Goal: Transaction & Acquisition: Purchase product/service

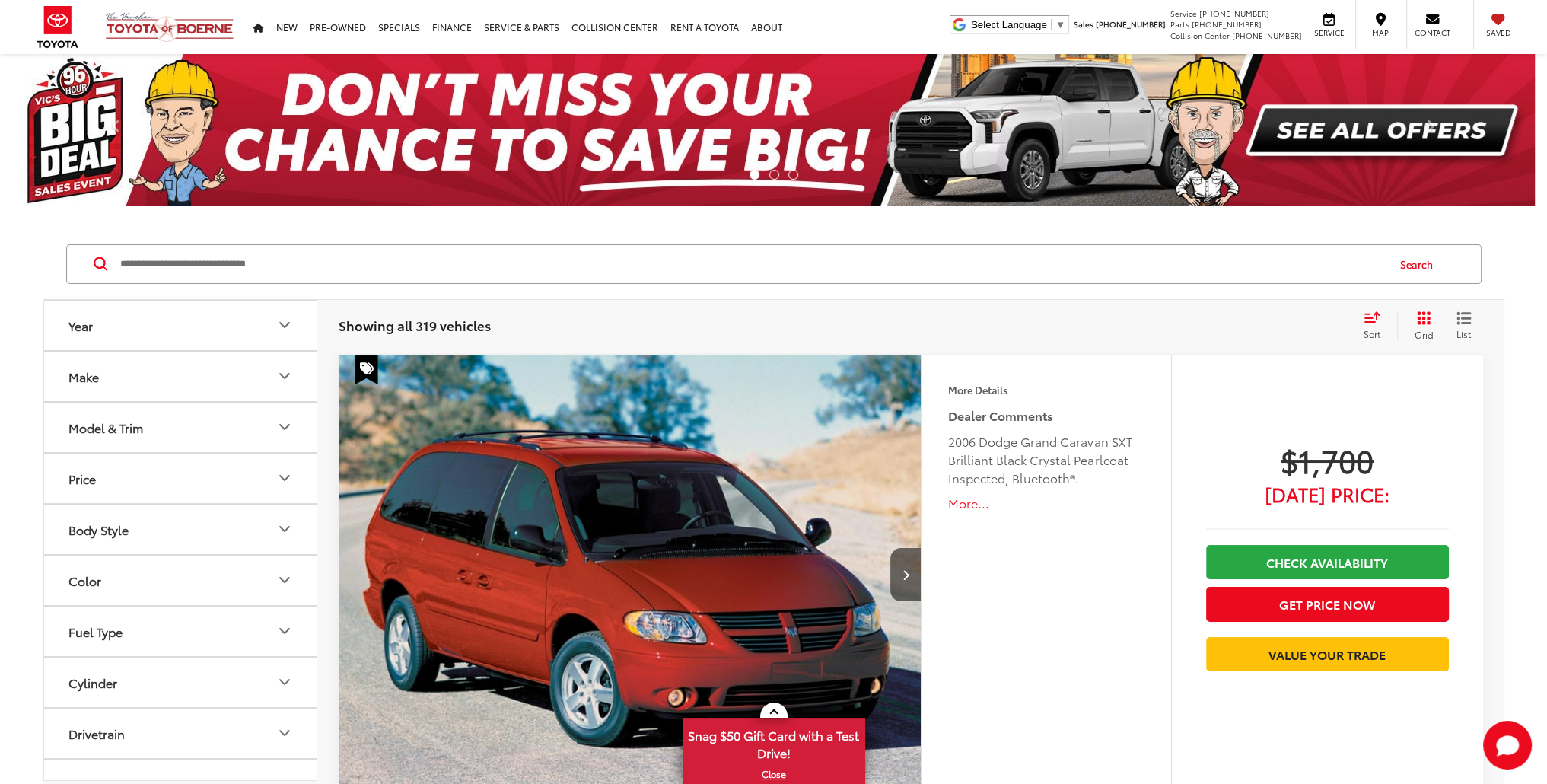
click at [1377, 313] on icon "Select sort value" at bounding box center [1371, 316] width 14 height 9
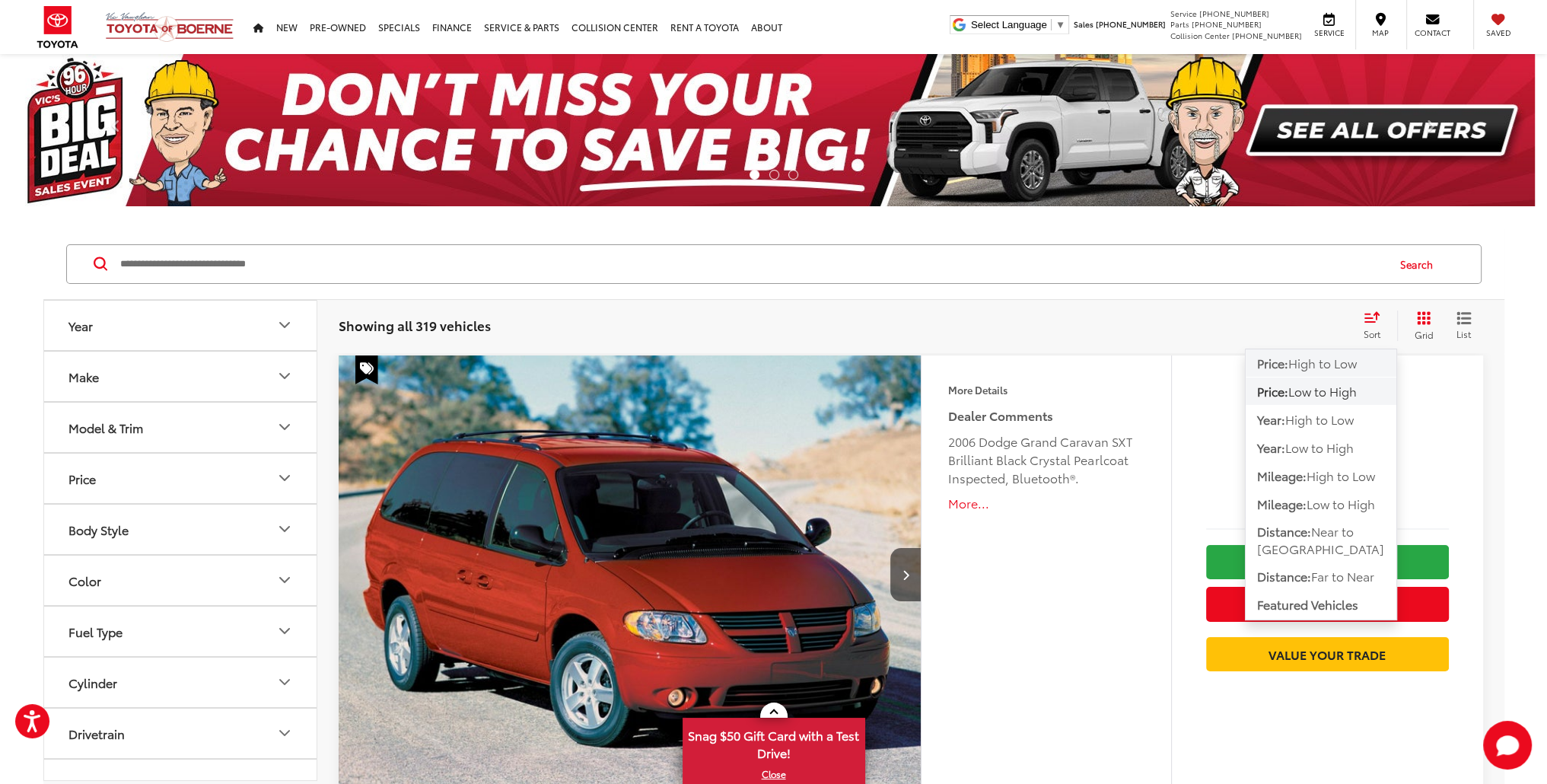
click at [1310, 365] on span "High to Low" at bounding box center [1323, 362] width 68 height 17
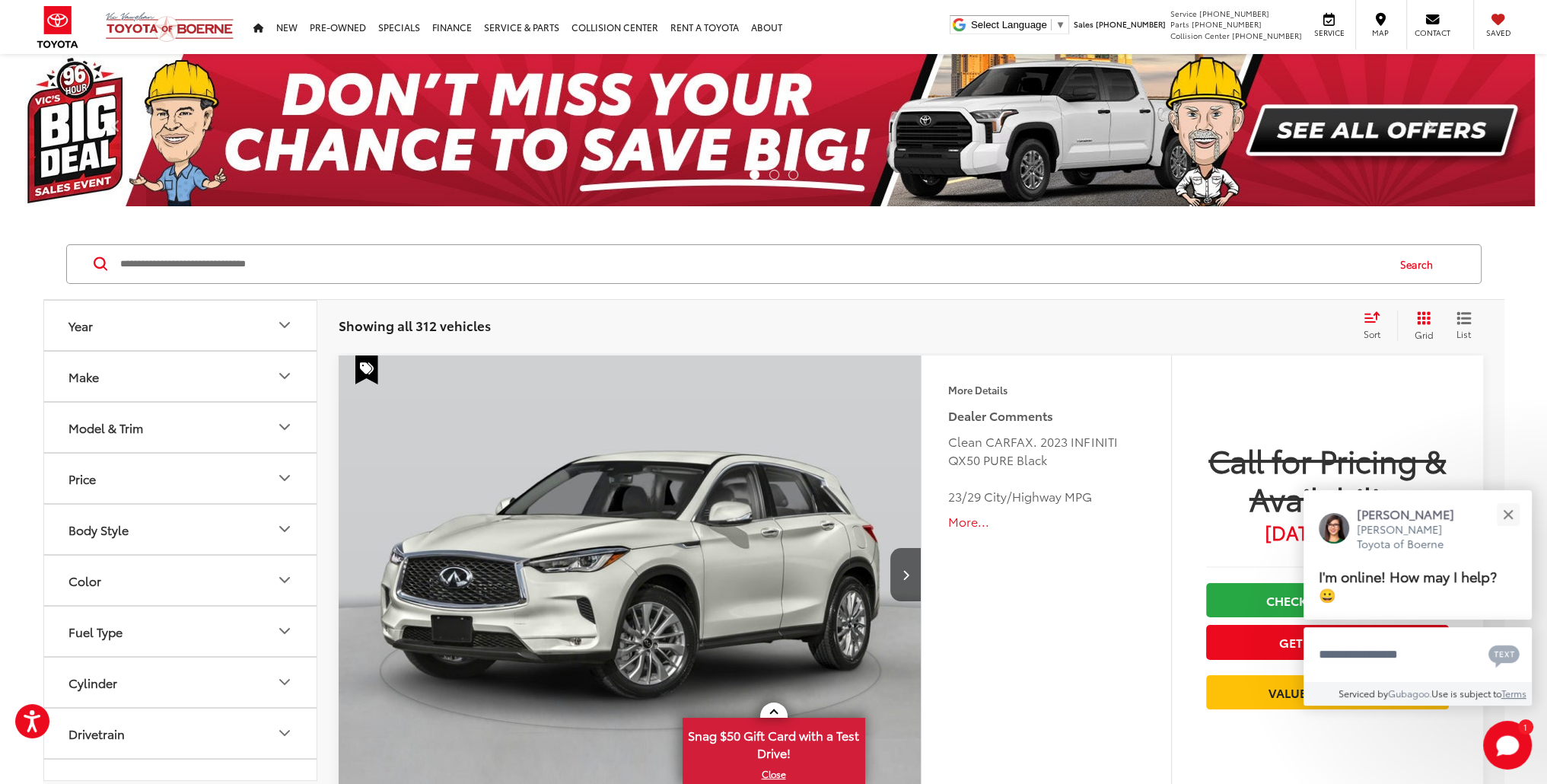
click at [1367, 315] on icon "Select sort value" at bounding box center [1372, 317] width 17 height 11
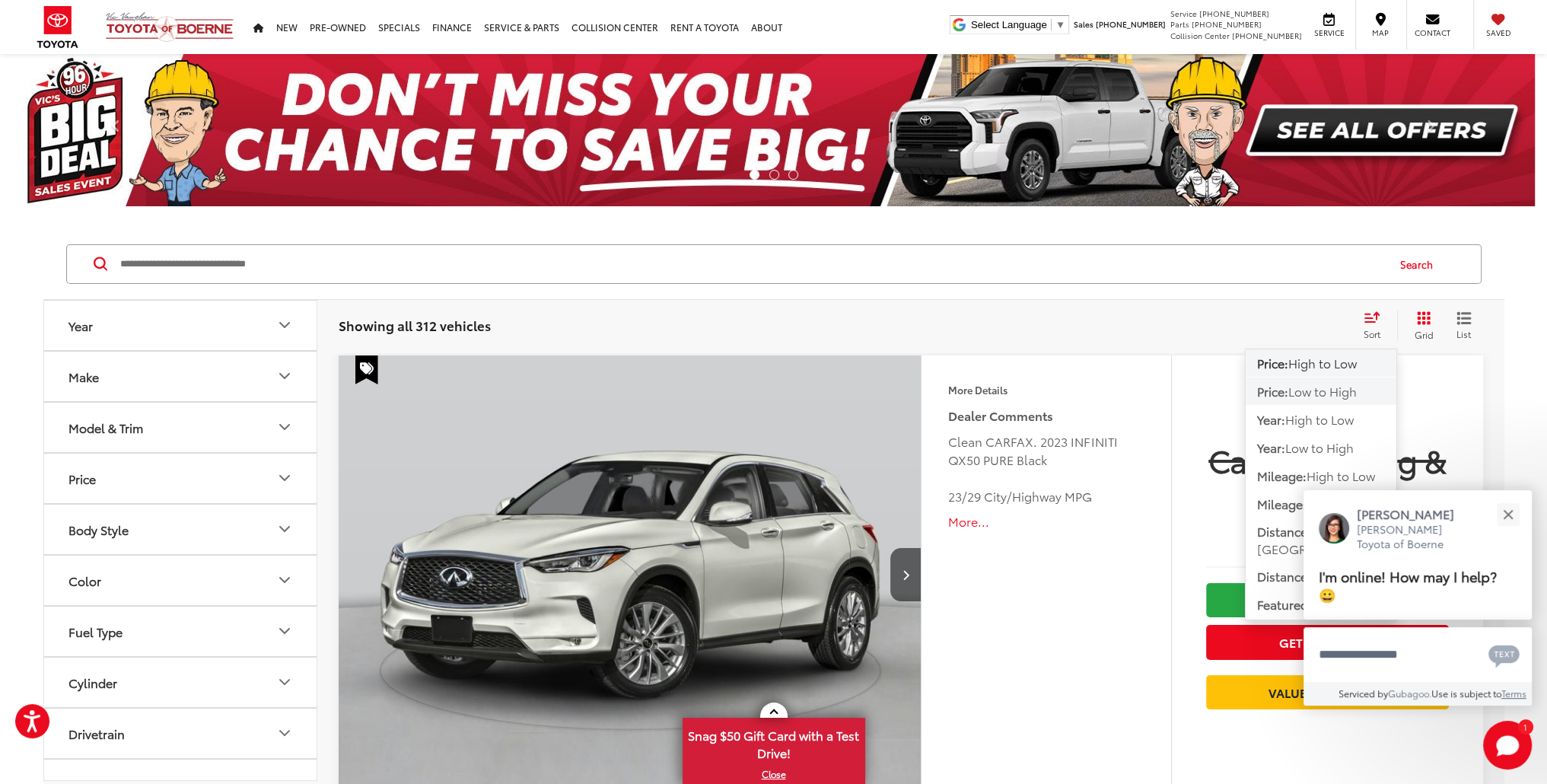
click at [1333, 395] on span "Low to High" at bounding box center [1323, 390] width 68 height 17
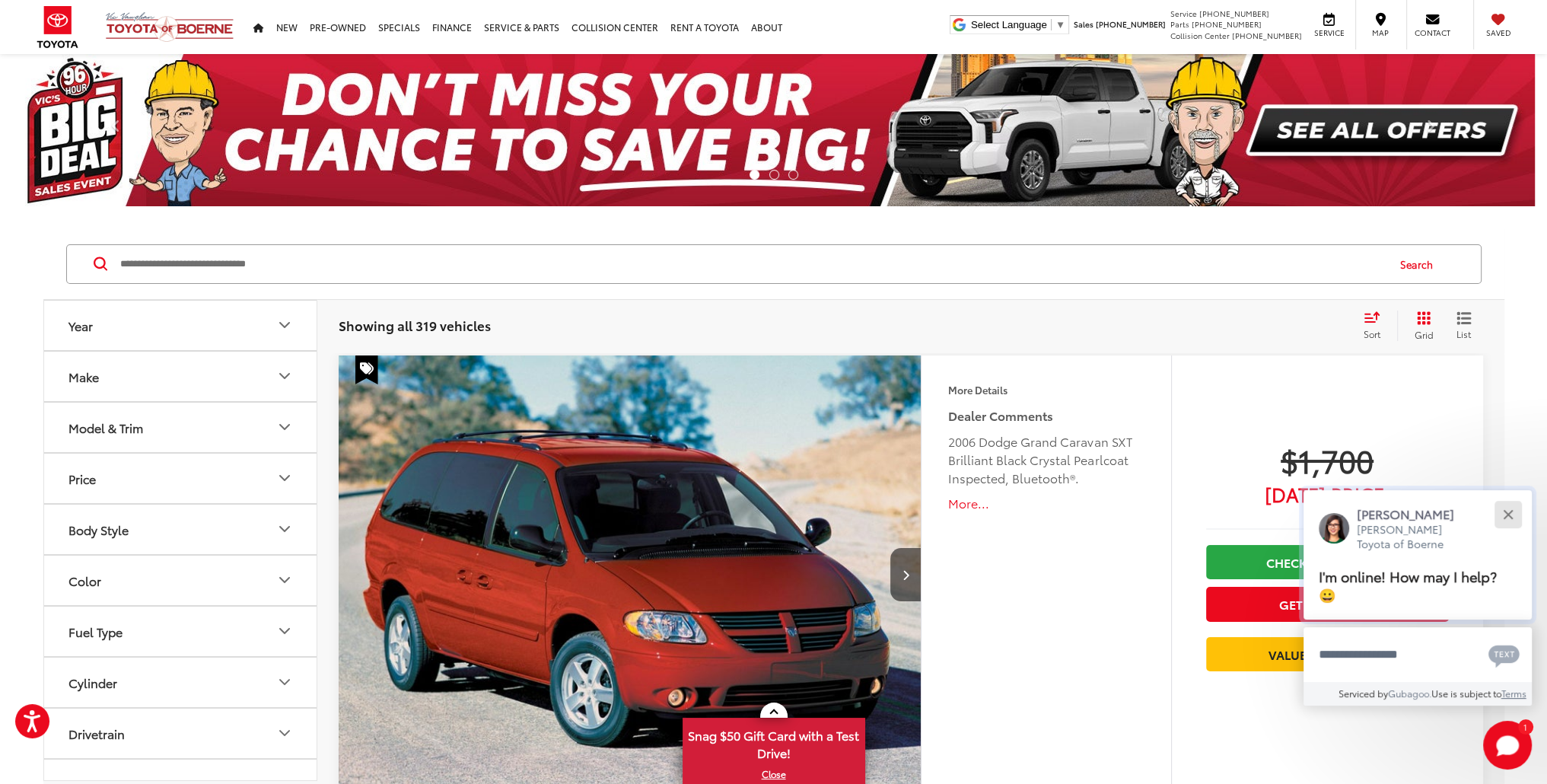
click at [1510, 522] on button "Close" at bounding box center [1508, 514] width 33 height 33
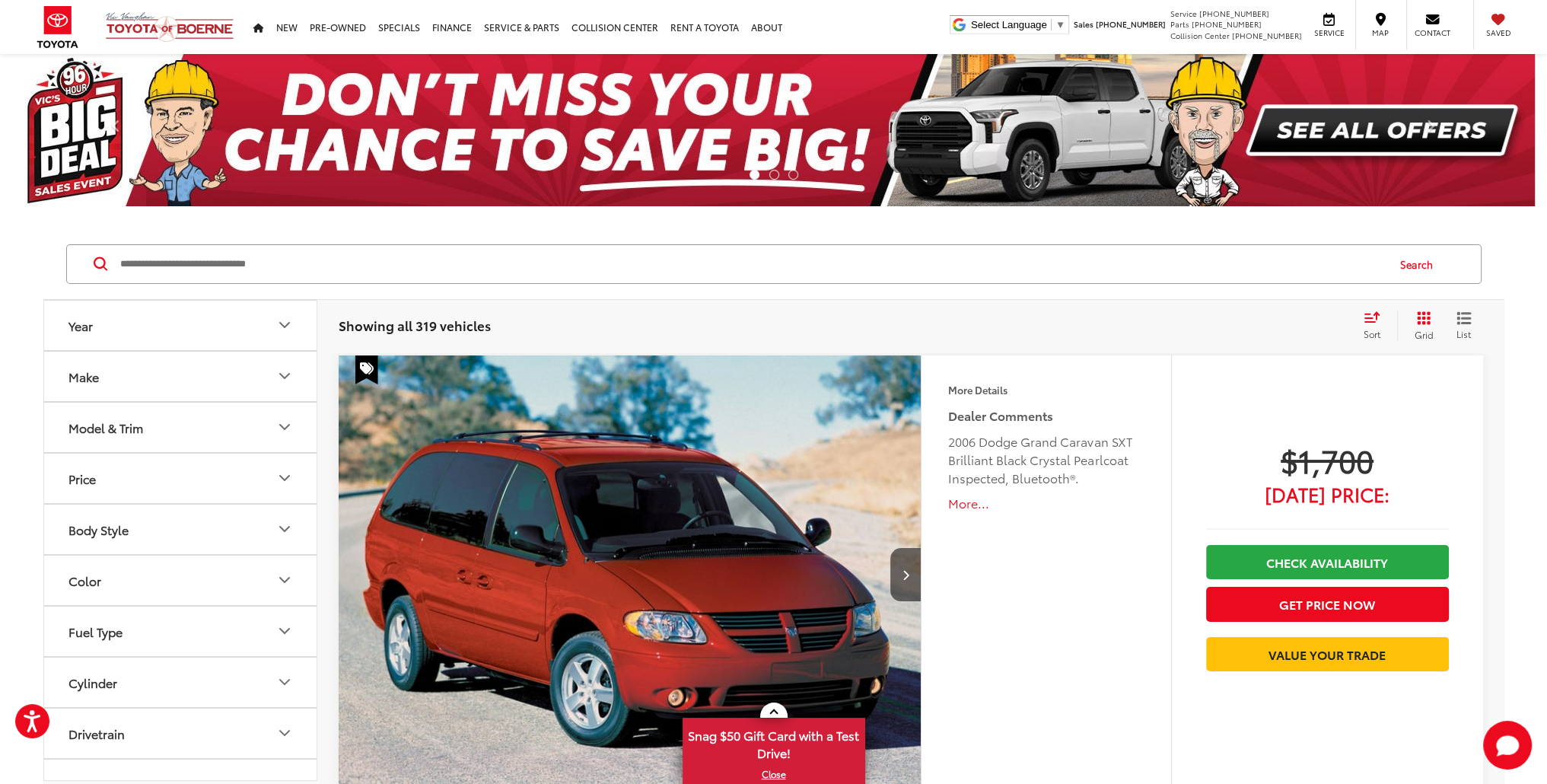
click at [155, 324] on button "Year" at bounding box center [181, 325] width 274 height 50
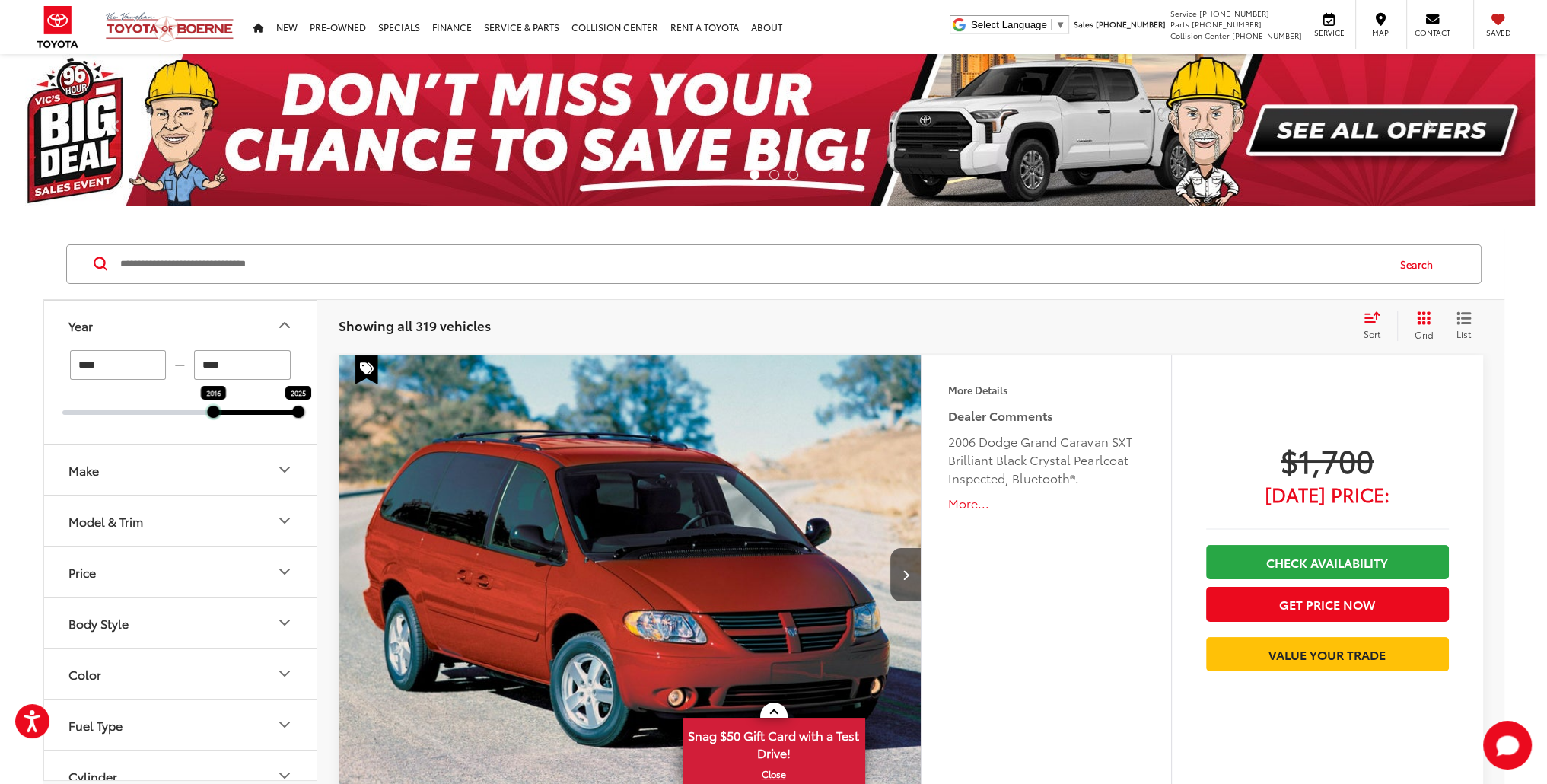
drag, startPoint x: 58, startPoint y: 411, endPoint x: 212, endPoint y: 410, distance: 154.0
click at [212, 410] on div at bounding box center [213, 412] width 12 height 12
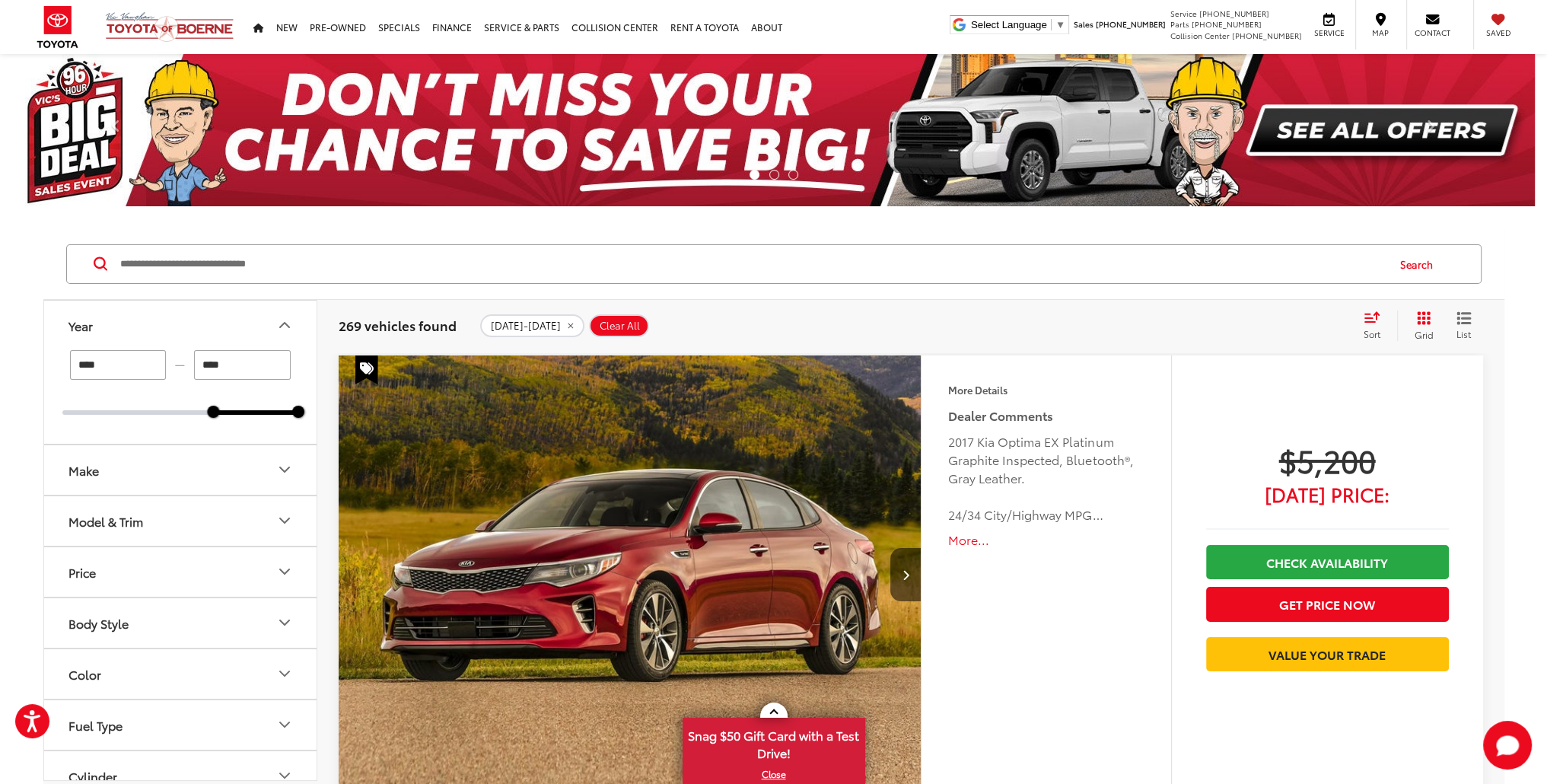
click at [955, 539] on button "More..." at bounding box center [1046, 540] width 196 height 17
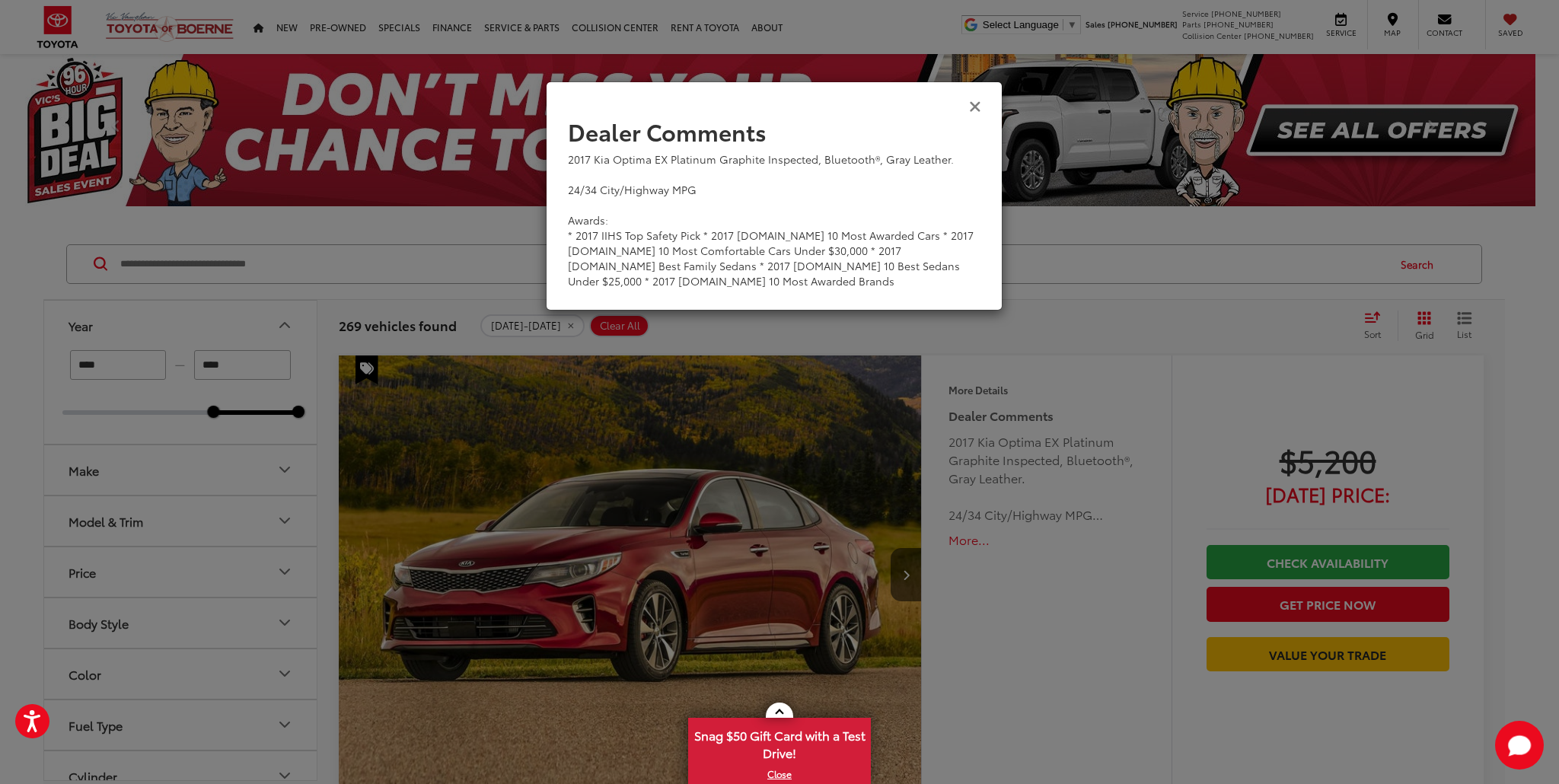
click at [969, 108] on icon "Close" at bounding box center [975, 106] width 12 height 16
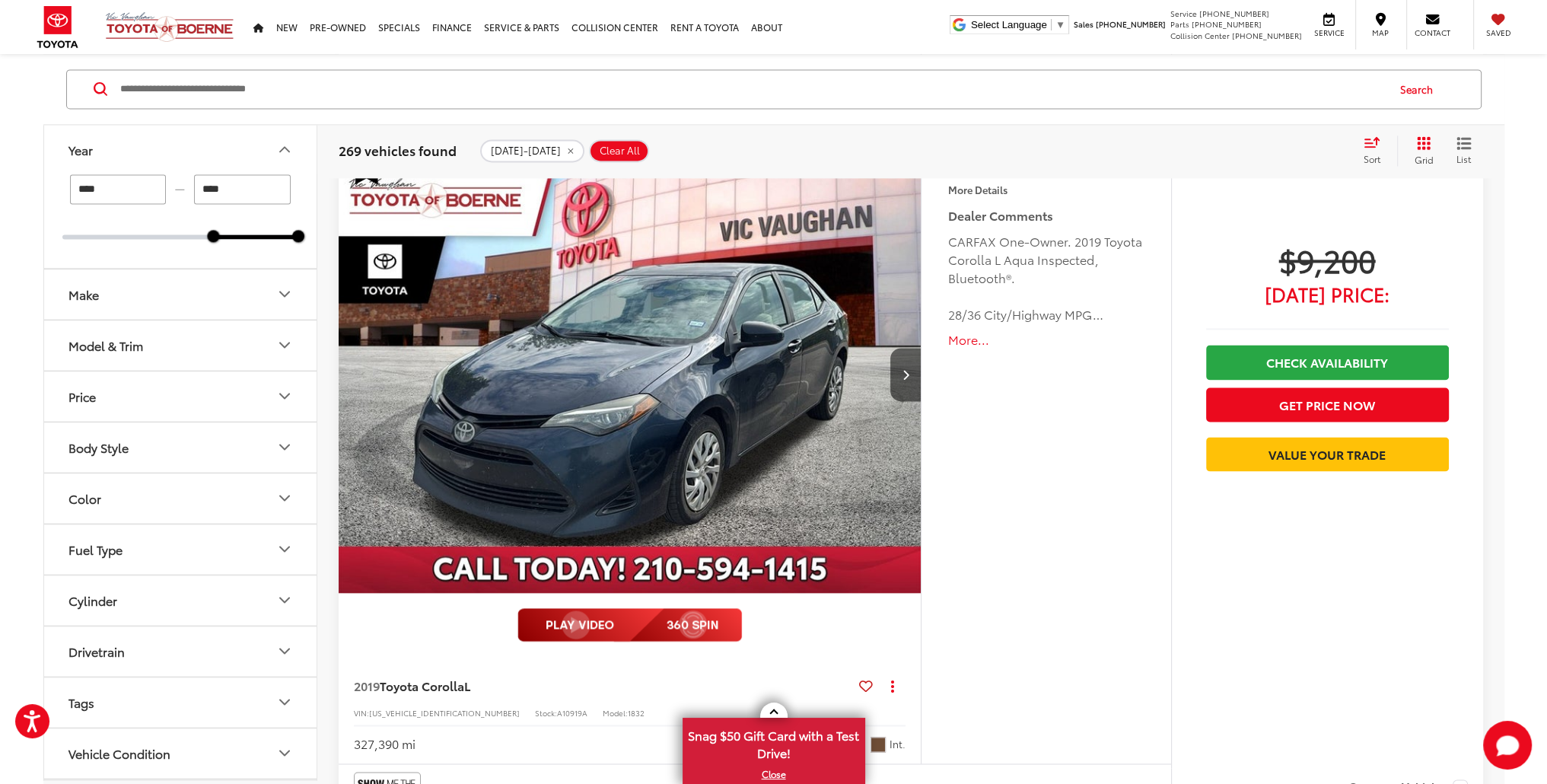
scroll to position [2967, 0]
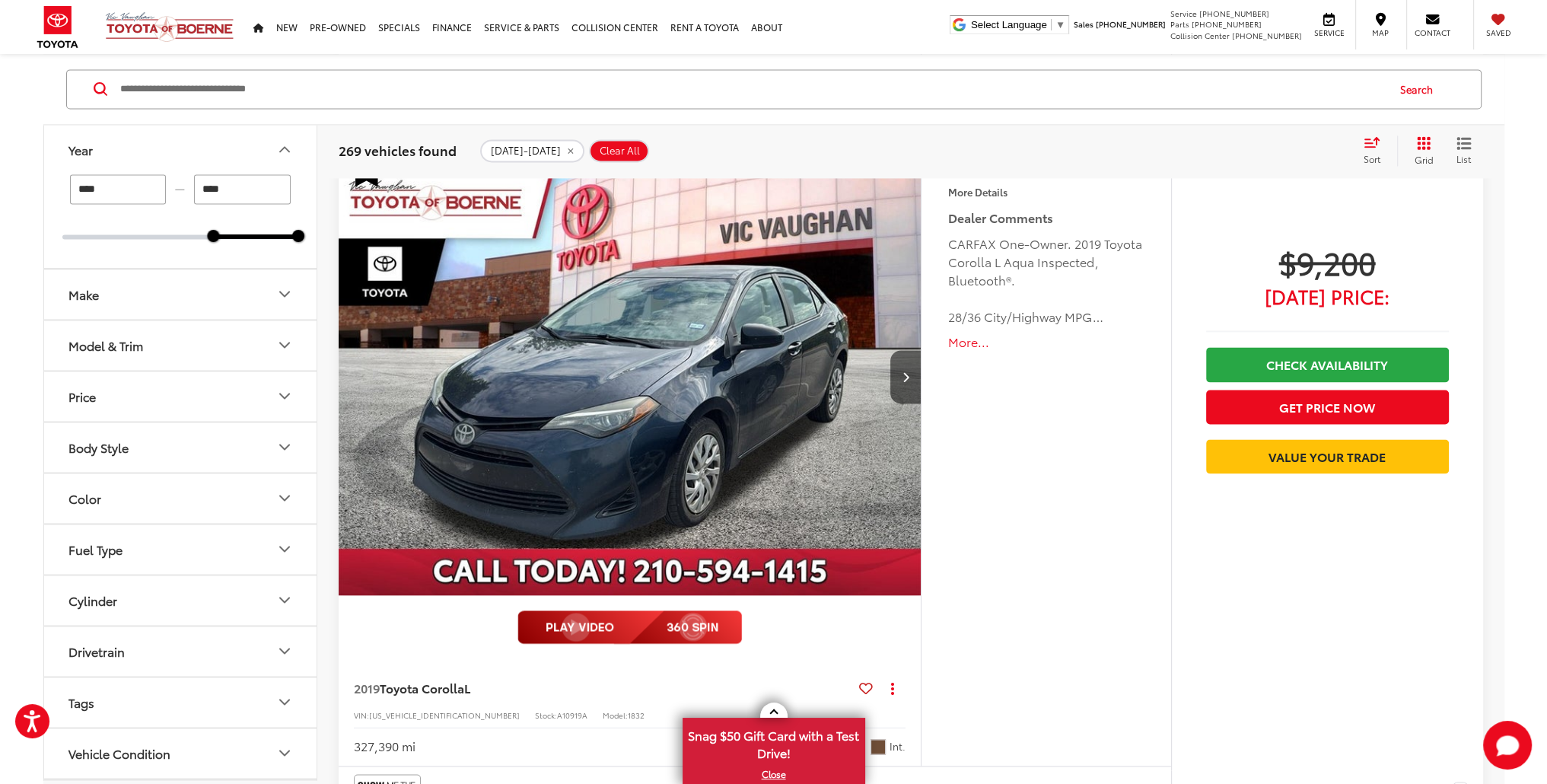
click at [121, 303] on button "Make" at bounding box center [181, 294] width 274 height 50
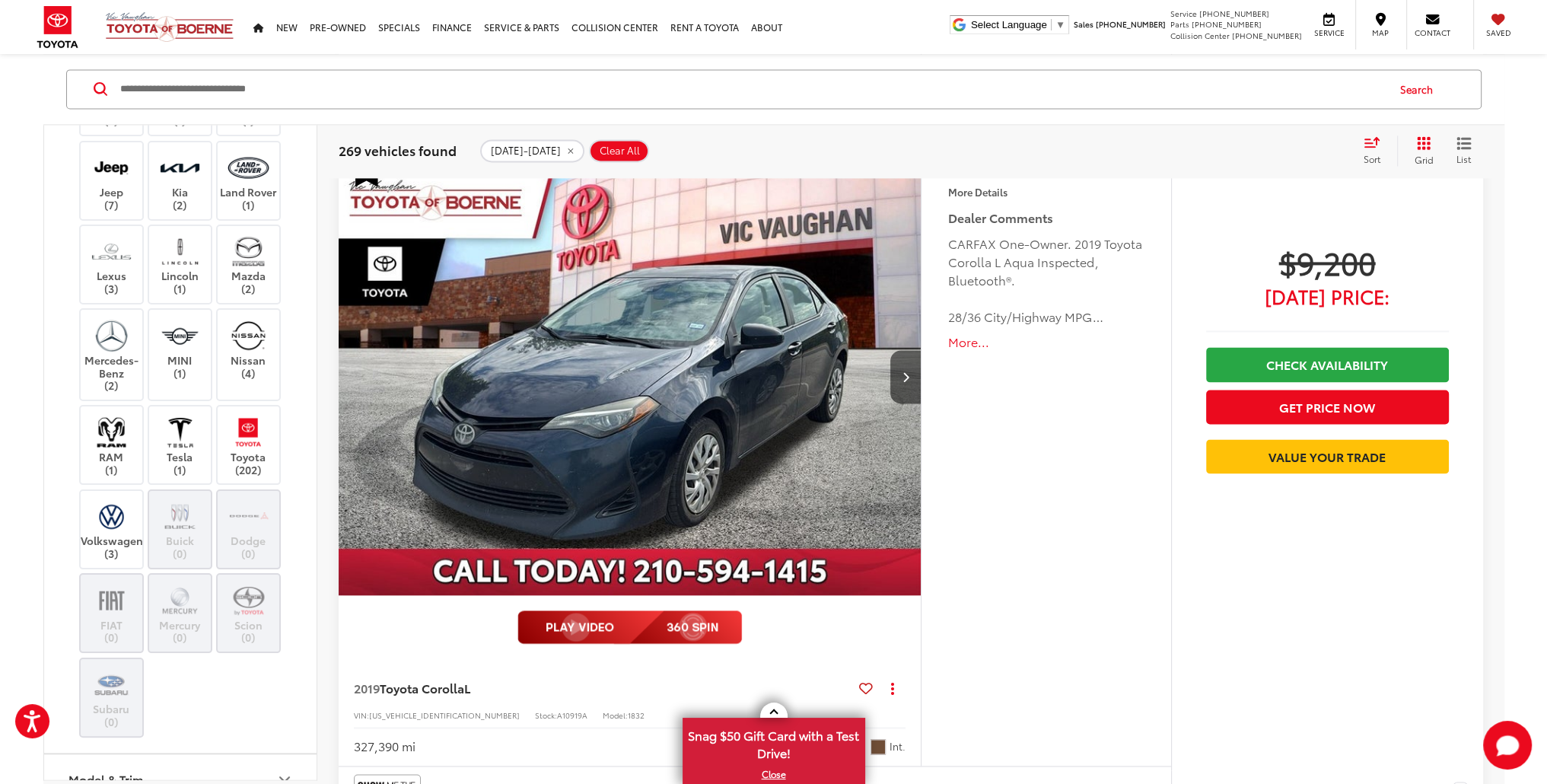
scroll to position [533, 0]
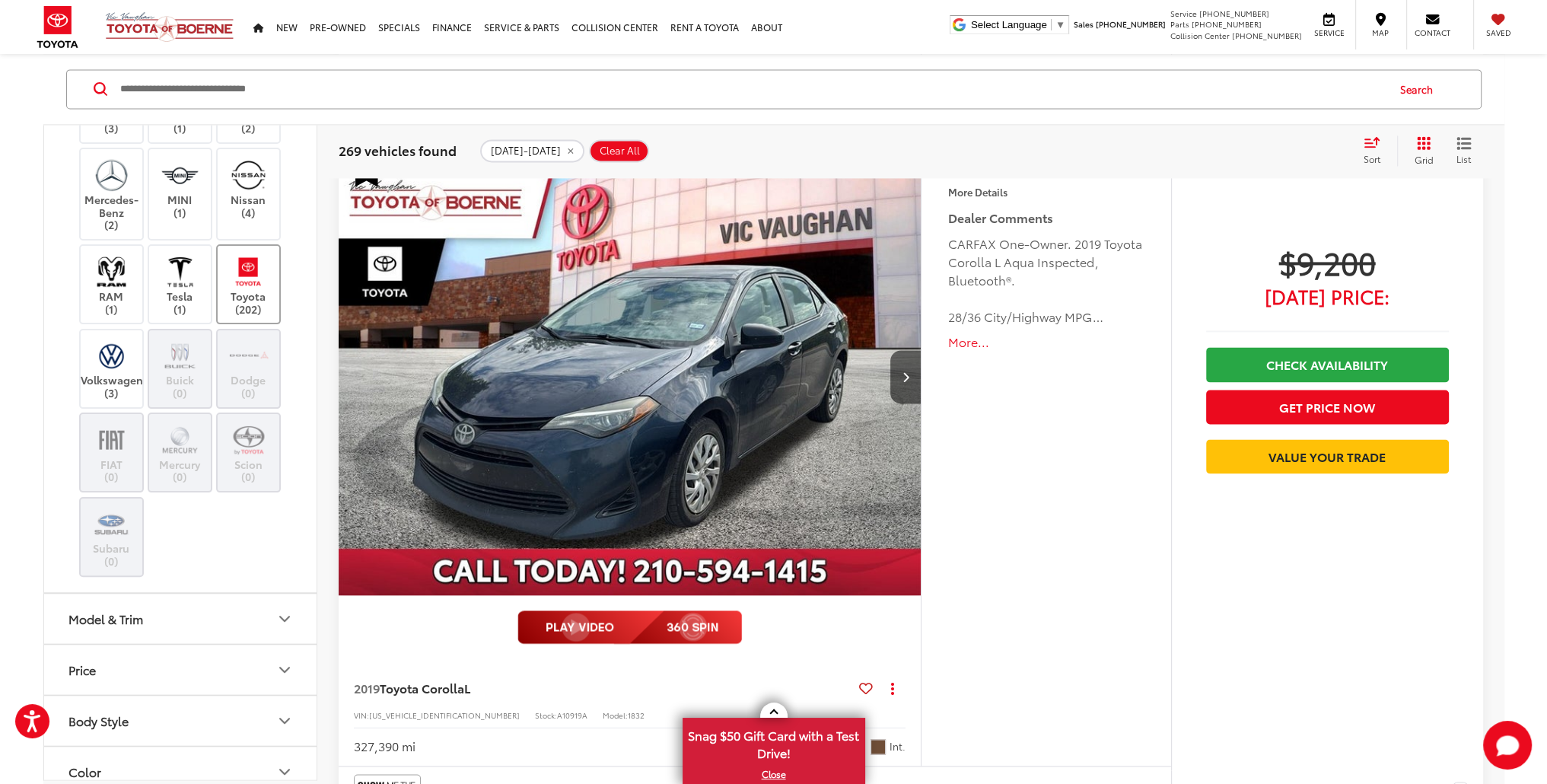
click at [244, 290] on img at bounding box center [248, 272] width 42 height 36
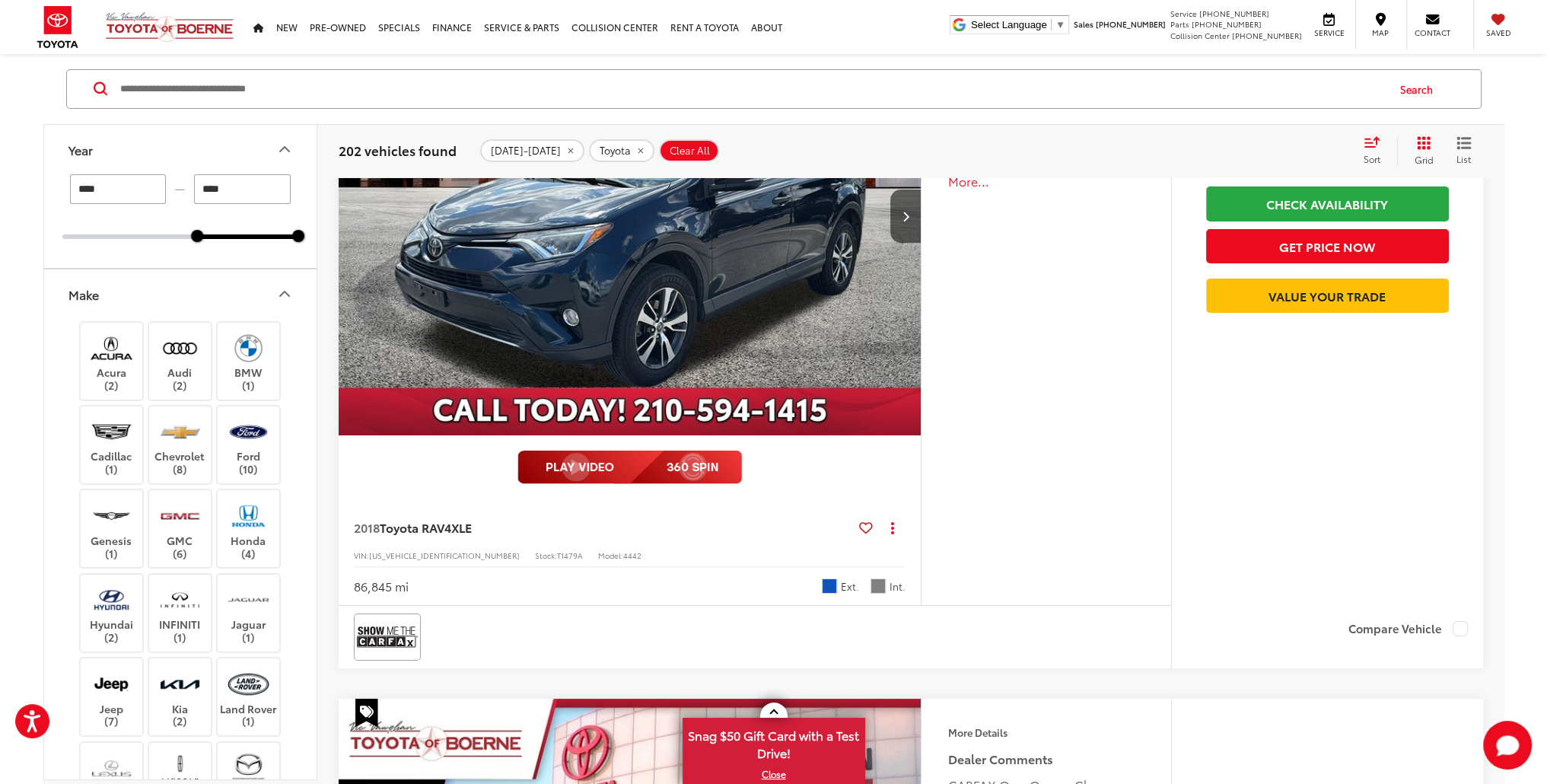
click at [277, 285] on icon "Make" at bounding box center [284, 294] width 18 height 18
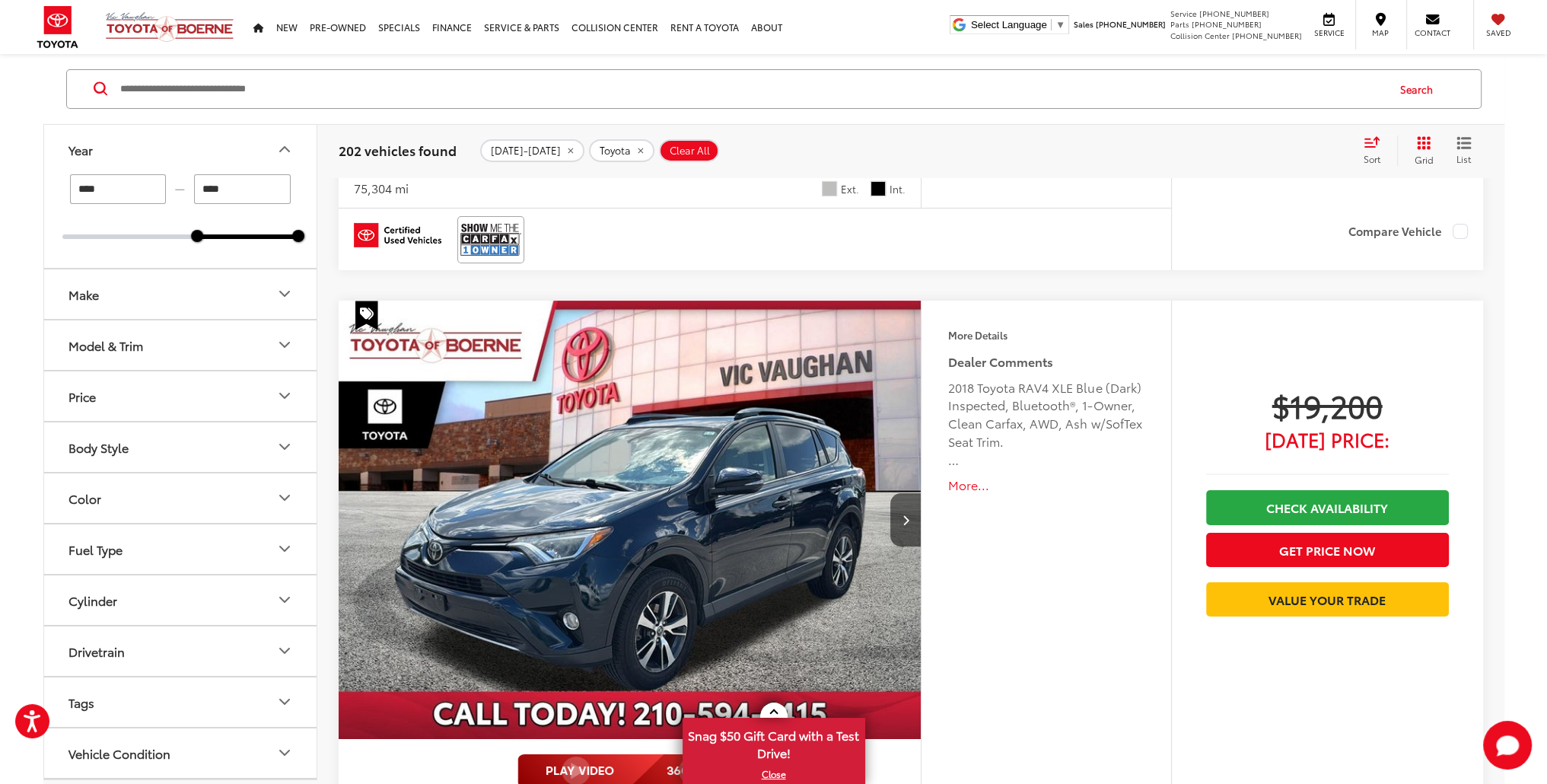
scroll to position [7029, 0]
click at [165, 350] on button "Model & Trim" at bounding box center [181, 345] width 274 height 50
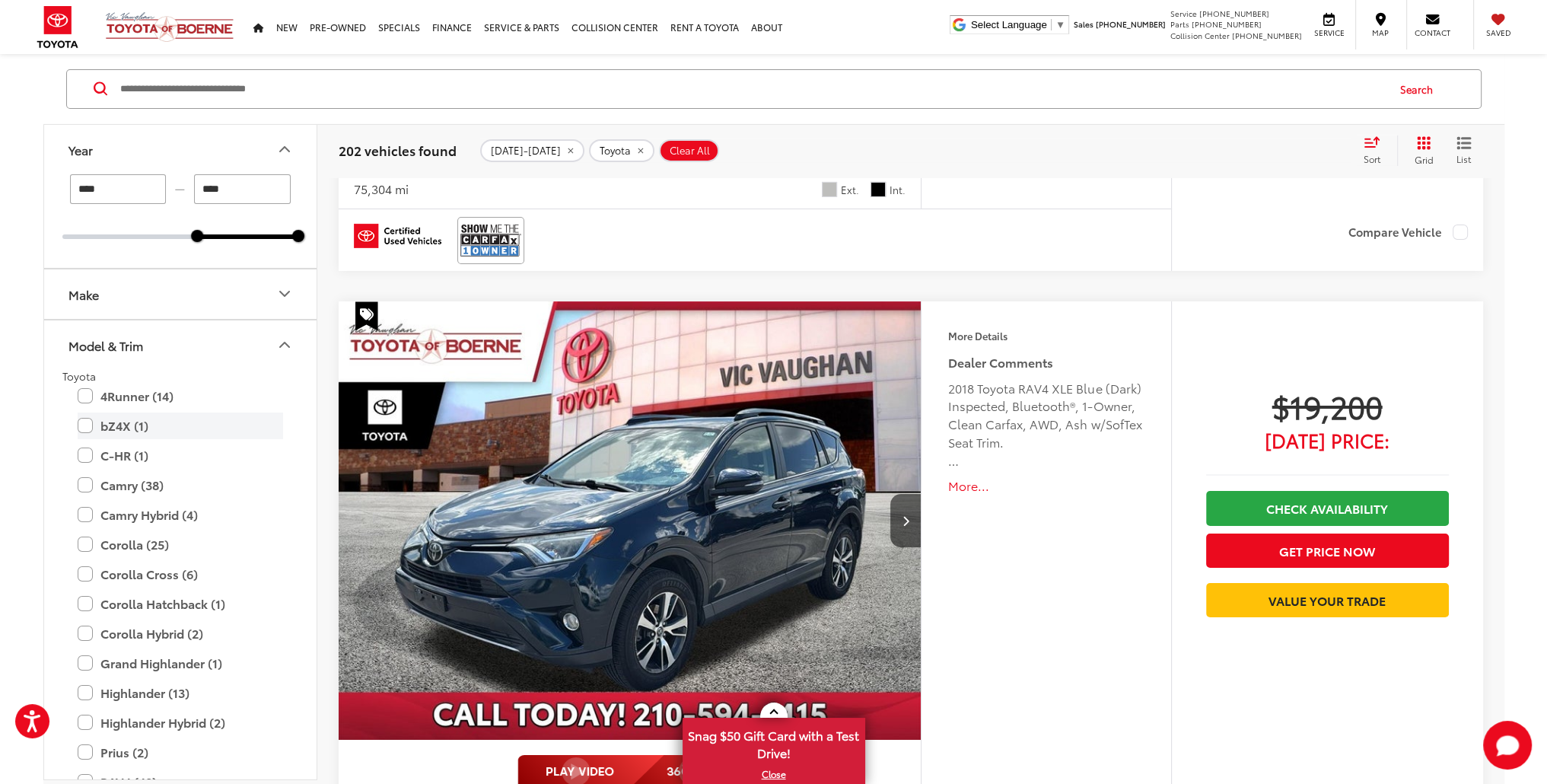
click at [134, 428] on label "bZ4X (1)" at bounding box center [180, 425] width 205 height 27
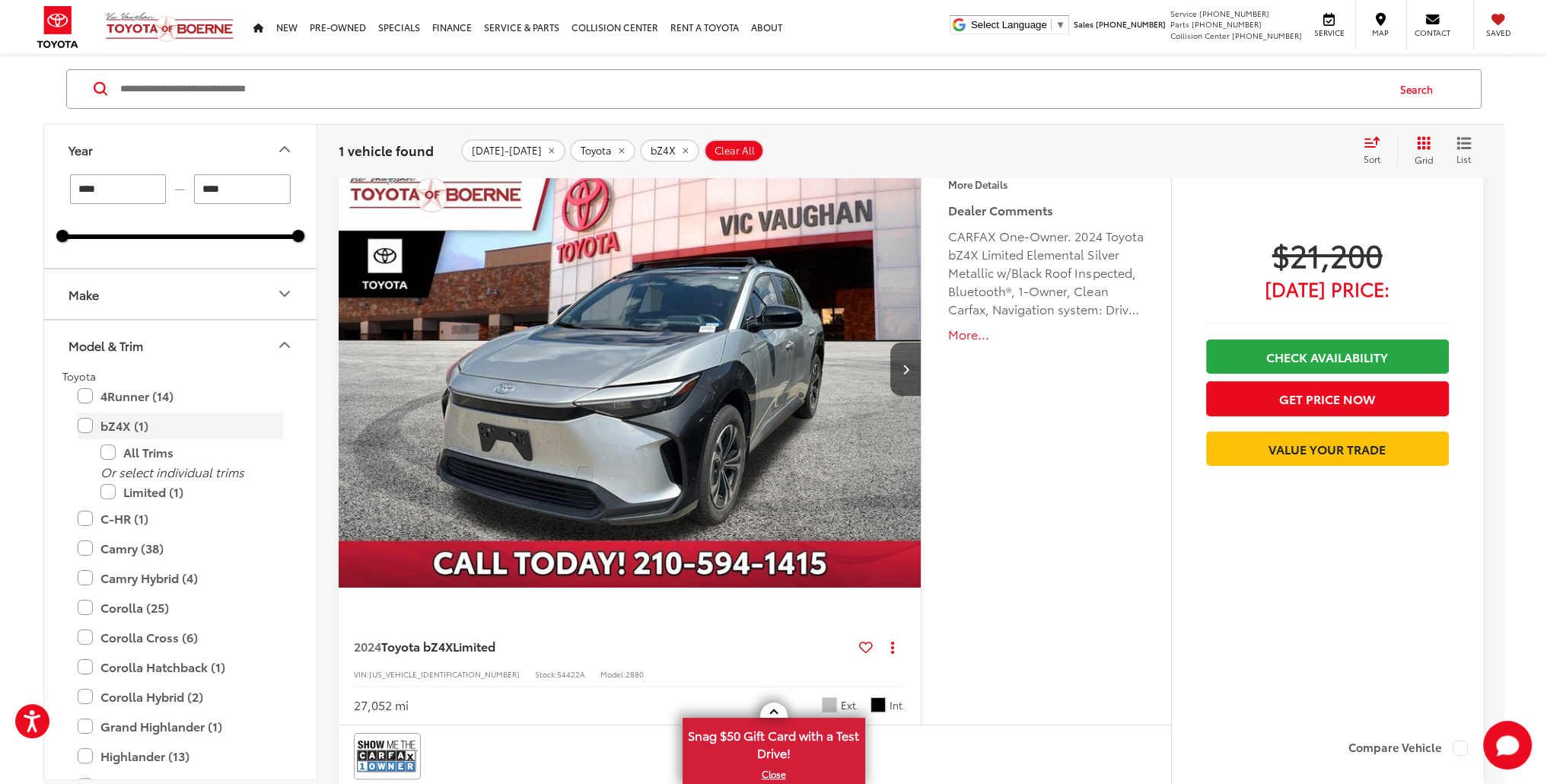
scroll to position [175, 0]
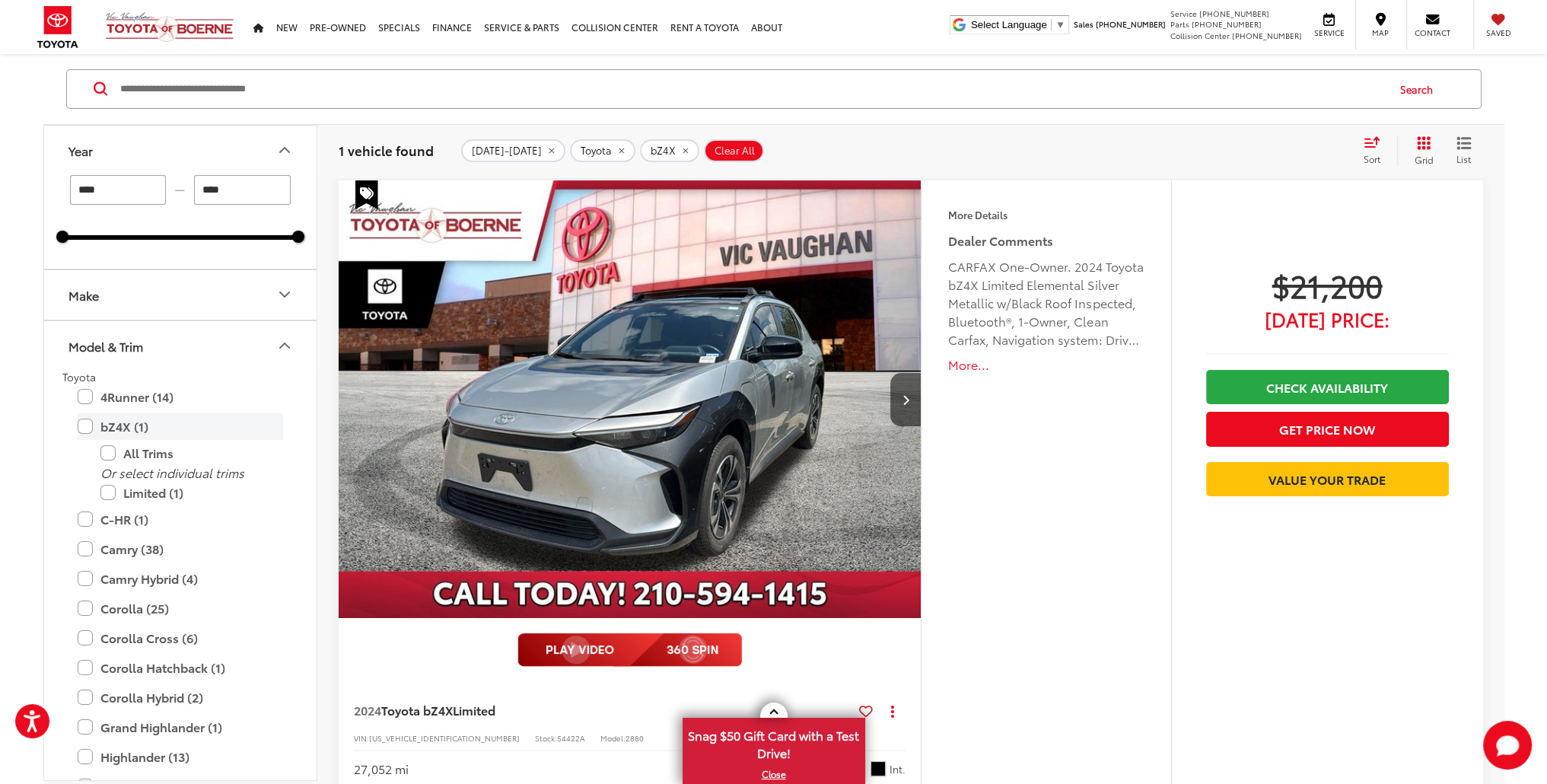
click at [134, 428] on label "bZ4X (1)" at bounding box center [180, 426] width 205 height 27
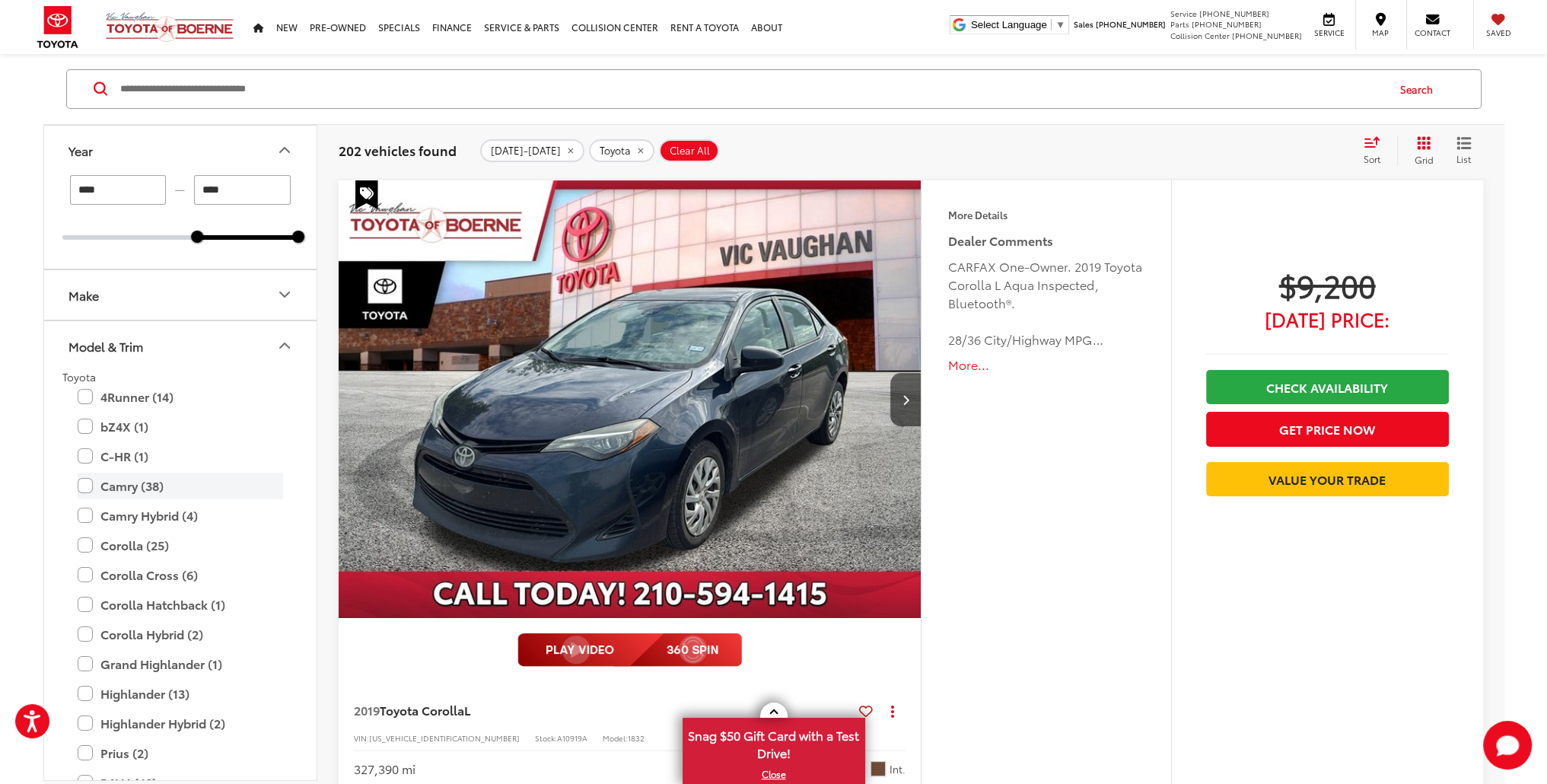
click at [134, 484] on label "Camry (38)" at bounding box center [180, 486] width 205 height 27
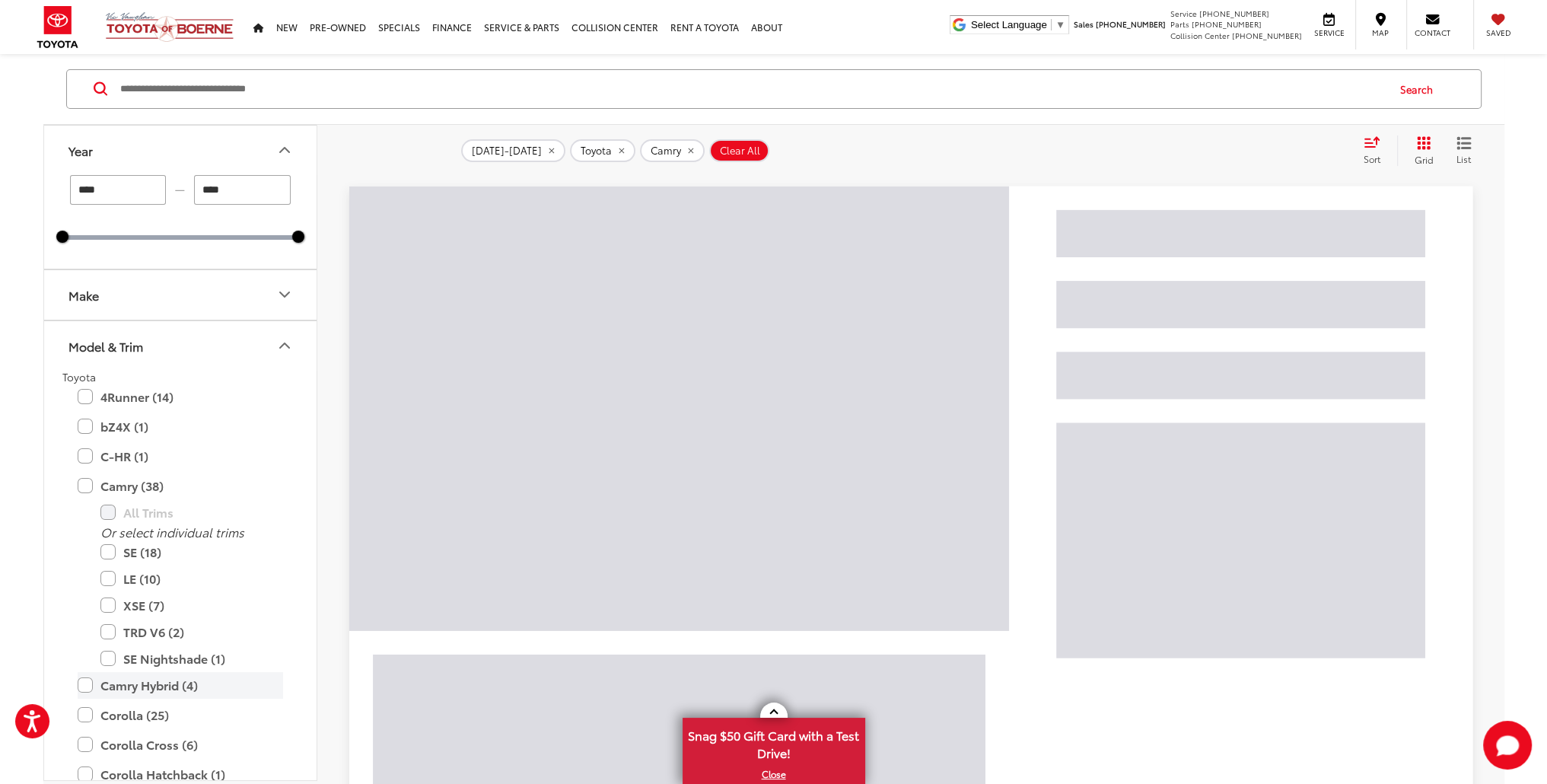
click at [173, 695] on label "Camry Hybrid (4)" at bounding box center [180, 685] width 205 height 27
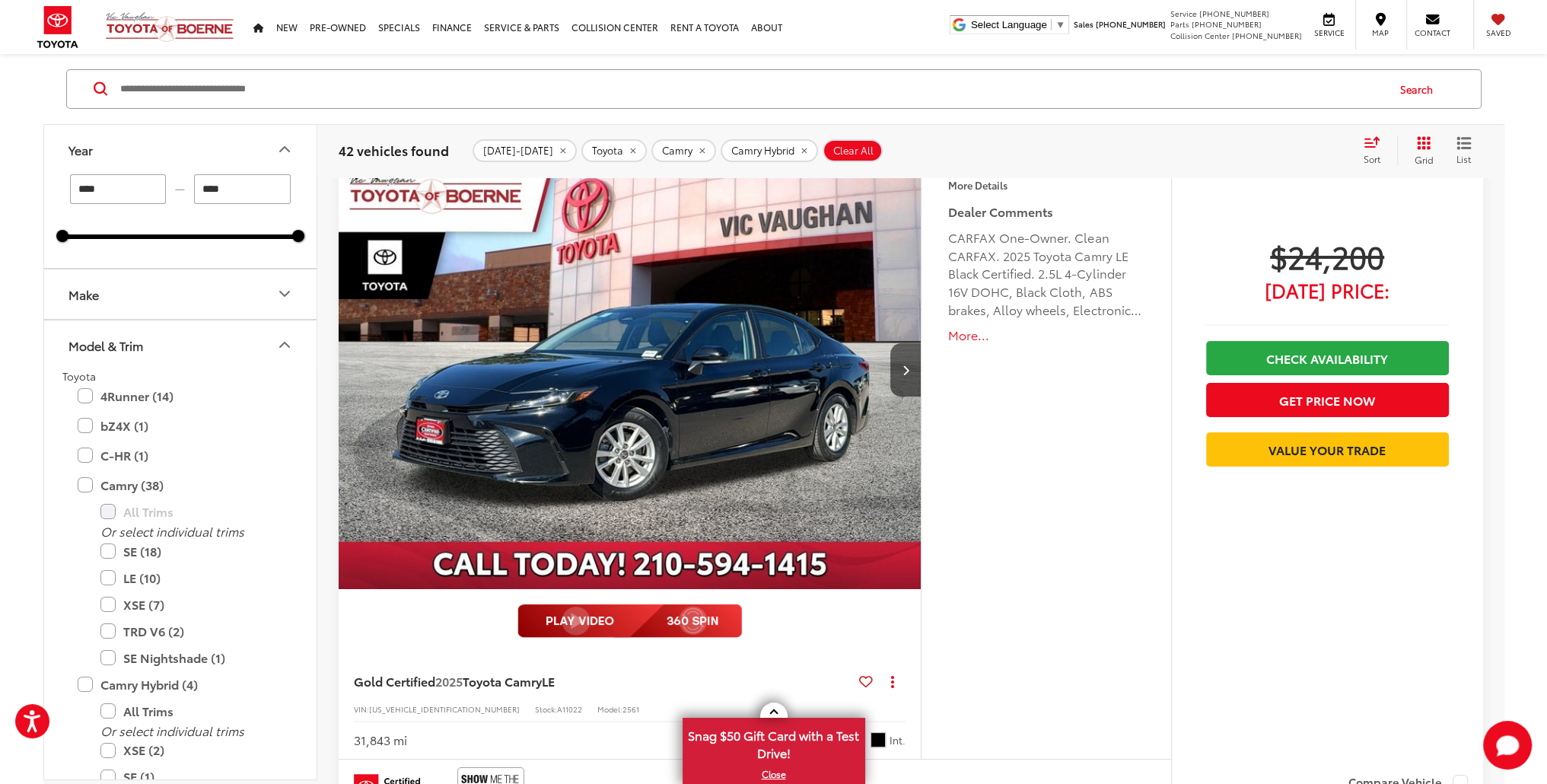
scroll to position [8218, 0]
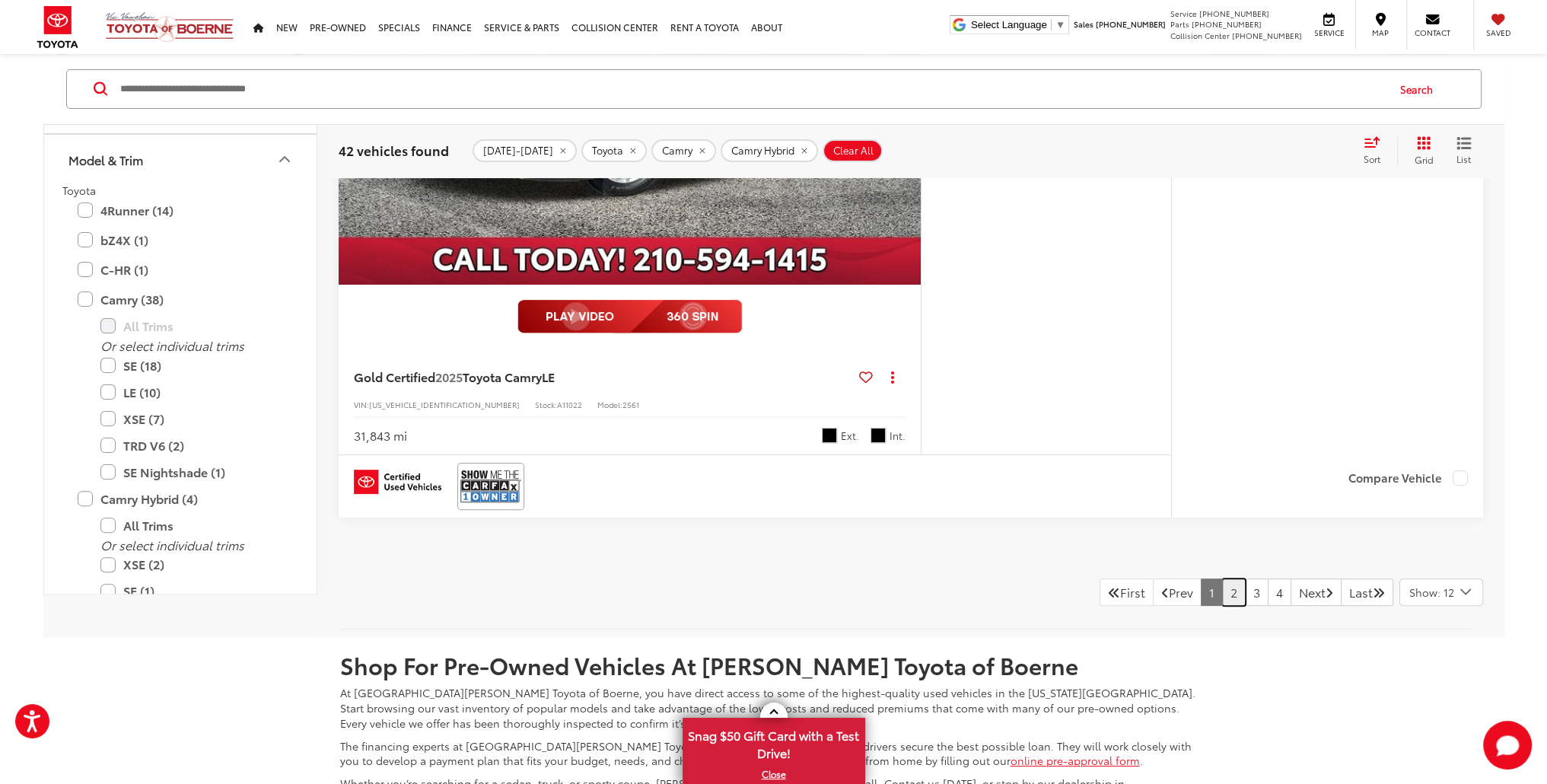
click at [1223, 579] on link "2" at bounding box center [1234, 592] width 24 height 28
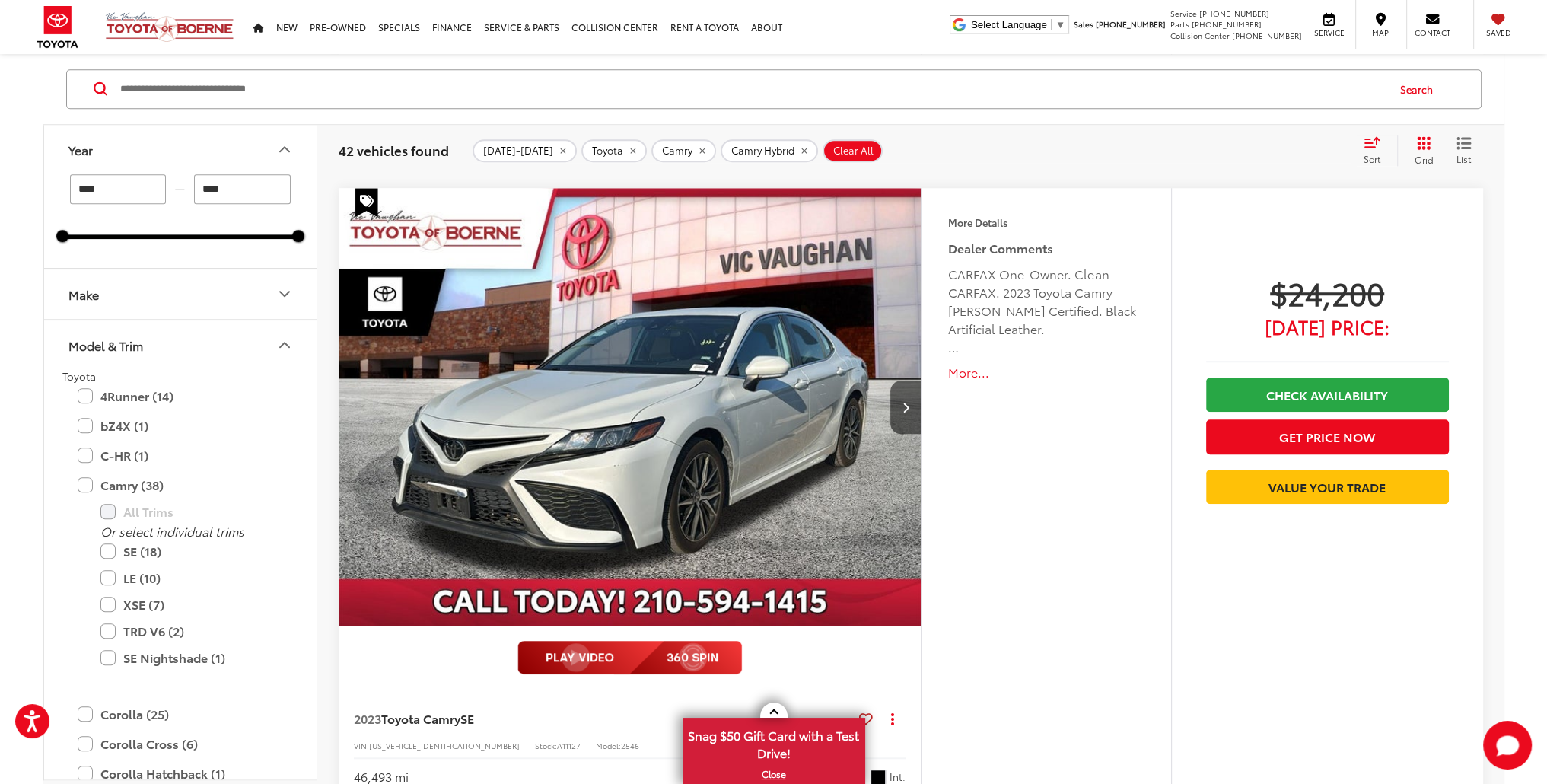
scroll to position [1849, 0]
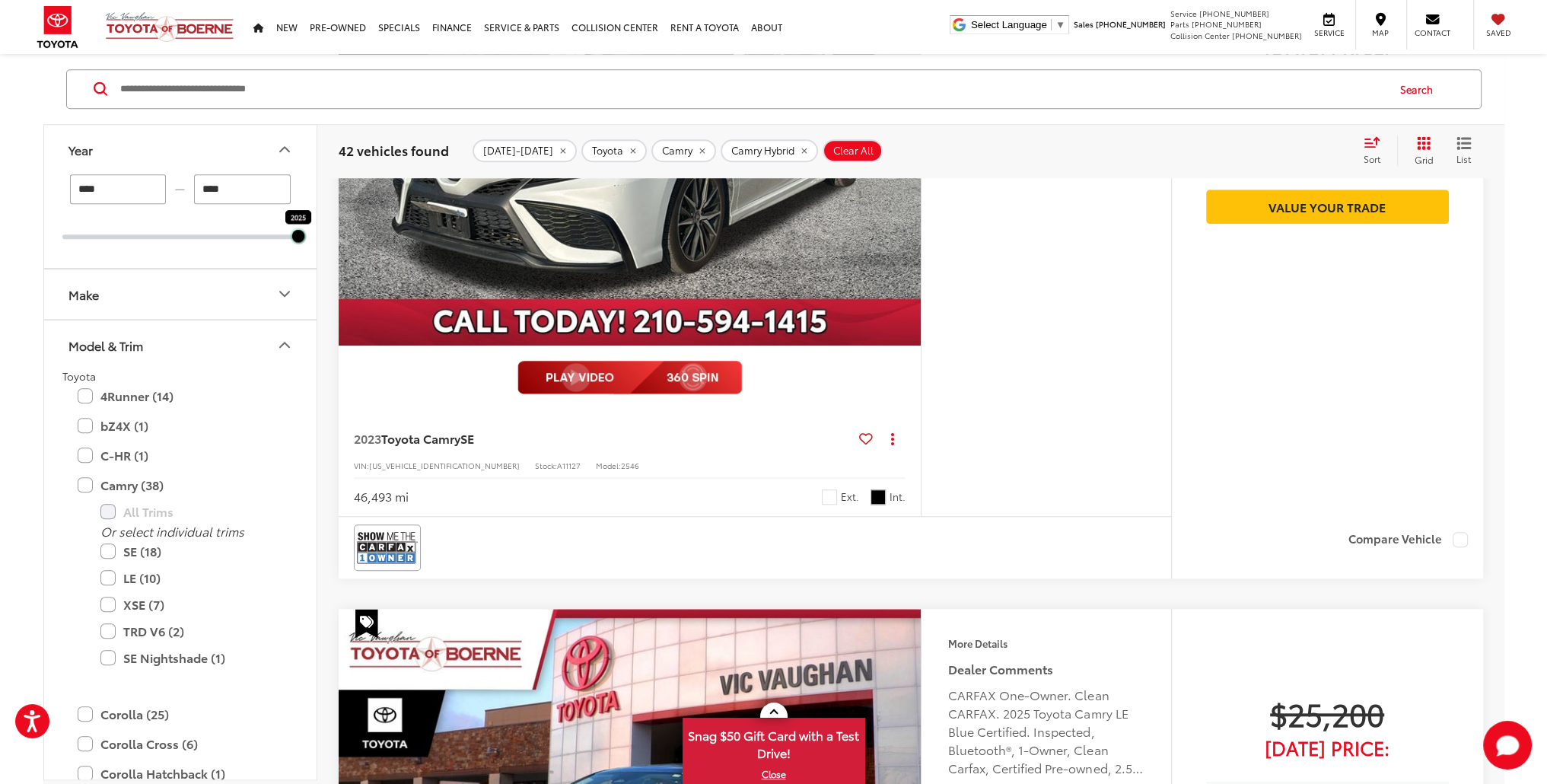
drag, startPoint x: 64, startPoint y: 235, endPoint x: 332, endPoint y: 240, distance: 268.0
type input "****"
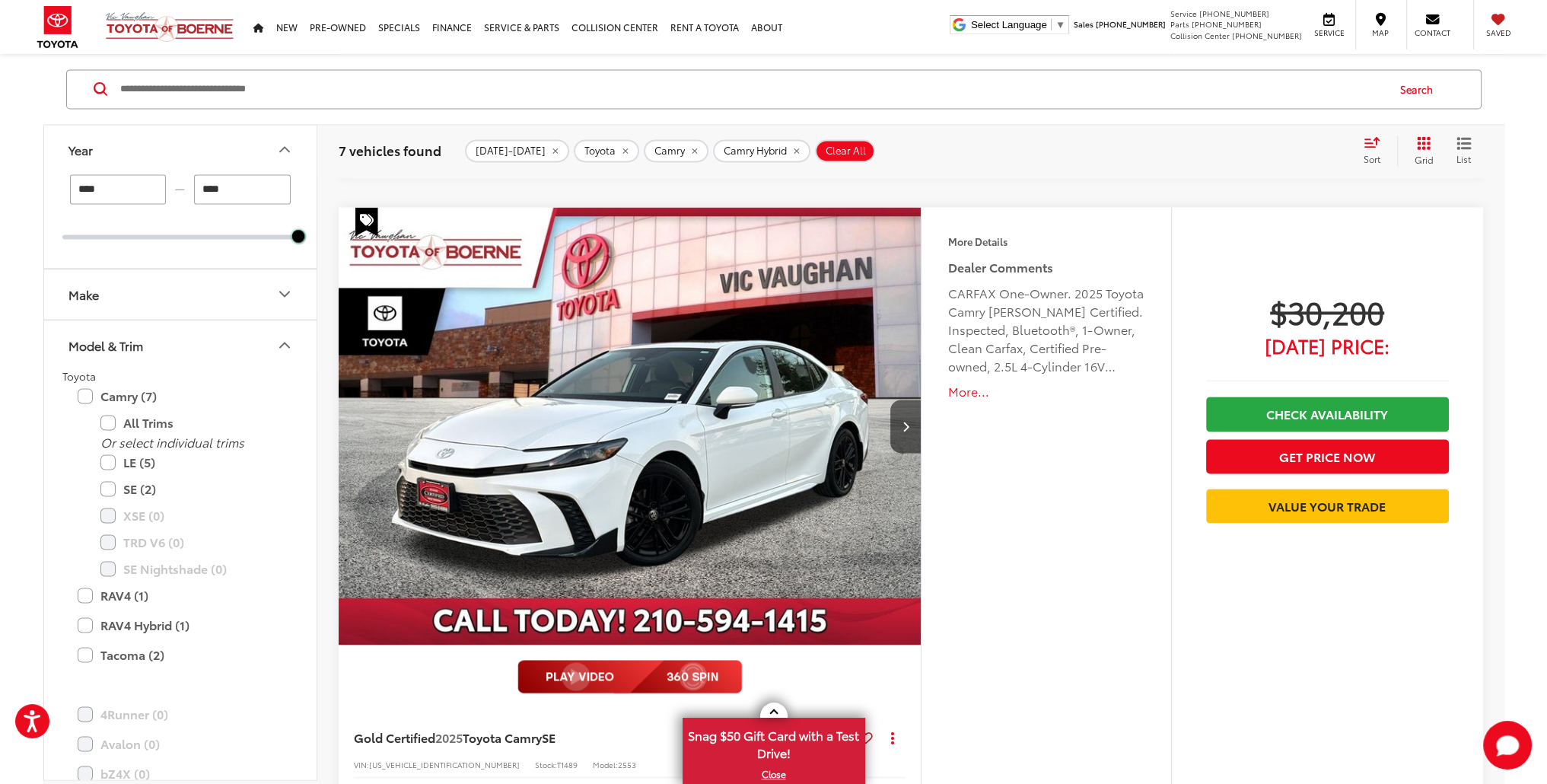
scroll to position [2914, 0]
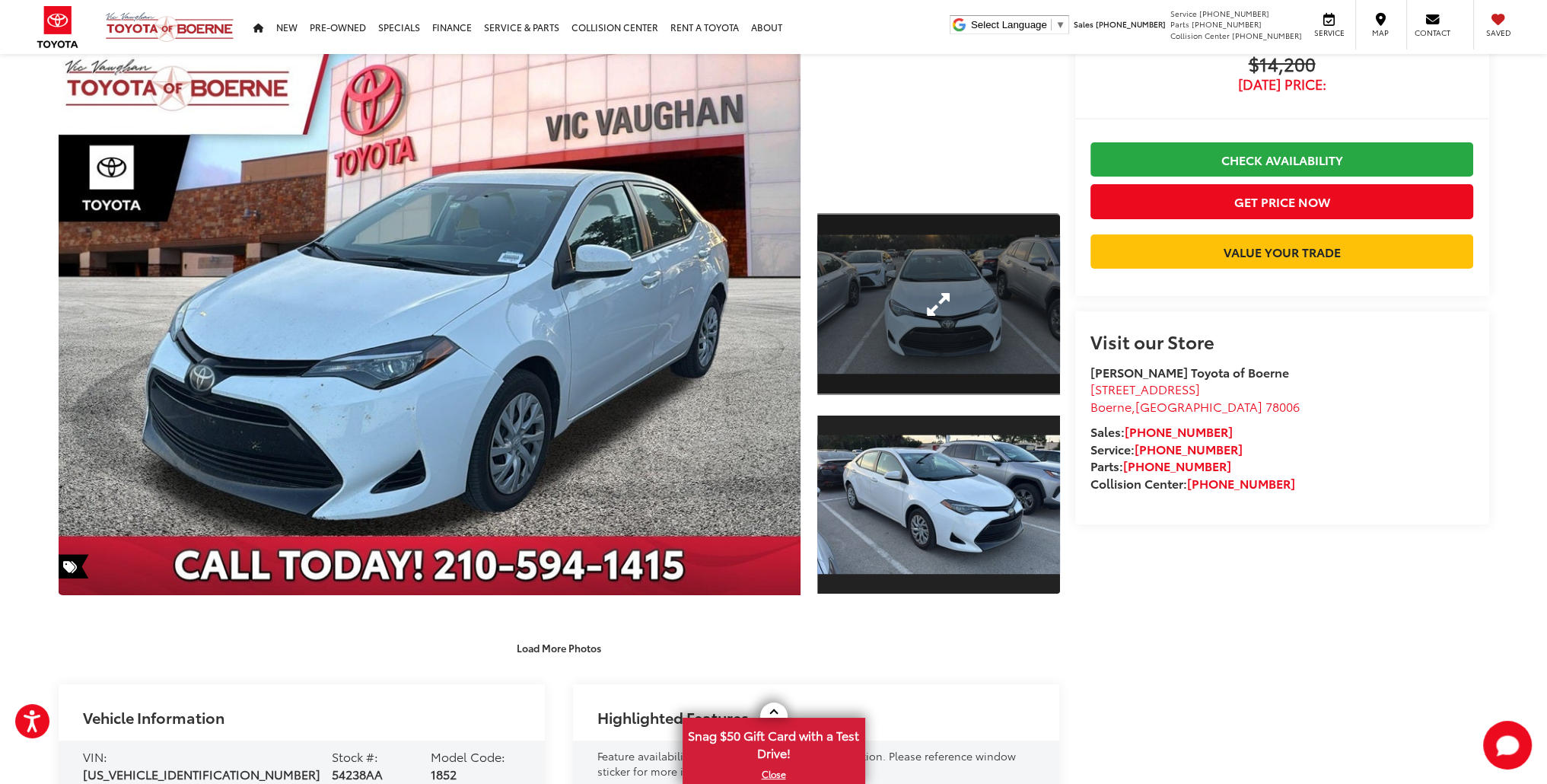
scroll to position [228, 0]
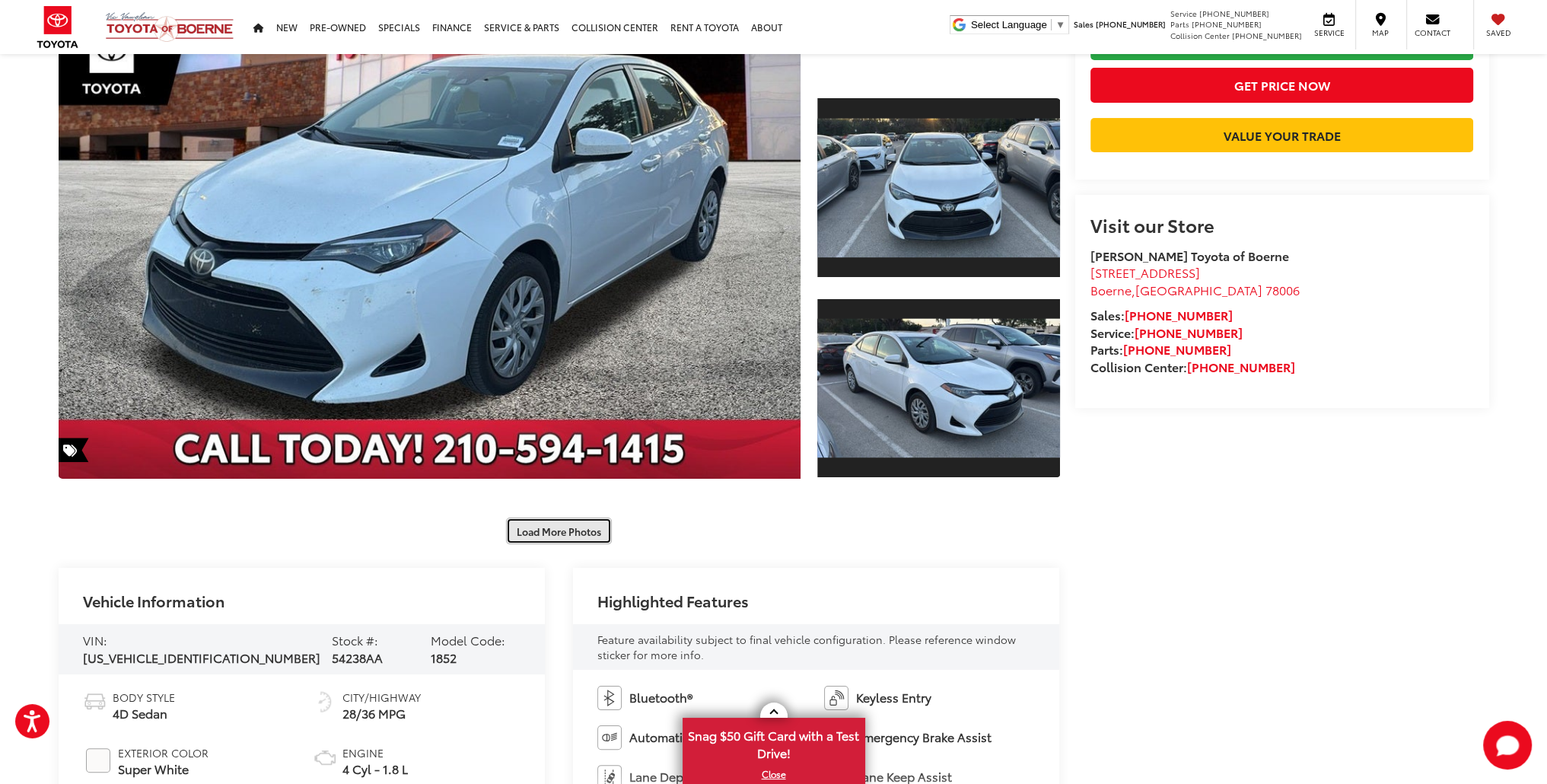
click at [548, 531] on button "Load More Photos" at bounding box center [559, 531] width 106 height 27
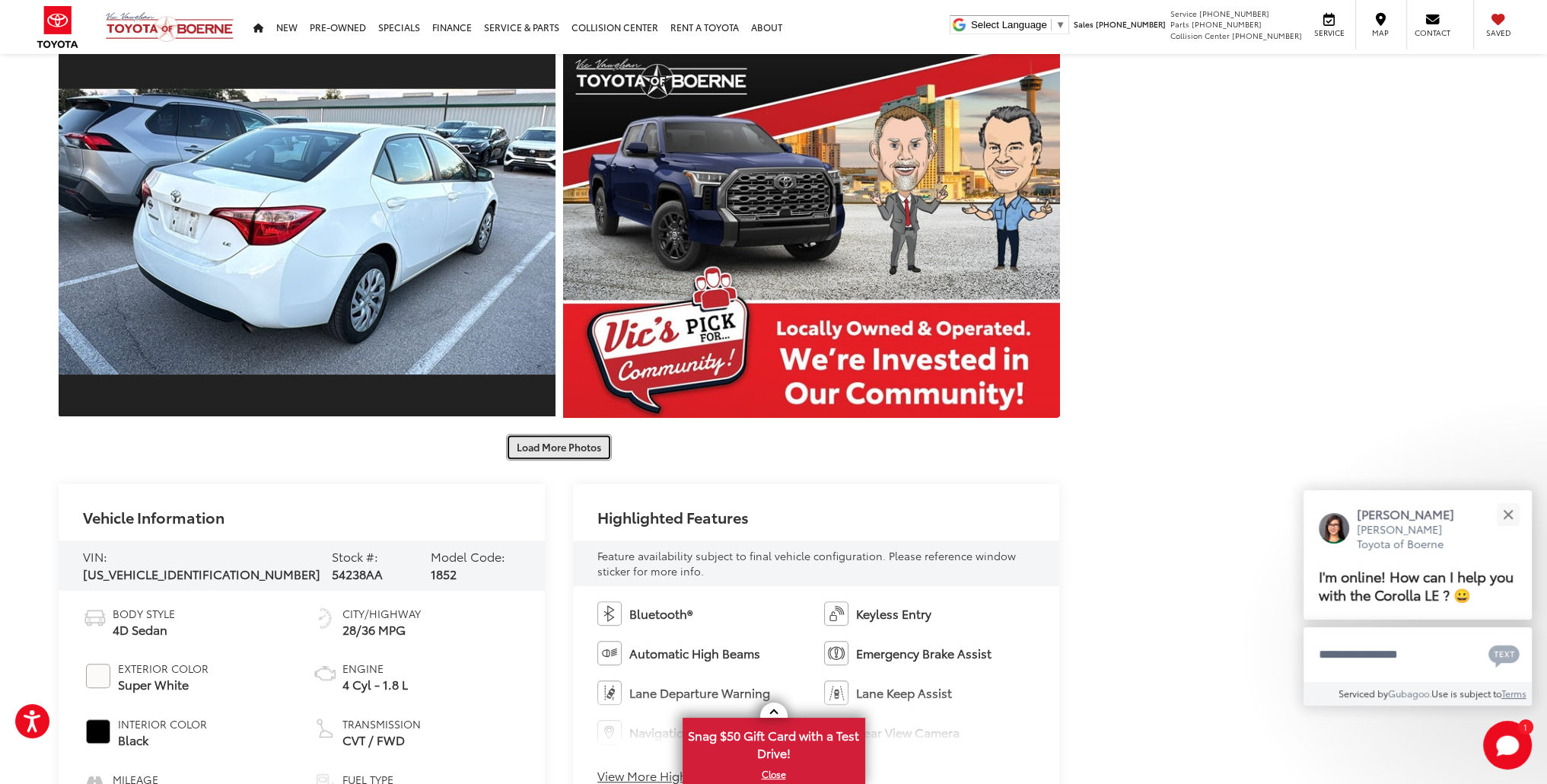
scroll to position [989, 0]
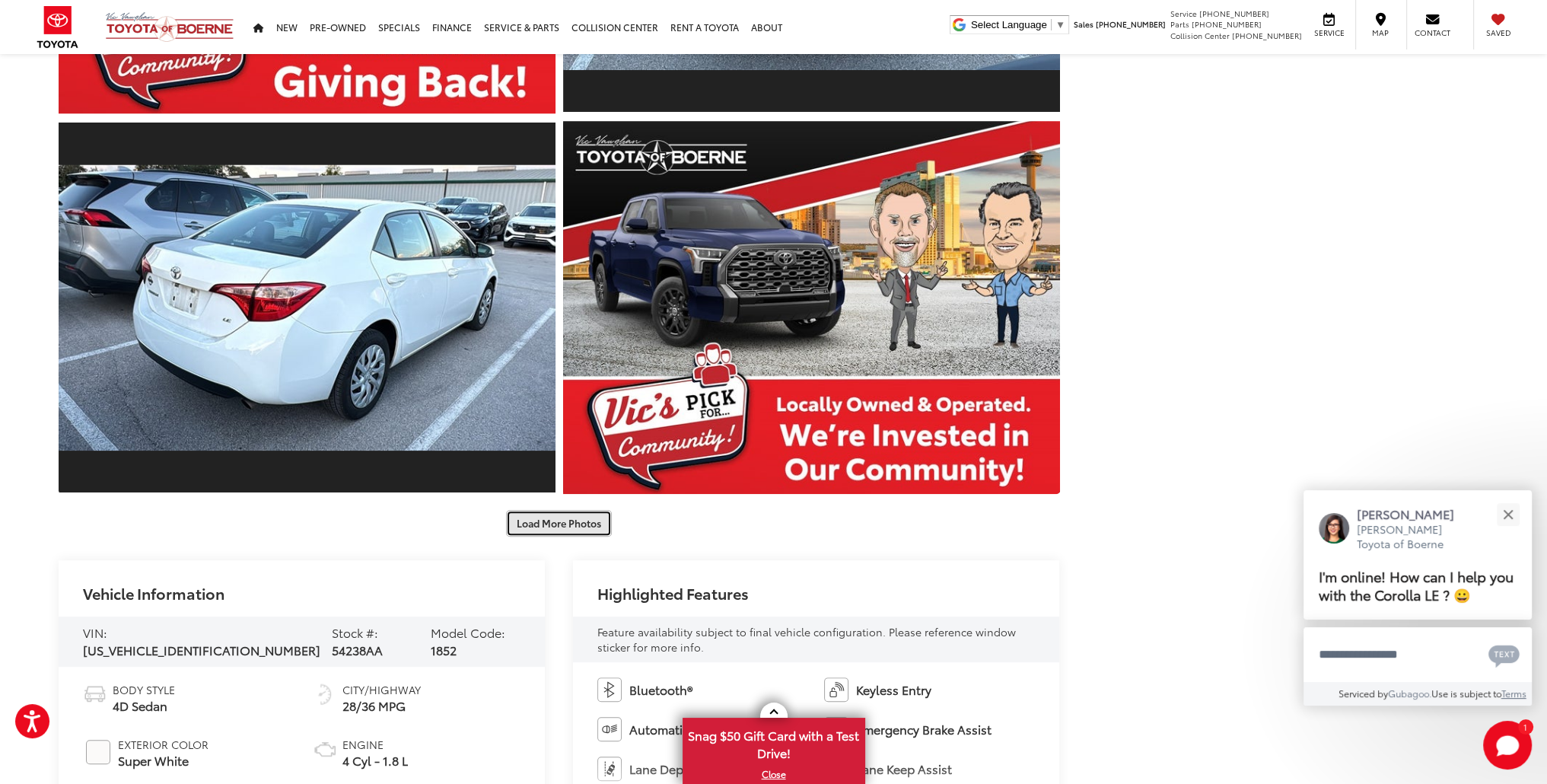
click at [562, 520] on button "Load More Photos" at bounding box center [559, 523] width 106 height 27
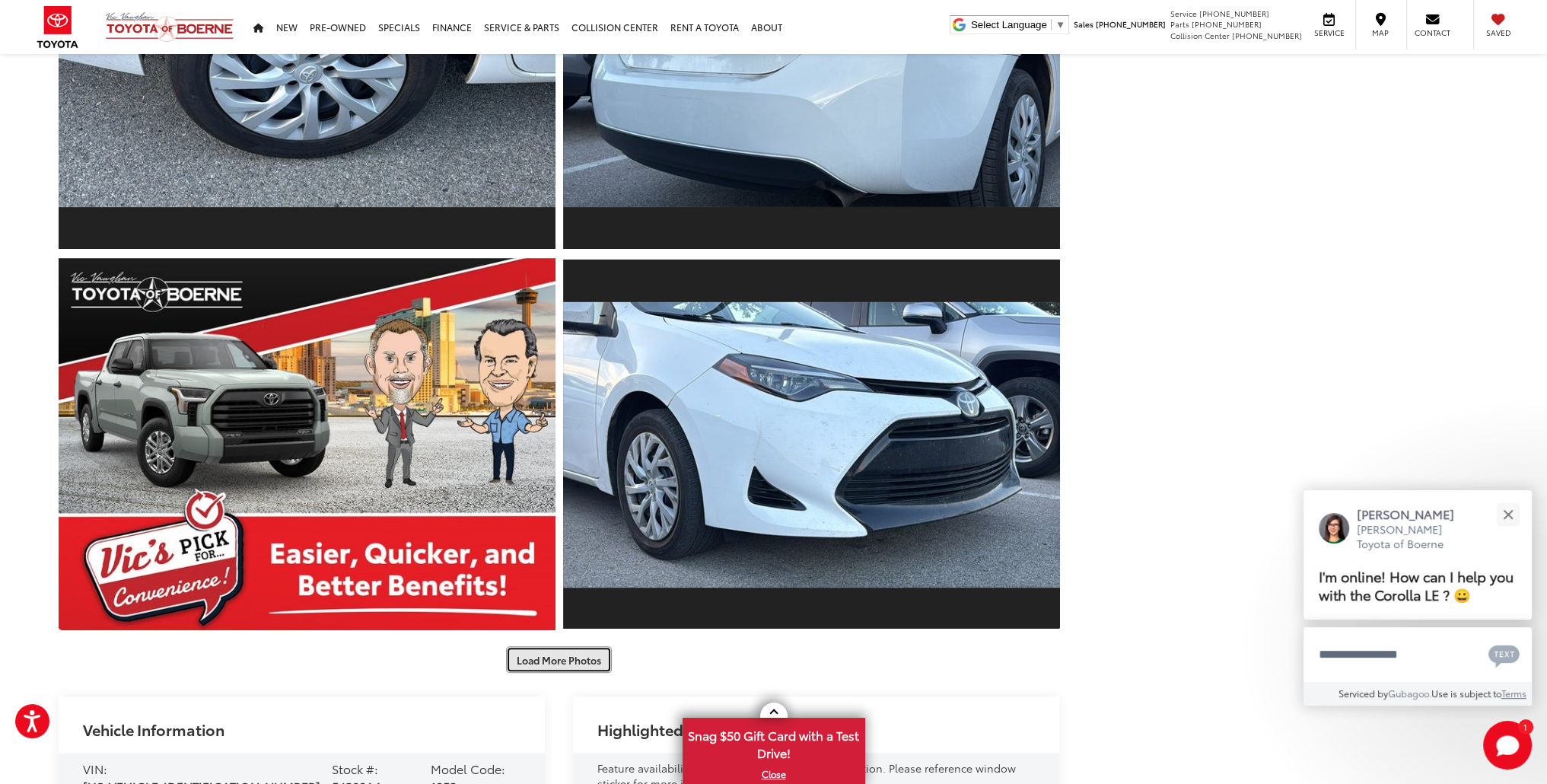
scroll to position [1750, 0]
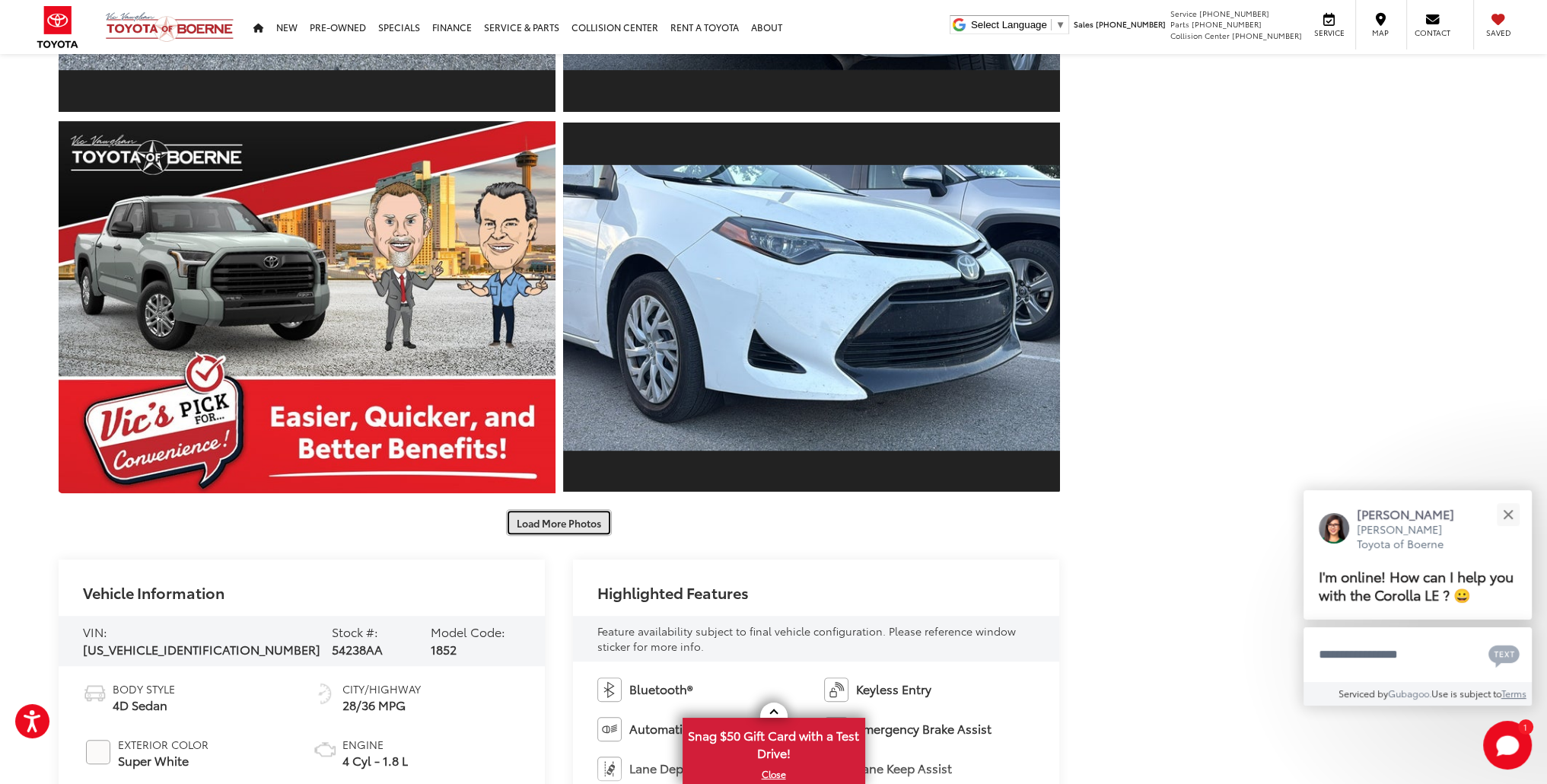
click at [608, 522] on button "Load More Photos" at bounding box center [559, 522] width 106 height 27
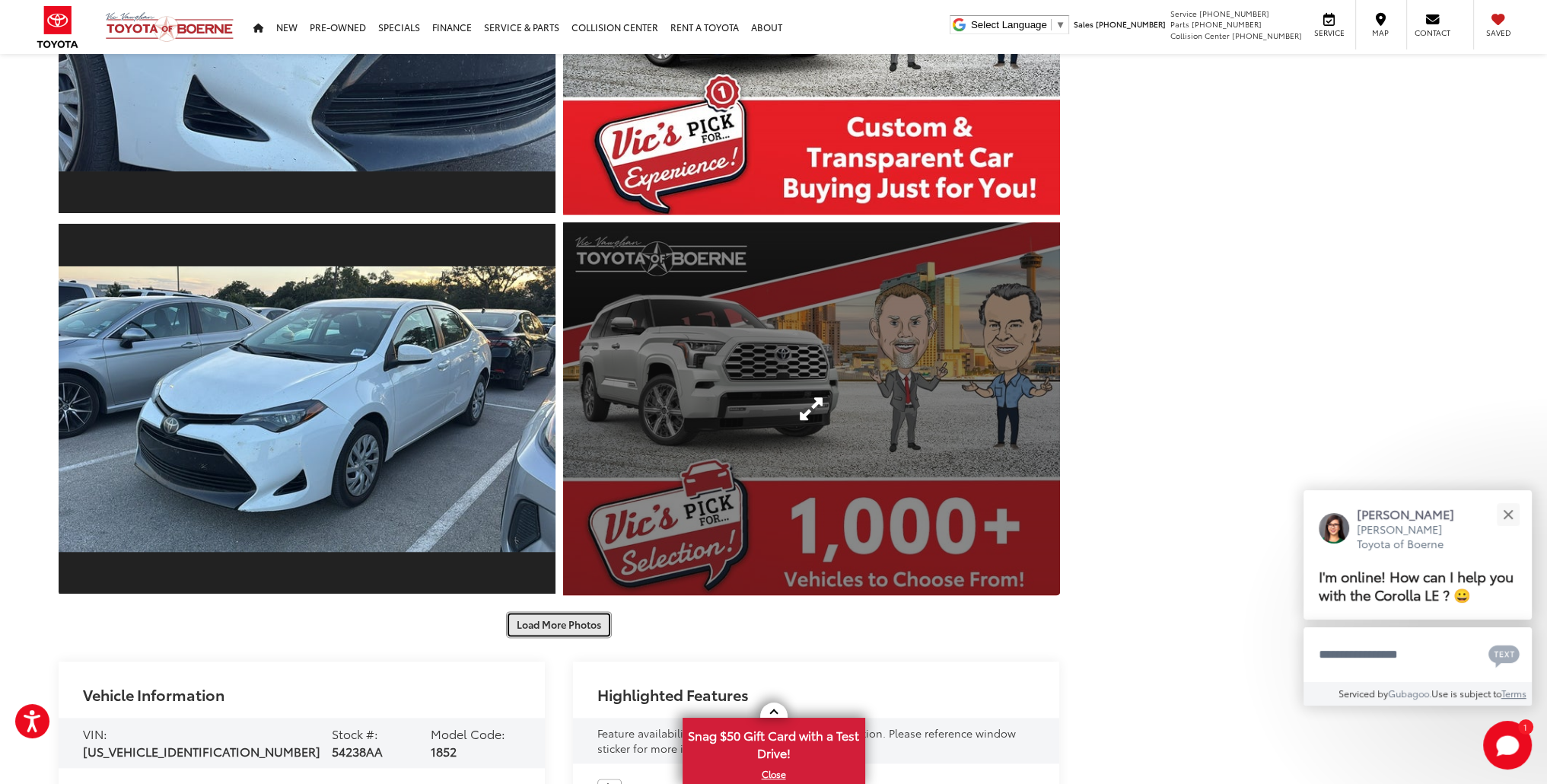
scroll to position [2511, 0]
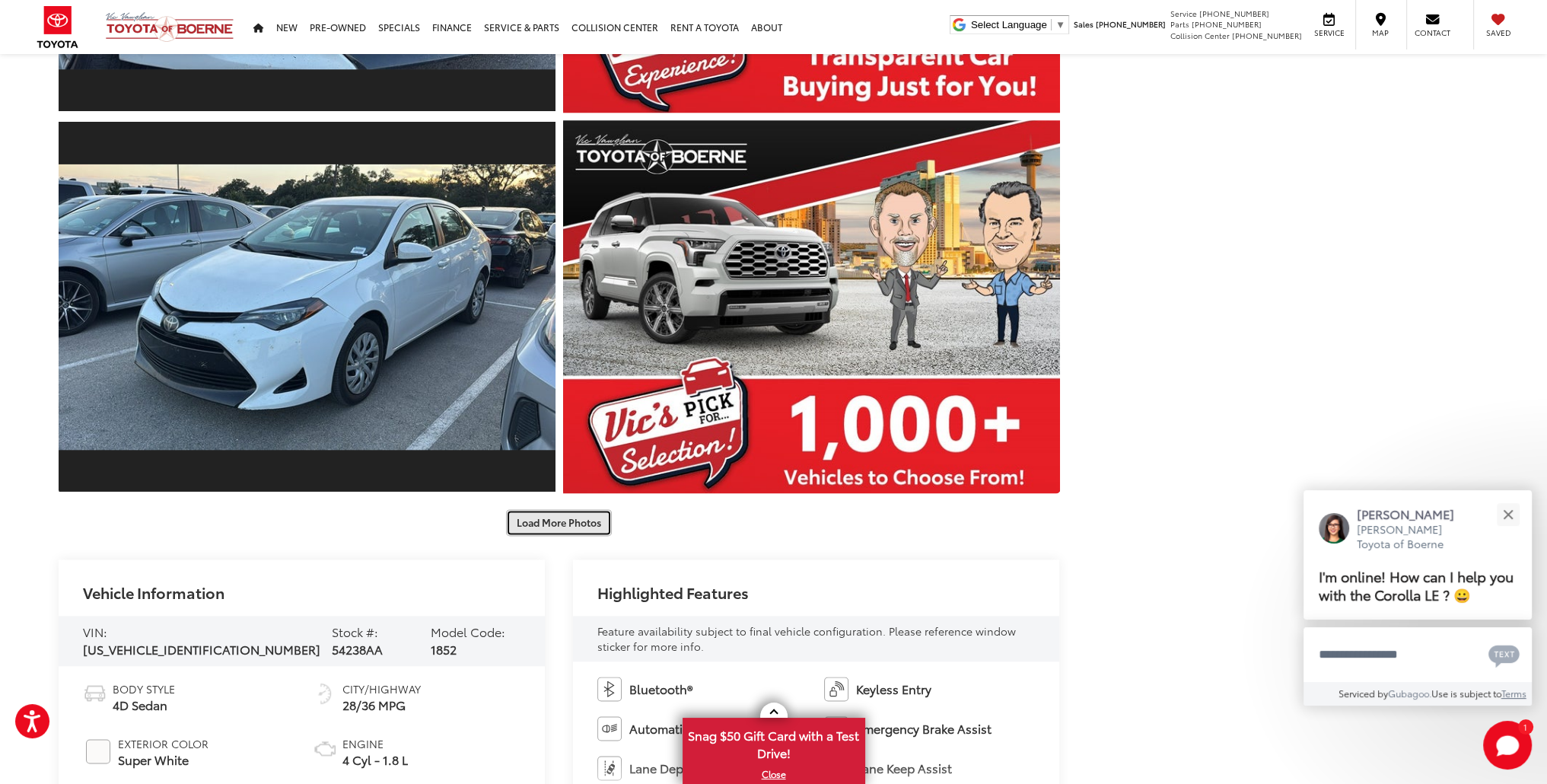
click at [586, 522] on button "Load More Photos" at bounding box center [559, 522] width 106 height 27
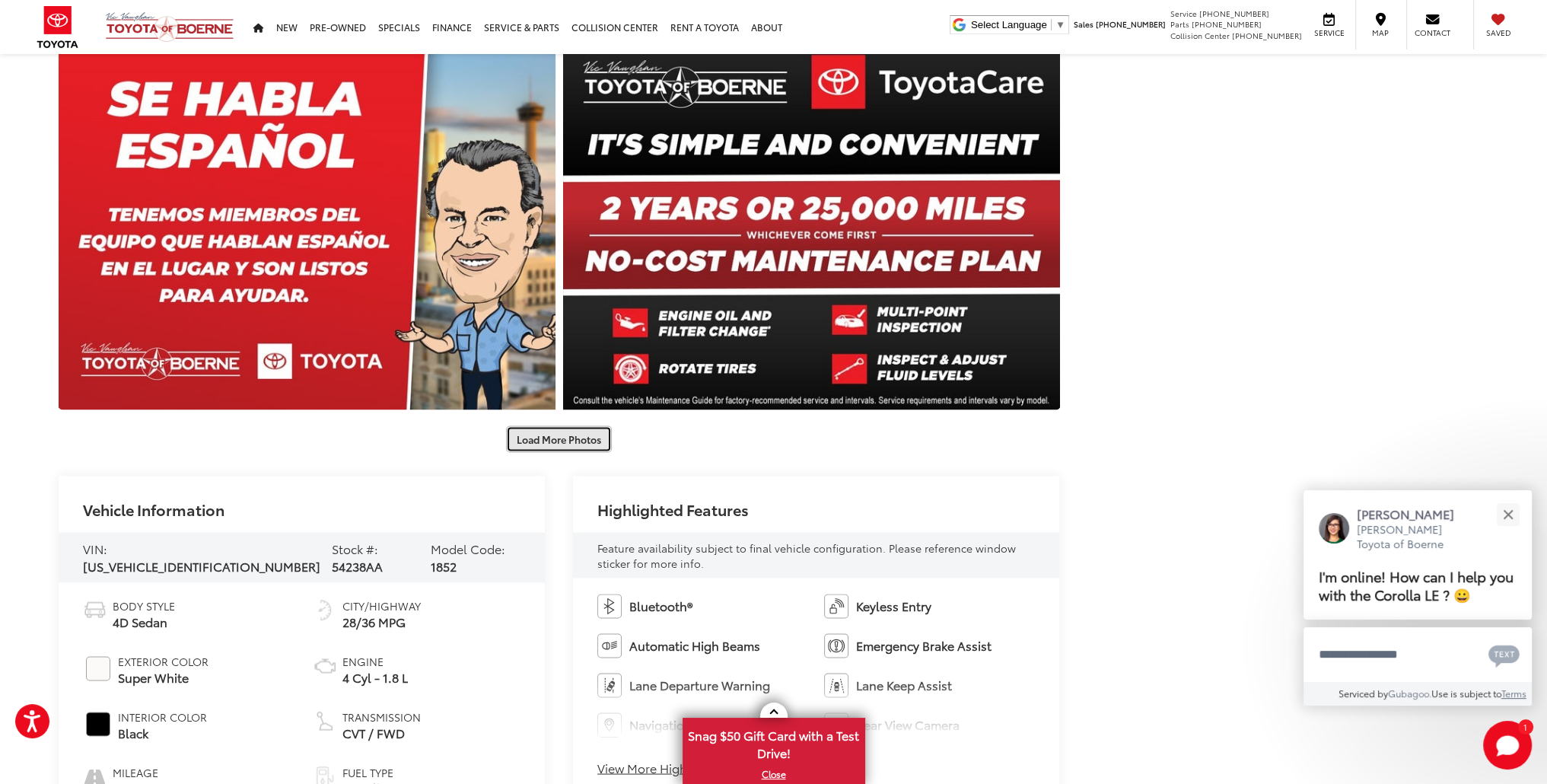
scroll to position [3500, 0]
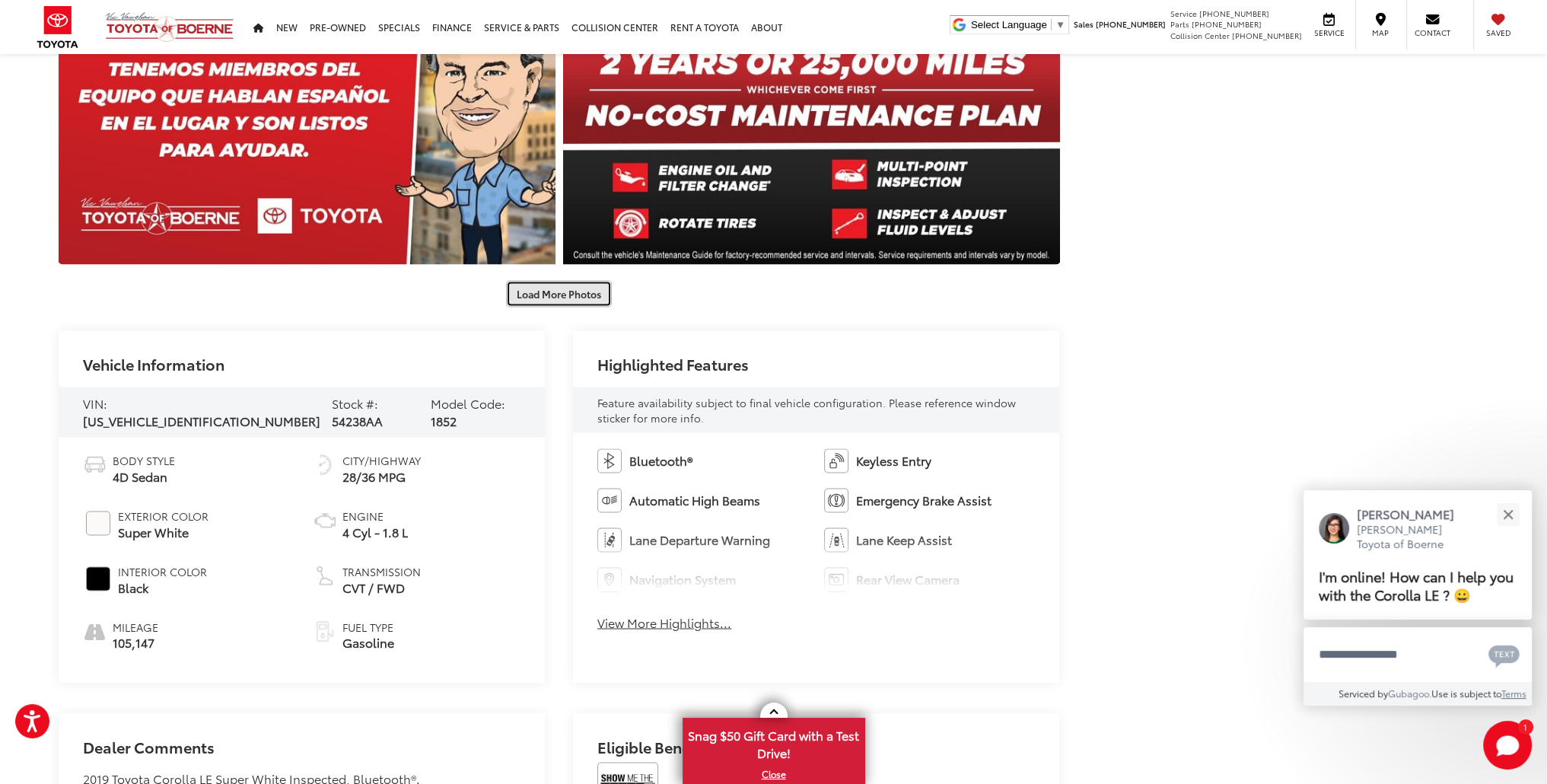
click at [576, 293] on button "Load More Photos" at bounding box center [559, 293] width 106 height 27
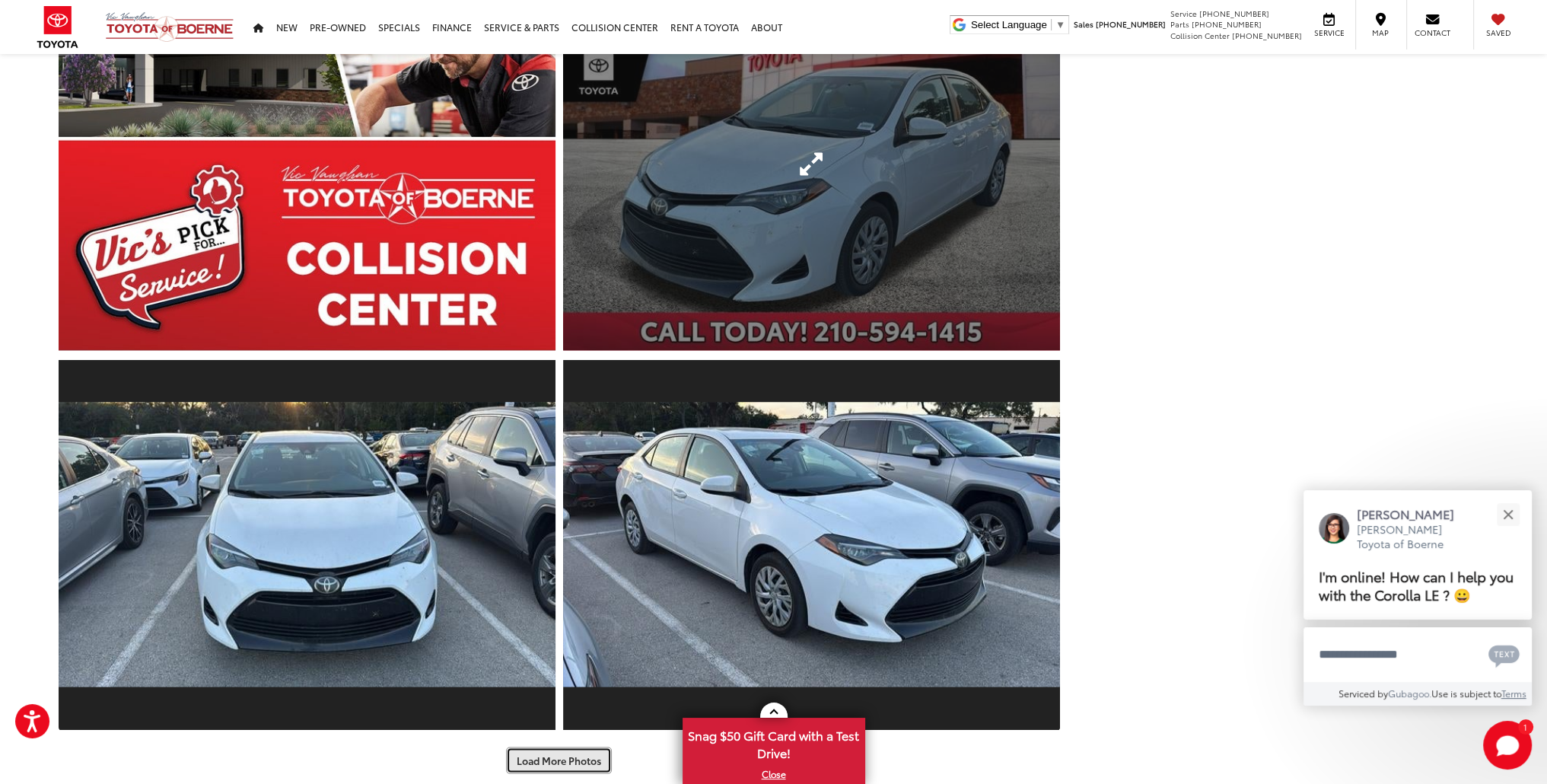
scroll to position [3957, 0]
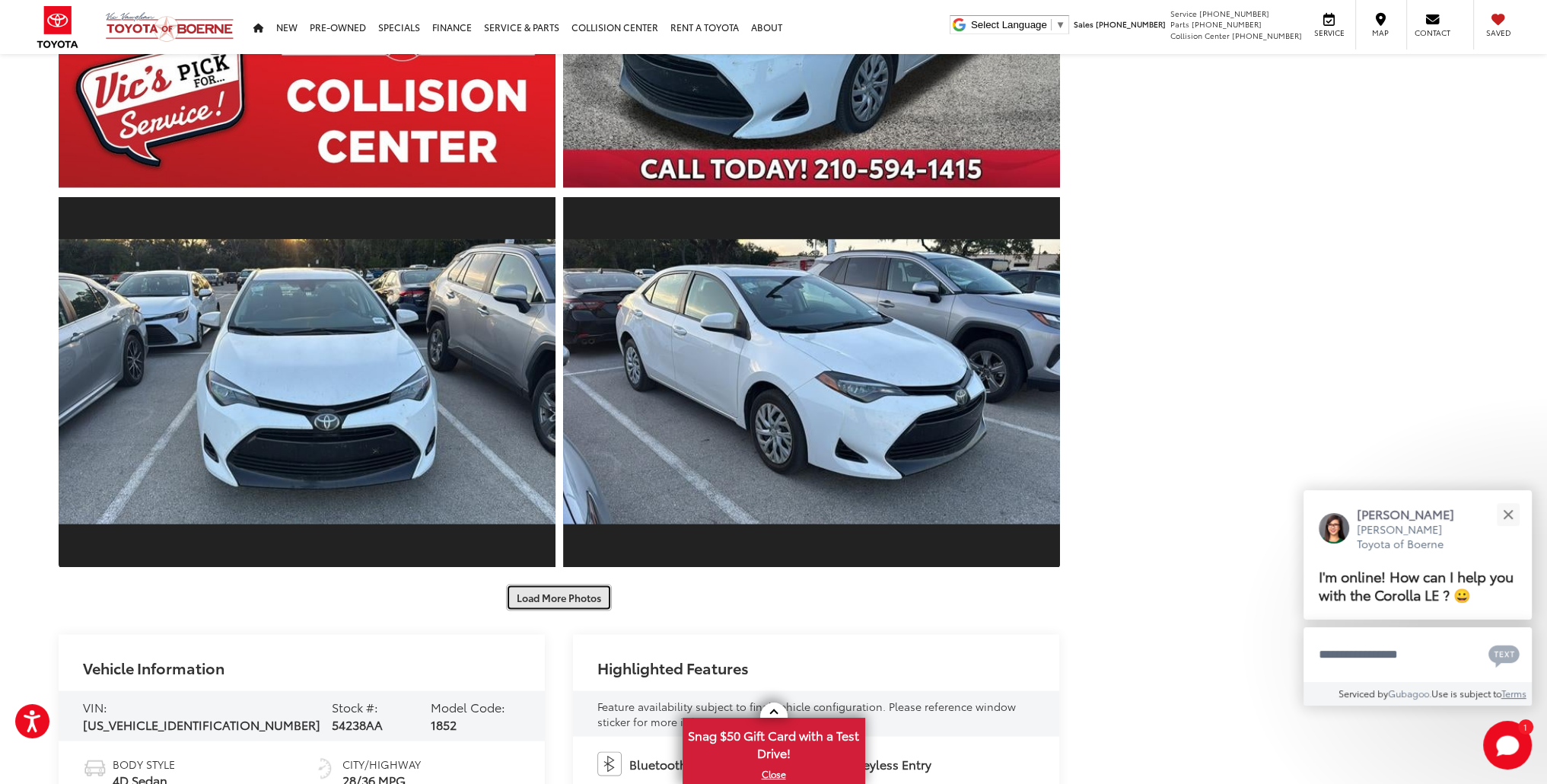
click at [558, 597] on button "Load More Photos" at bounding box center [559, 597] width 106 height 27
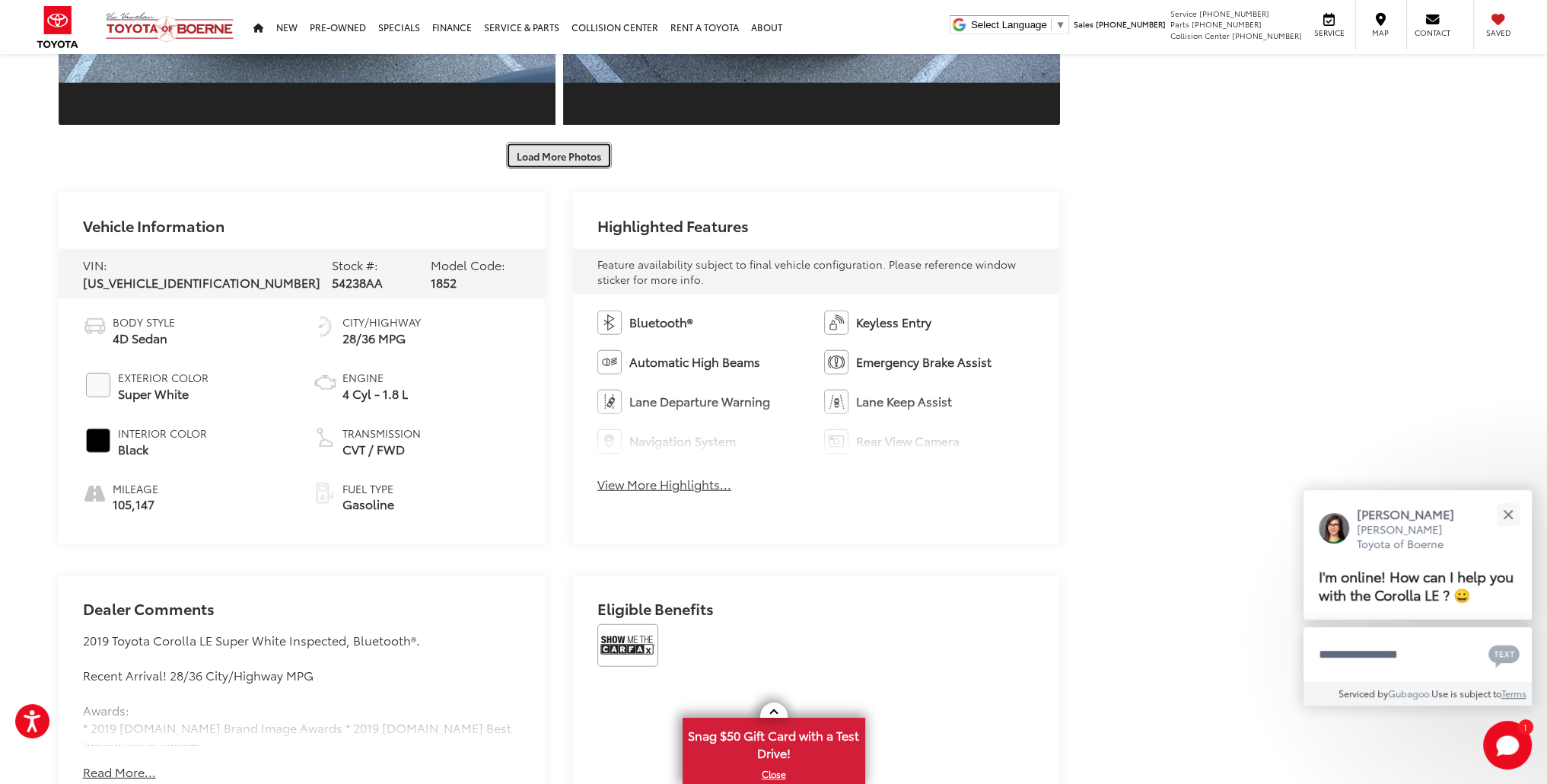
scroll to position [5098, 0]
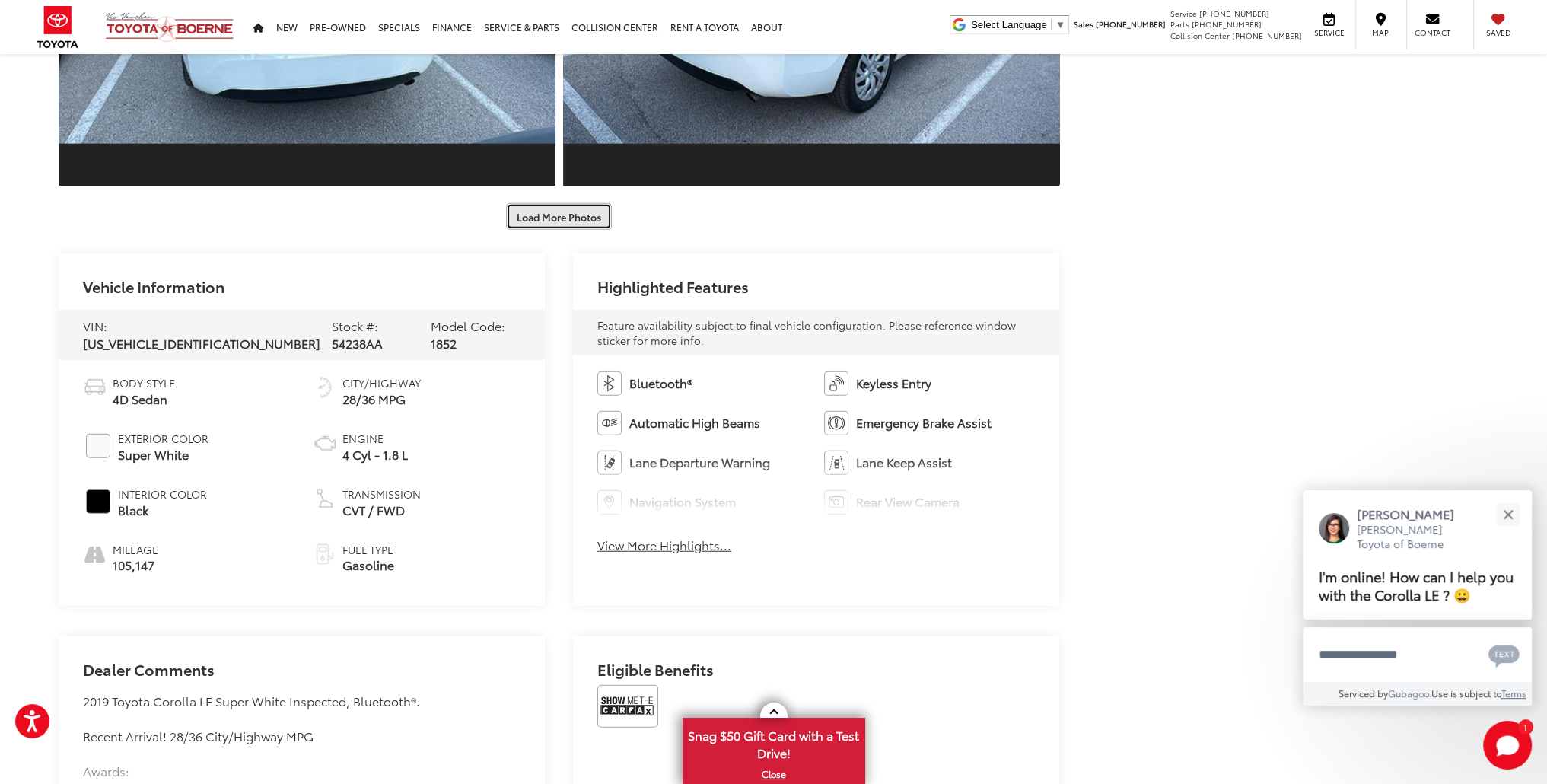
click at [565, 212] on button "Load More Photos" at bounding box center [559, 216] width 106 height 27
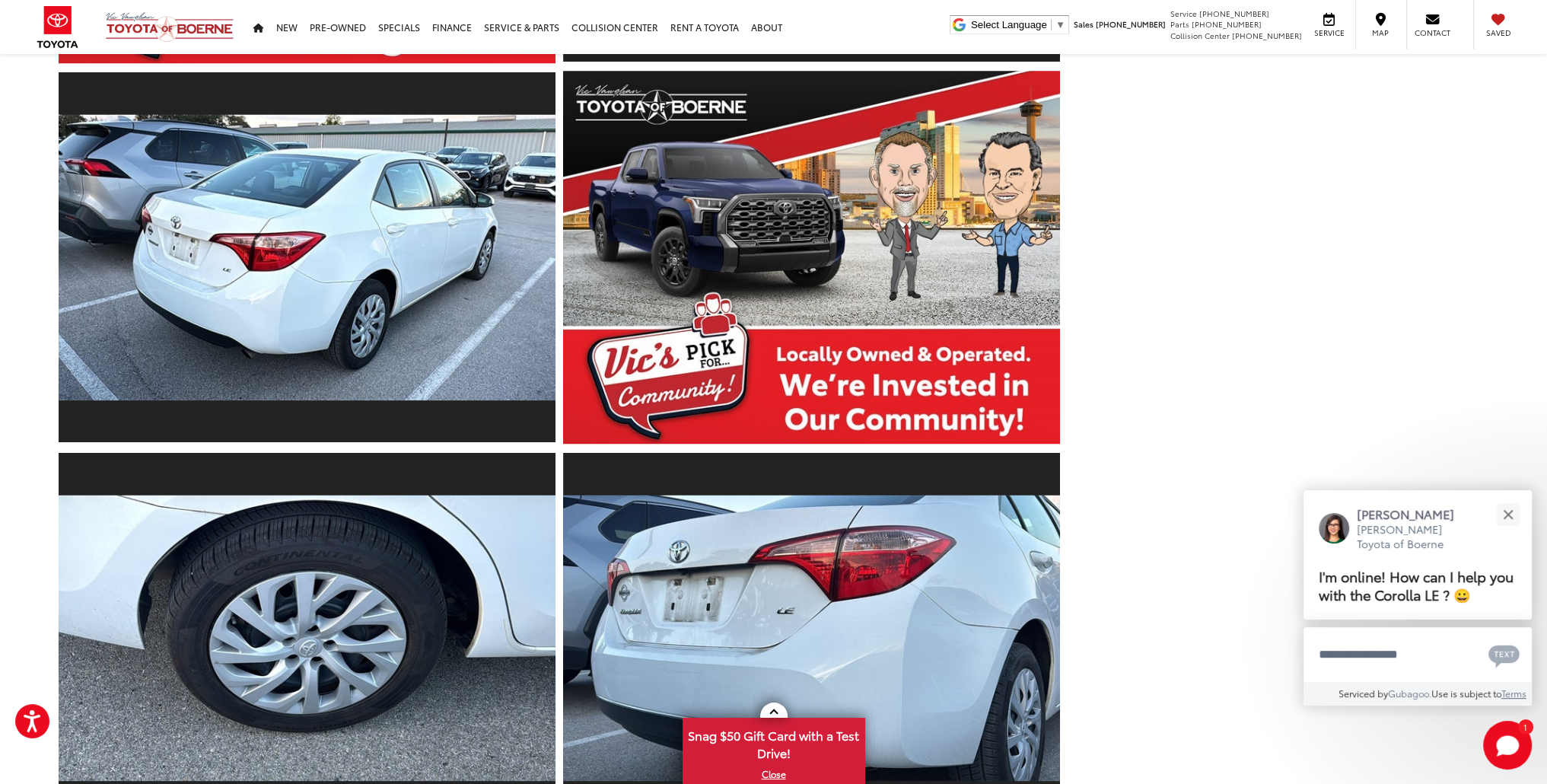
scroll to position [989, 0]
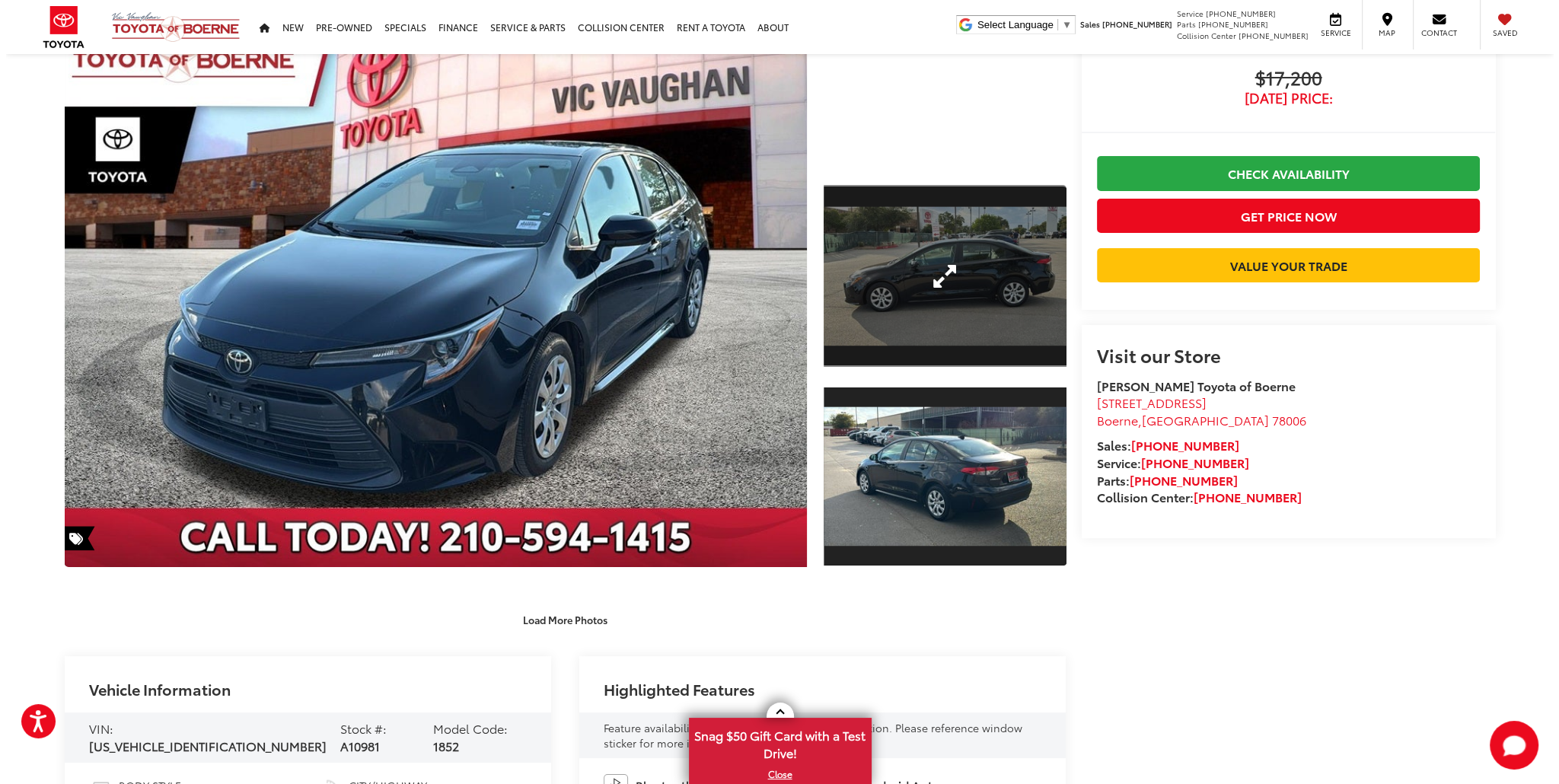
scroll to position [228, 0]
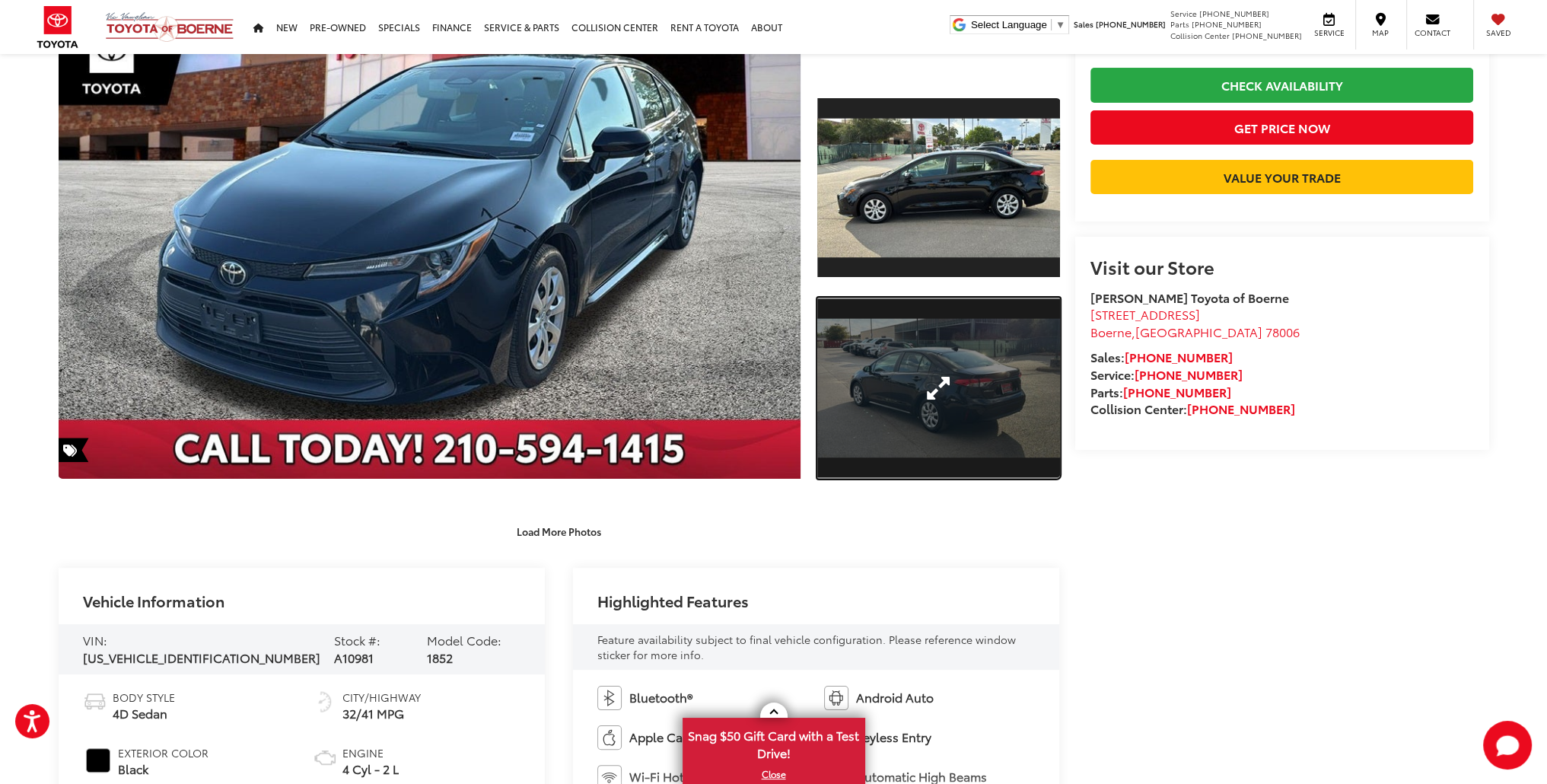
click at [878, 413] on link "Expand Photo 2" at bounding box center [938, 388] width 242 height 182
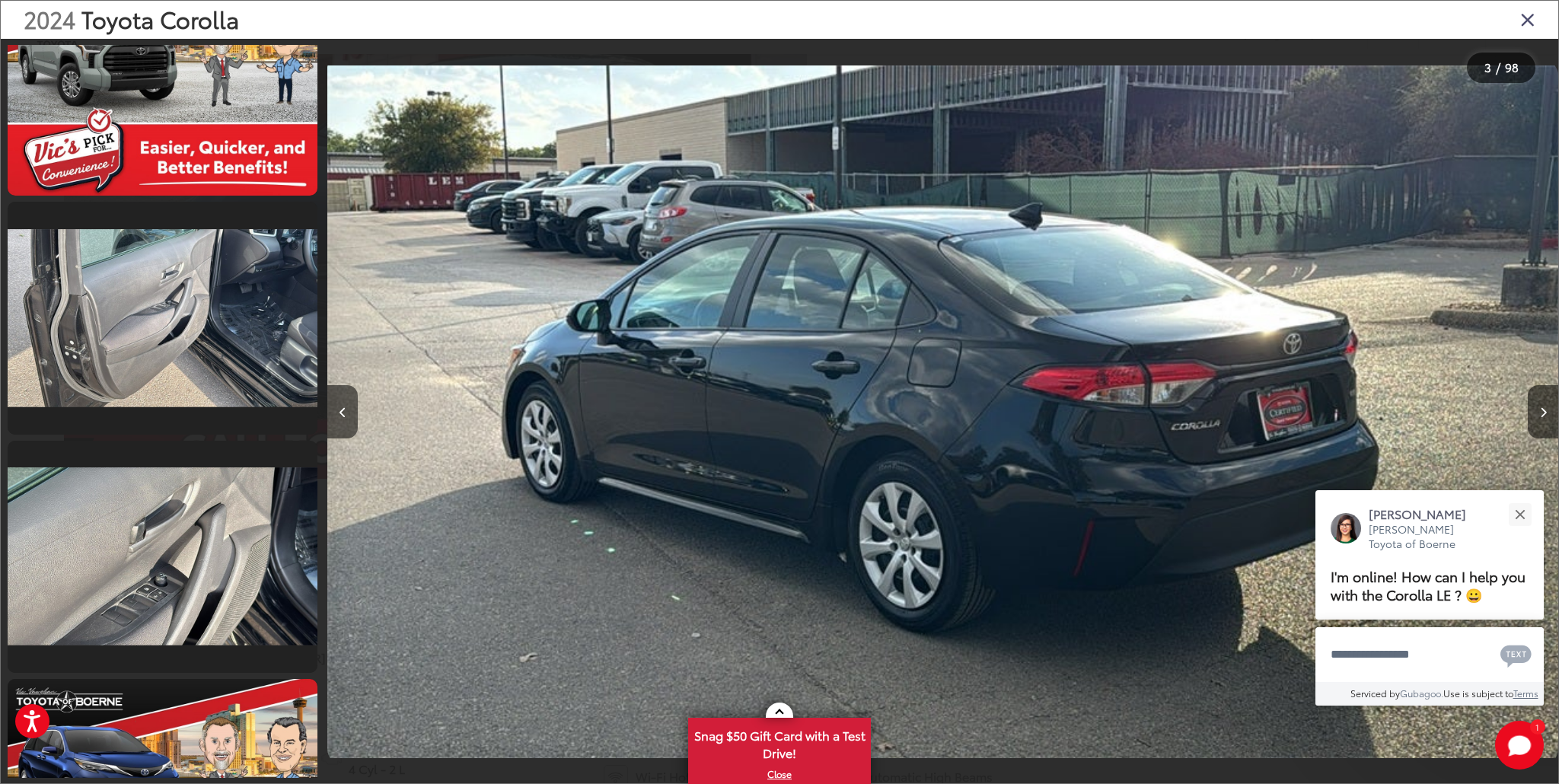
scroll to position [0, 0]
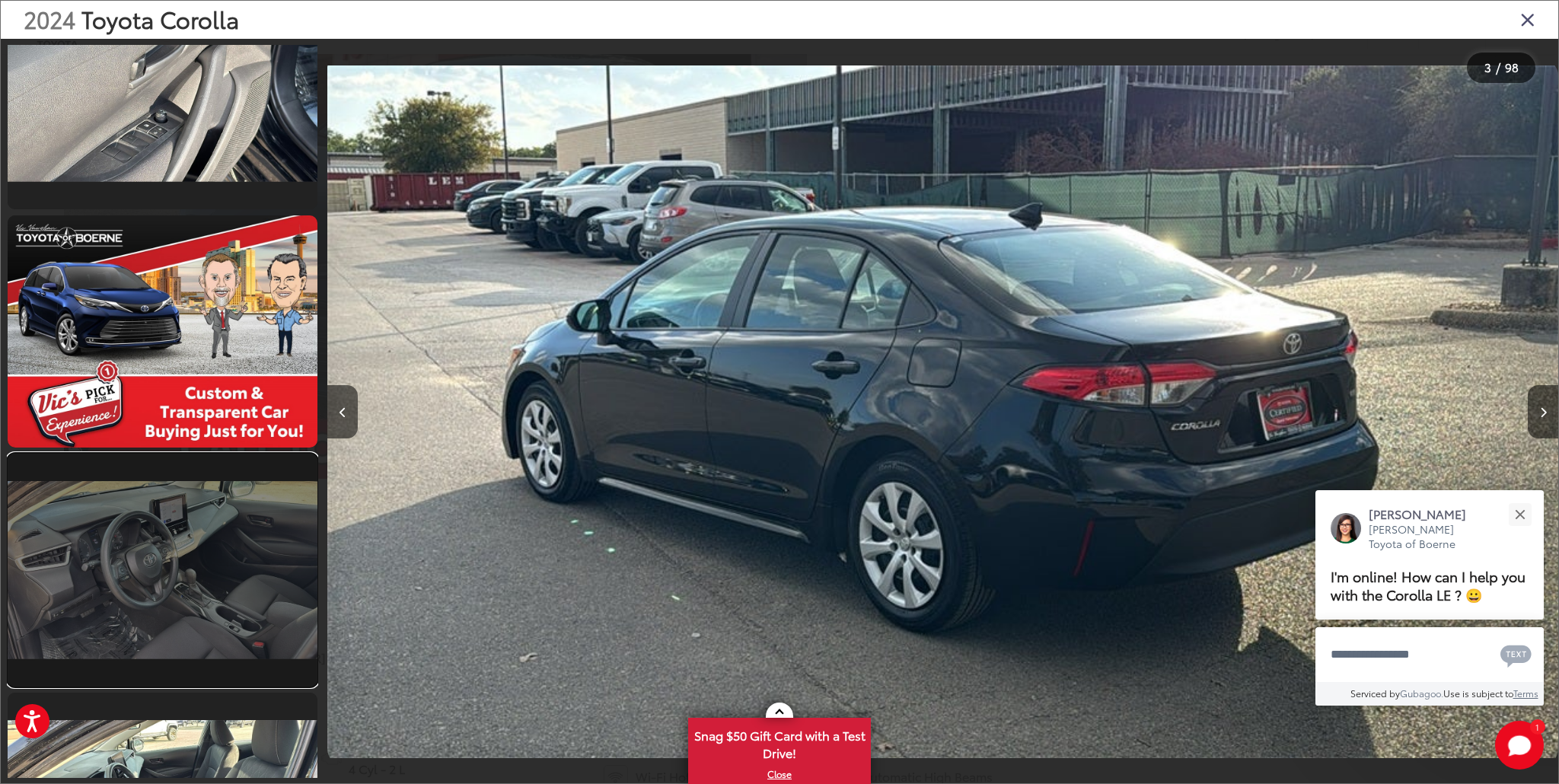
click at [179, 547] on link at bounding box center [162, 569] width 310 height 232
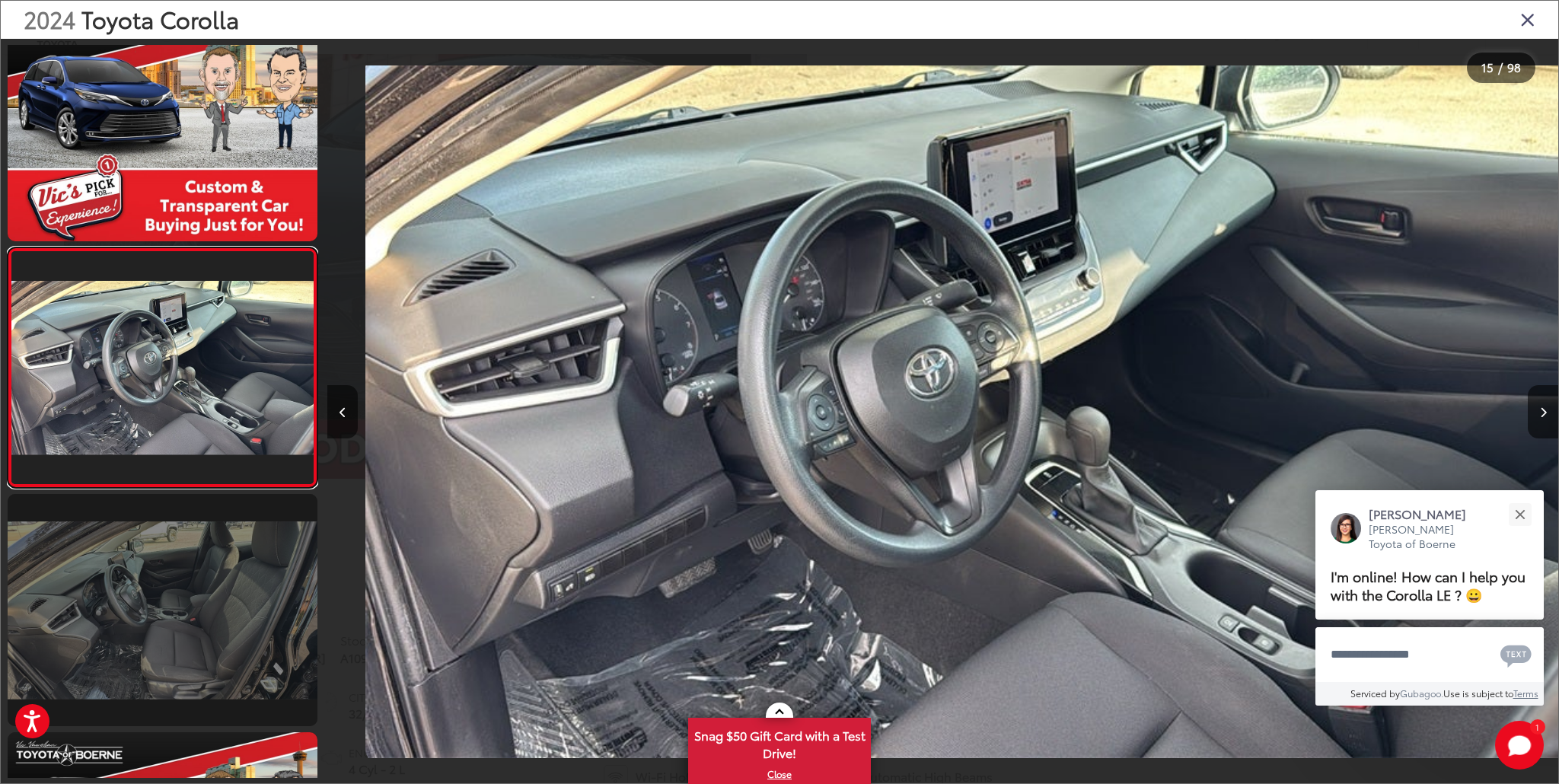
scroll to position [0, 17236]
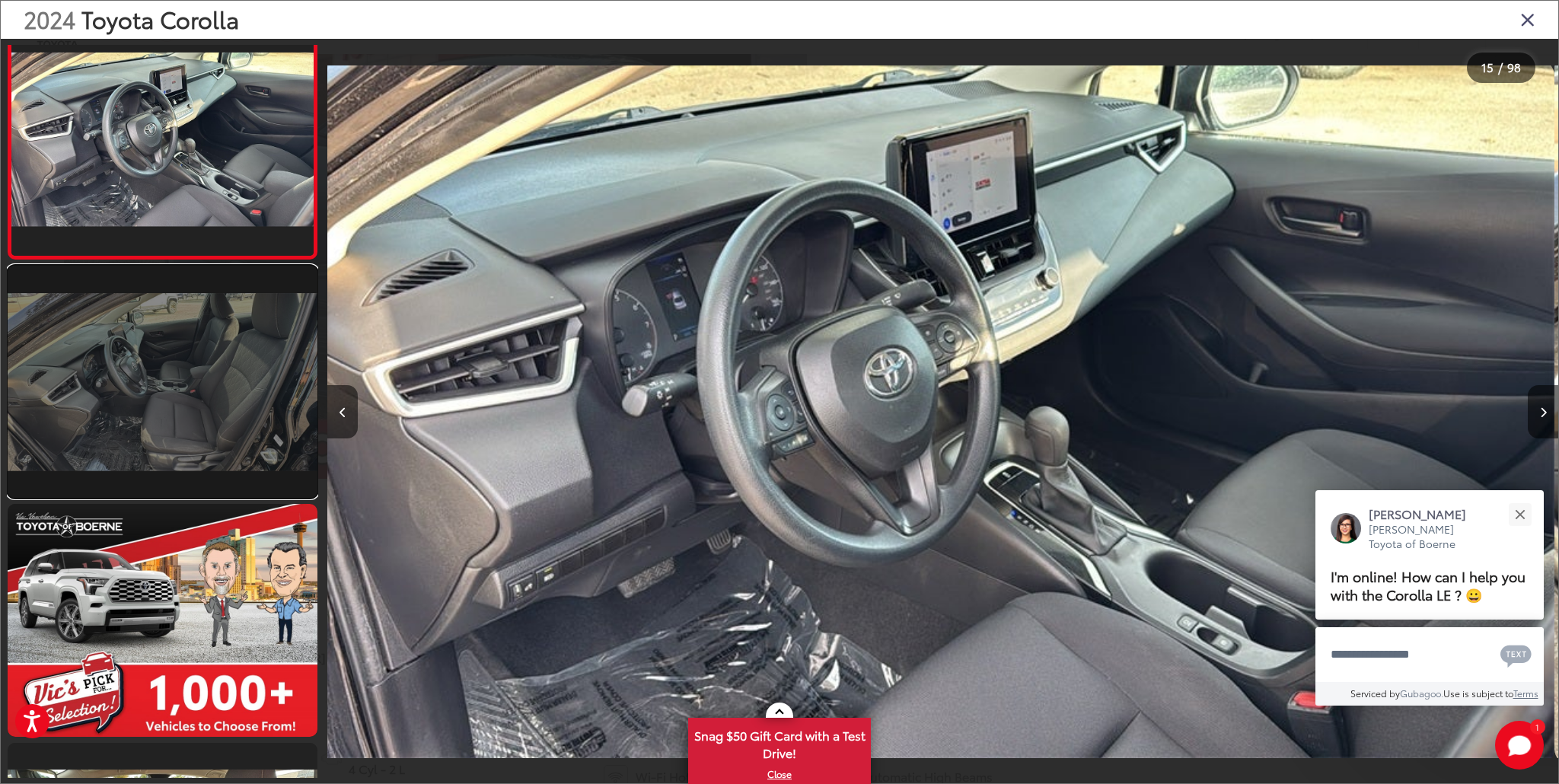
click at [165, 450] on link at bounding box center [162, 381] width 310 height 232
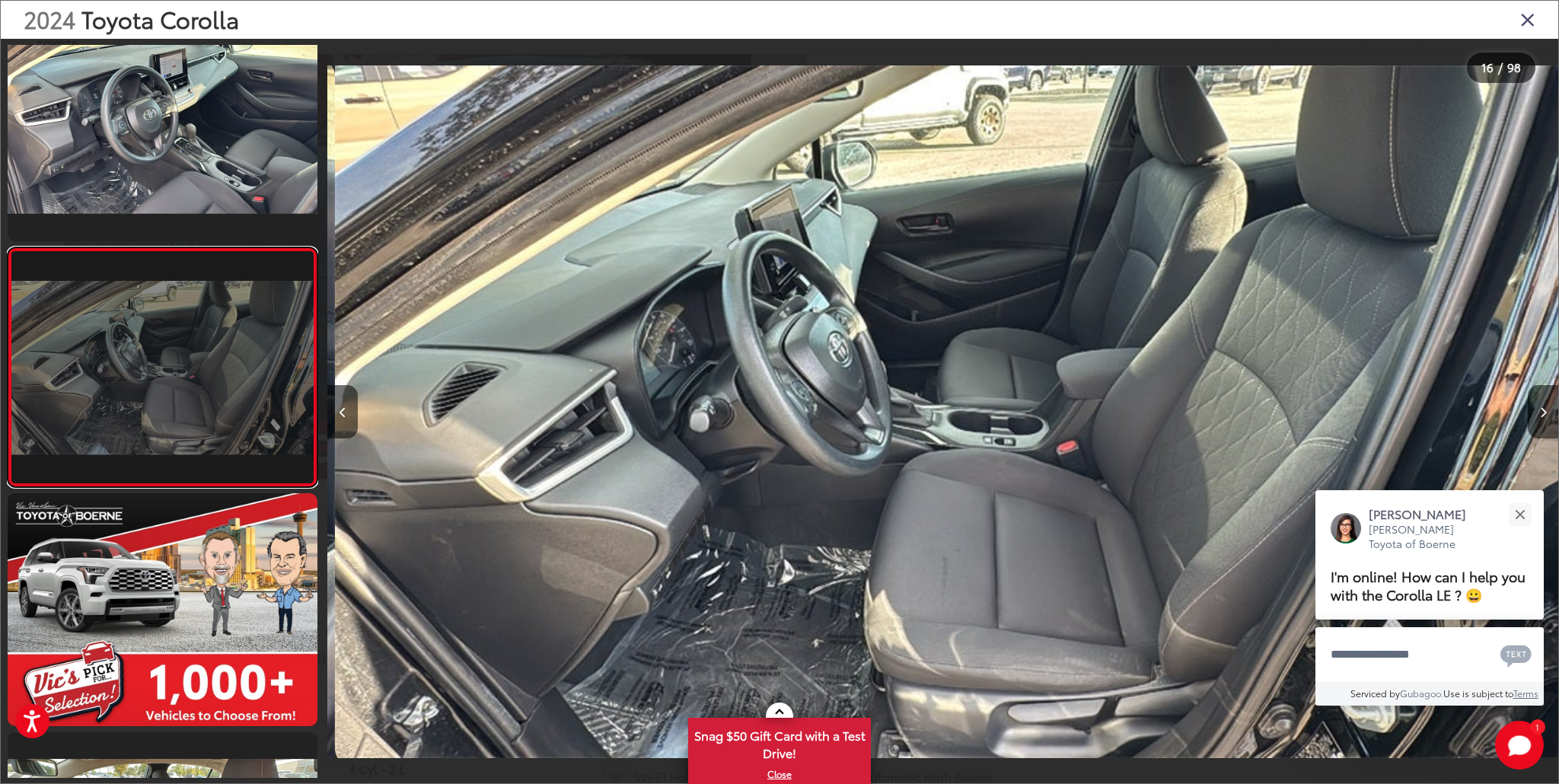
scroll to position [0, 18467]
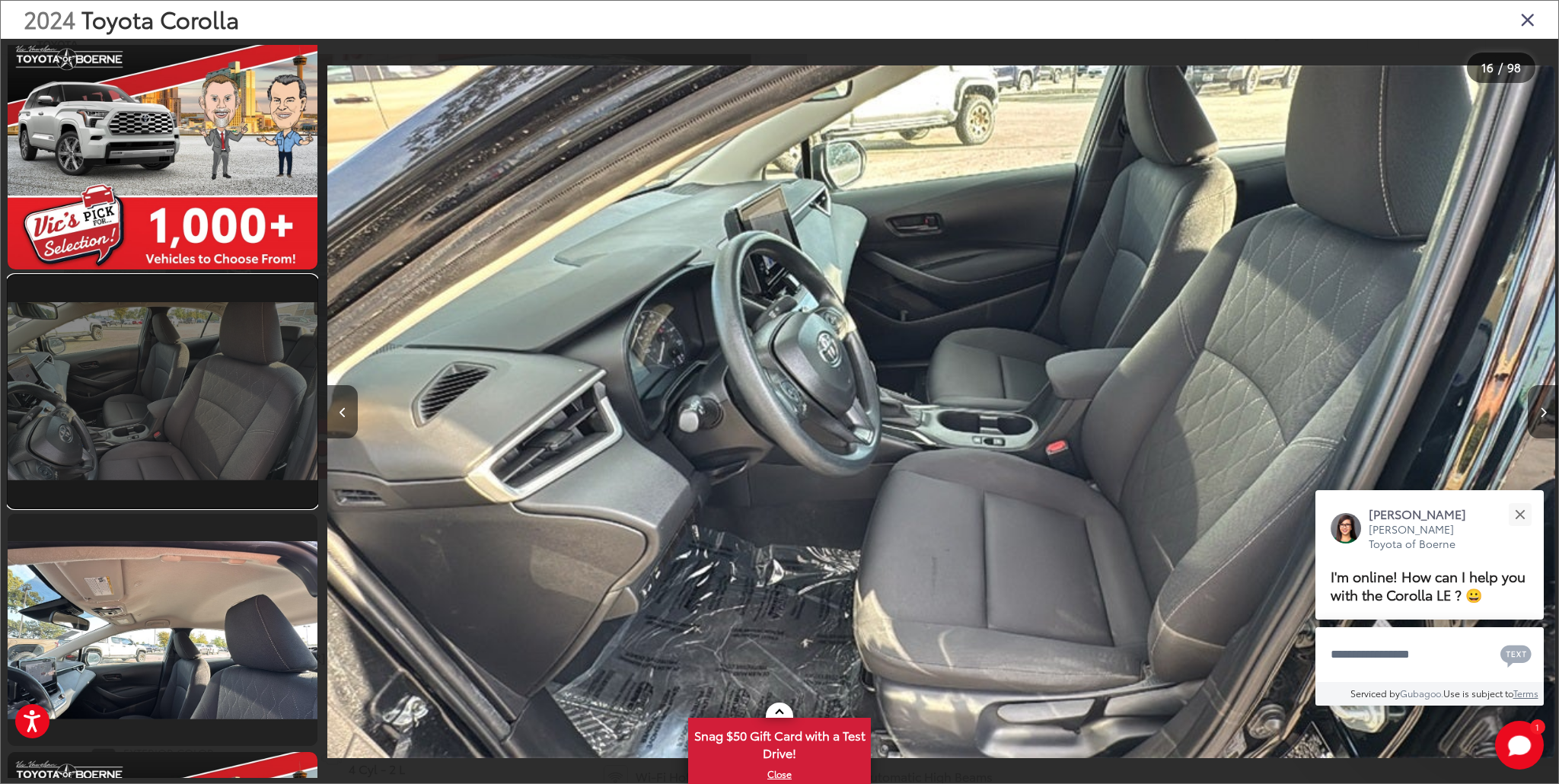
click at [166, 444] on link at bounding box center [162, 391] width 310 height 232
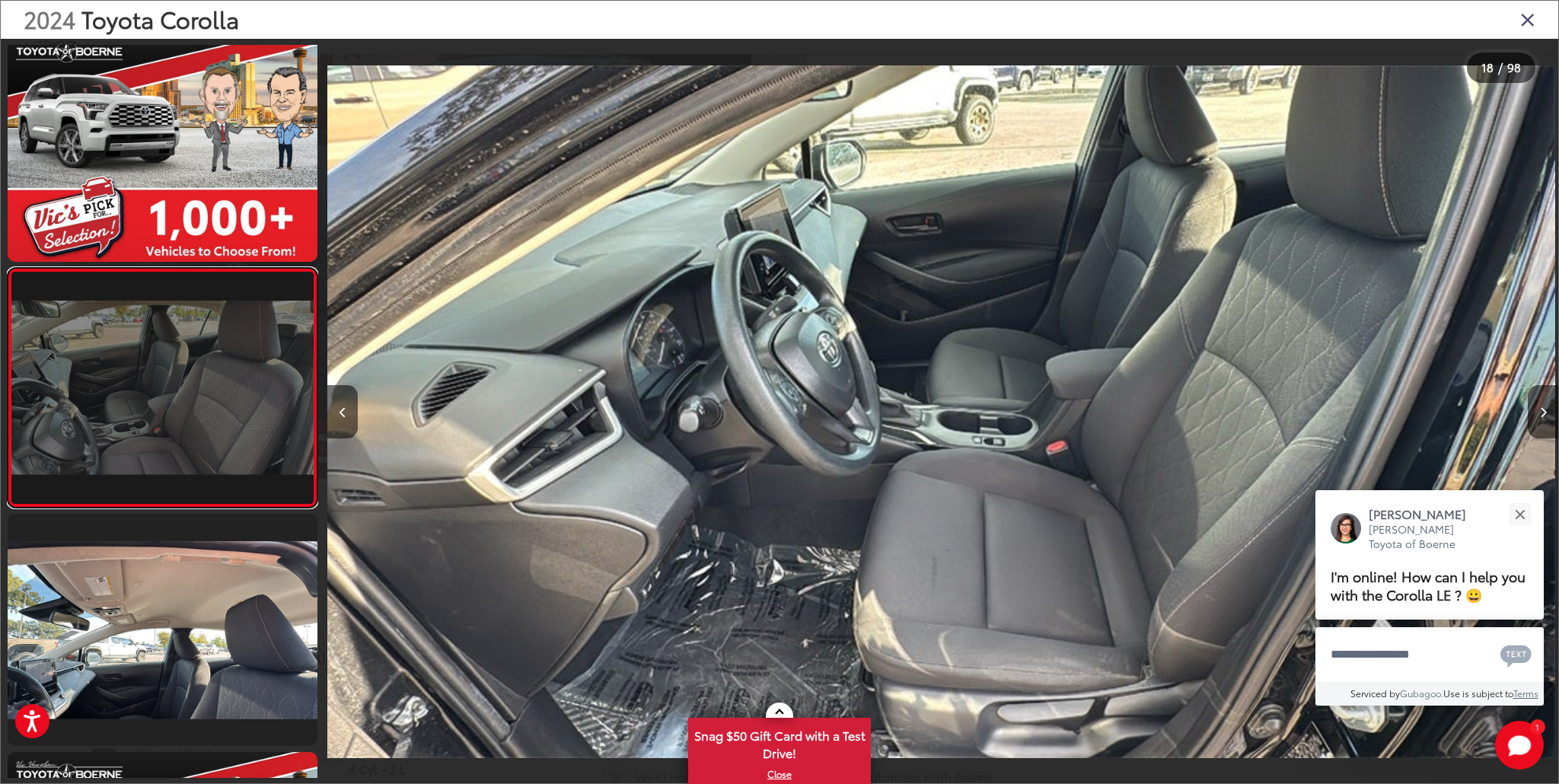
scroll to position [3853, 0]
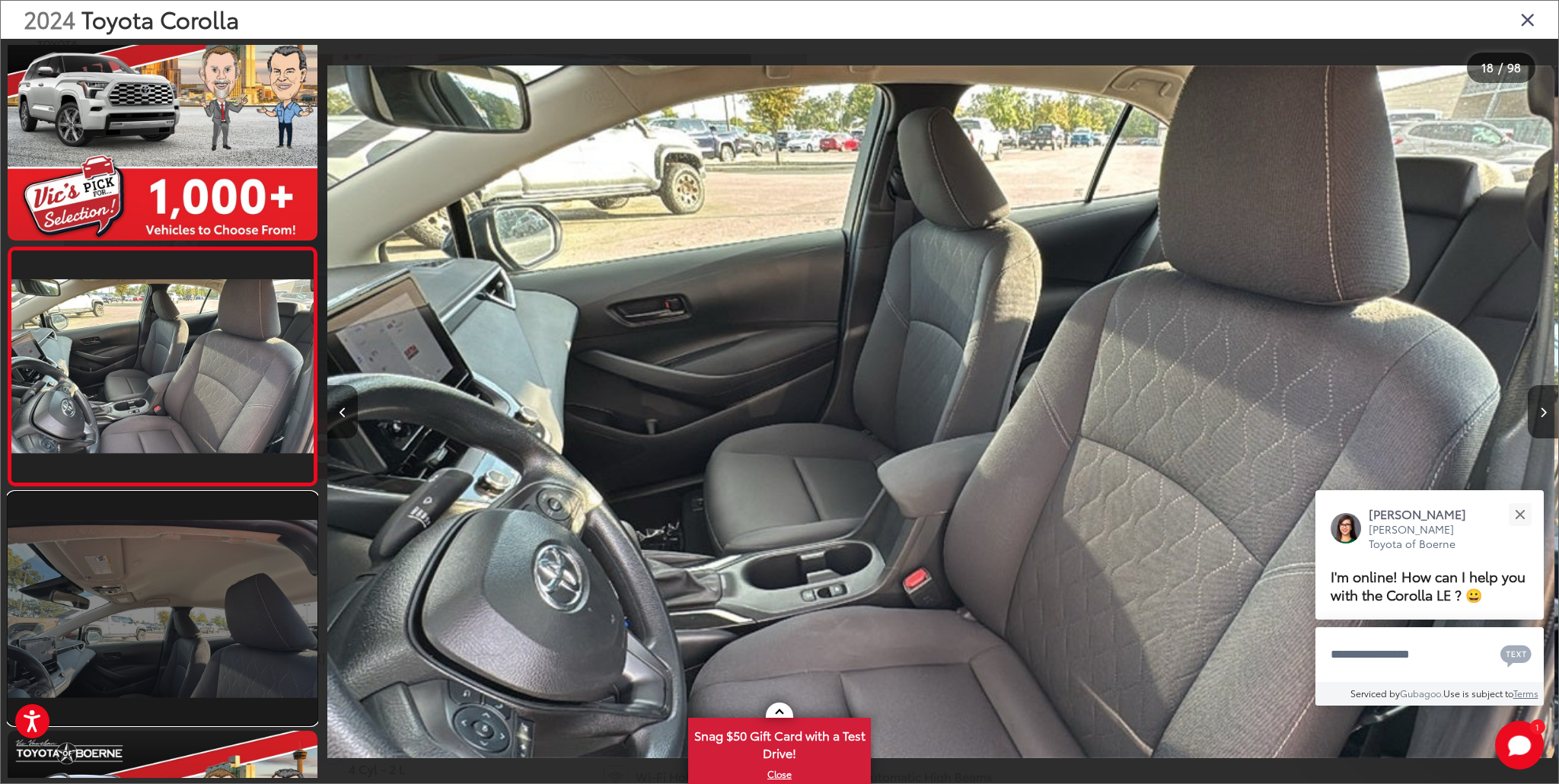
click at [201, 556] on link at bounding box center [162, 608] width 310 height 232
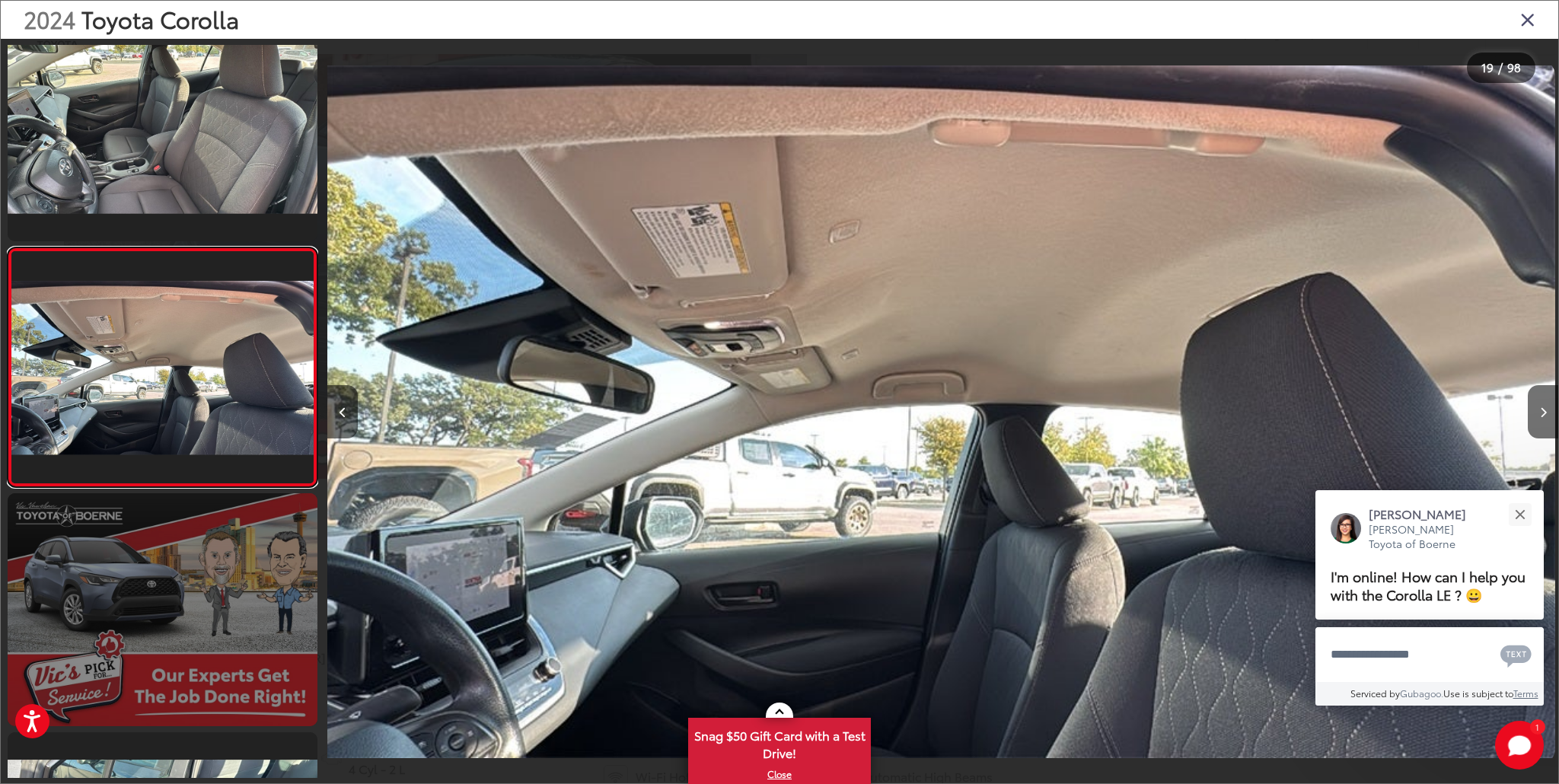
scroll to position [0, 22160]
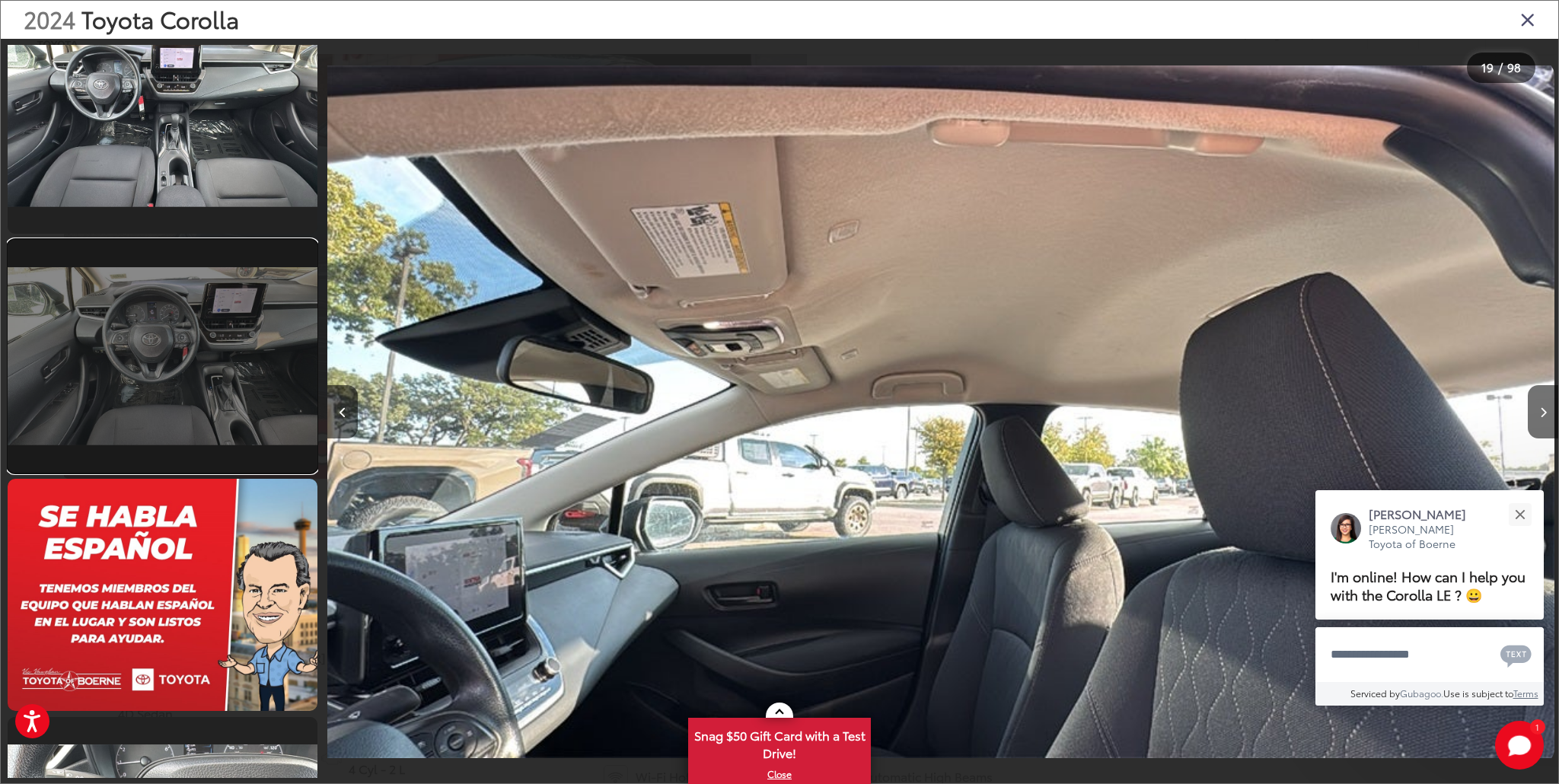
click at [206, 401] on link at bounding box center [162, 355] width 310 height 232
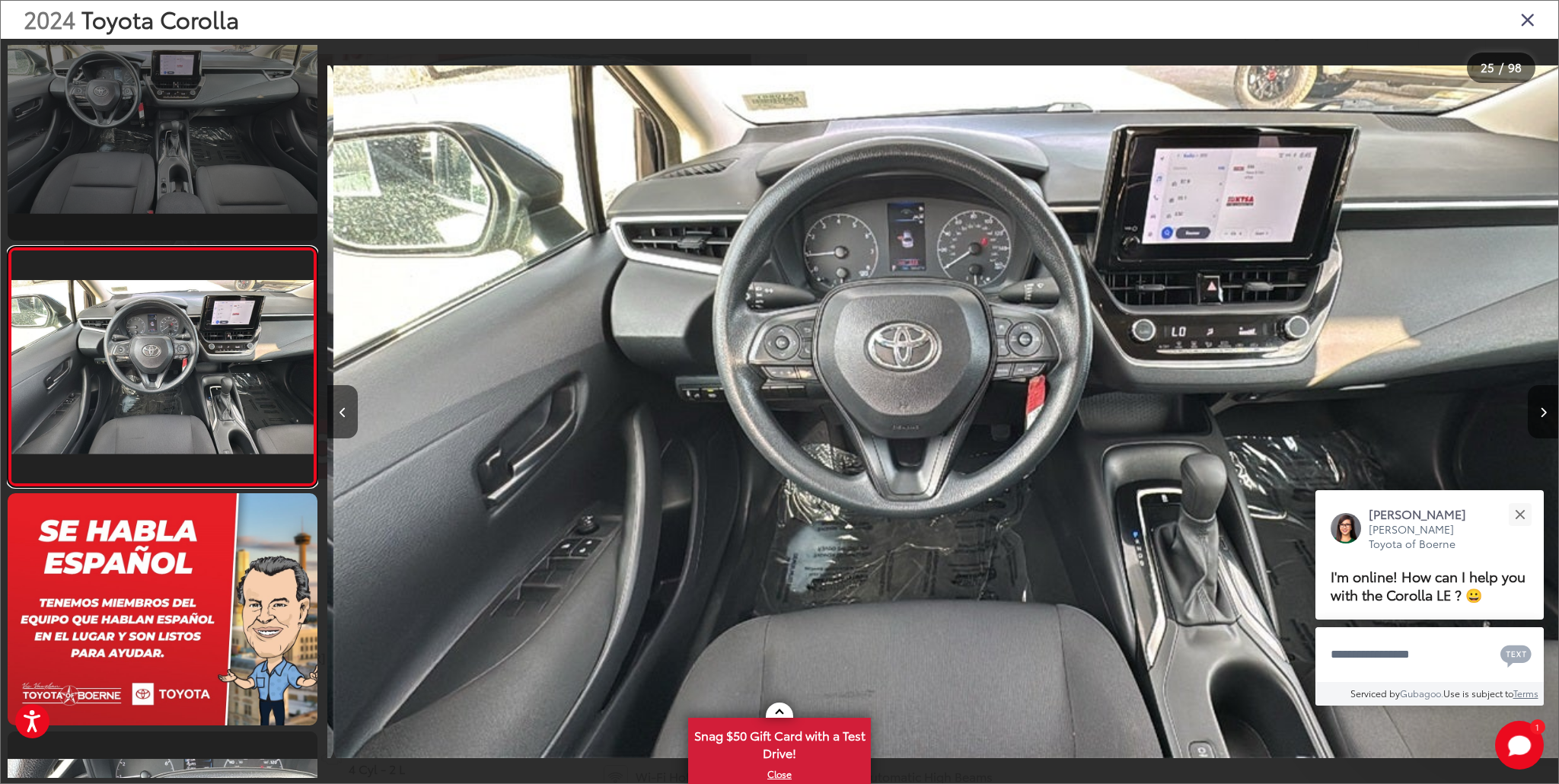
scroll to position [0, 29547]
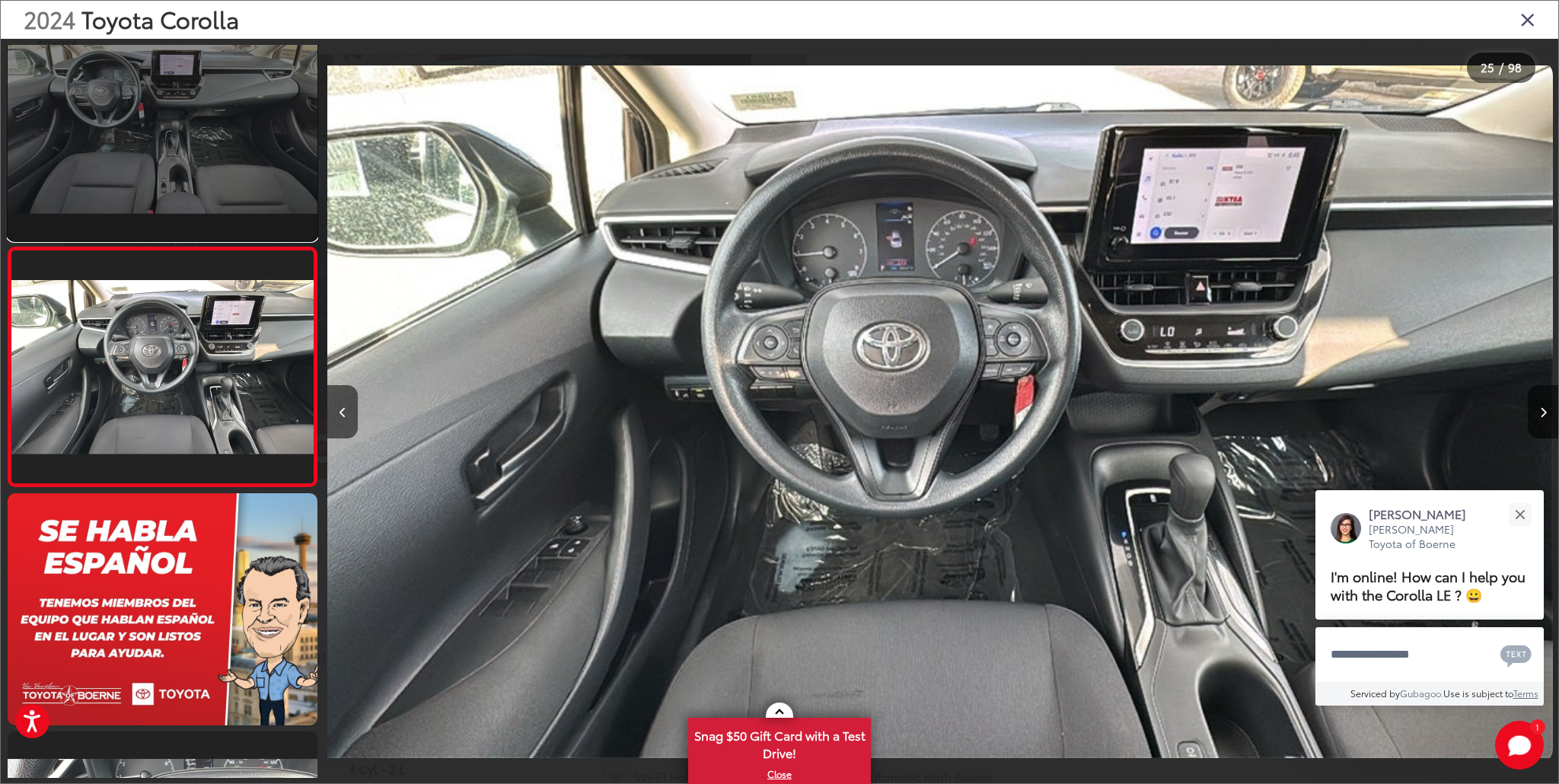
click at [224, 166] on link at bounding box center [162, 124] width 310 height 232
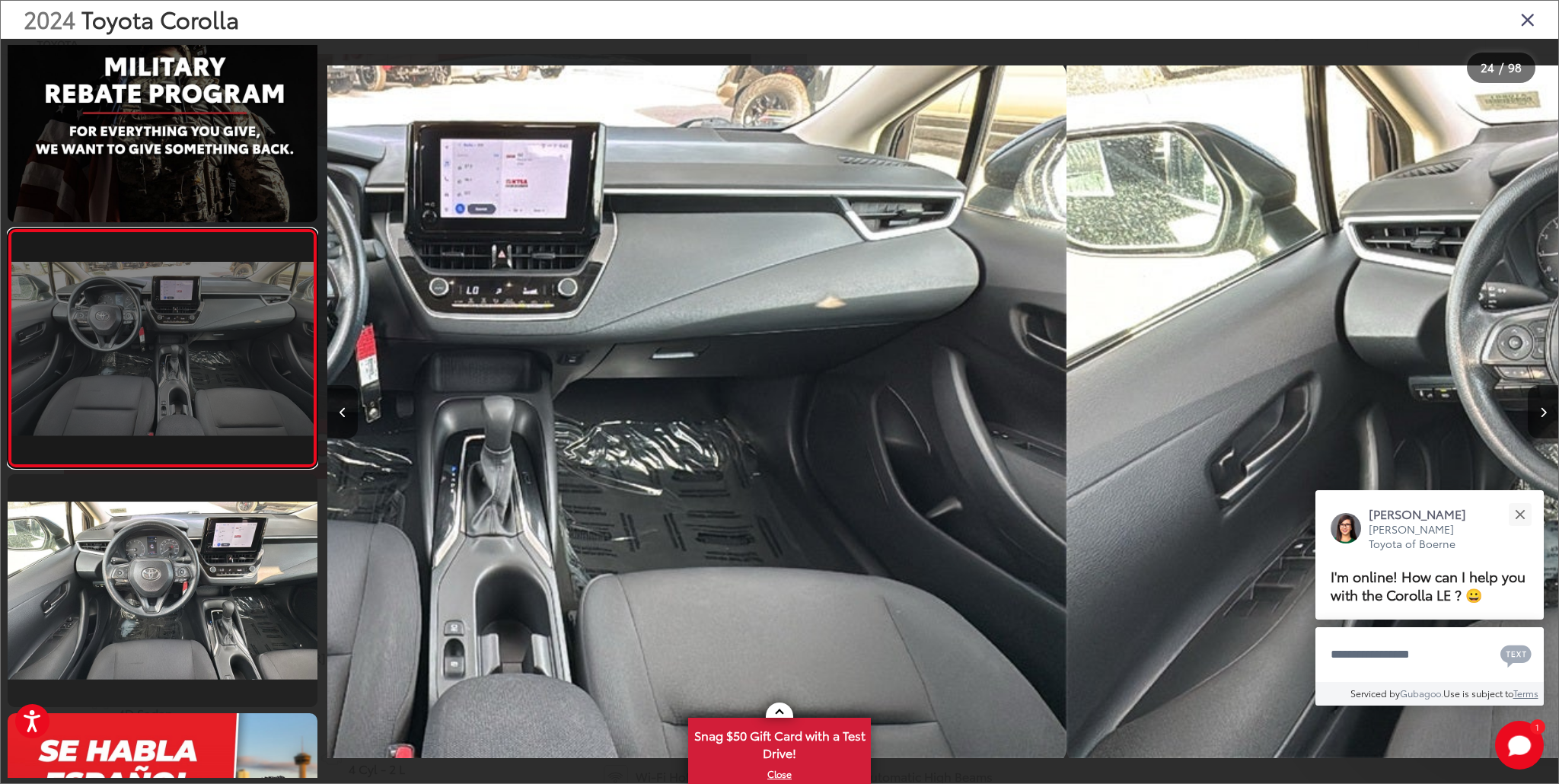
scroll to position [0, 0]
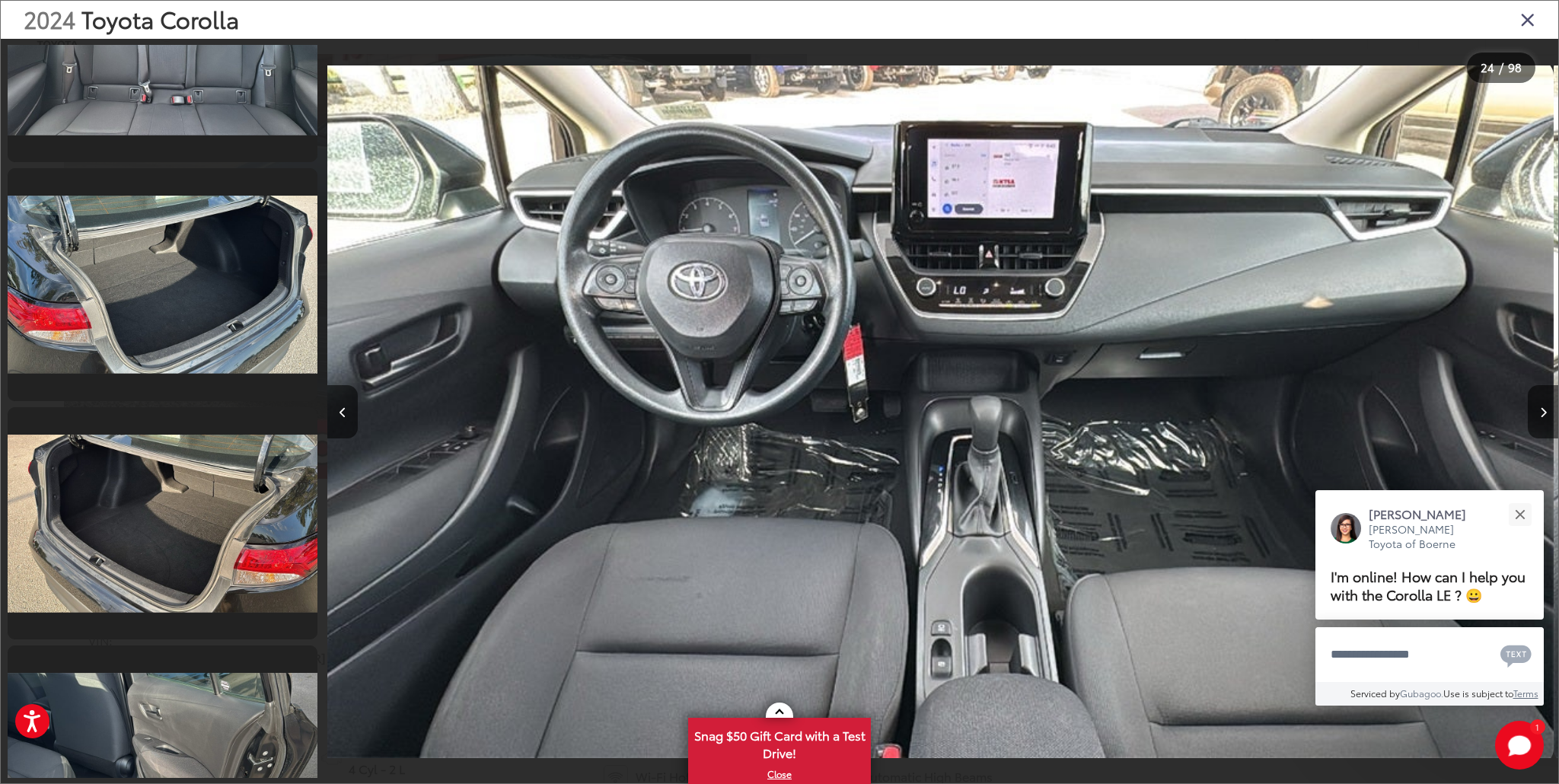
click at [1525, 20] on icon "Close gallery" at bounding box center [1528, 19] width 15 height 20
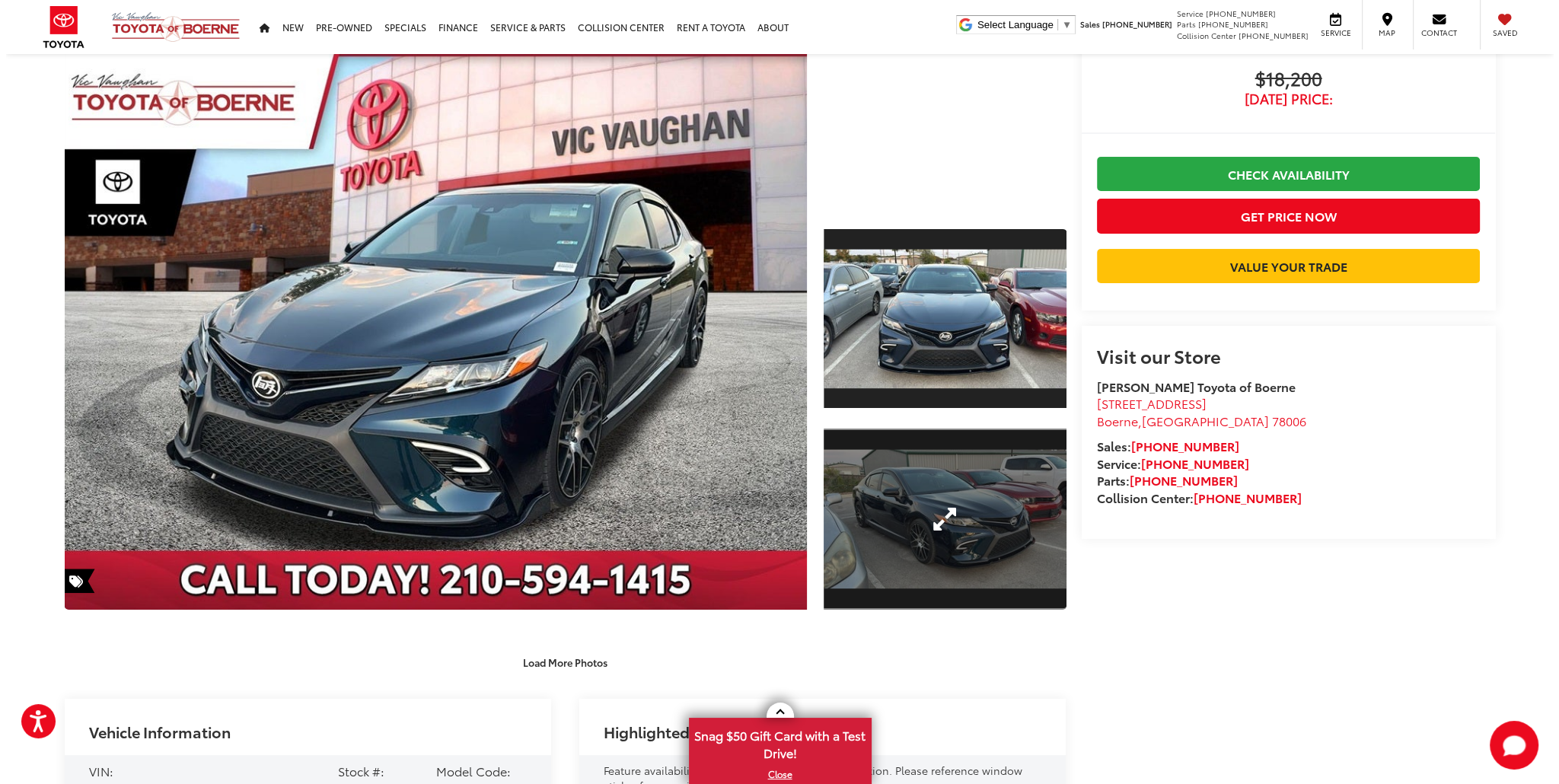
scroll to position [228, 0]
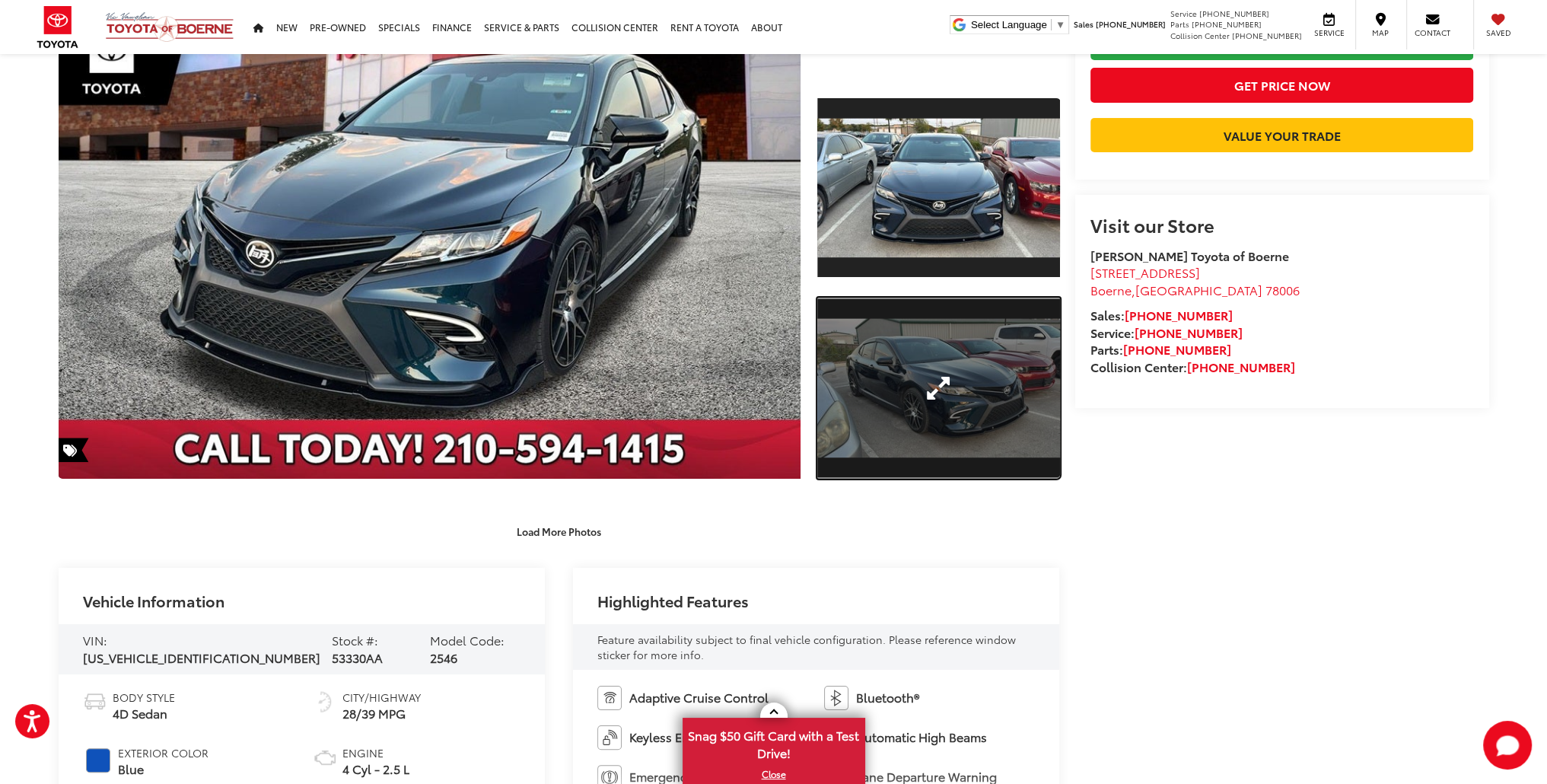
click at [925, 359] on link "Expand Photo 2" at bounding box center [938, 388] width 242 height 182
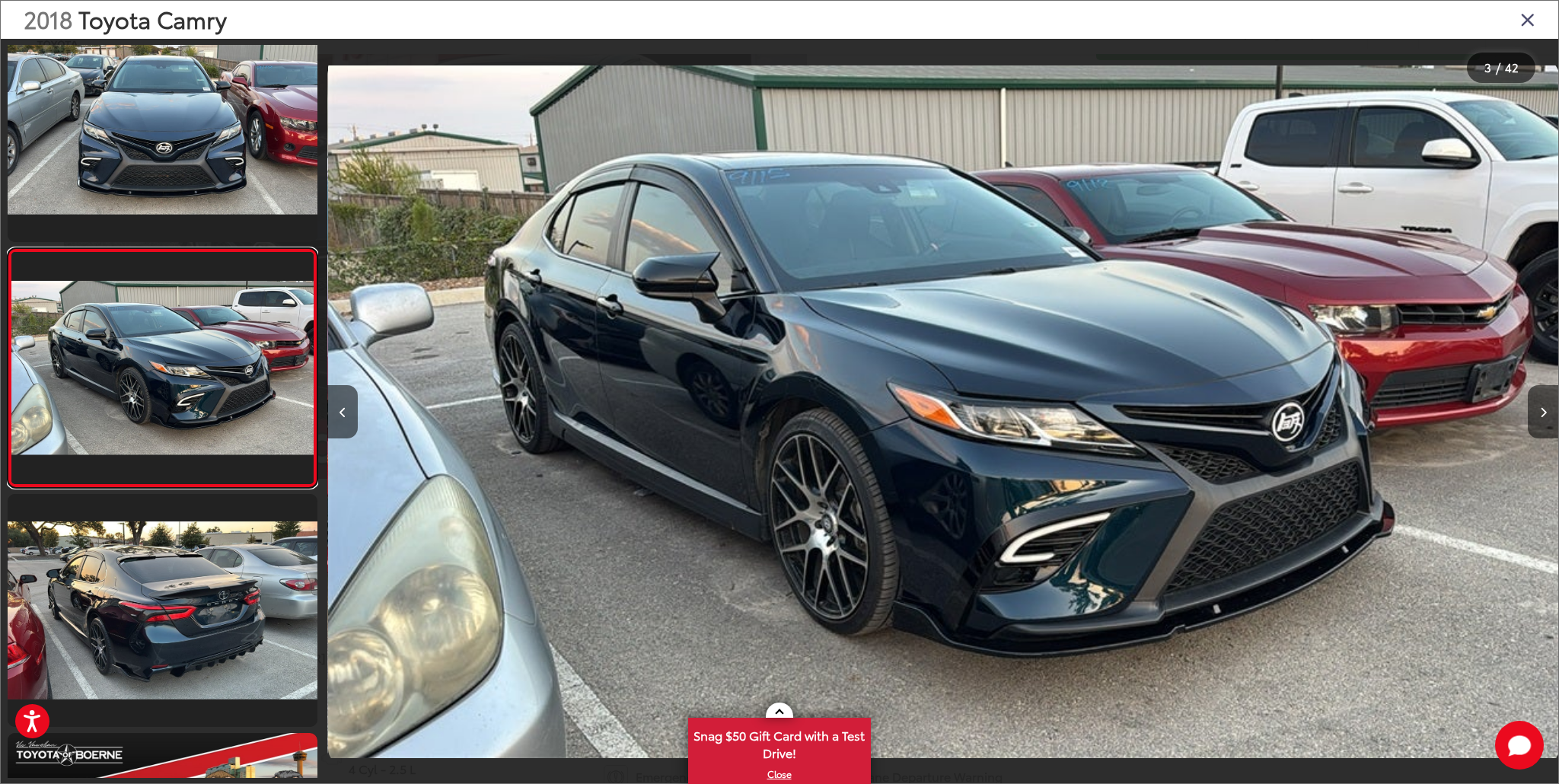
scroll to position [0, 2462]
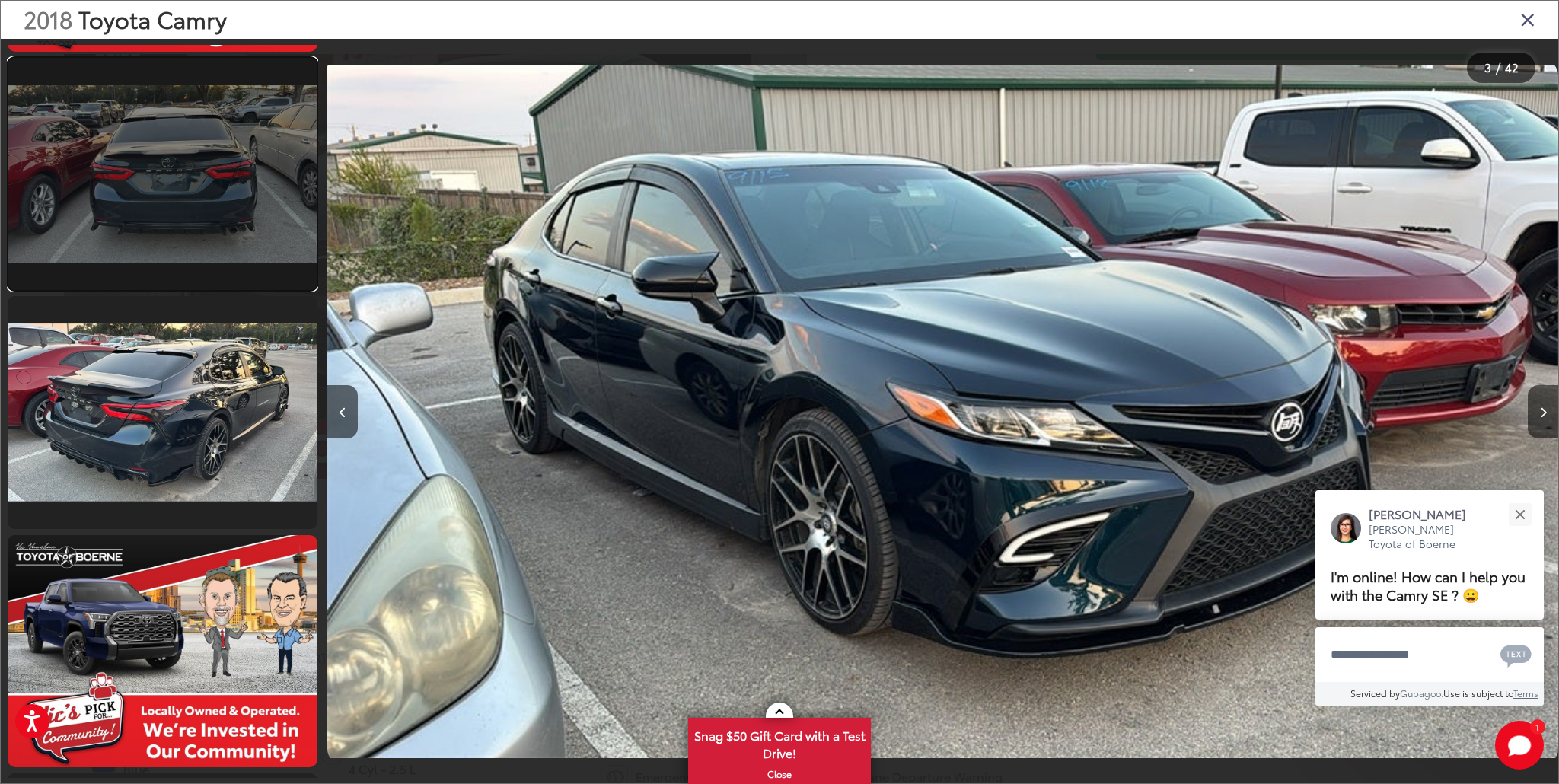
click at [157, 179] on link at bounding box center [162, 174] width 310 height 232
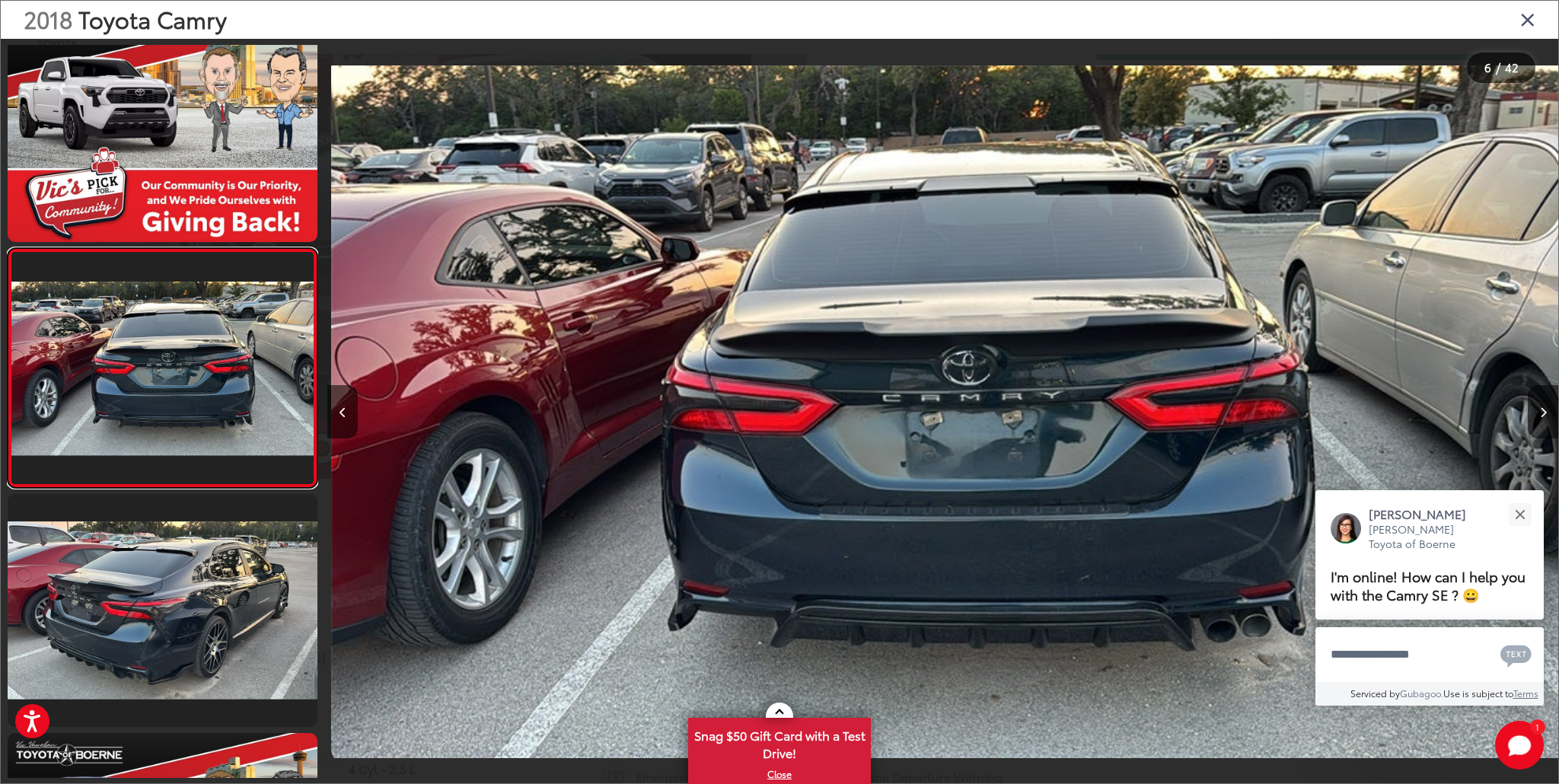
scroll to position [0, 6155]
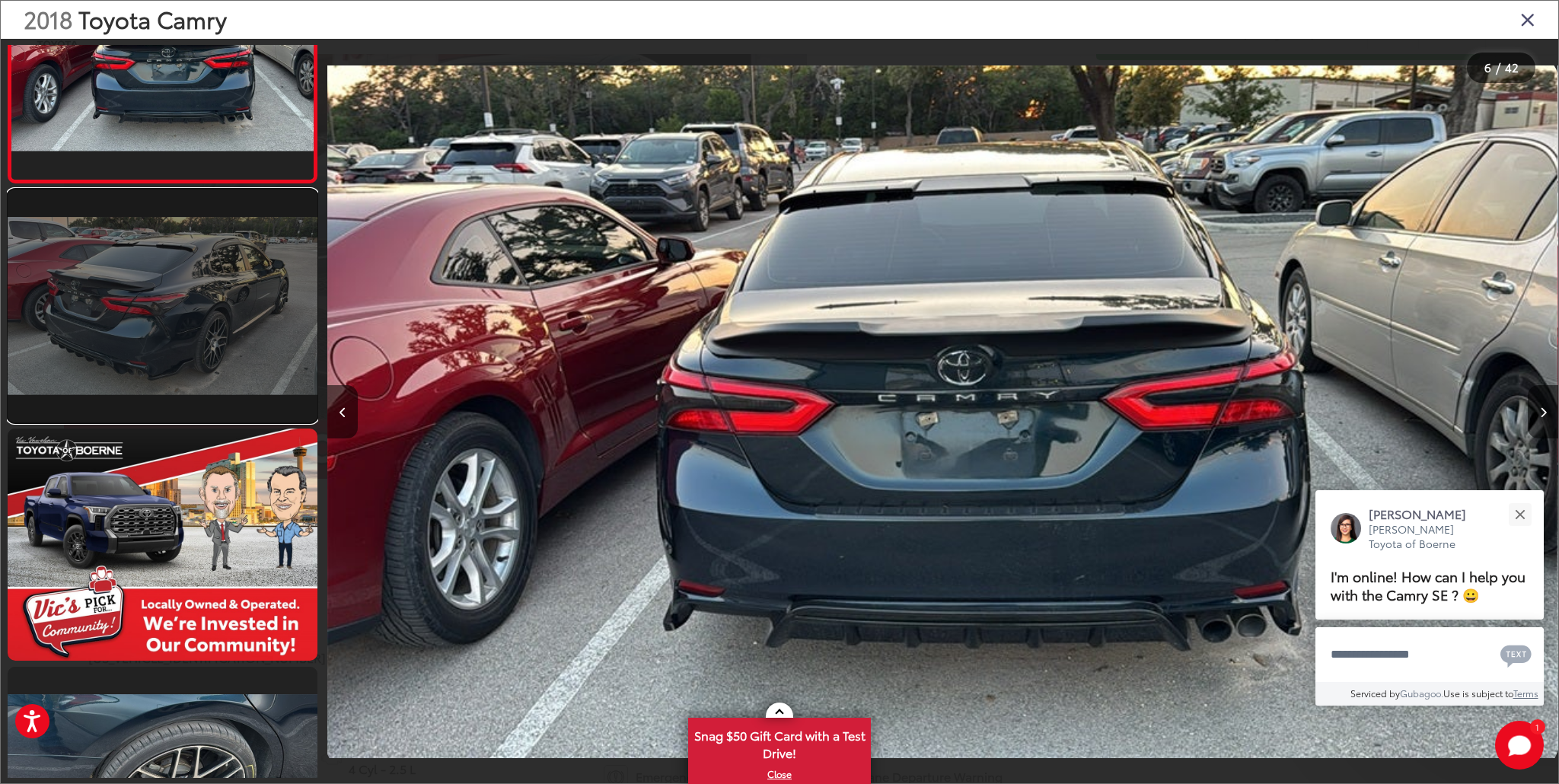
click at [199, 297] on link at bounding box center [162, 305] width 310 height 232
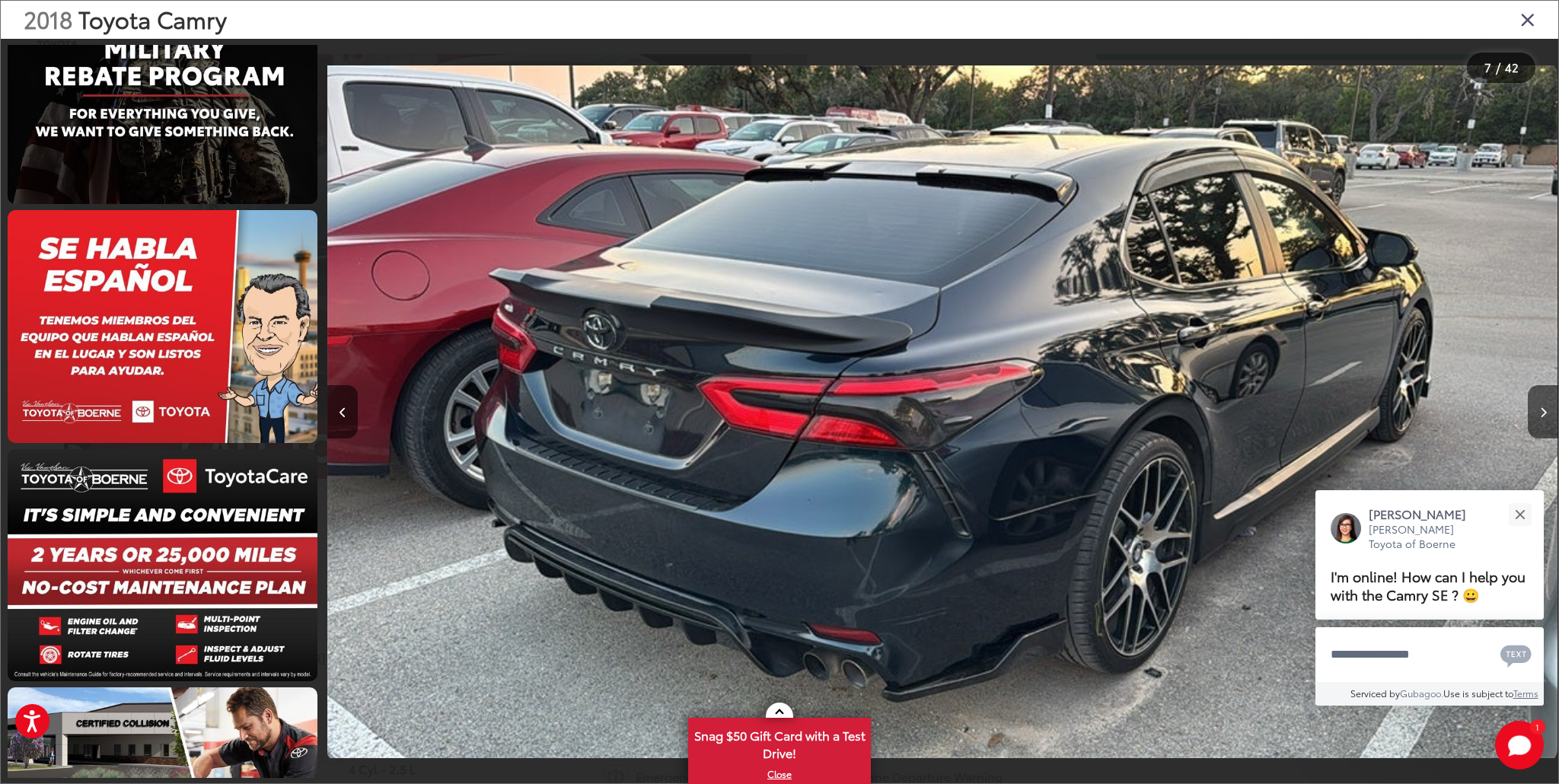
scroll to position [9286, 0]
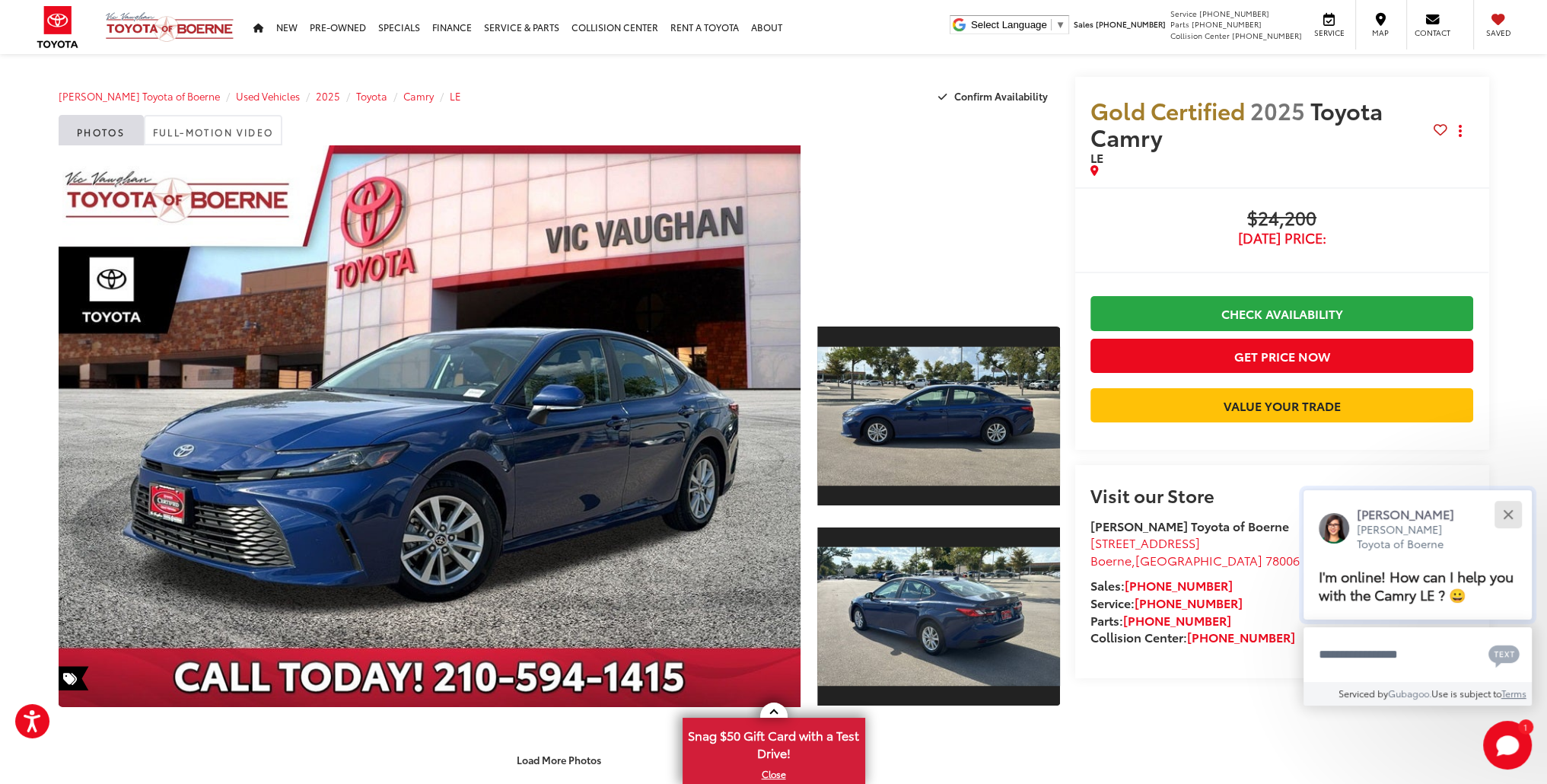
click at [1520, 516] on button "Close" at bounding box center [1508, 514] width 33 height 33
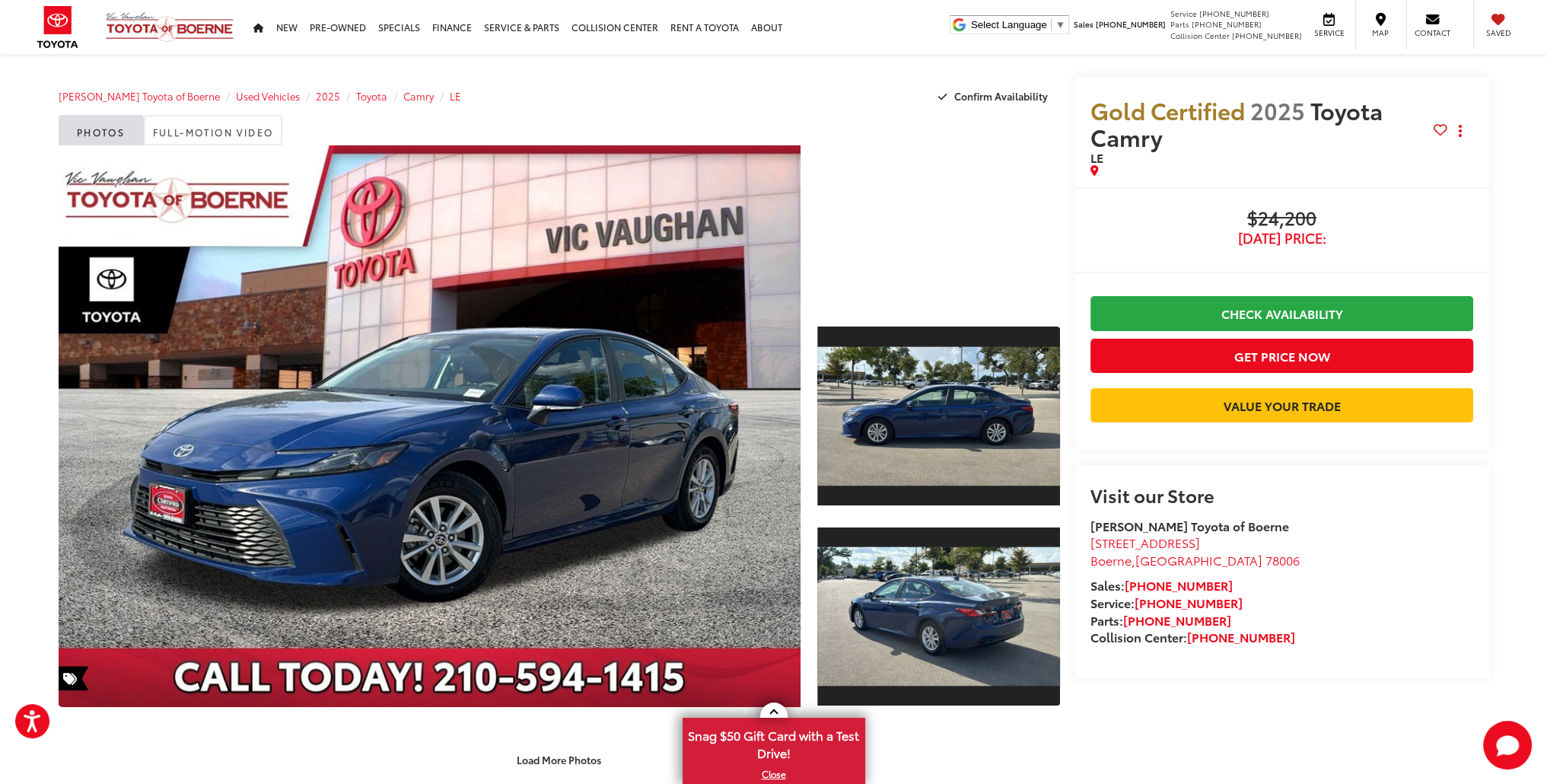
scroll to position [152, 0]
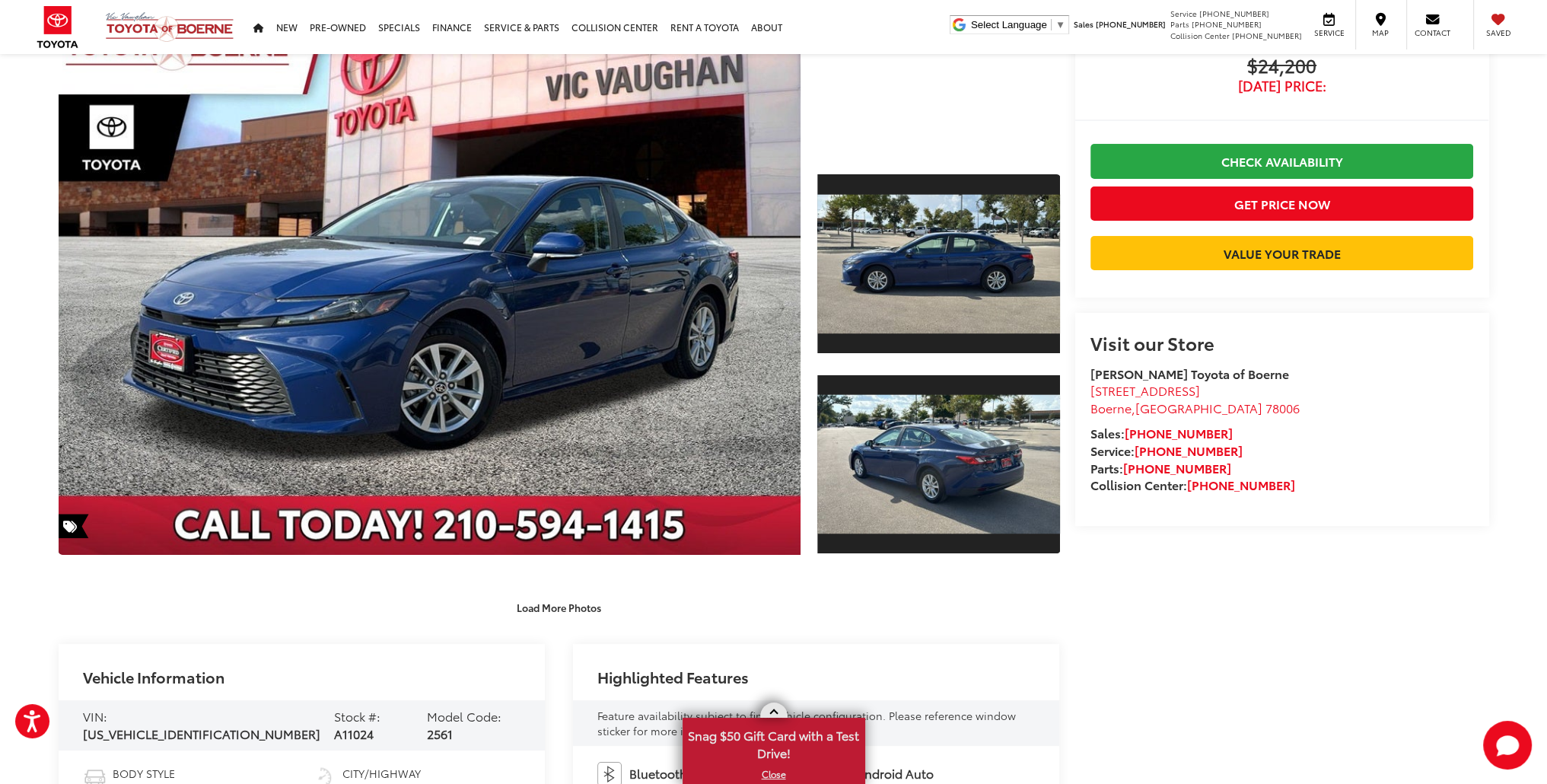
click at [774, 712] on span at bounding box center [774, 713] width 8 height 8
click at [771, 766] on link at bounding box center [774, 773] width 28 height 15
click at [782, 742] on span "Snag $50 Gift Card with a Test Drive!" at bounding box center [774, 742] width 179 height 46
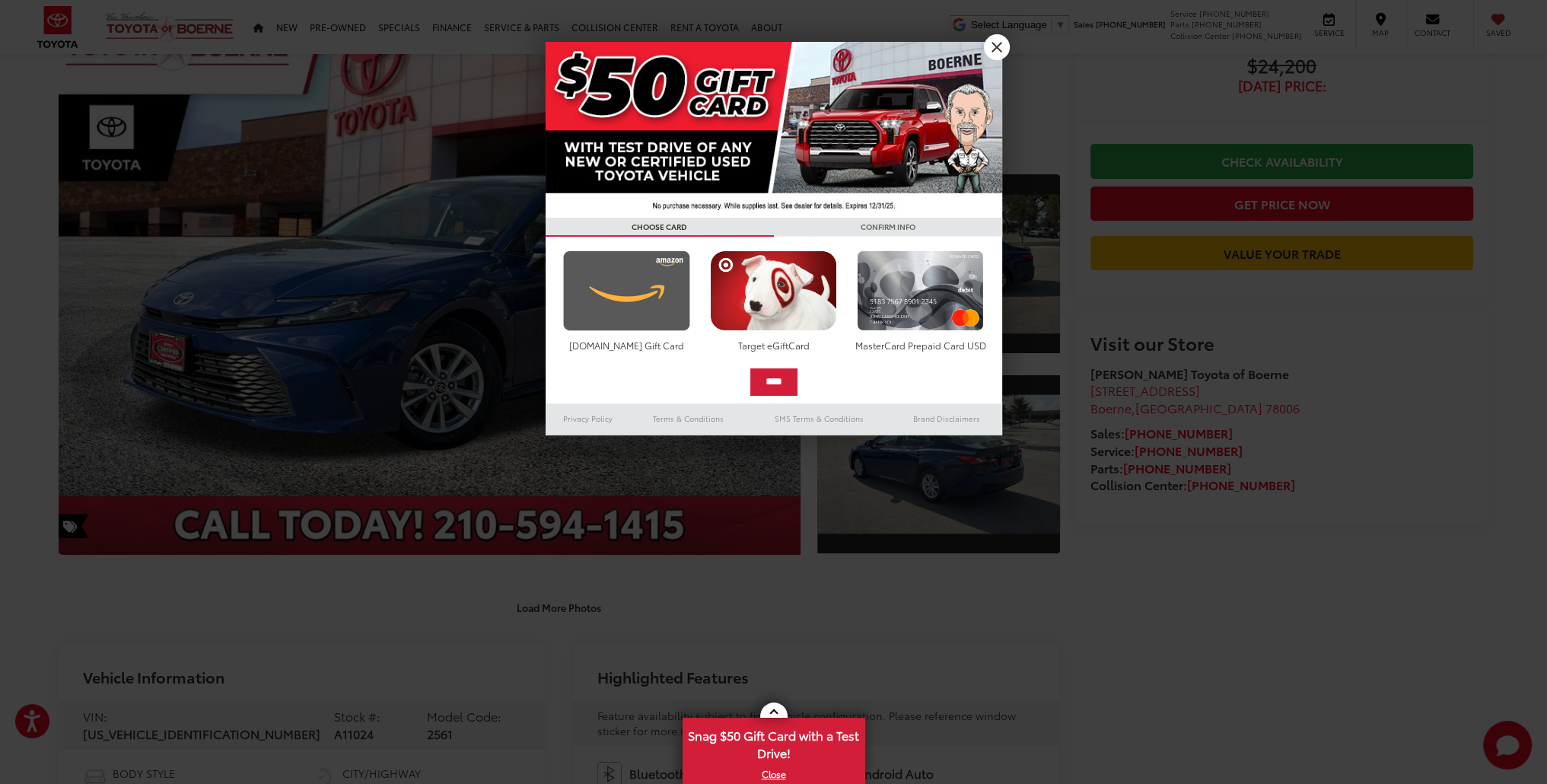
click at [636, 294] on img at bounding box center [626, 290] width 134 height 81
click at [774, 381] on input "****" at bounding box center [774, 382] width 47 height 28
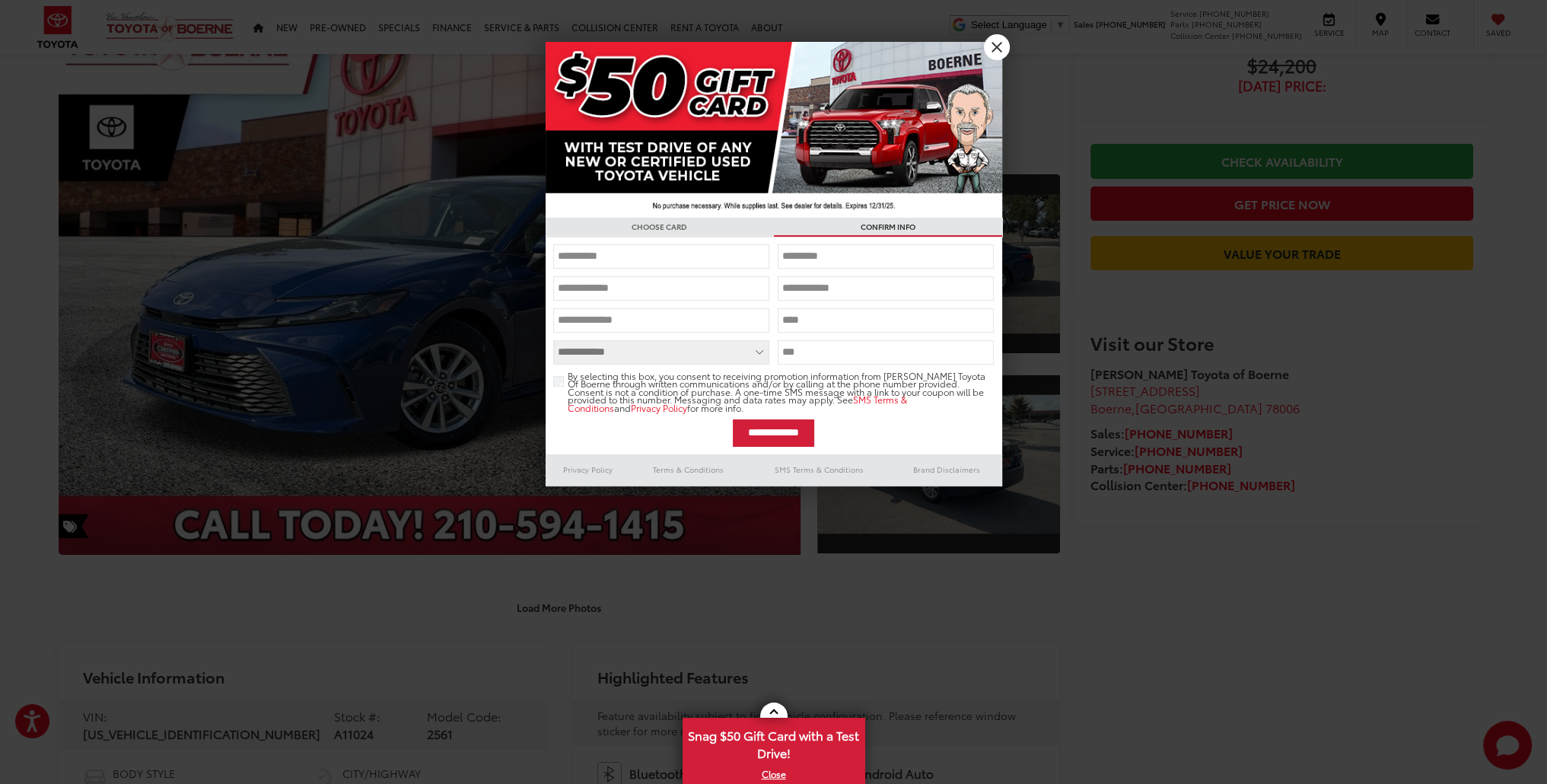
click at [671, 255] on input "text" at bounding box center [661, 257] width 216 height 24
click at [1003, 46] on link "X" at bounding box center [997, 47] width 26 height 26
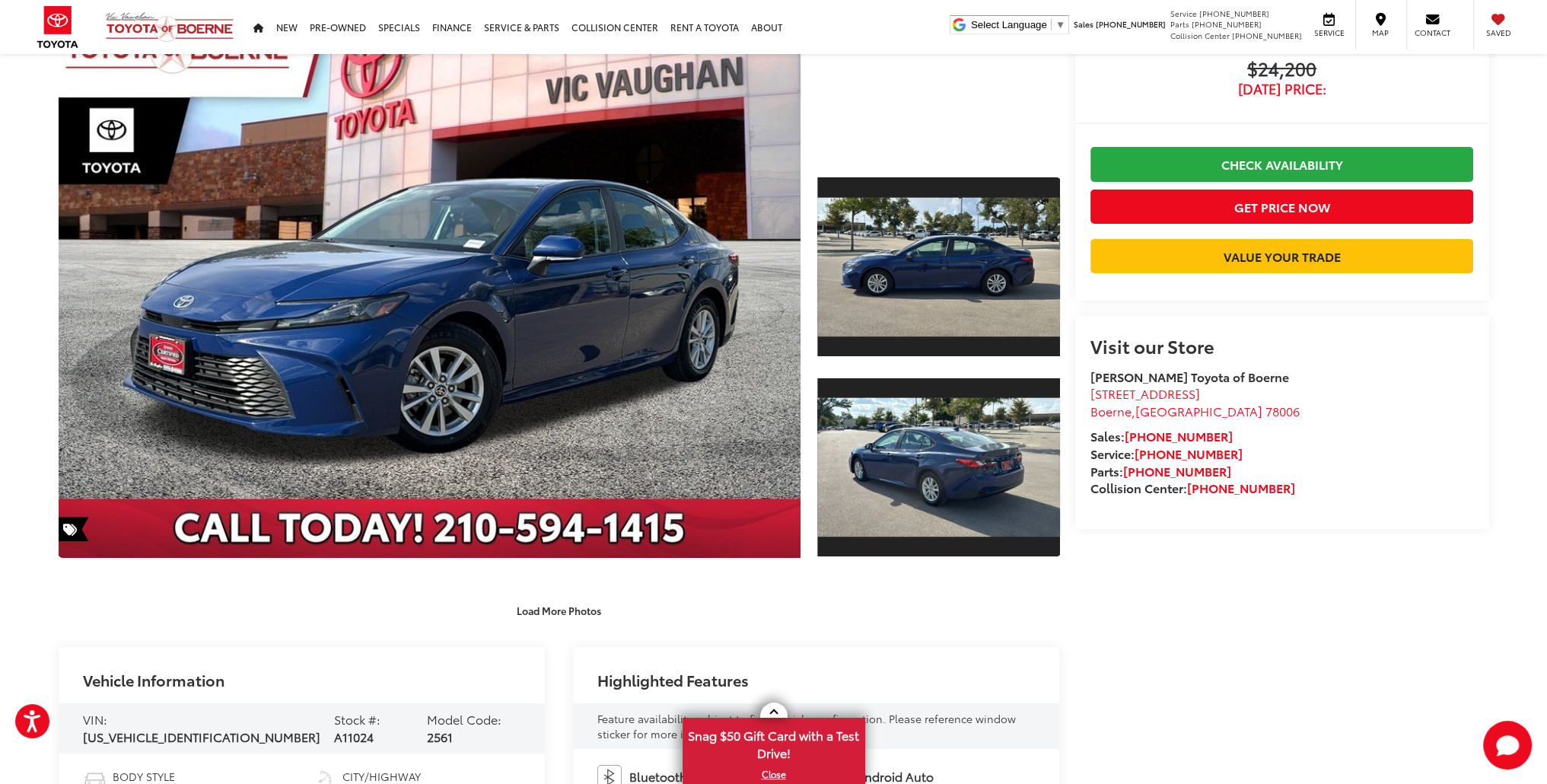
scroll to position [0, 0]
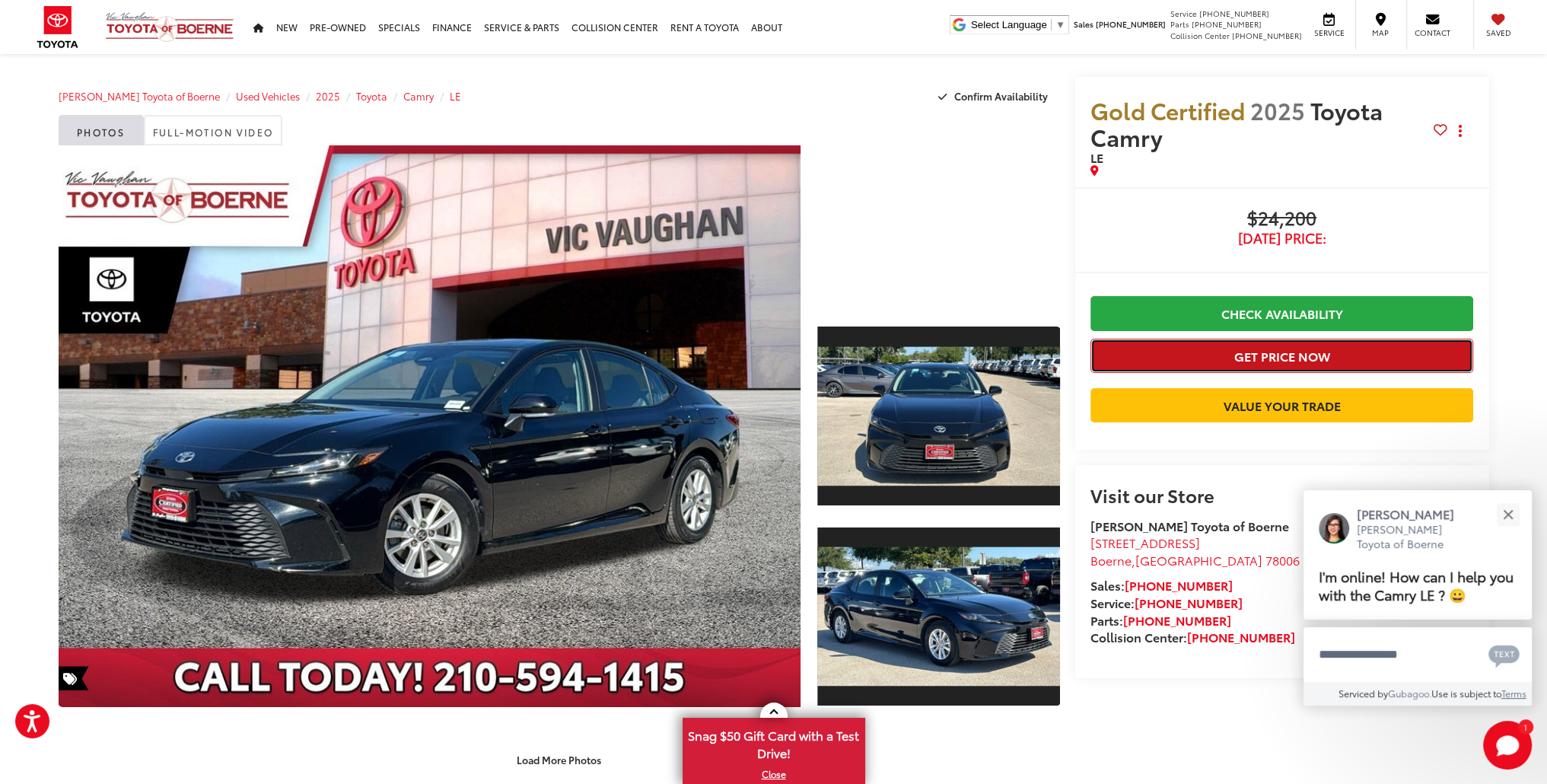
click at [1238, 354] on button "Get Price Now" at bounding box center [1282, 355] width 384 height 34
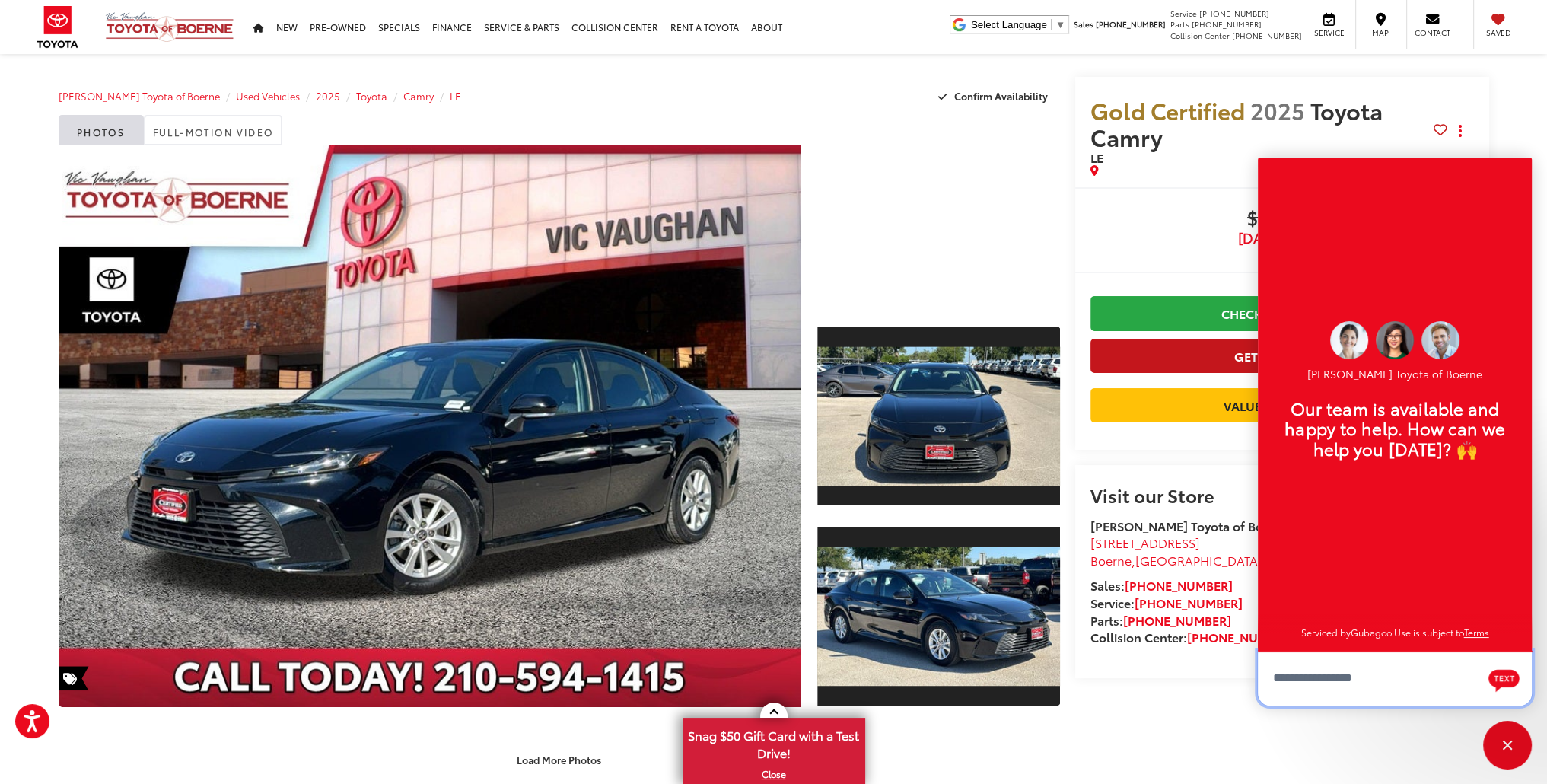
scroll to position [18, 0]
click at [1508, 738] on div "Close" at bounding box center [1508, 745] width 49 height 49
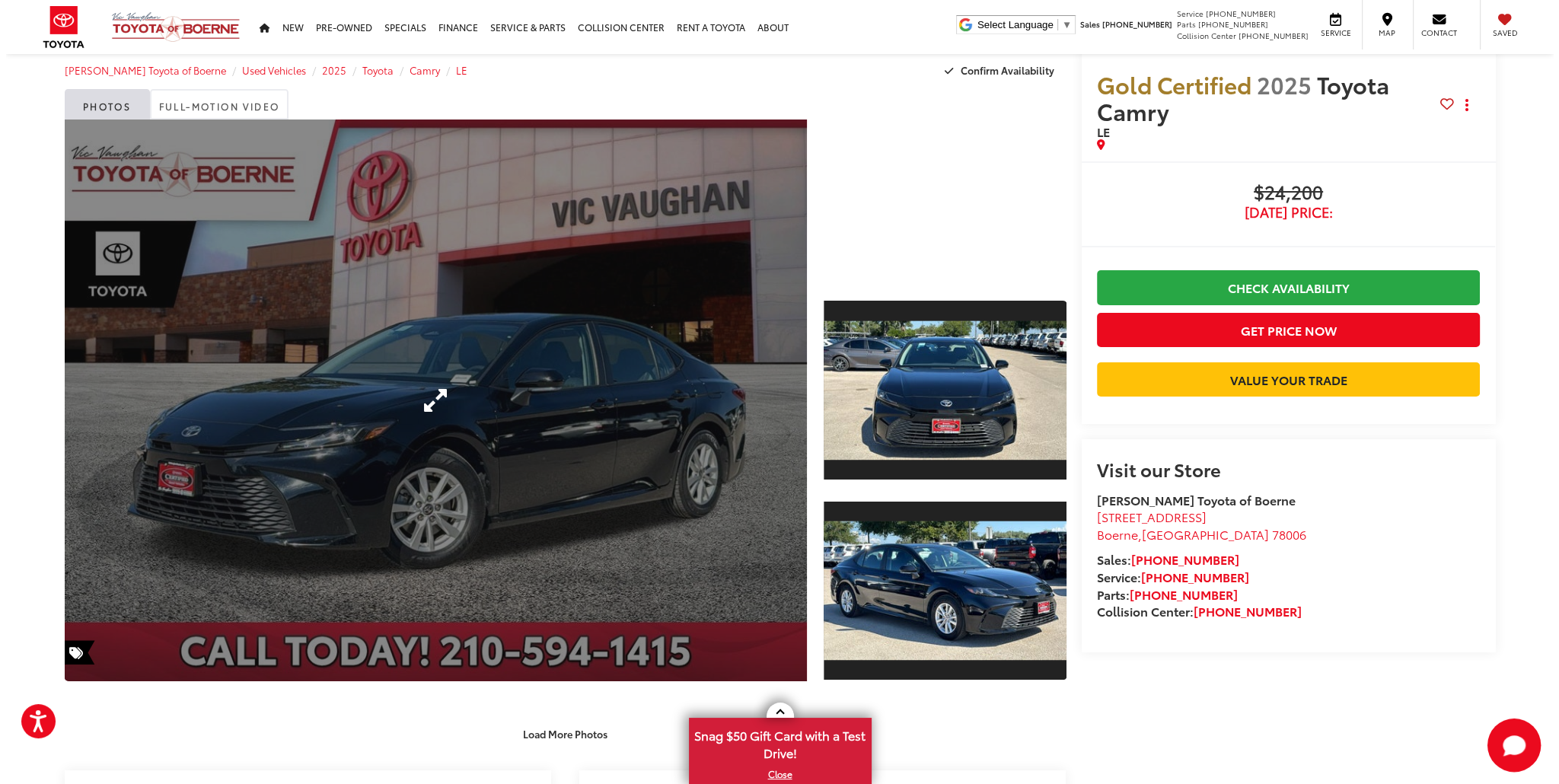
scroll to position [0, 0]
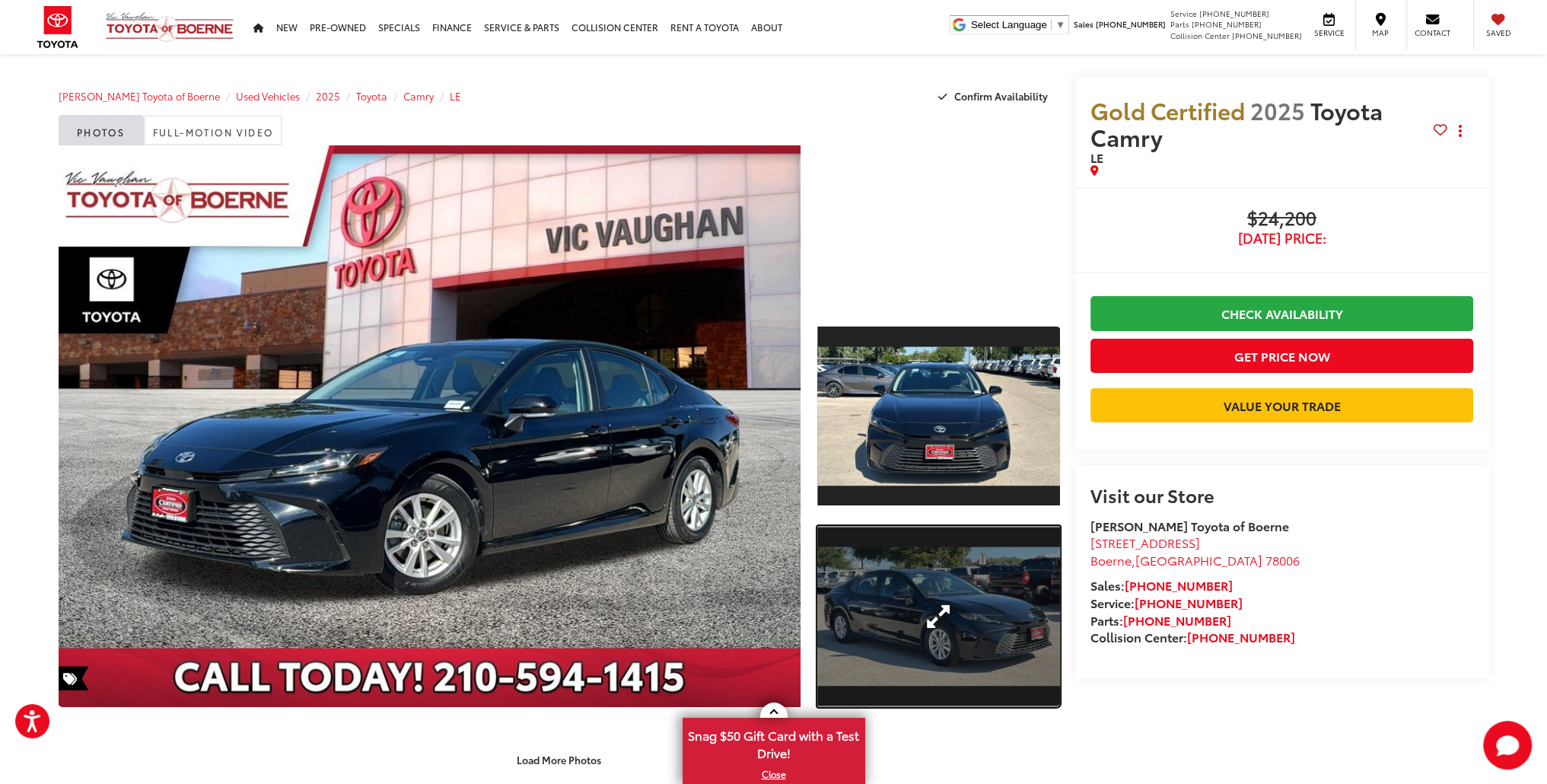
click at [887, 625] on link "Expand Photo 2" at bounding box center [938, 616] width 242 height 182
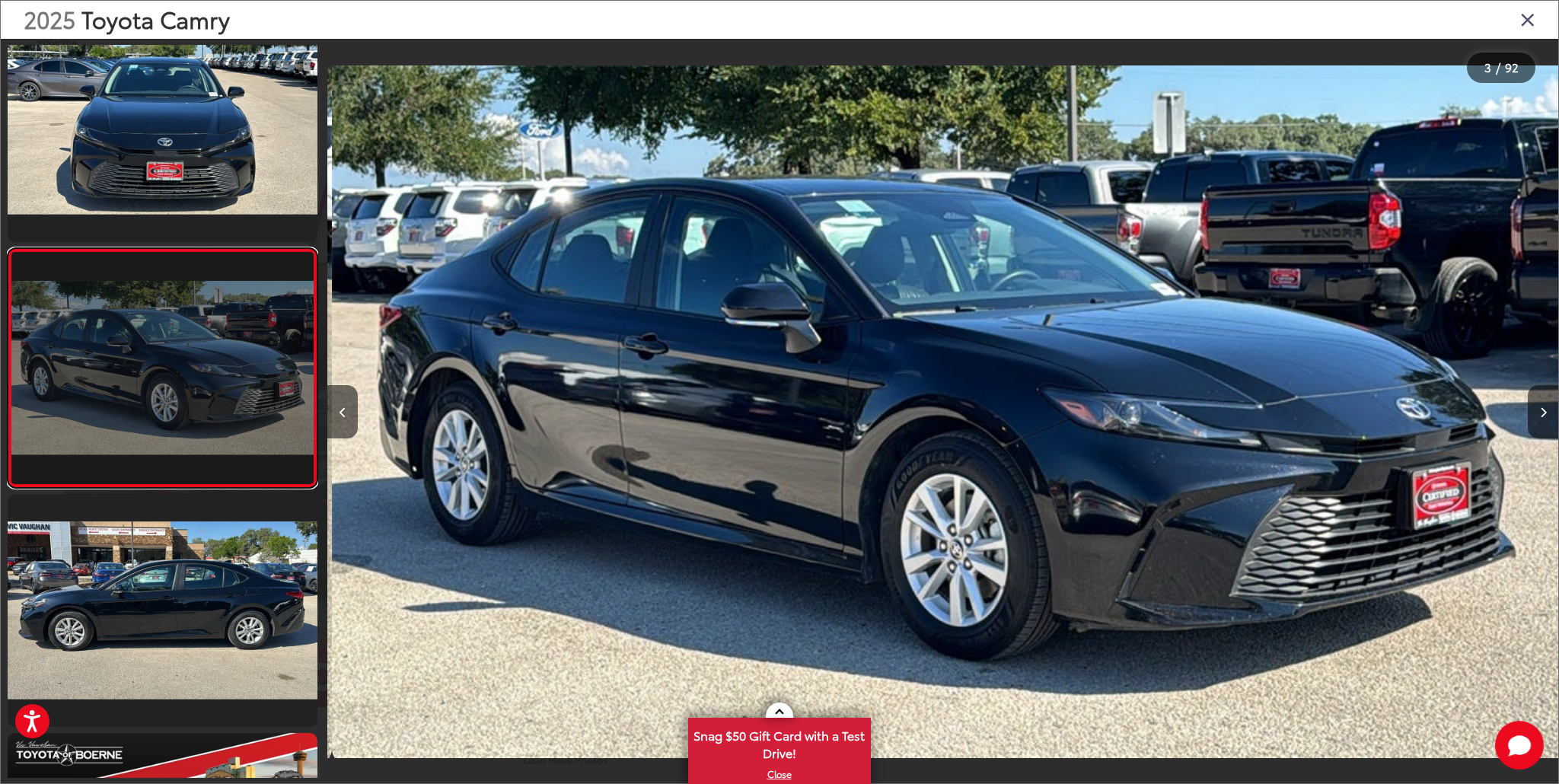
scroll to position [0, 2462]
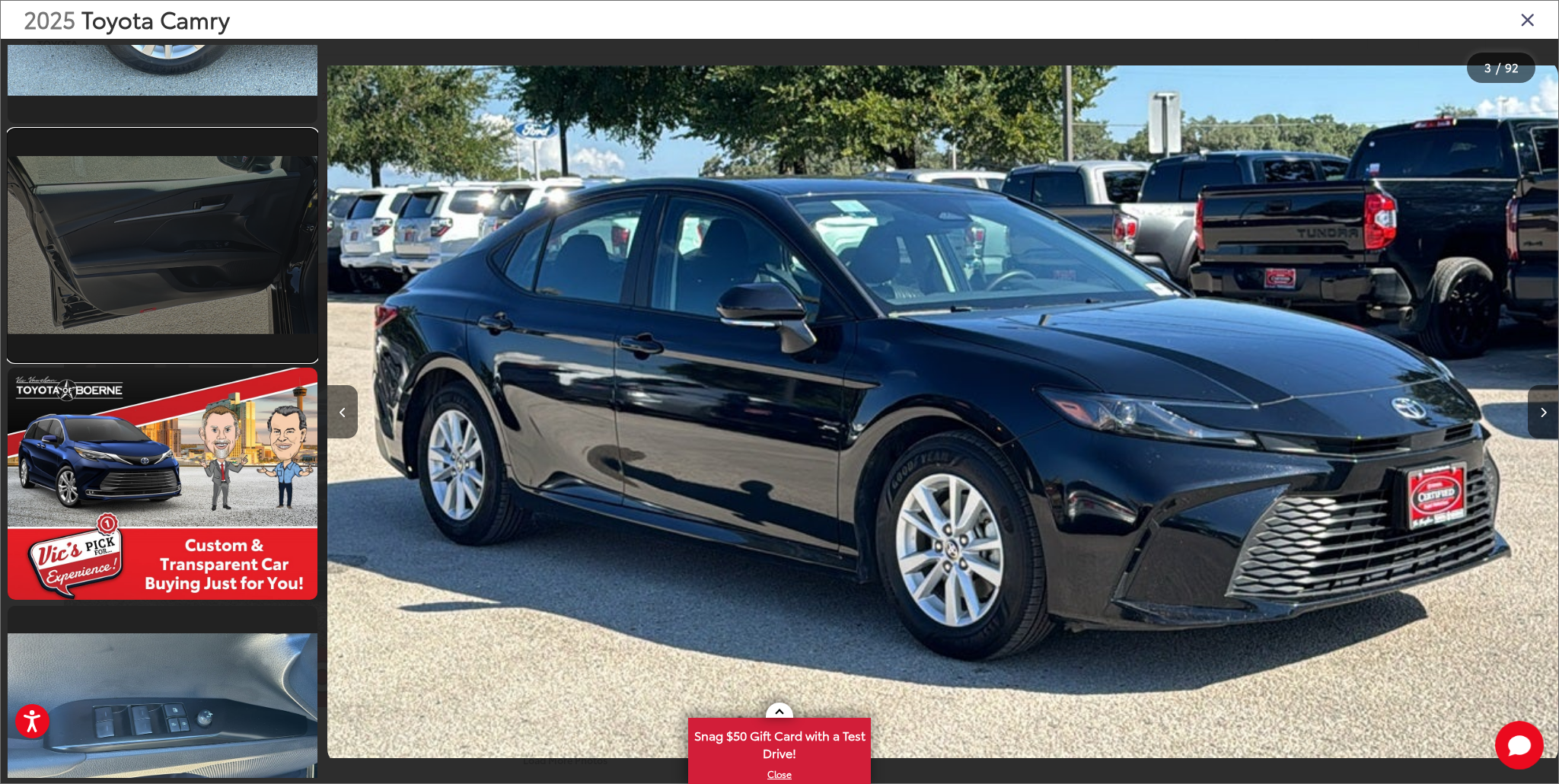
click at [224, 297] on link at bounding box center [162, 245] width 310 height 232
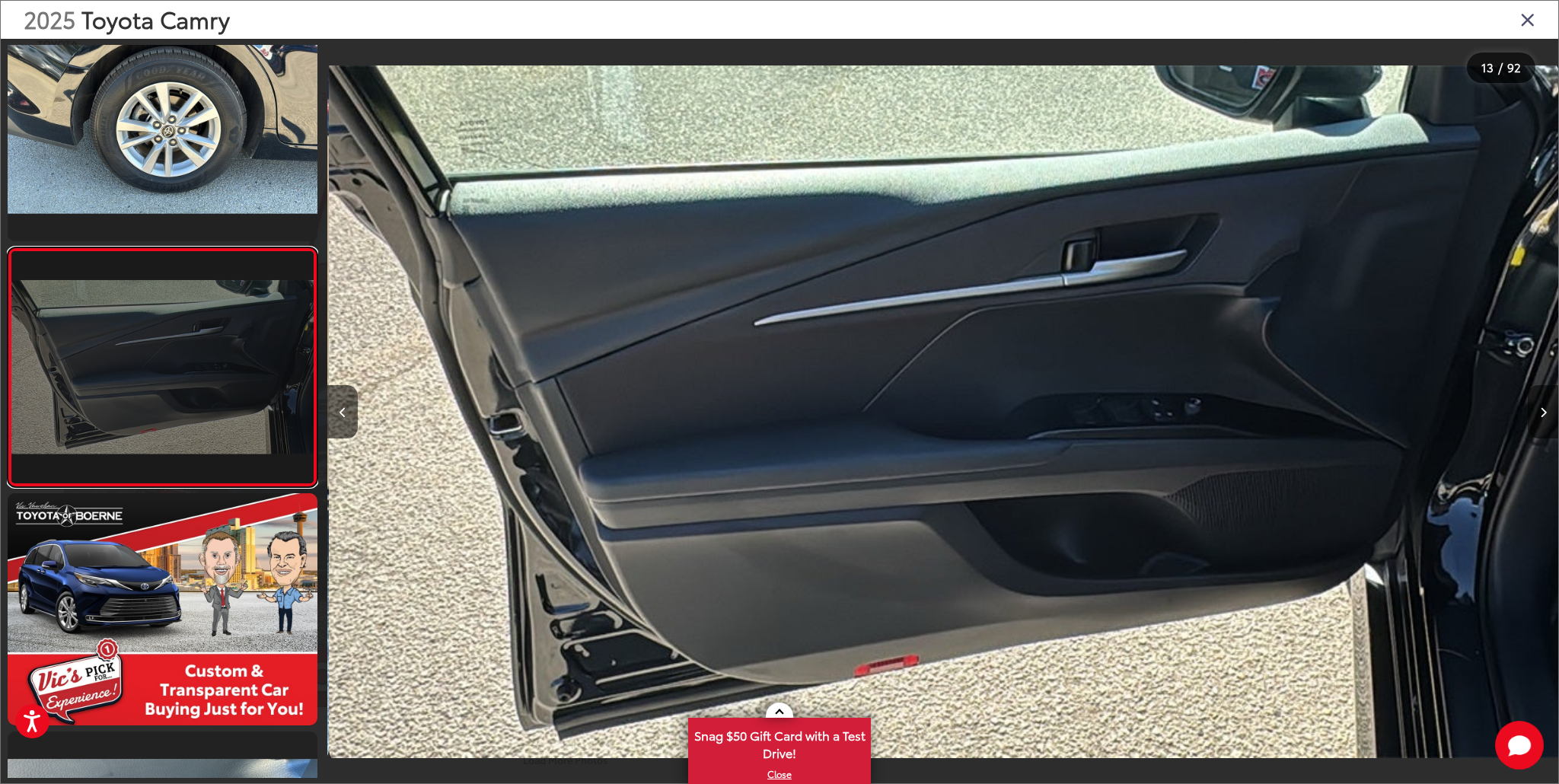
scroll to position [0, 14773]
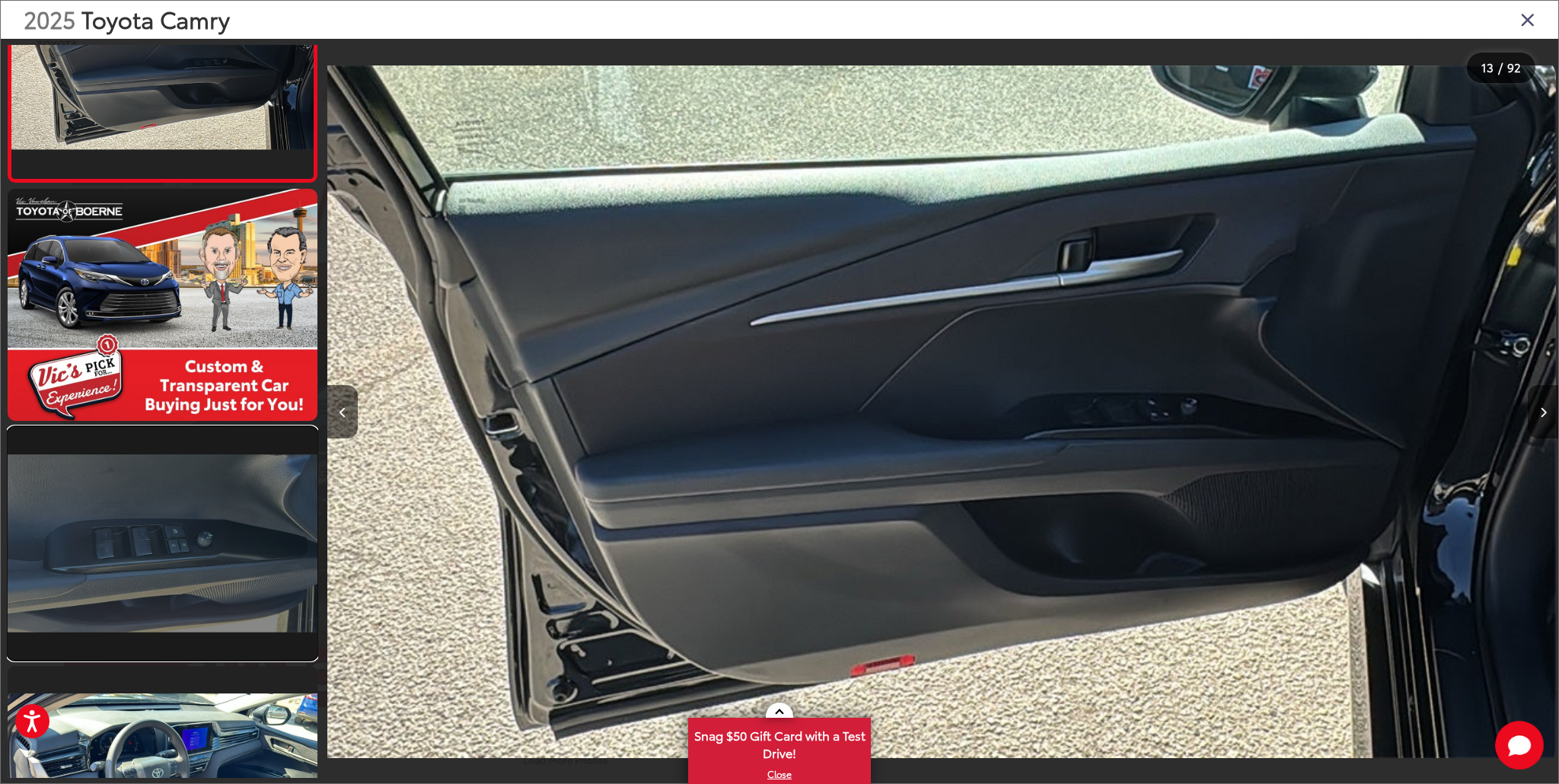
click at [241, 496] on link at bounding box center [162, 543] width 310 height 232
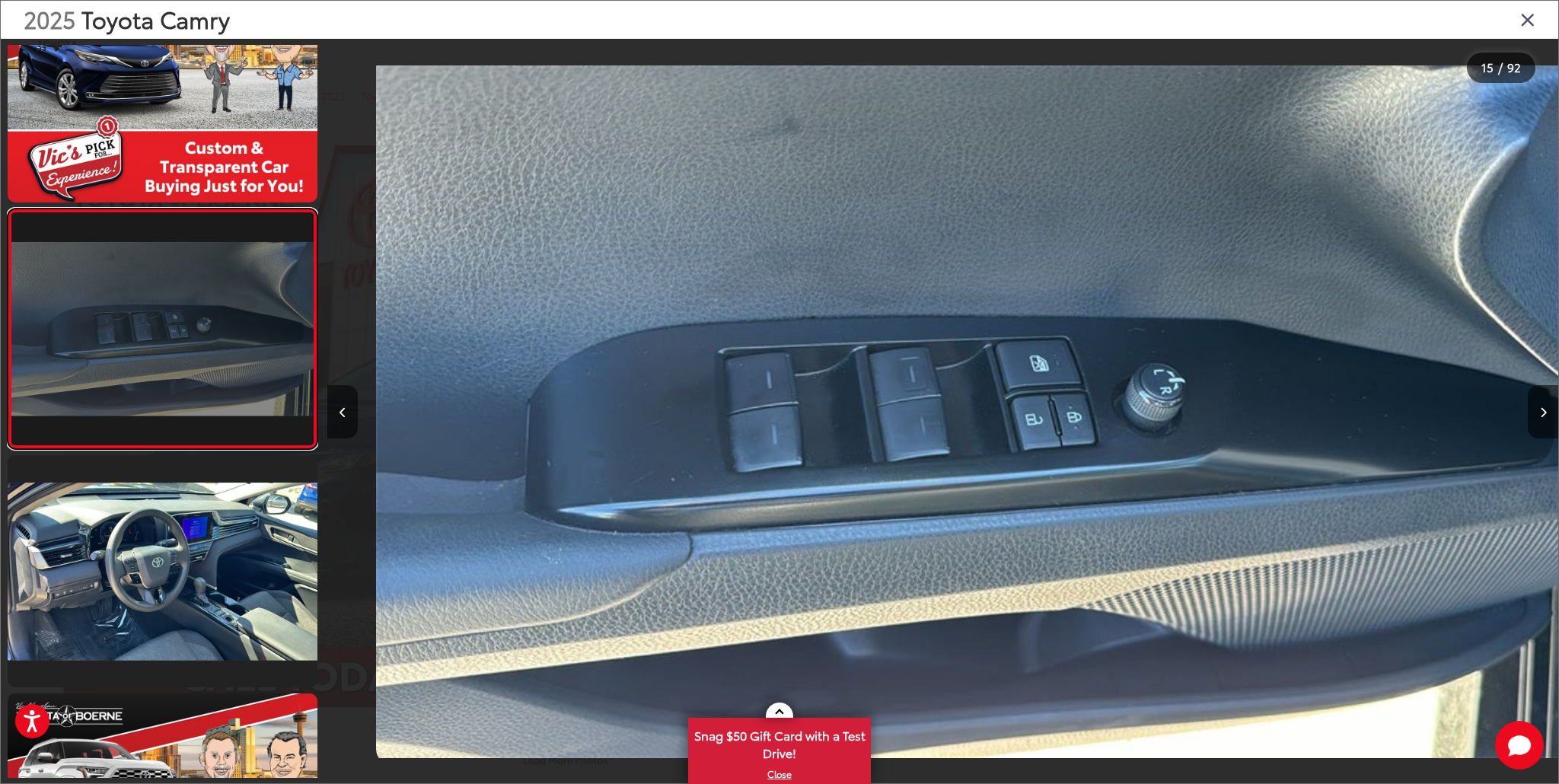
scroll to position [0, 17236]
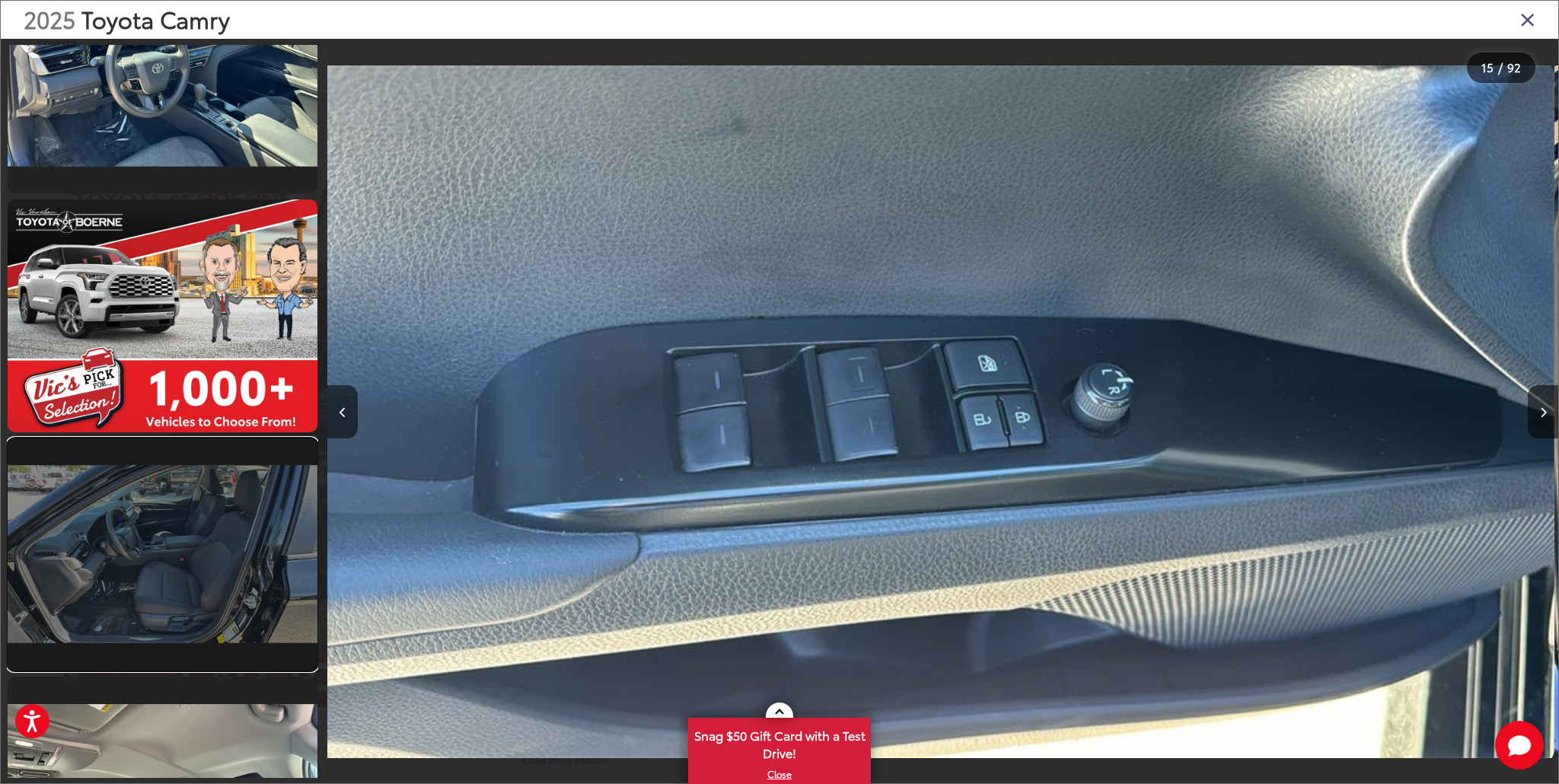
click at [212, 470] on link at bounding box center [162, 554] width 310 height 232
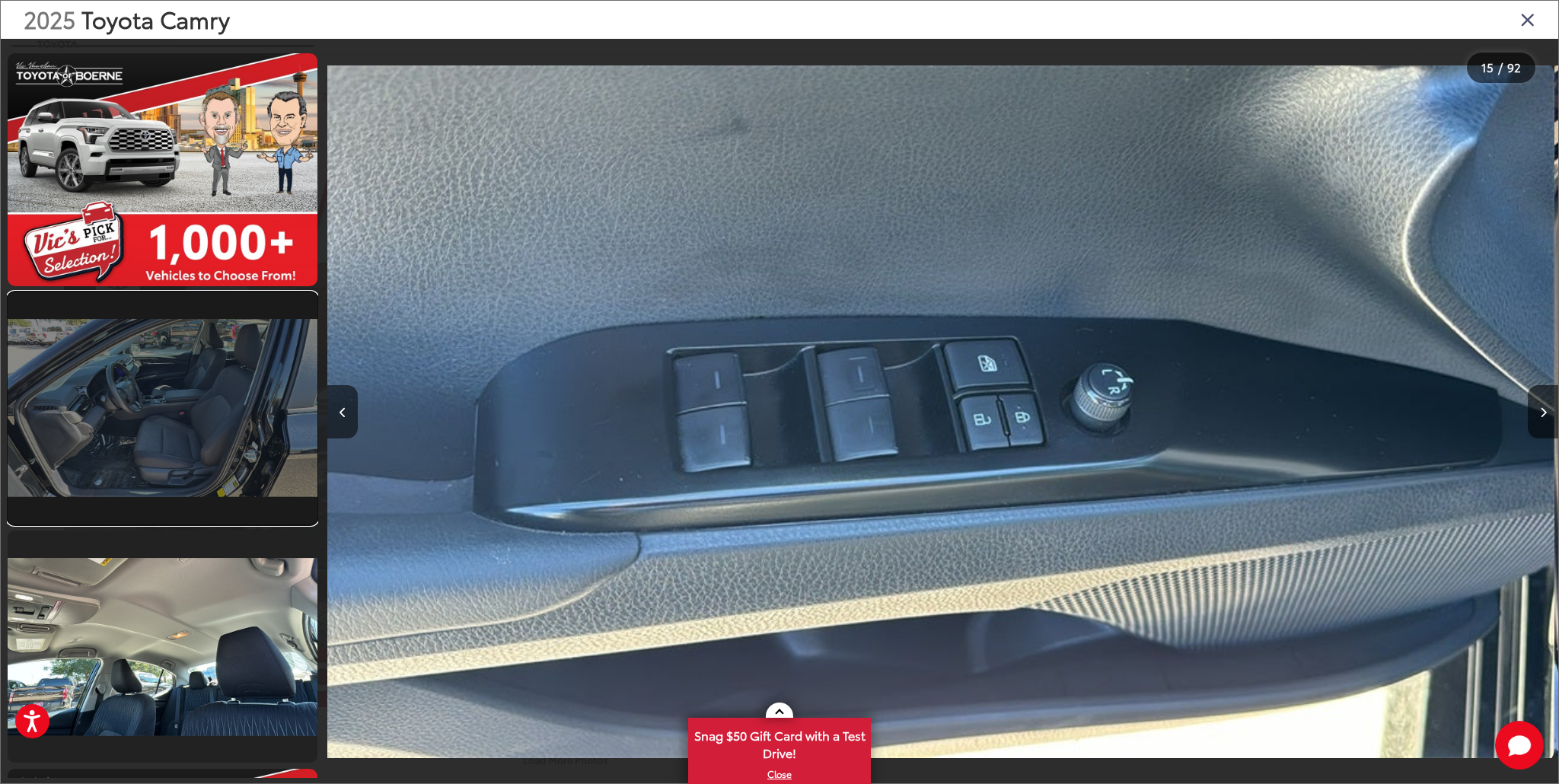
scroll to position [0, 0]
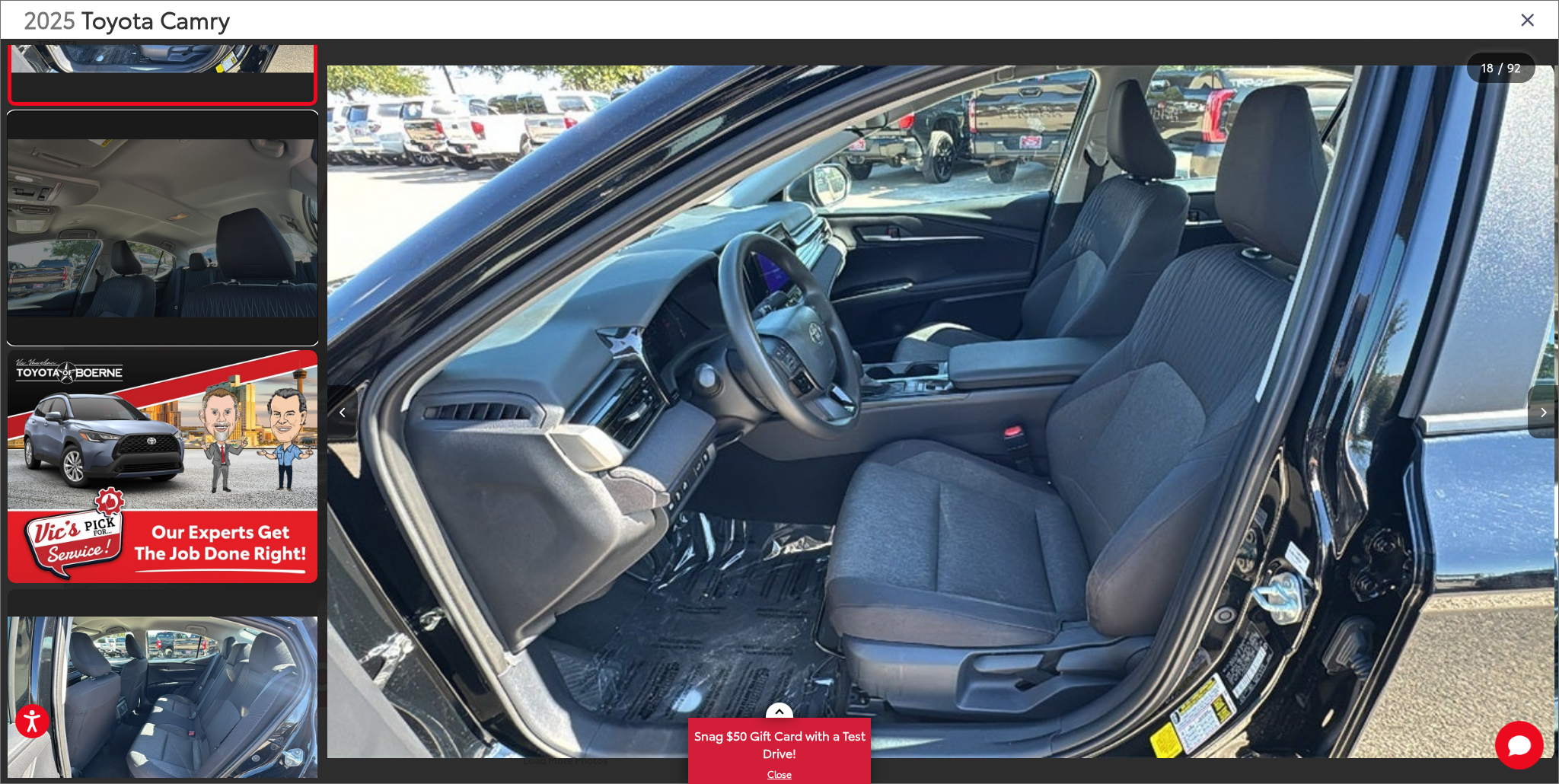
click at [200, 315] on link at bounding box center [162, 227] width 310 height 232
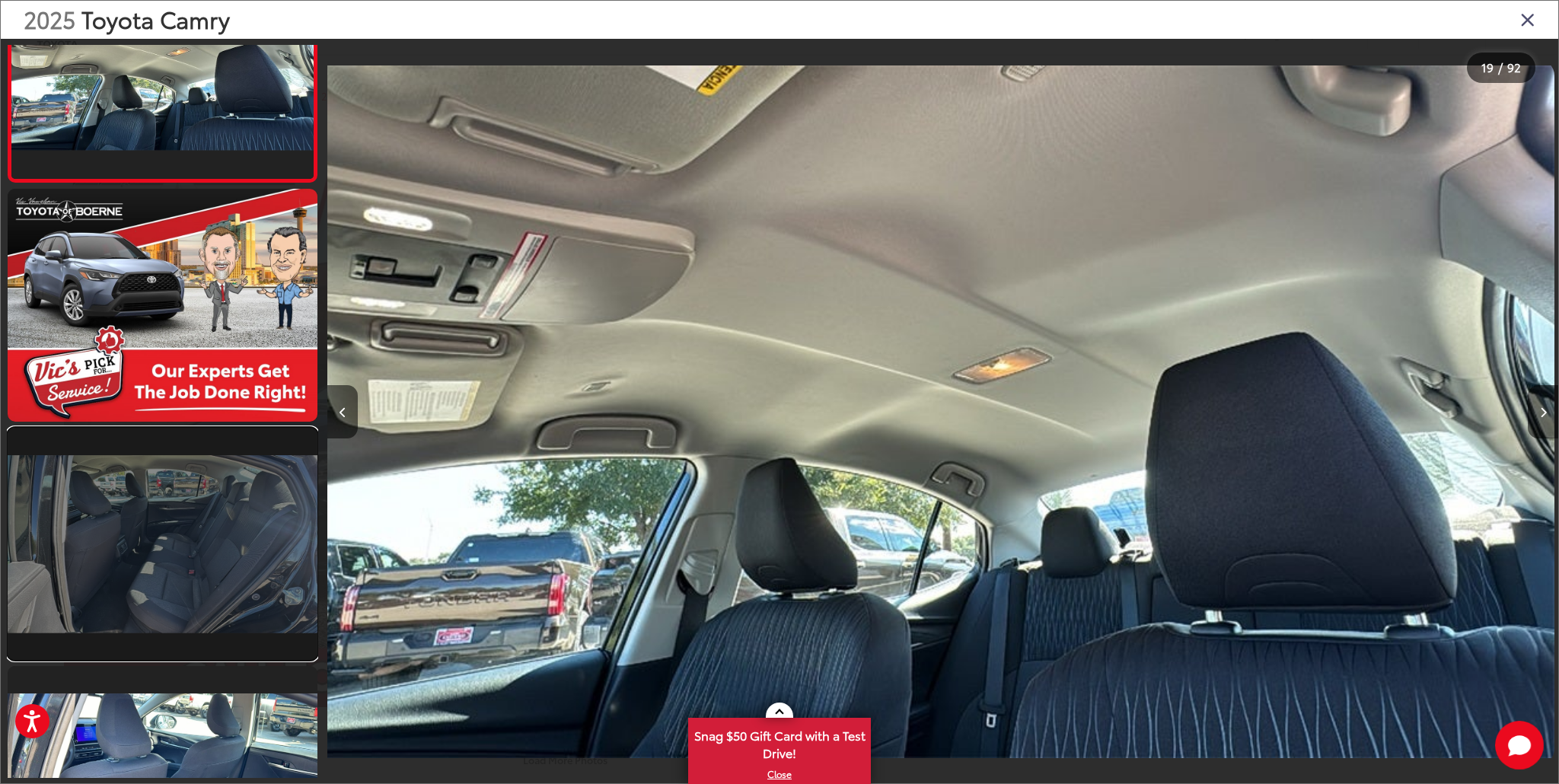
click at [196, 516] on link at bounding box center [162, 544] width 310 height 232
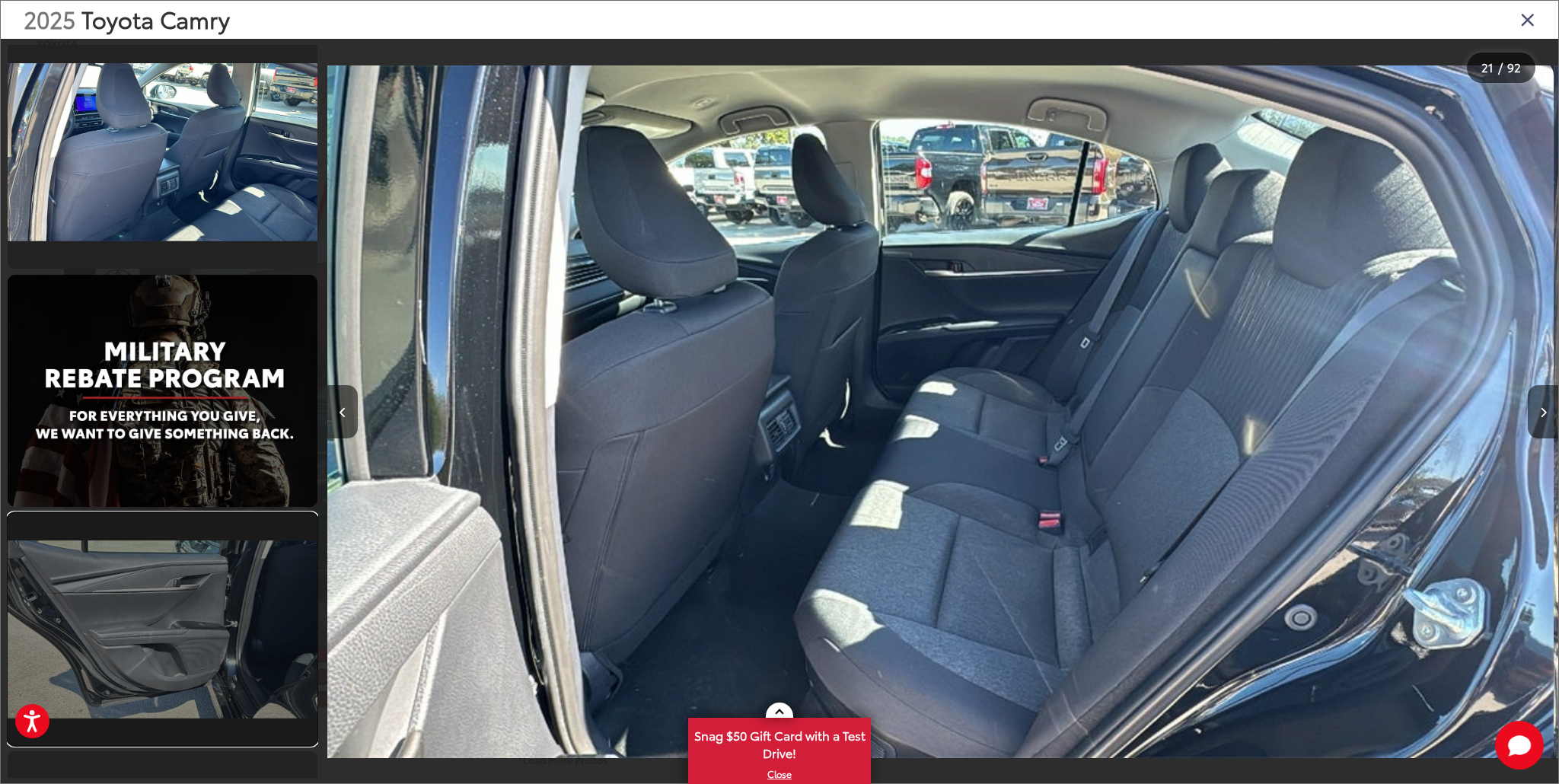
click at [201, 617] on link at bounding box center [162, 628] width 310 height 232
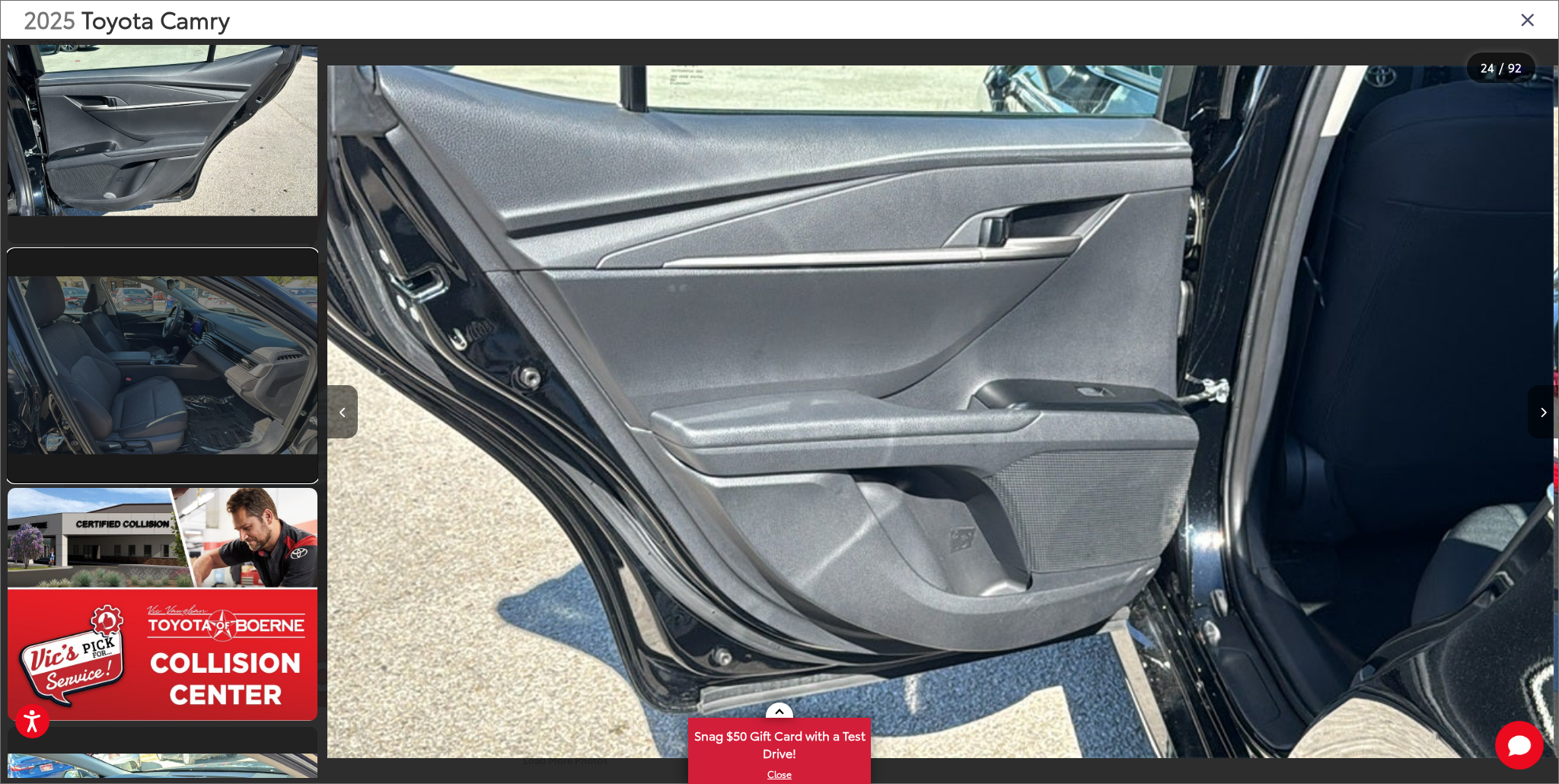
click at [166, 398] on link at bounding box center [162, 365] width 310 height 232
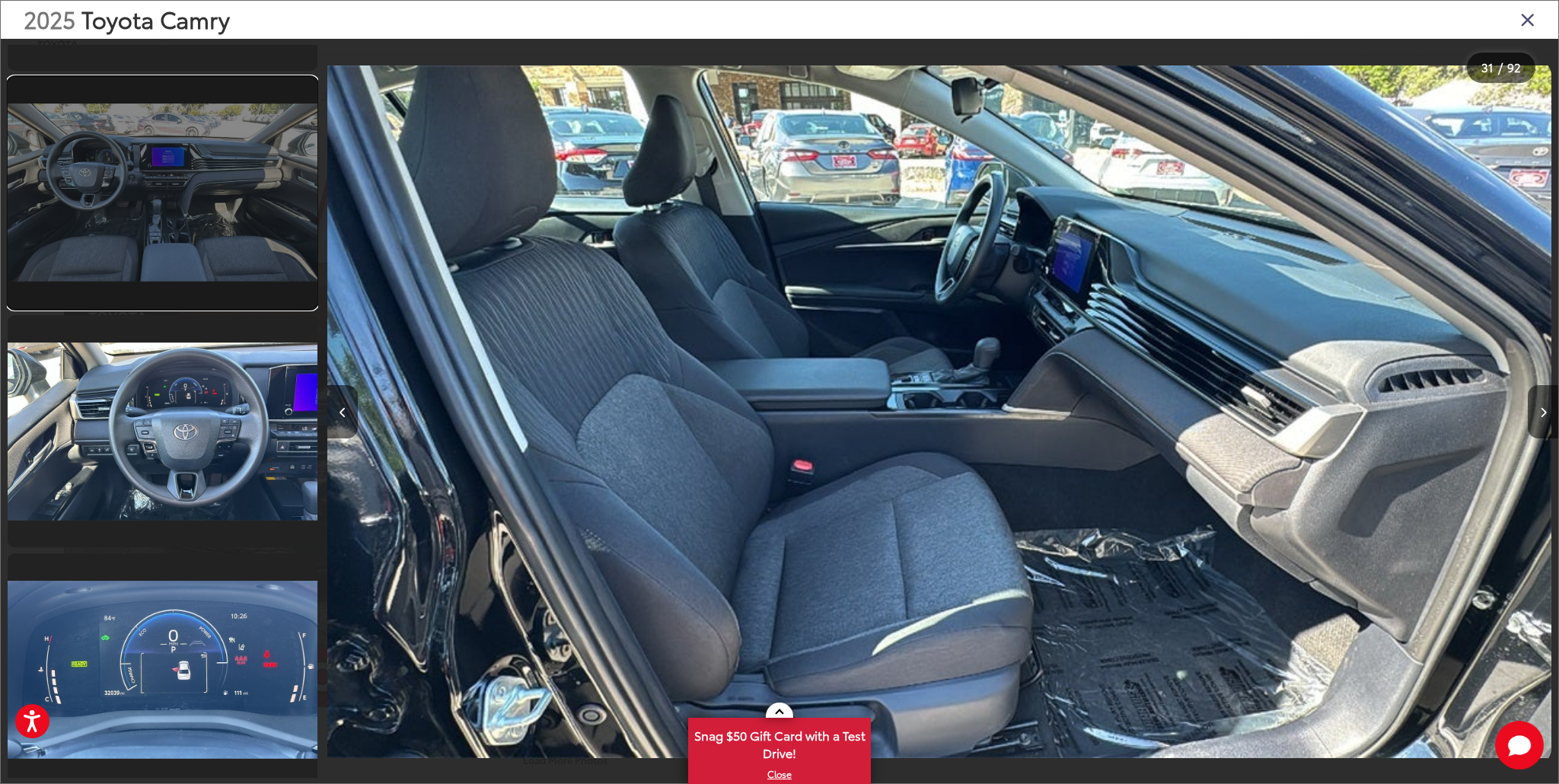
click at [213, 249] on link at bounding box center [162, 192] width 310 height 232
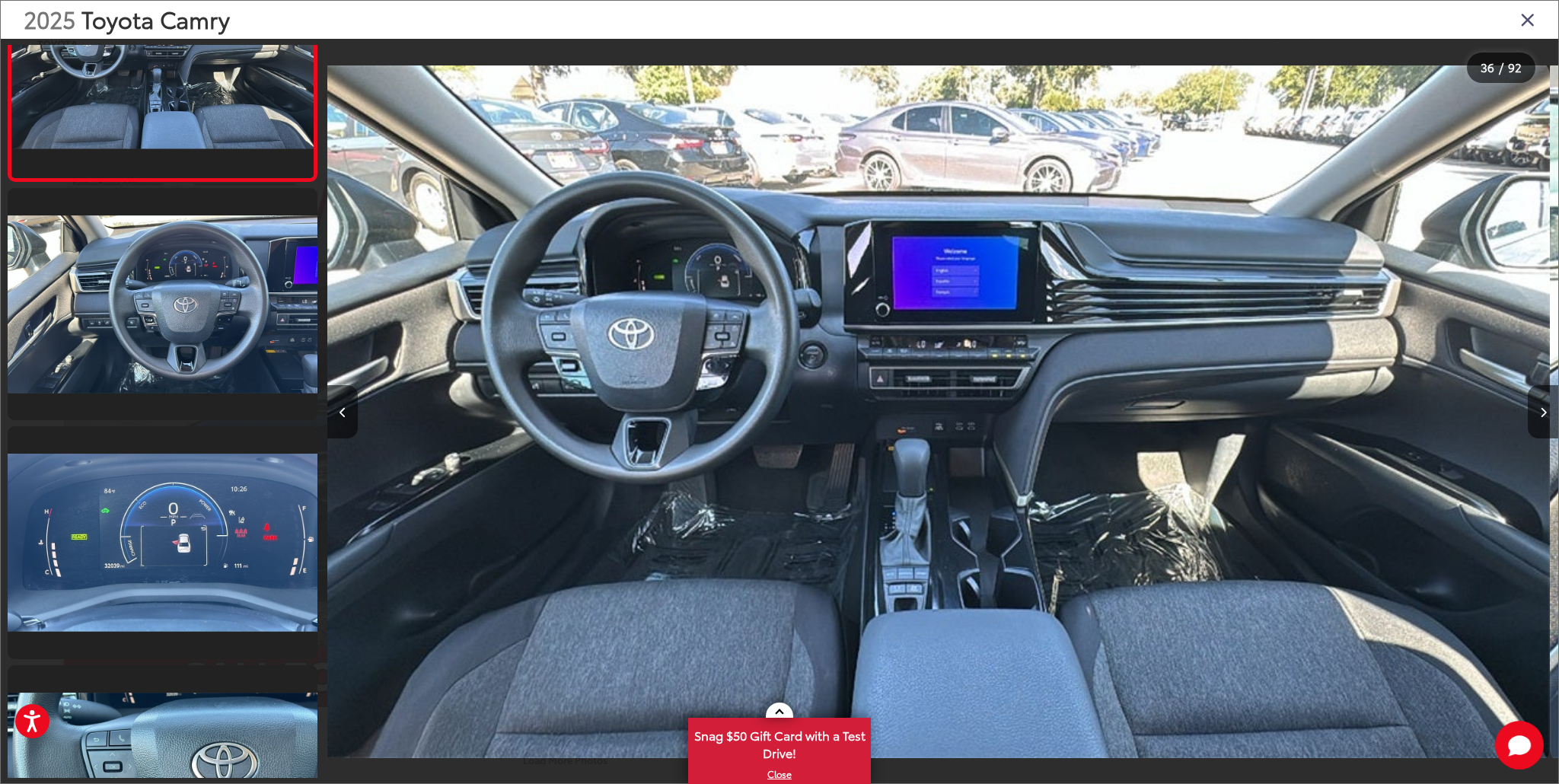
click at [168, 424] on div at bounding box center [162, 411] width 311 height 733
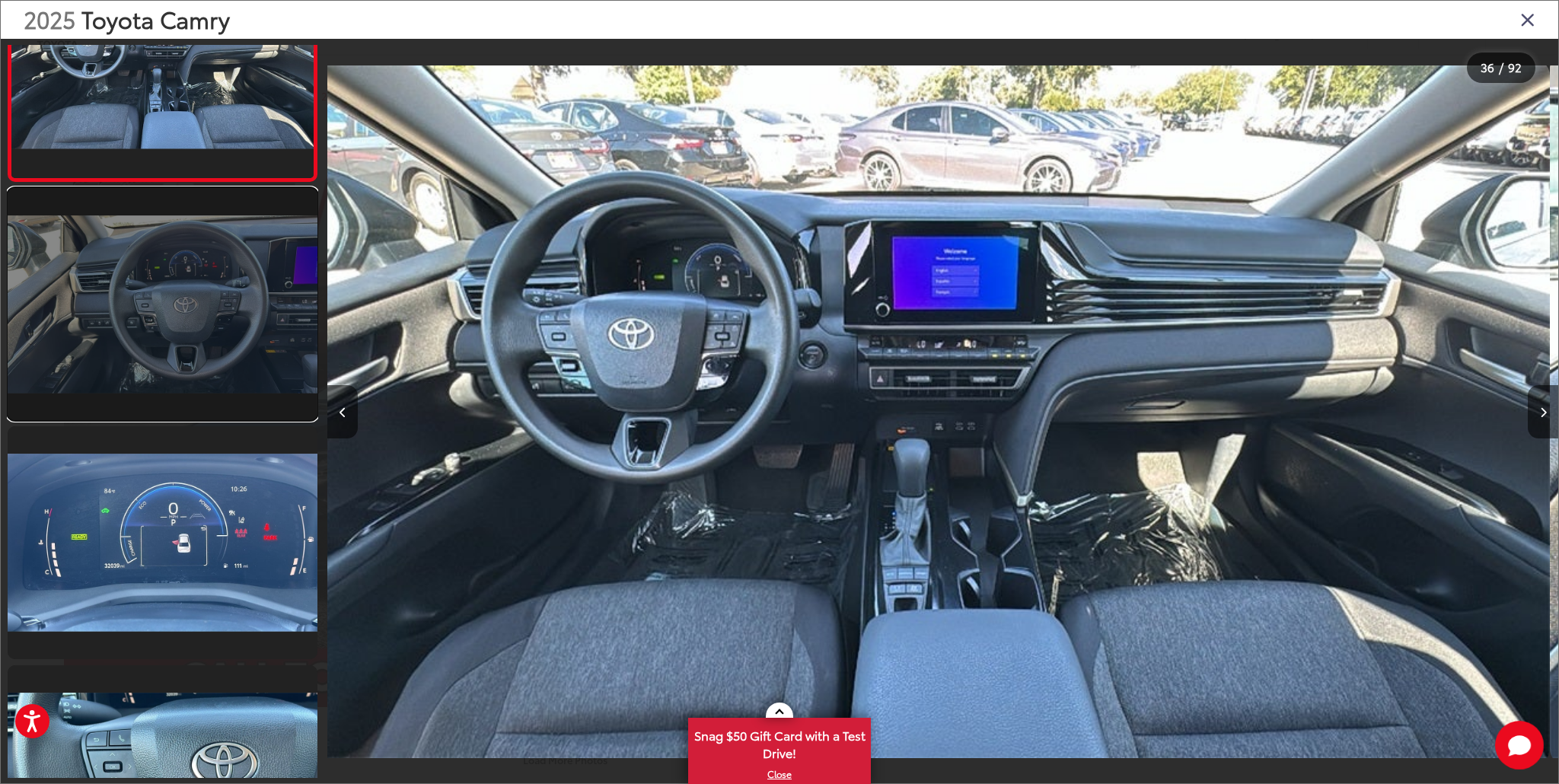
click at [179, 382] on link at bounding box center [162, 304] width 310 height 232
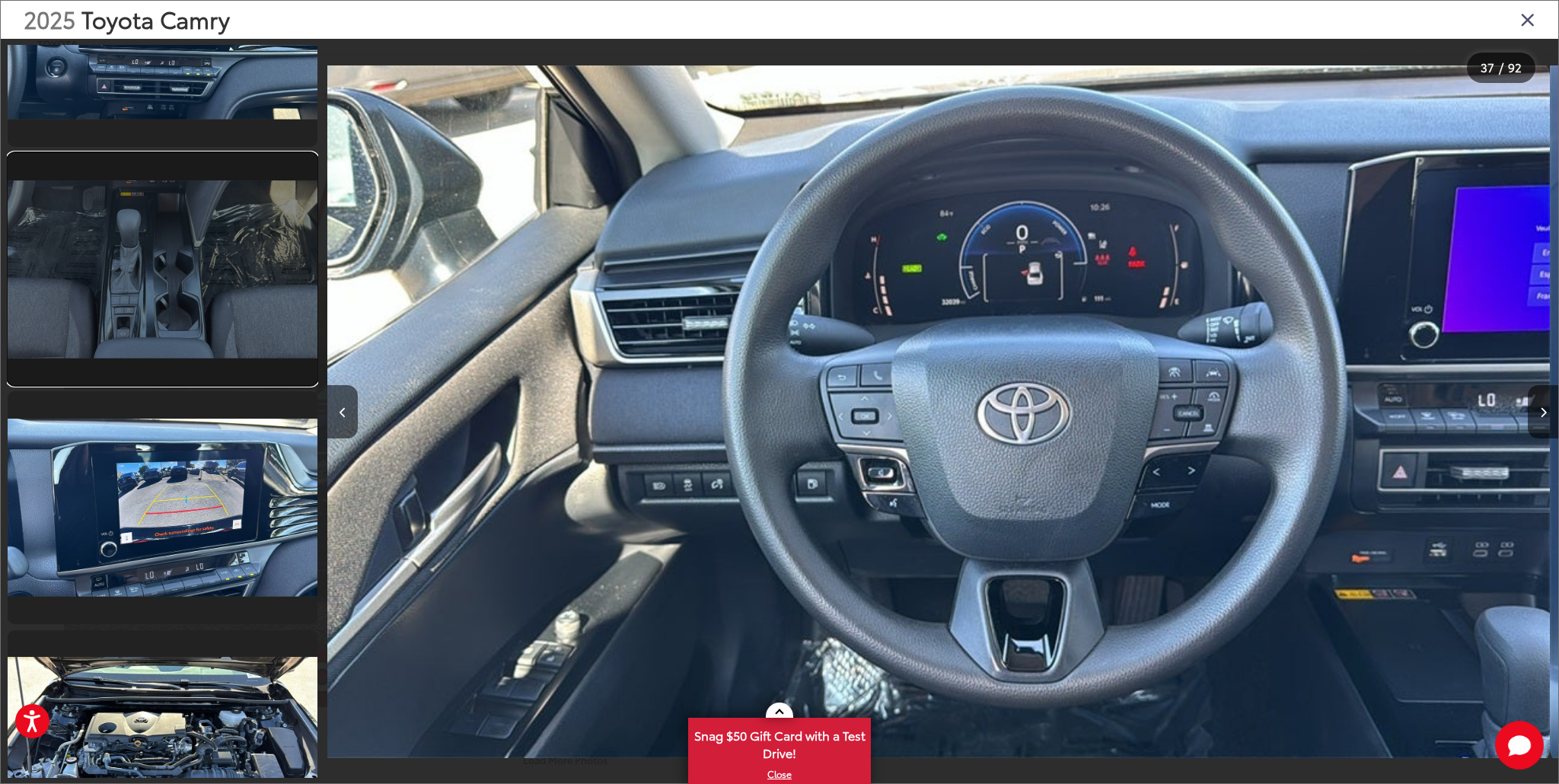
click at [198, 306] on link at bounding box center [162, 269] width 310 height 232
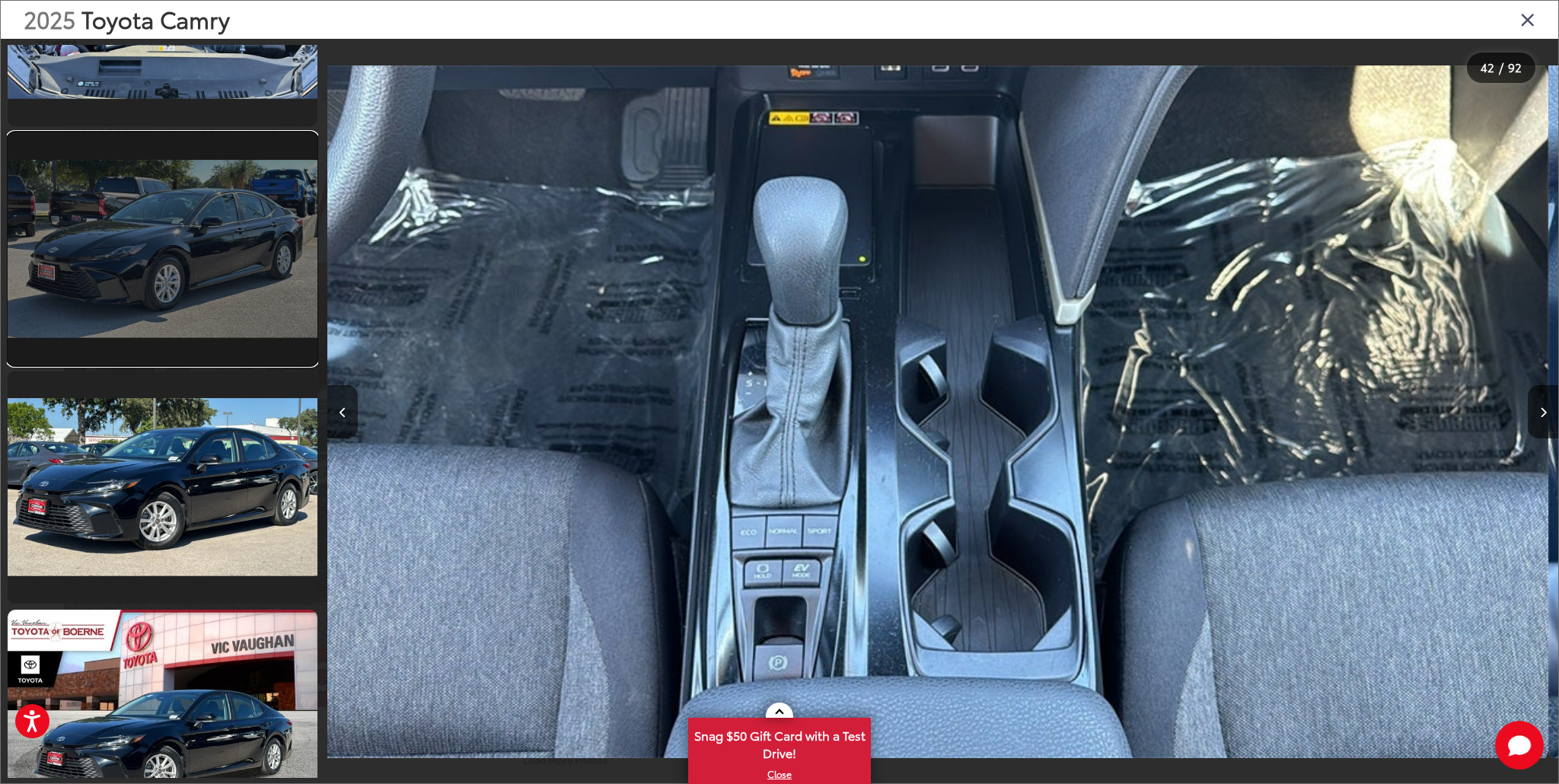
click at [201, 292] on link at bounding box center [162, 248] width 310 height 232
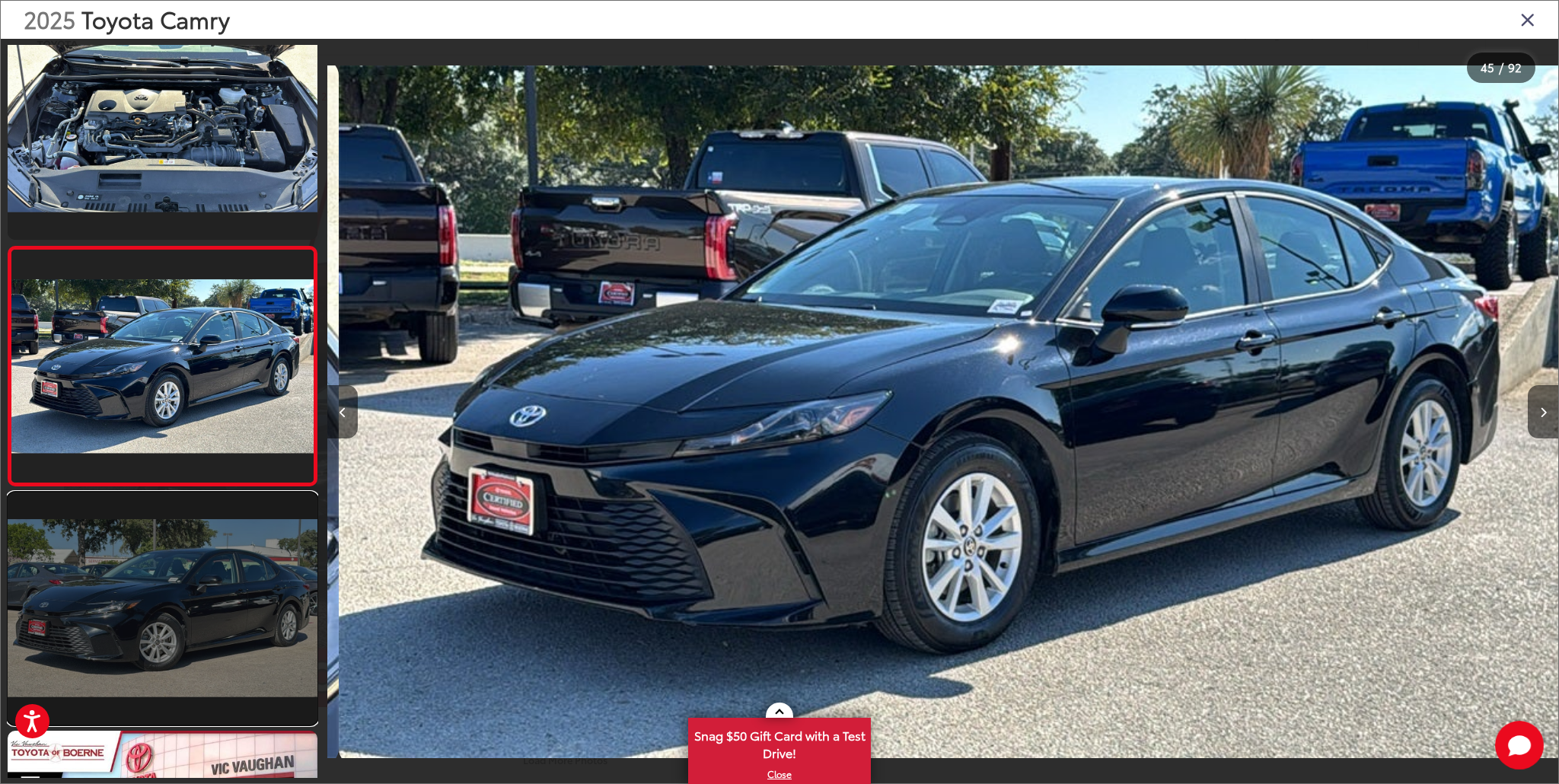
click at [234, 546] on link at bounding box center [162, 608] width 310 height 232
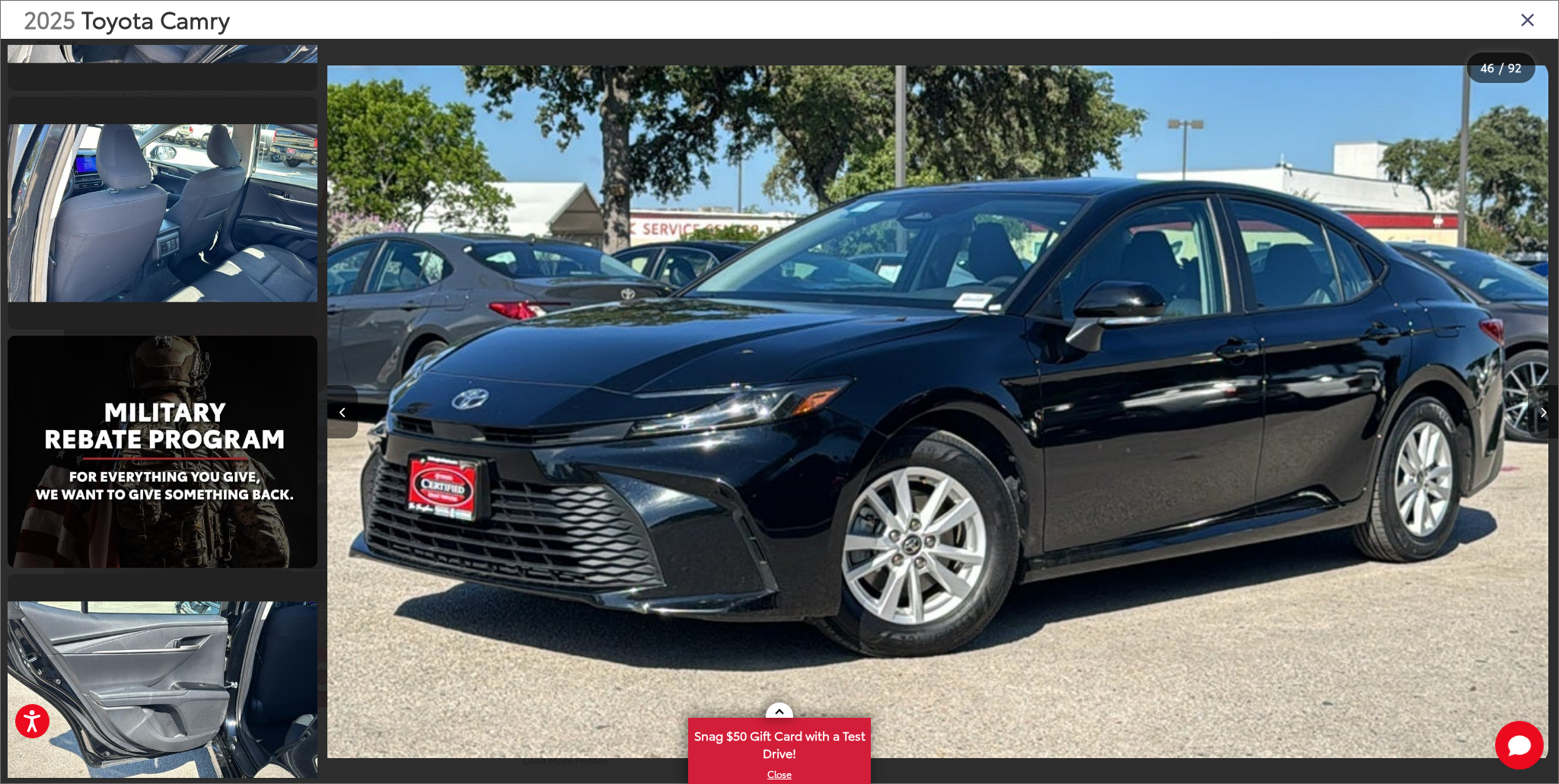
click at [1532, 24] on icon "Close gallery" at bounding box center [1528, 19] width 15 height 20
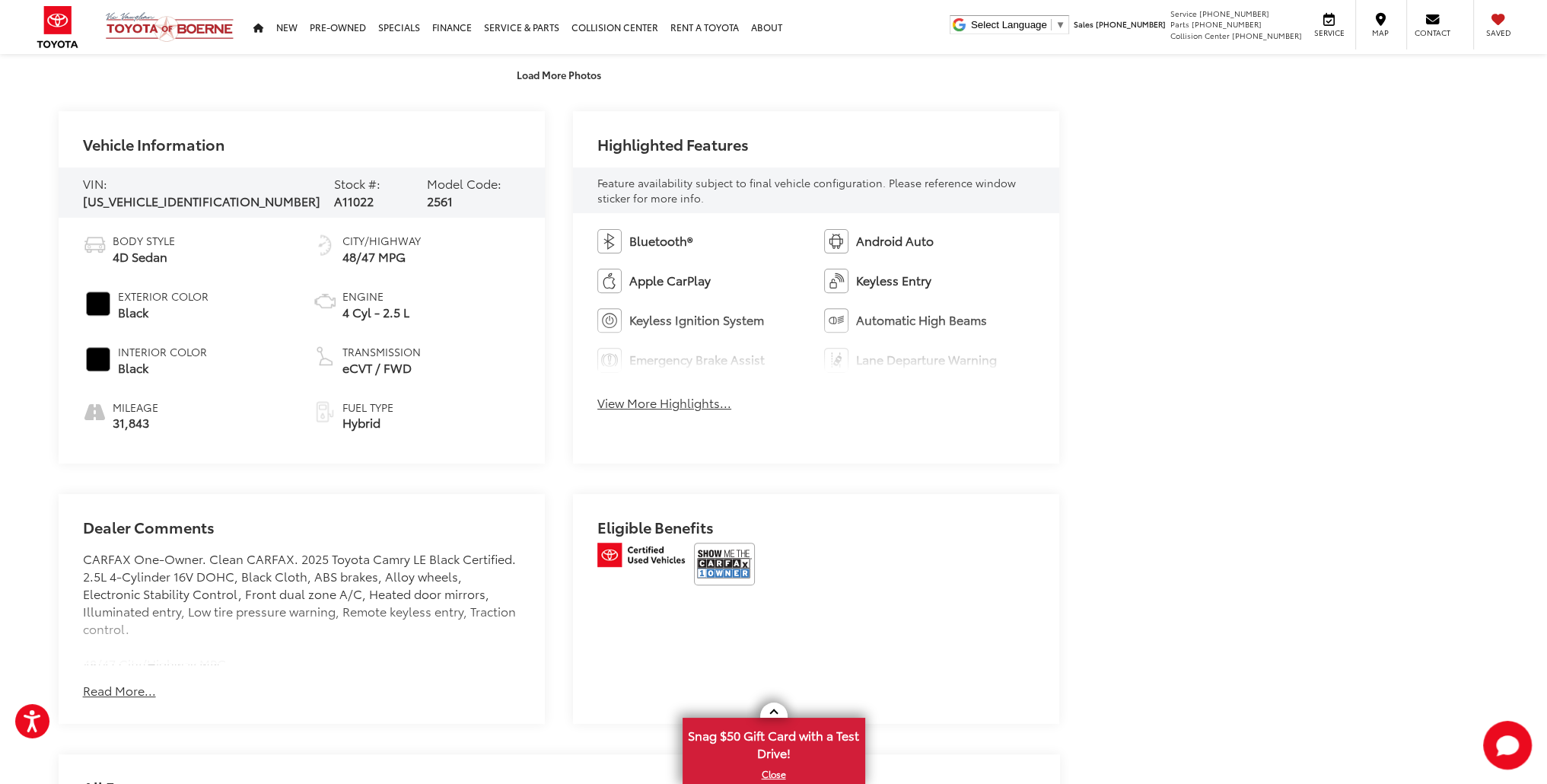
click at [197, 192] on span "4T1DAACK0SU516528" at bounding box center [201, 200] width 237 height 17
copy span "4T1DAACK0SU516528"
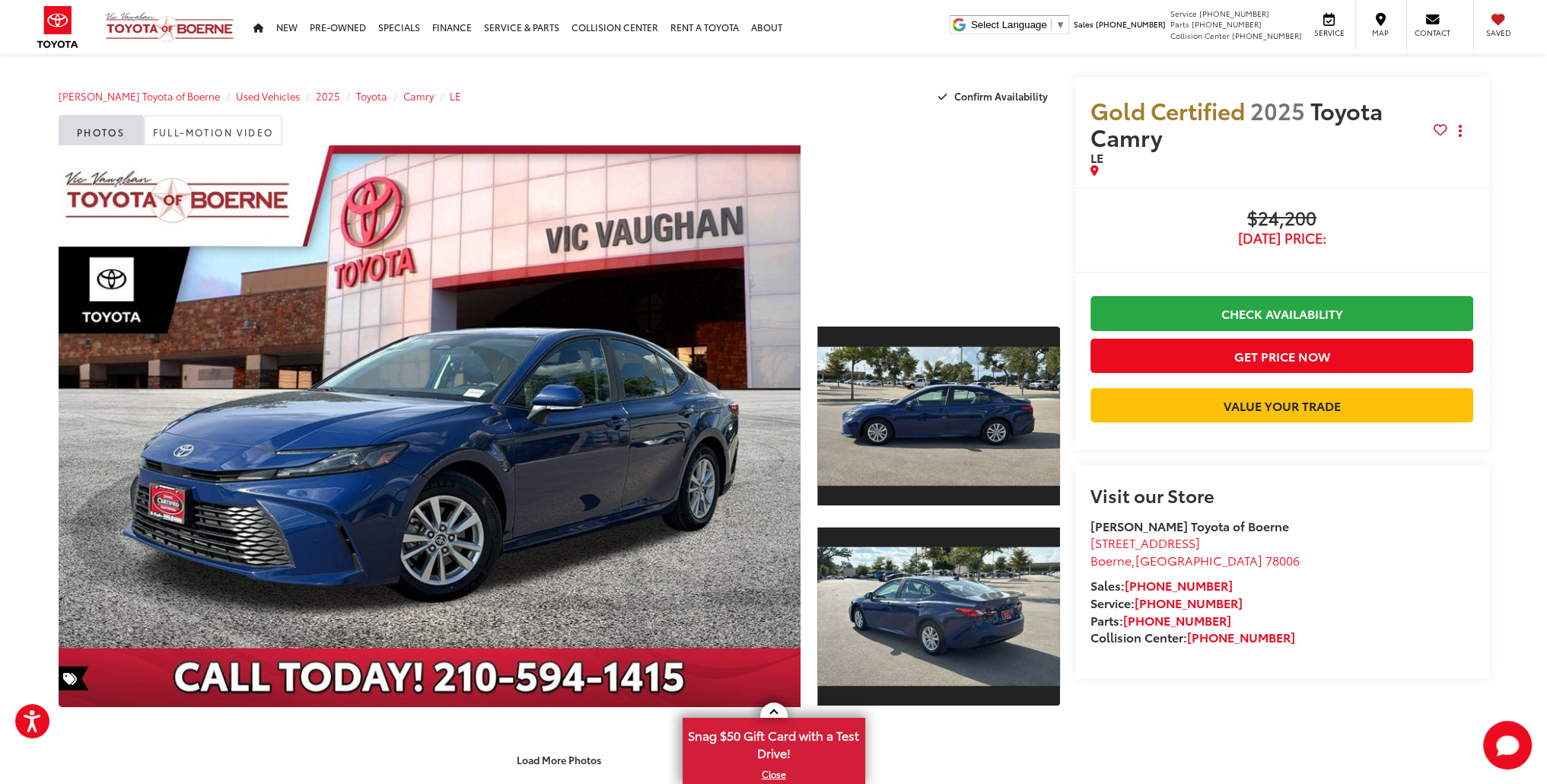
click at [900, 281] on div at bounding box center [938, 226] width 242 height 161
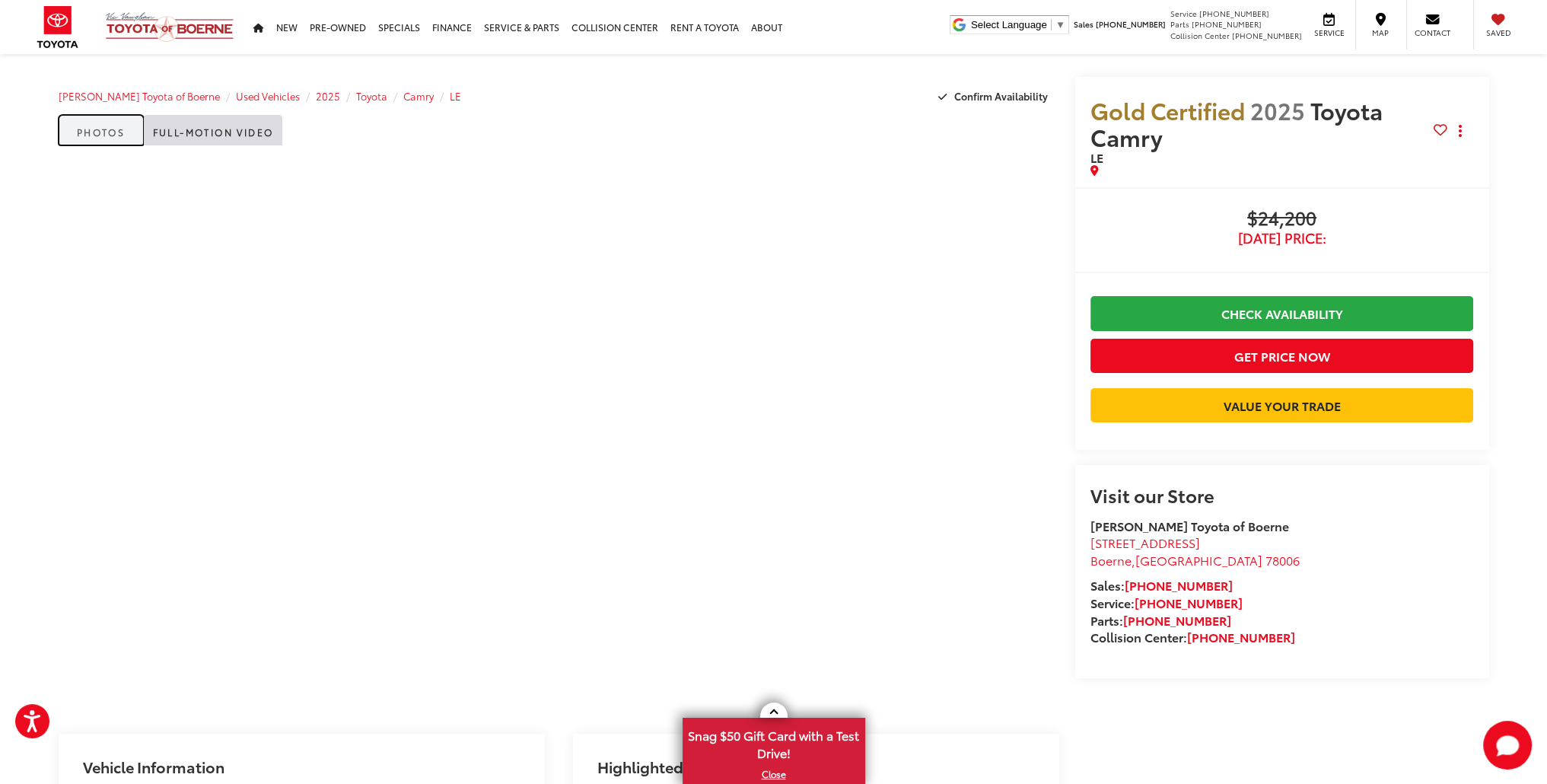
click at [106, 127] on link "Photos" at bounding box center [101, 130] width 86 height 30
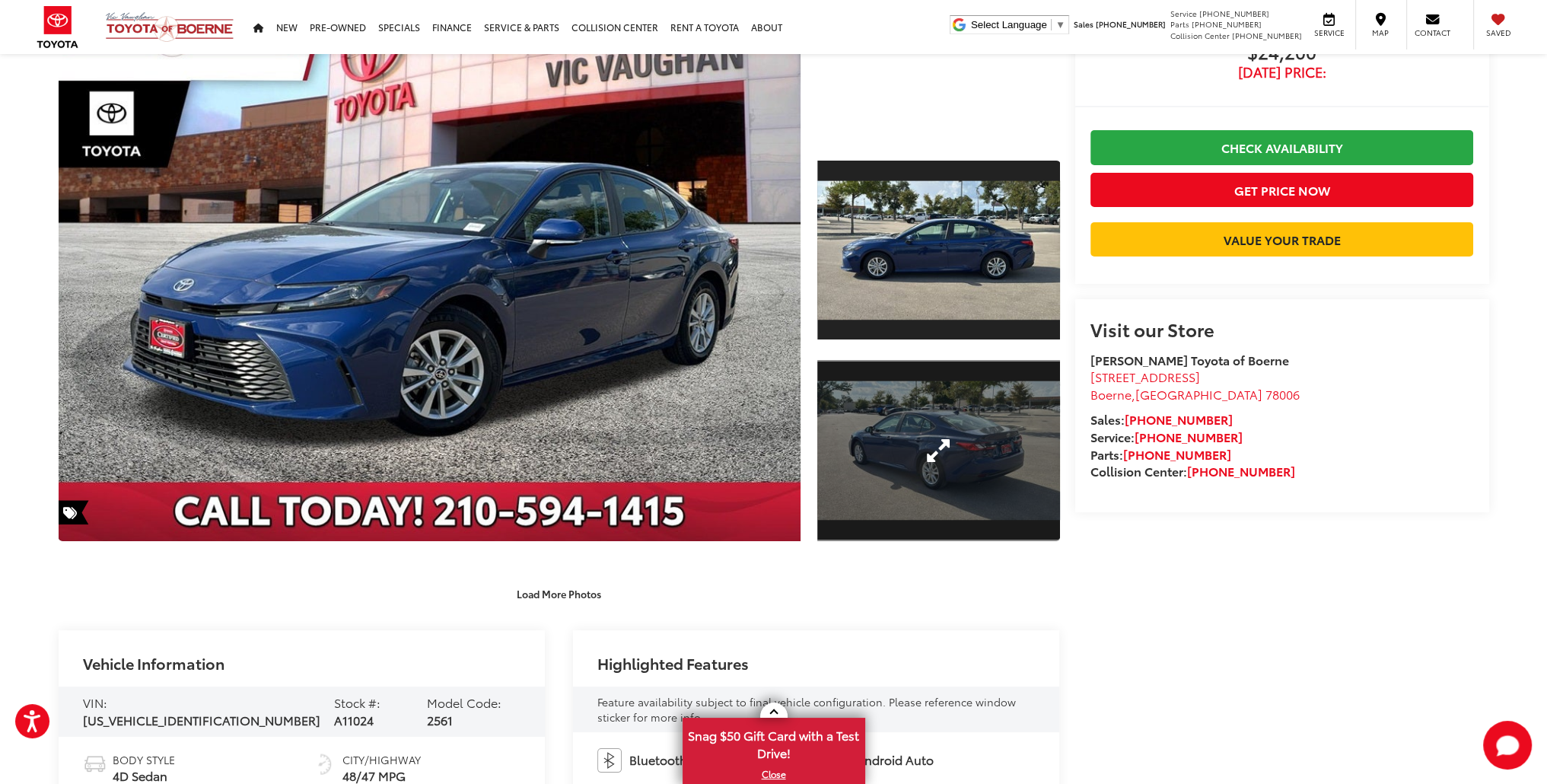
scroll to position [76, 0]
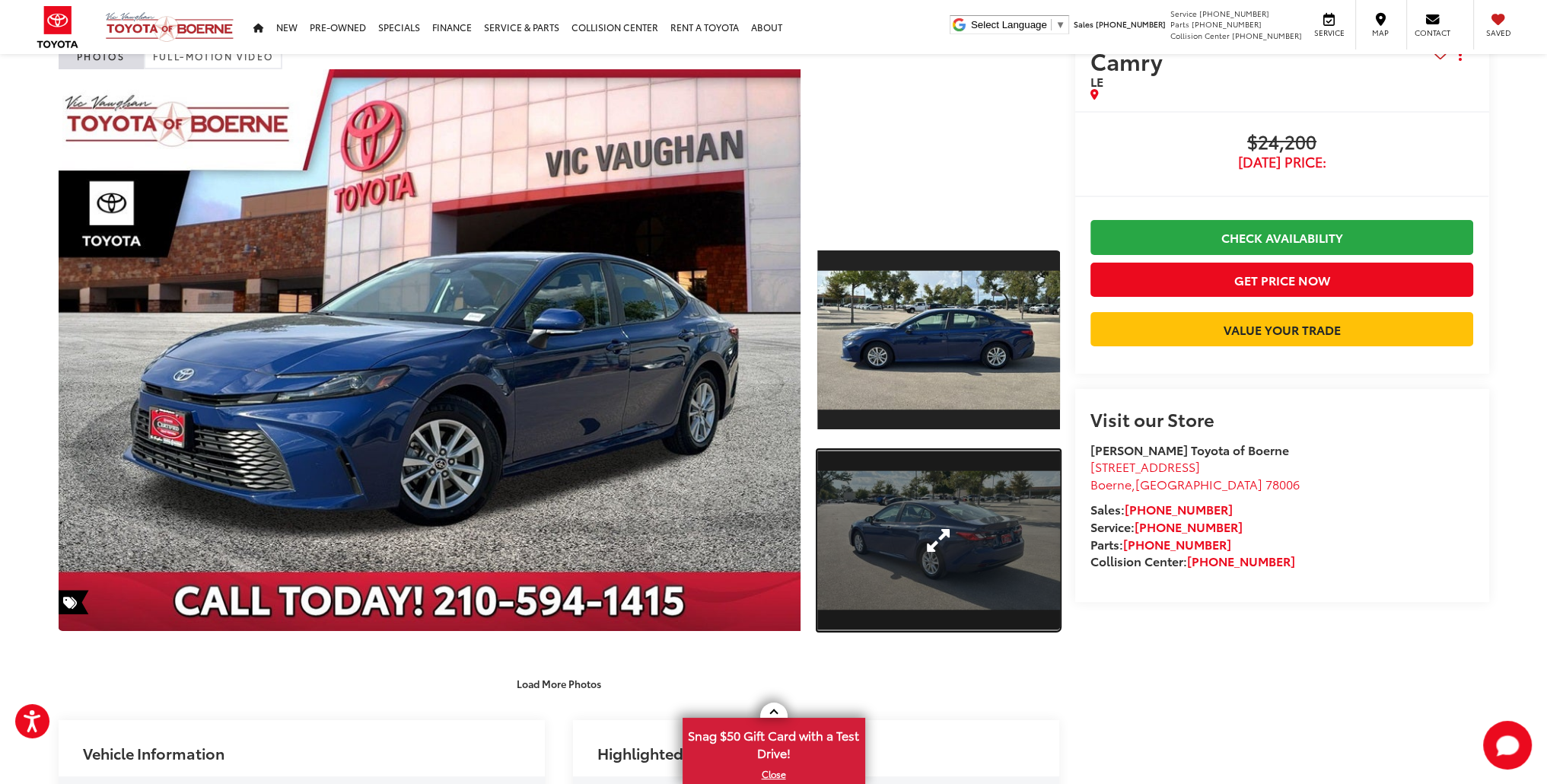
click at [928, 528] on link "Expand Photo 2" at bounding box center [938, 540] width 242 height 182
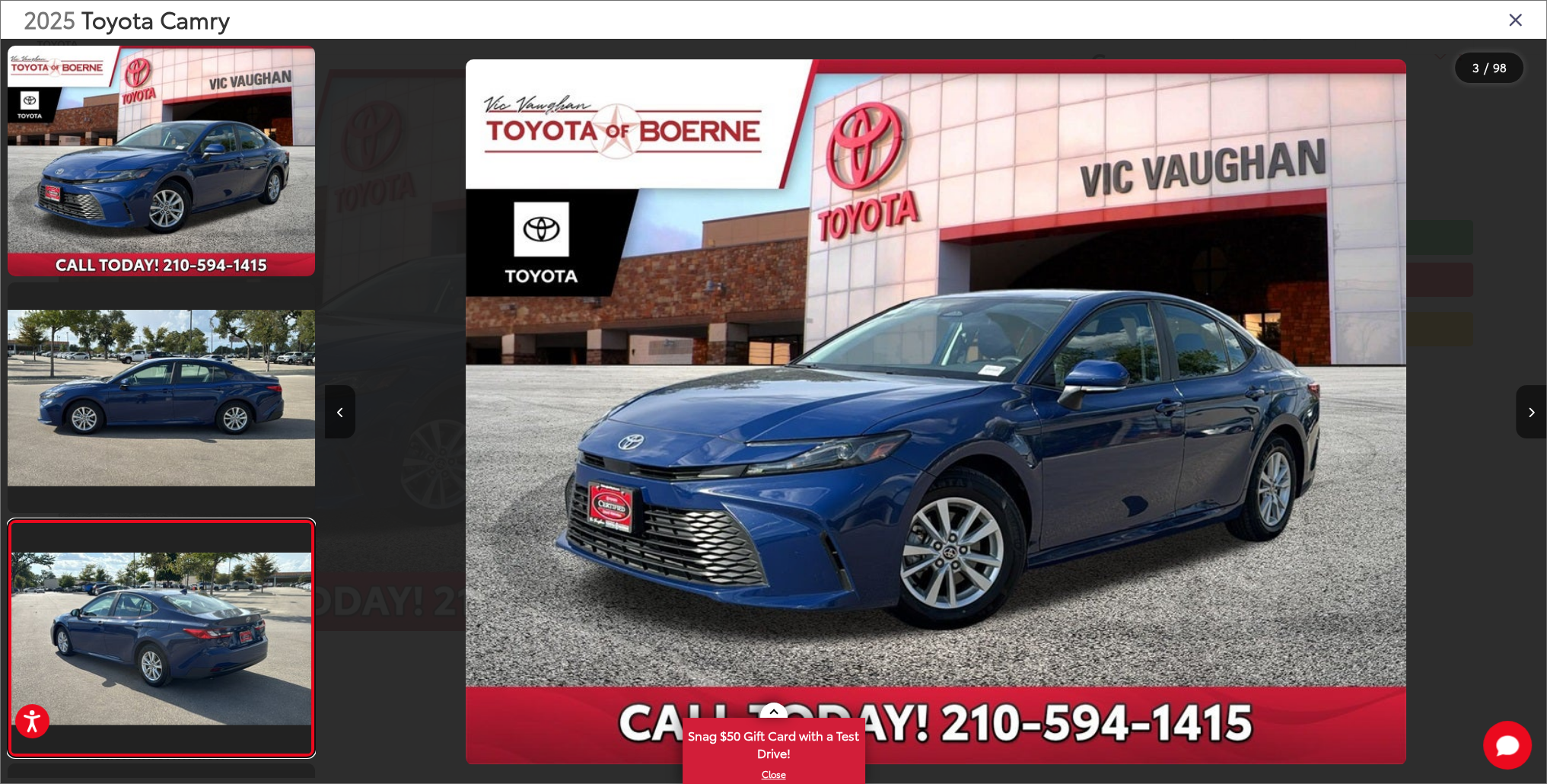
scroll to position [0, 2462]
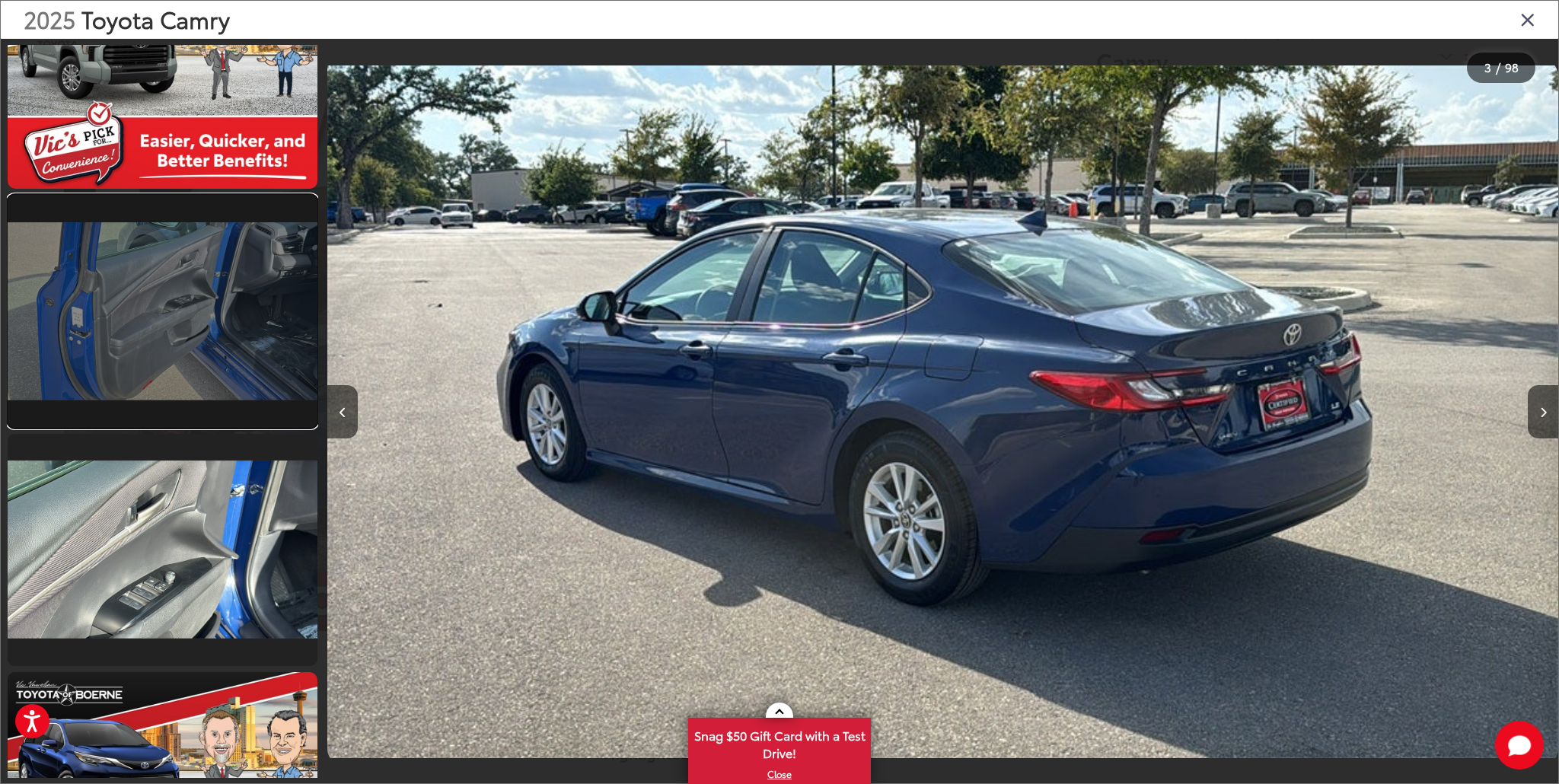
click at [216, 359] on link at bounding box center [162, 311] width 310 height 232
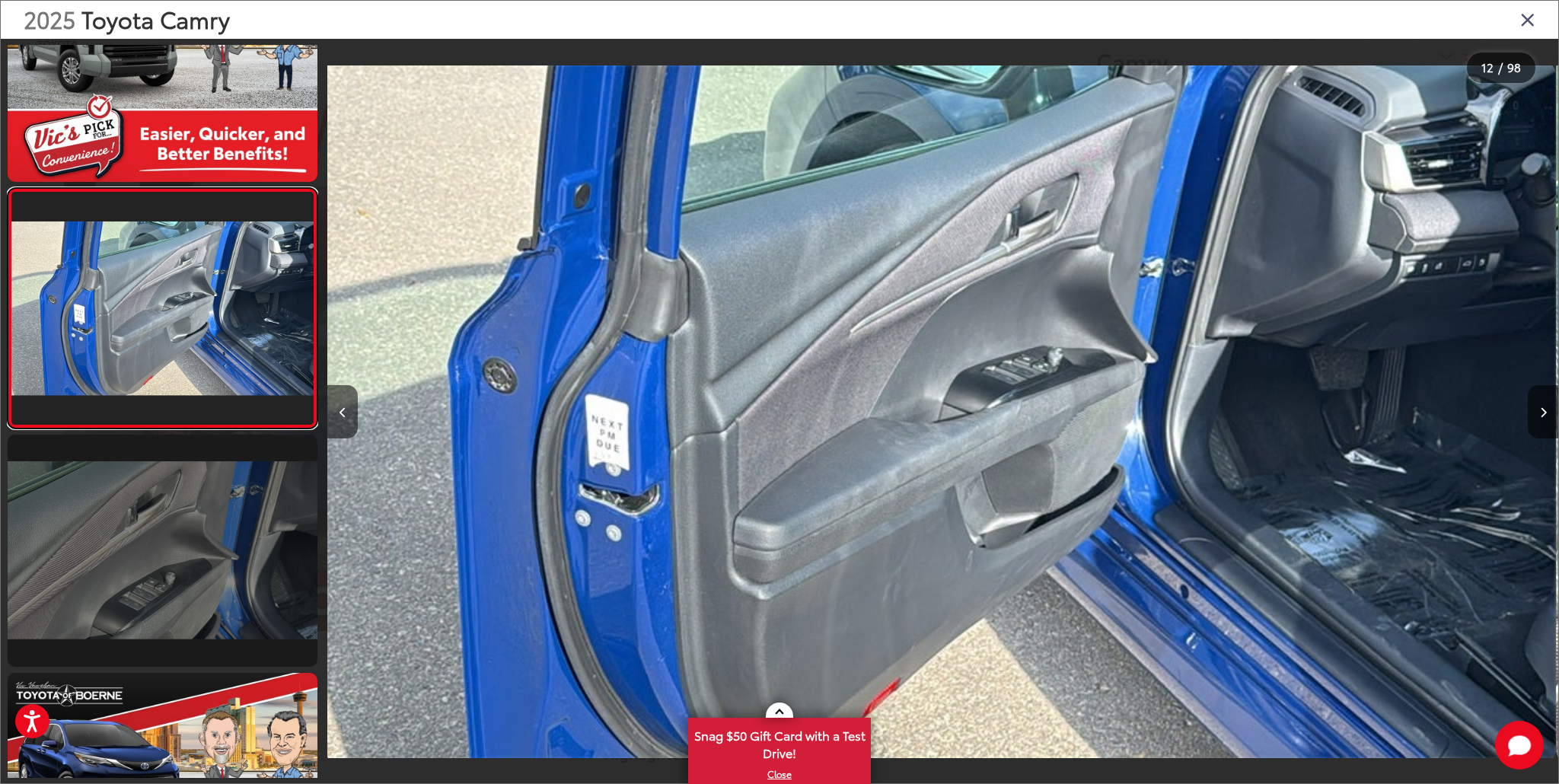
scroll to position [2574, 0]
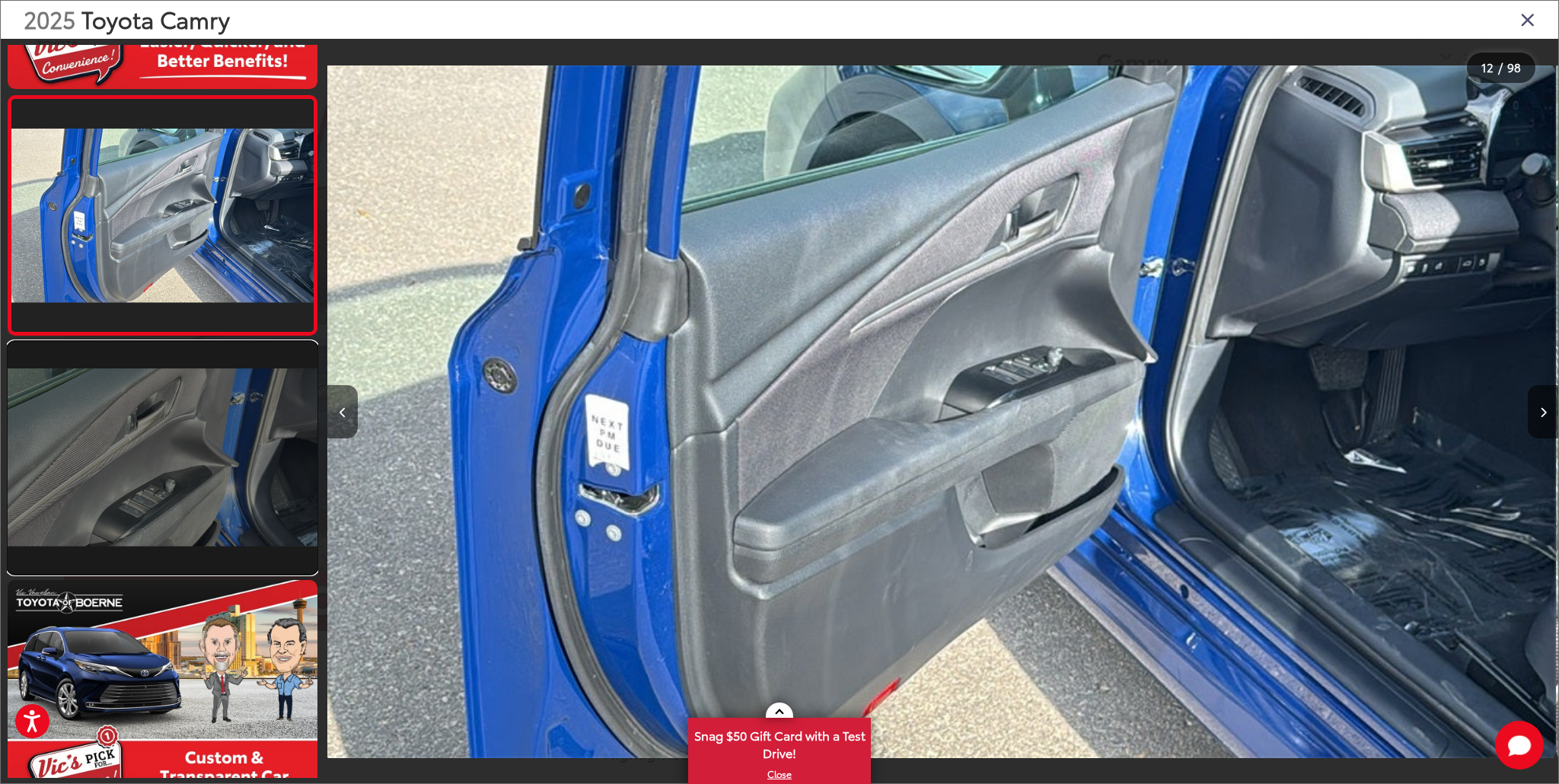
click at [219, 407] on link at bounding box center [162, 457] width 310 height 232
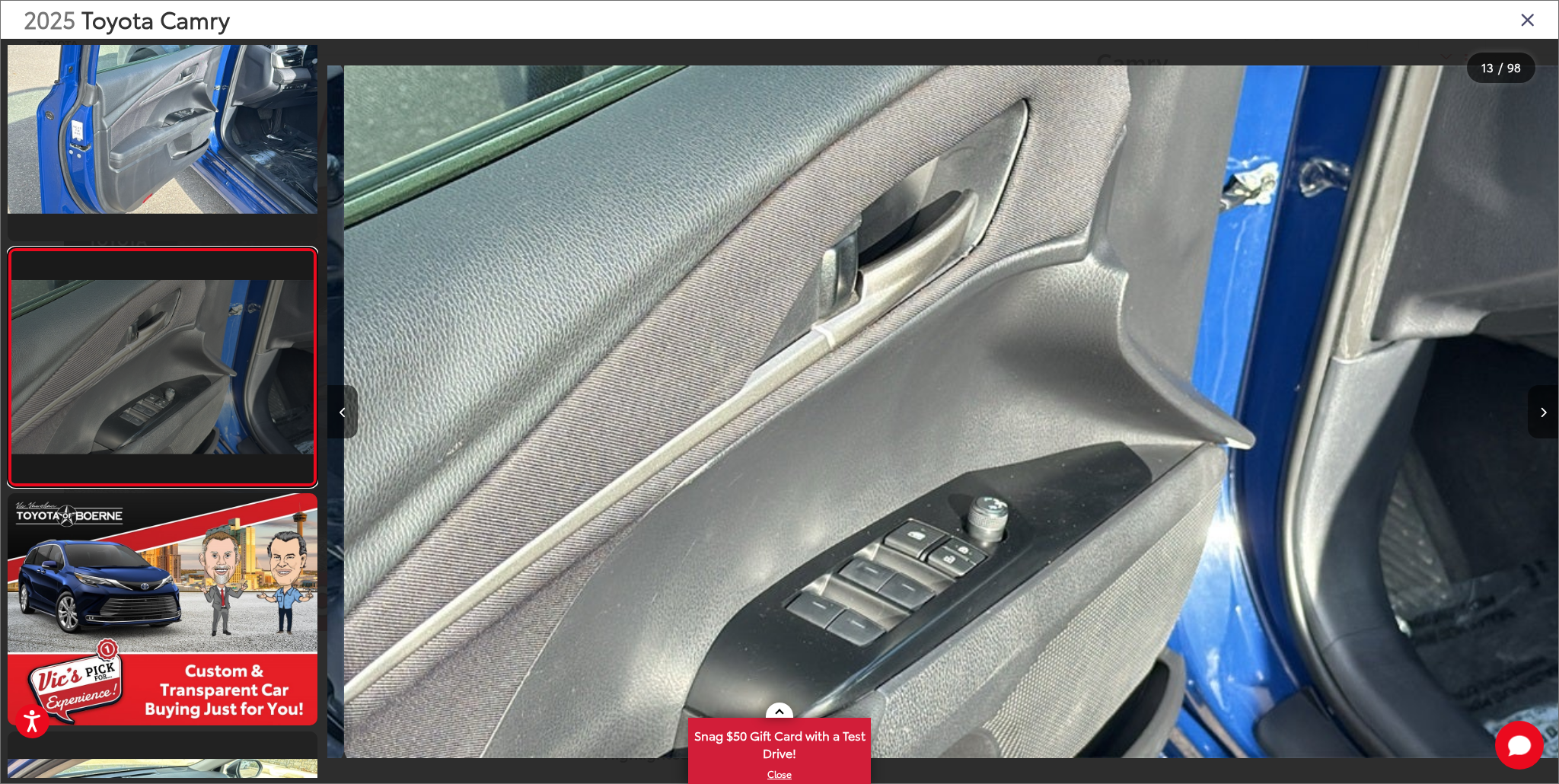
scroll to position [0, 14773]
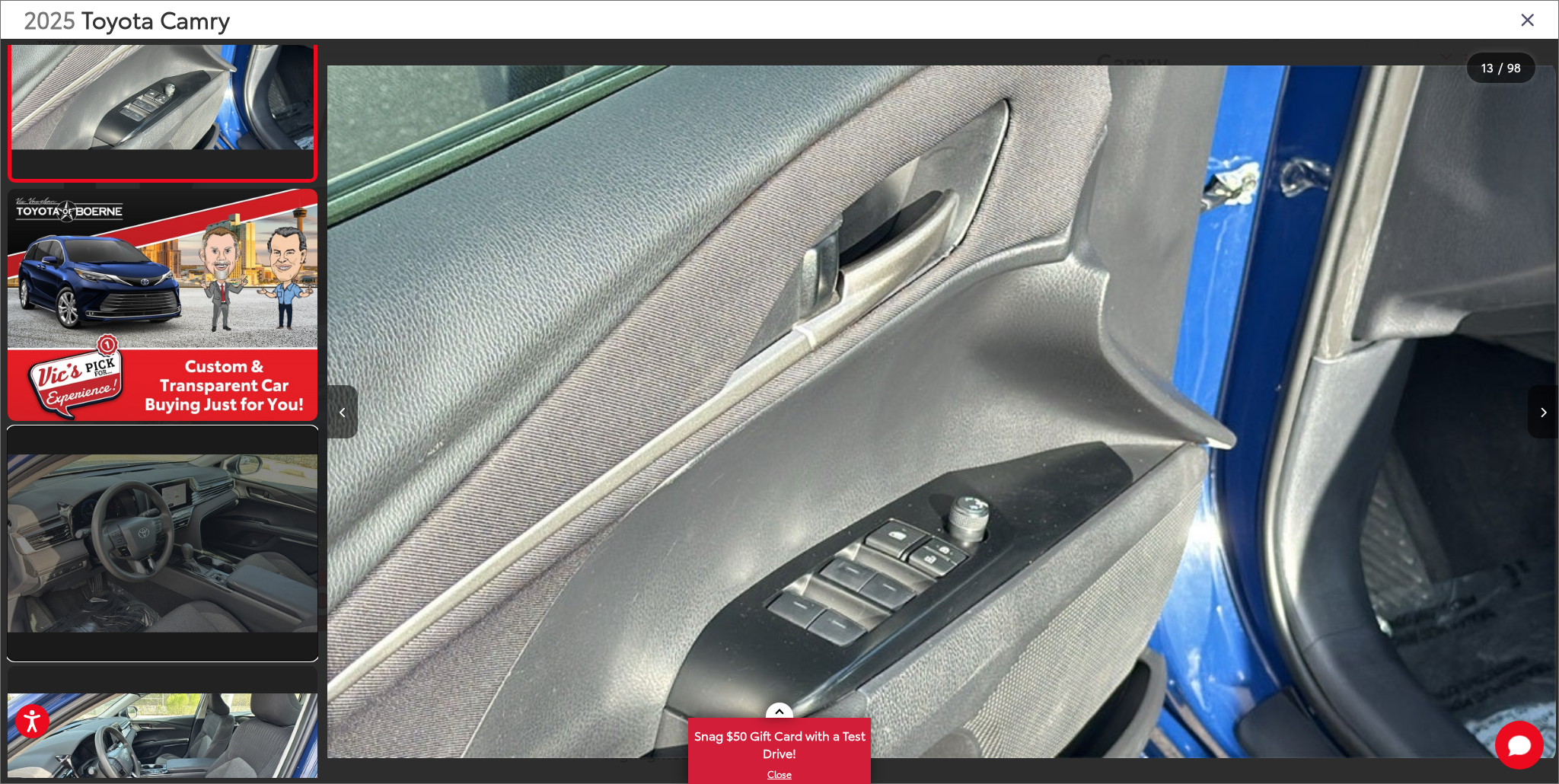
click at [223, 516] on link at bounding box center [162, 543] width 310 height 232
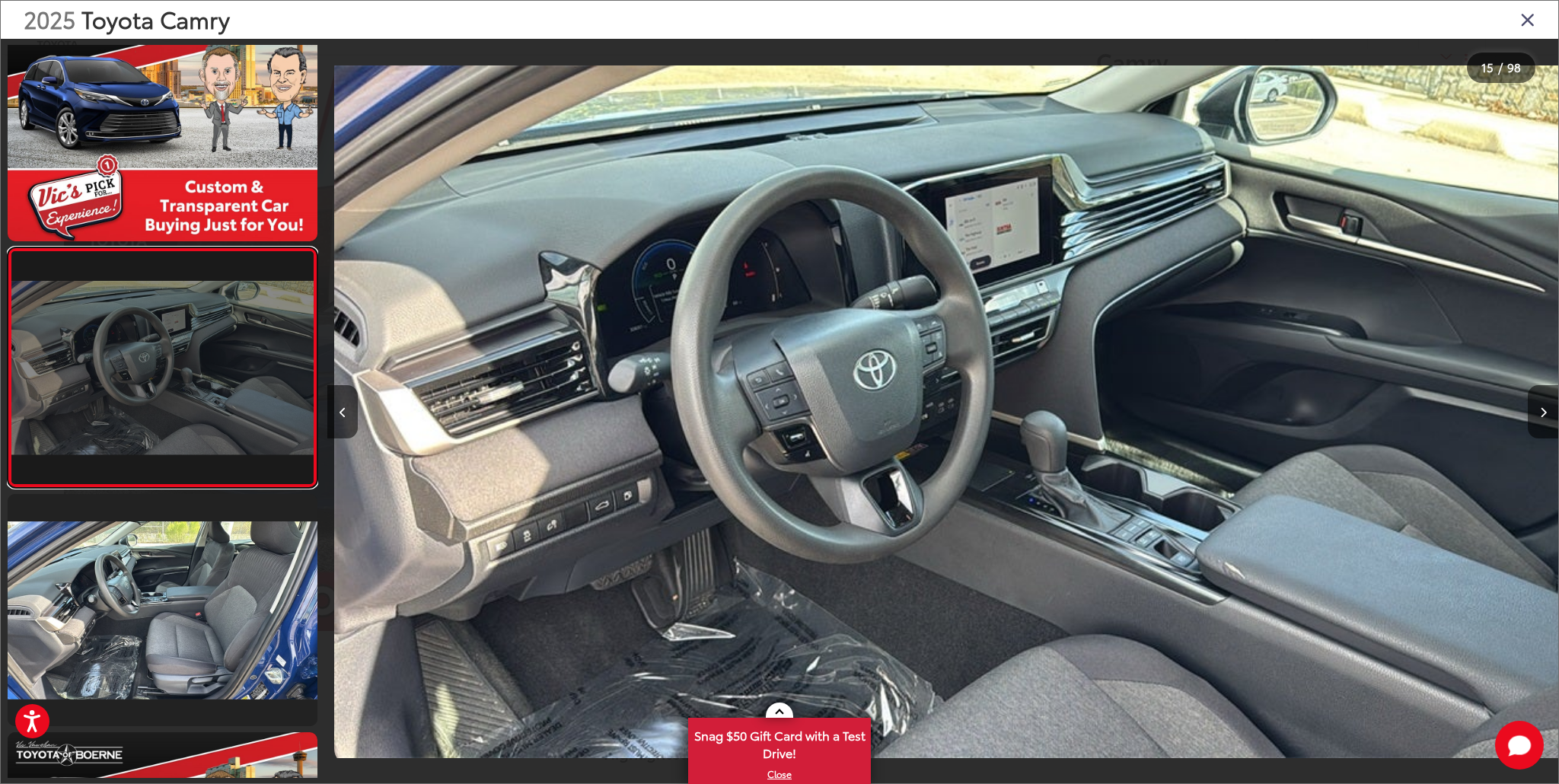
scroll to position [0, 17236]
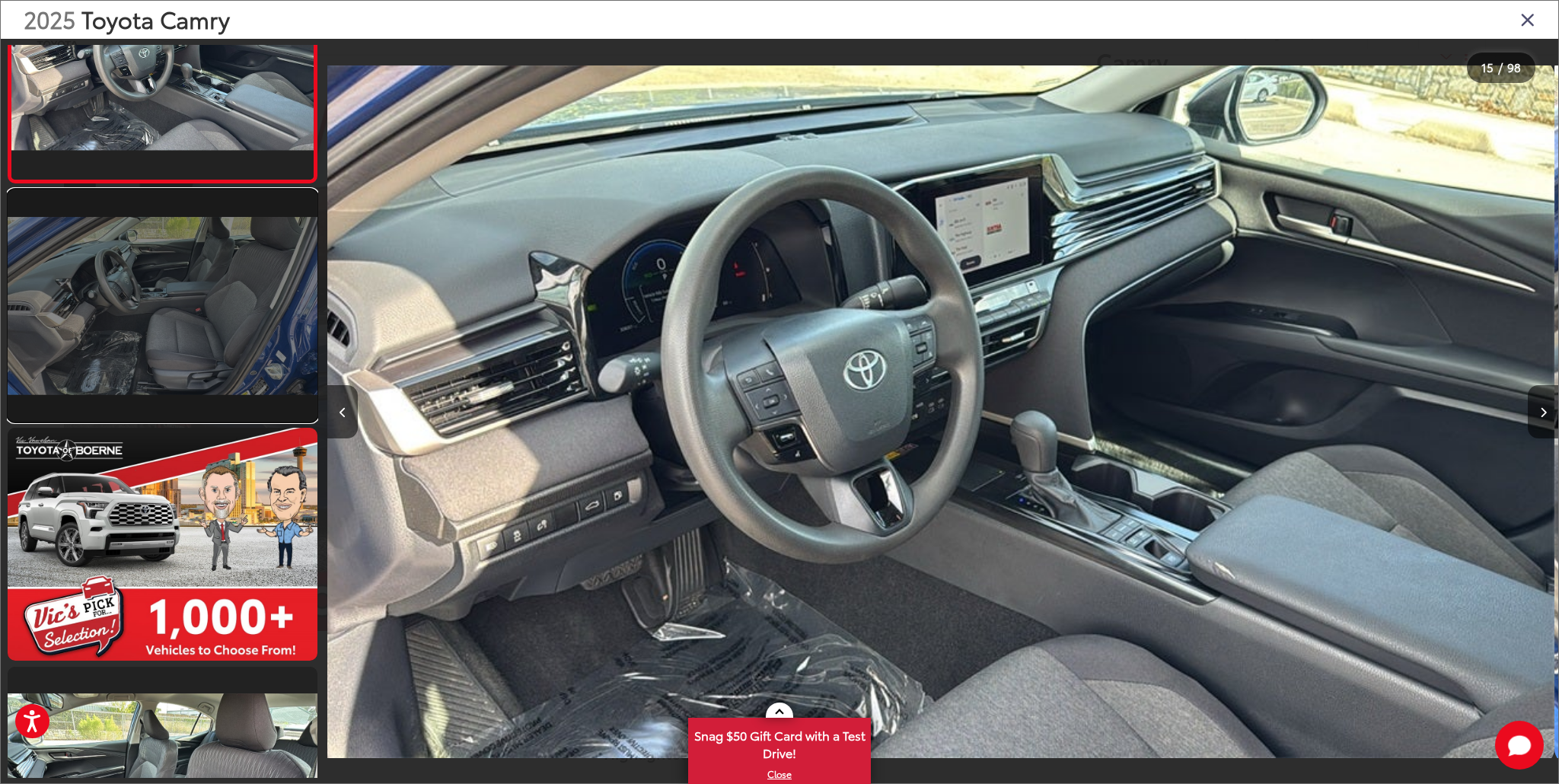
click at [197, 368] on link at bounding box center [162, 305] width 310 height 232
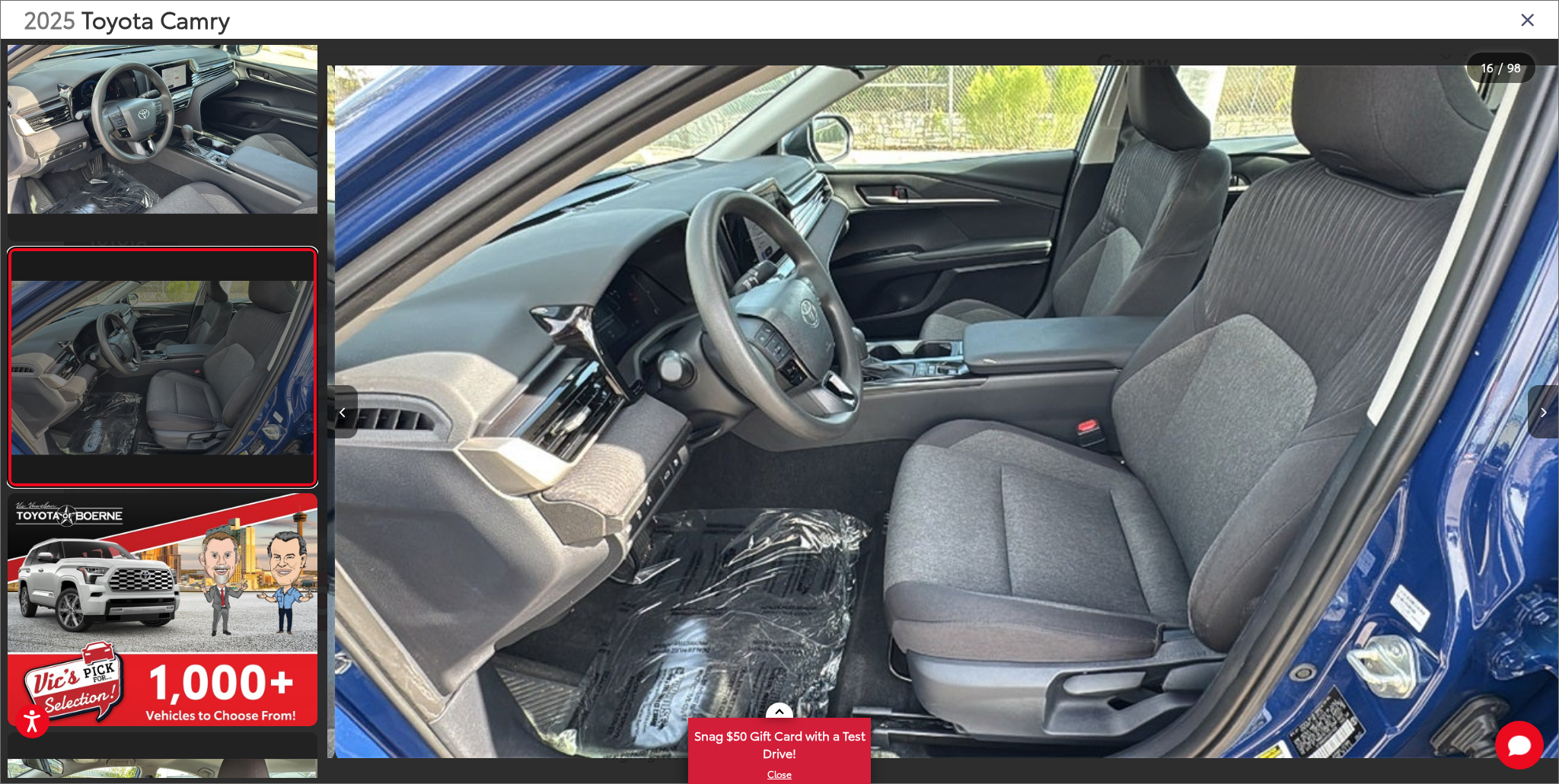
scroll to position [0, 18467]
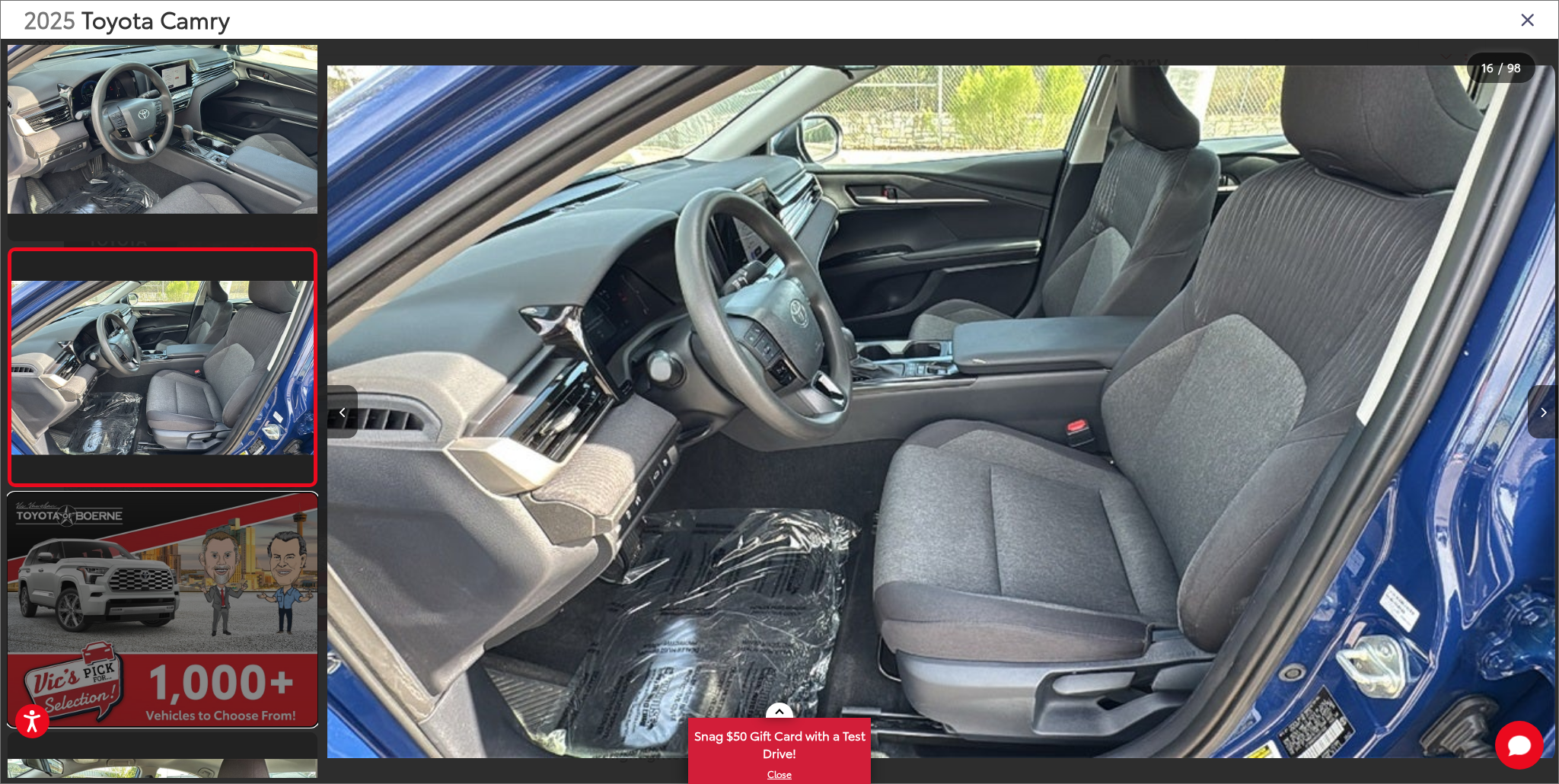
click at [217, 509] on link at bounding box center [162, 609] width 310 height 232
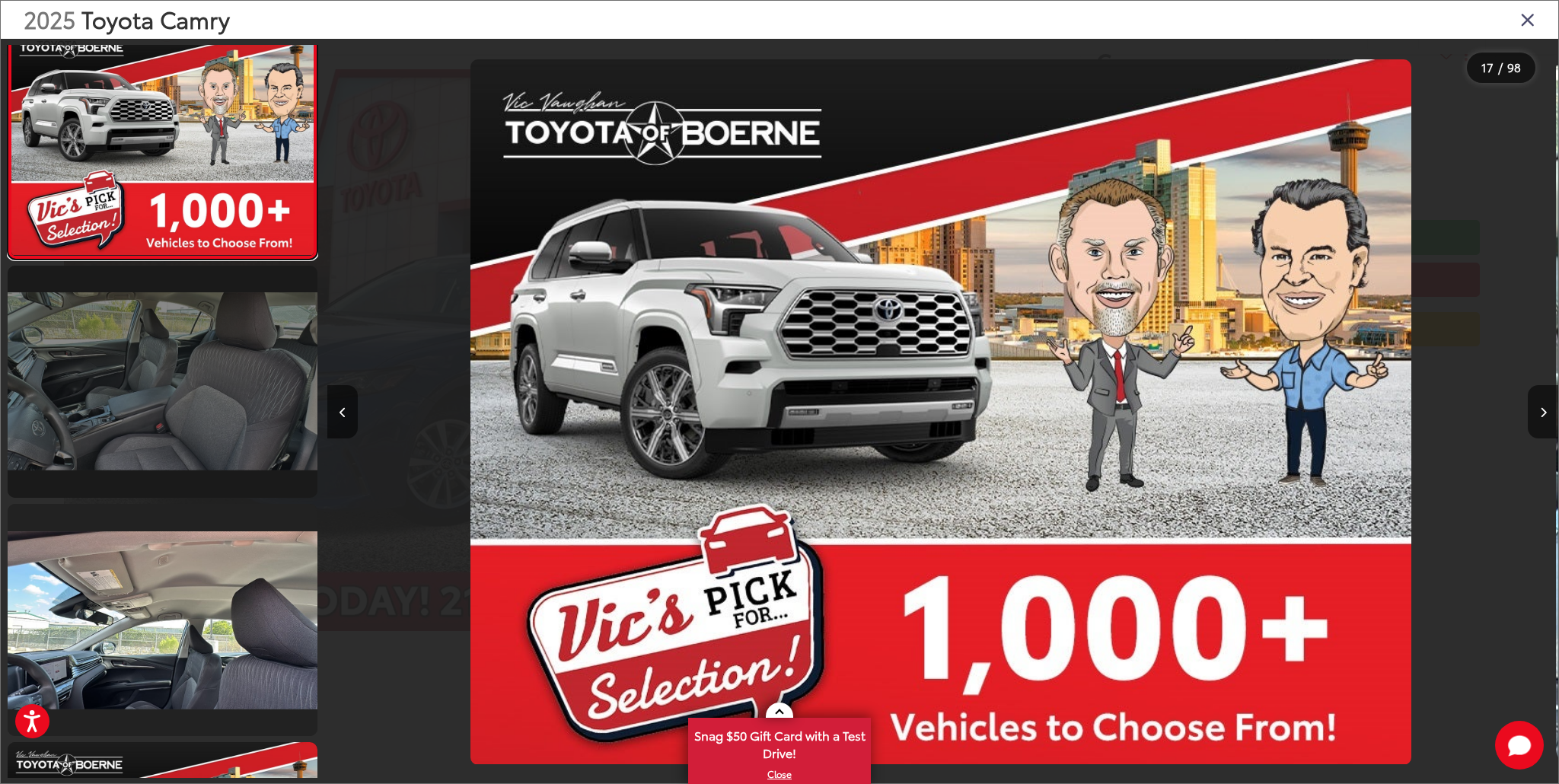
scroll to position [0, 19698]
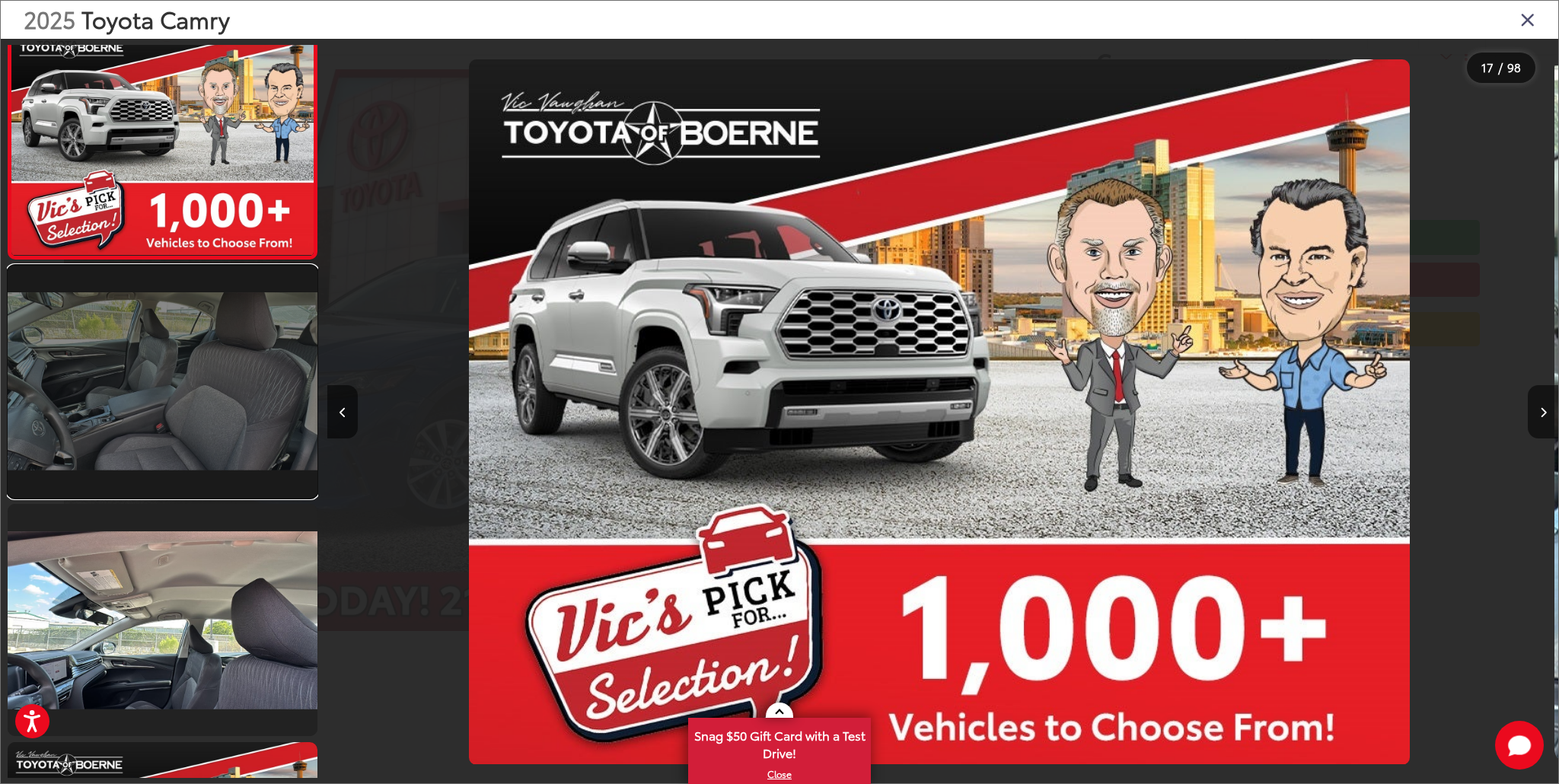
click at [192, 438] on link at bounding box center [162, 381] width 310 height 232
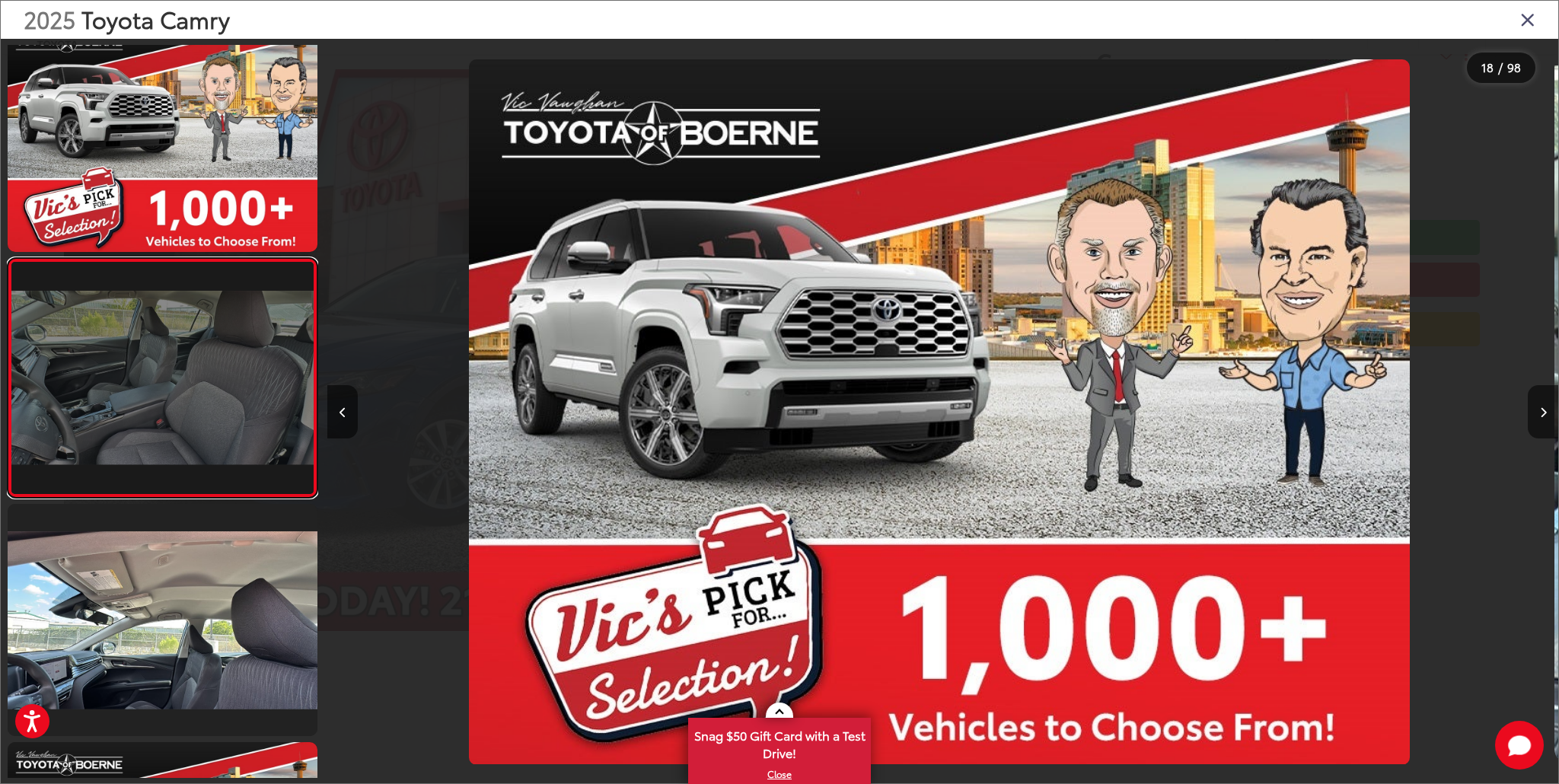
scroll to position [3853, 0]
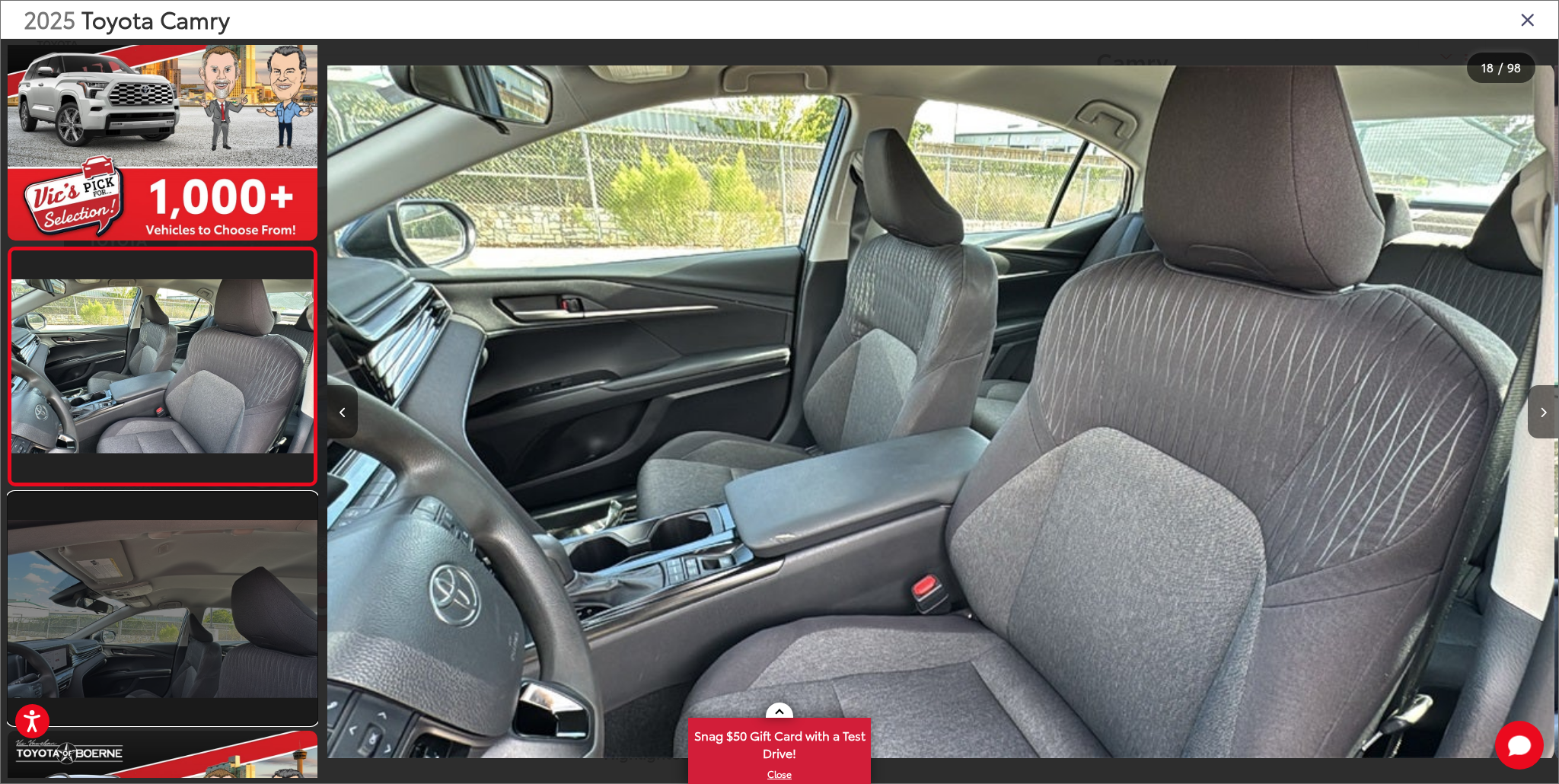
click at [233, 568] on link at bounding box center [162, 608] width 310 height 232
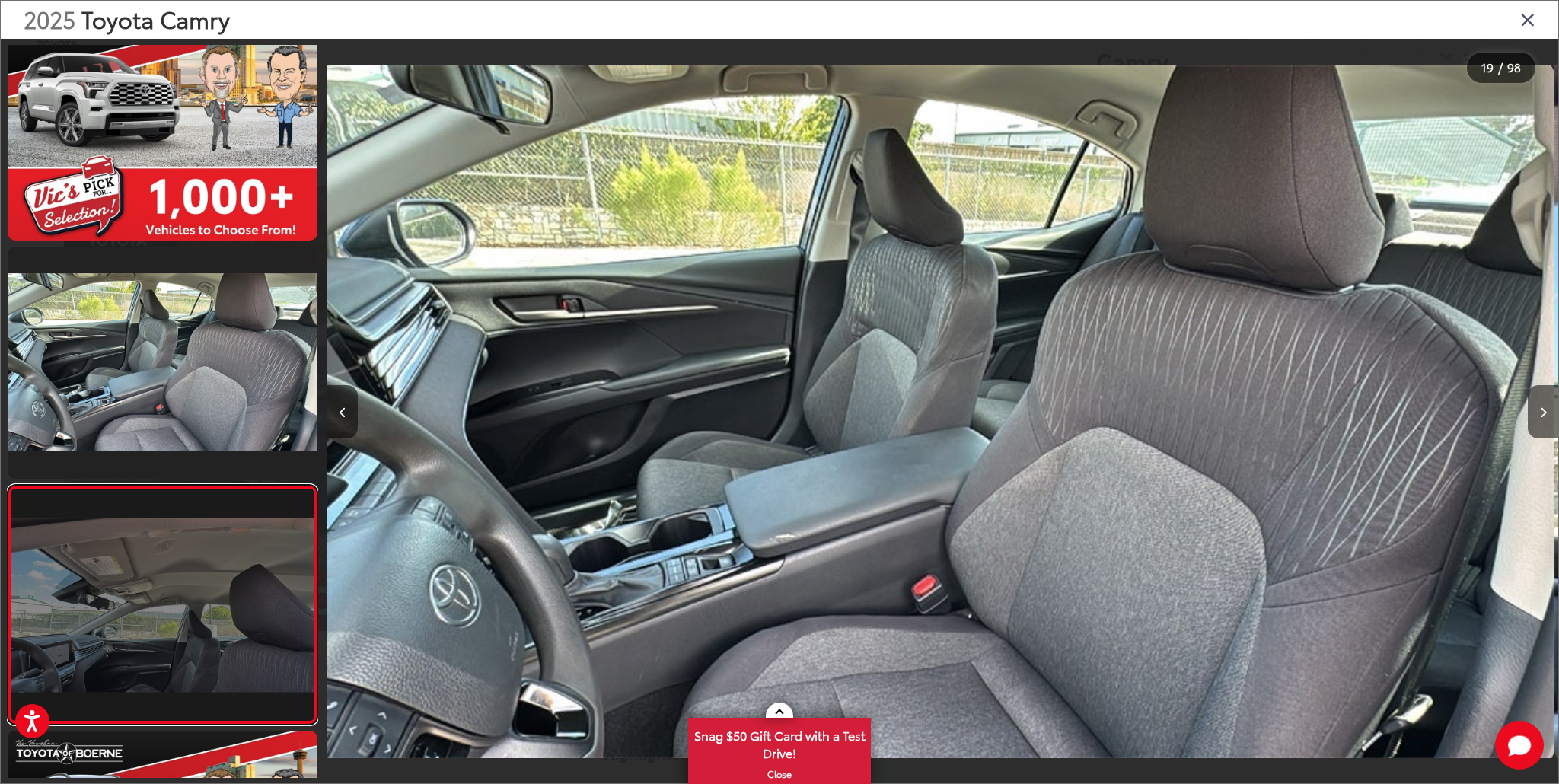
scroll to position [0, 0]
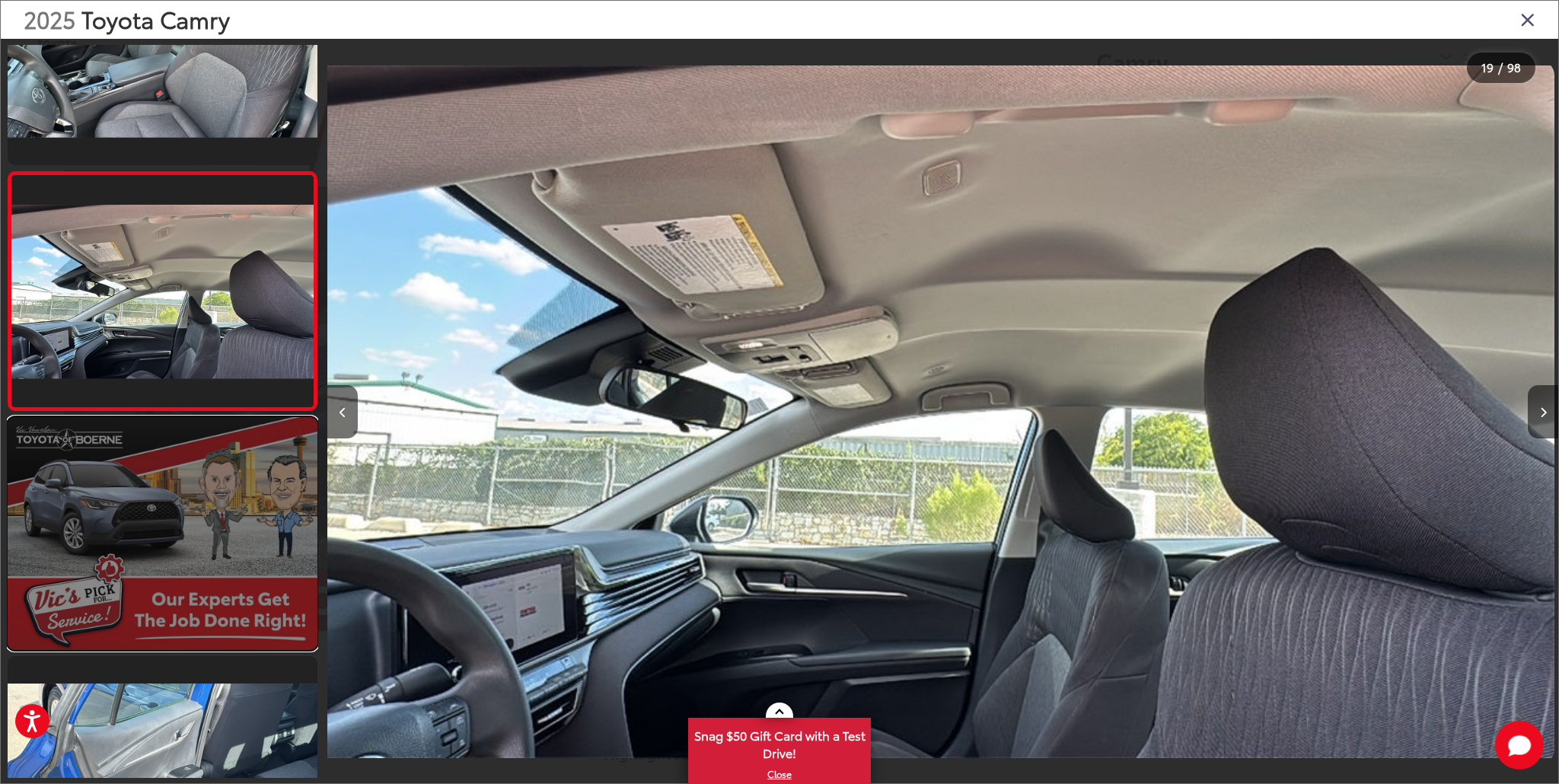
click at [210, 535] on link at bounding box center [162, 533] width 310 height 232
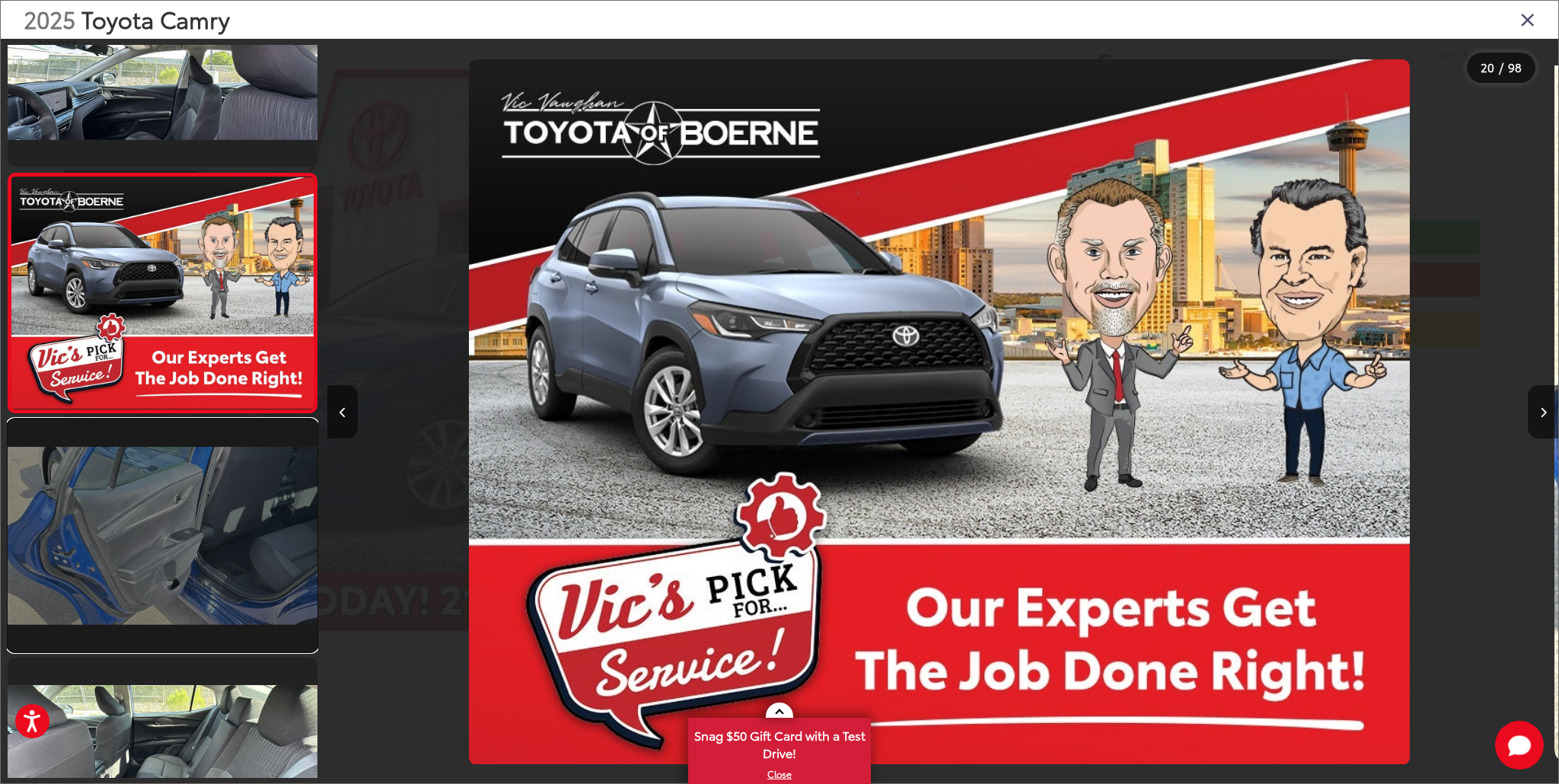
click at [201, 511] on link at bounding box center [162, 535] width 310 height 232
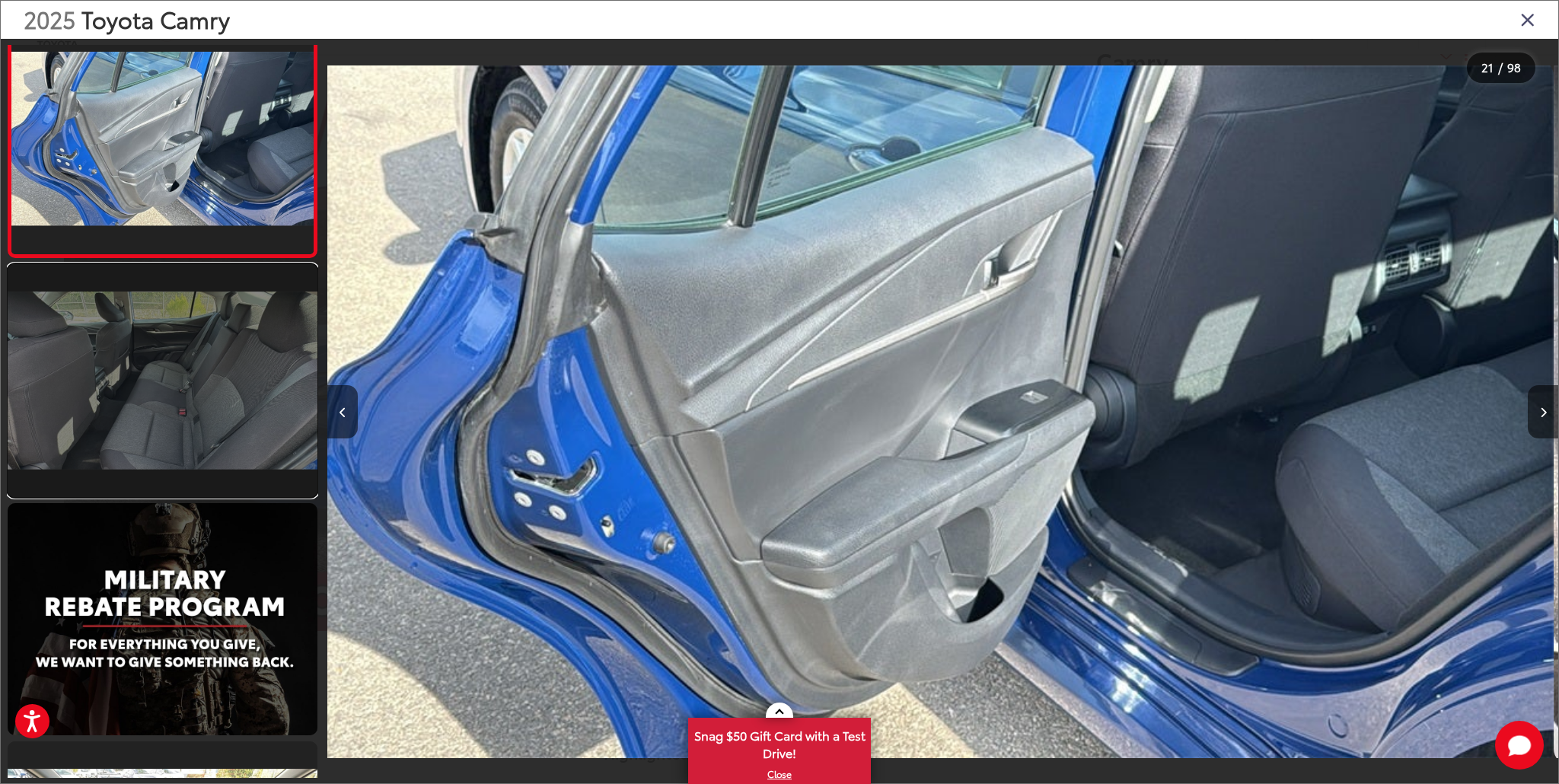
click at [201, 465] on link at bounding box center [162, 380] width 310 height 232
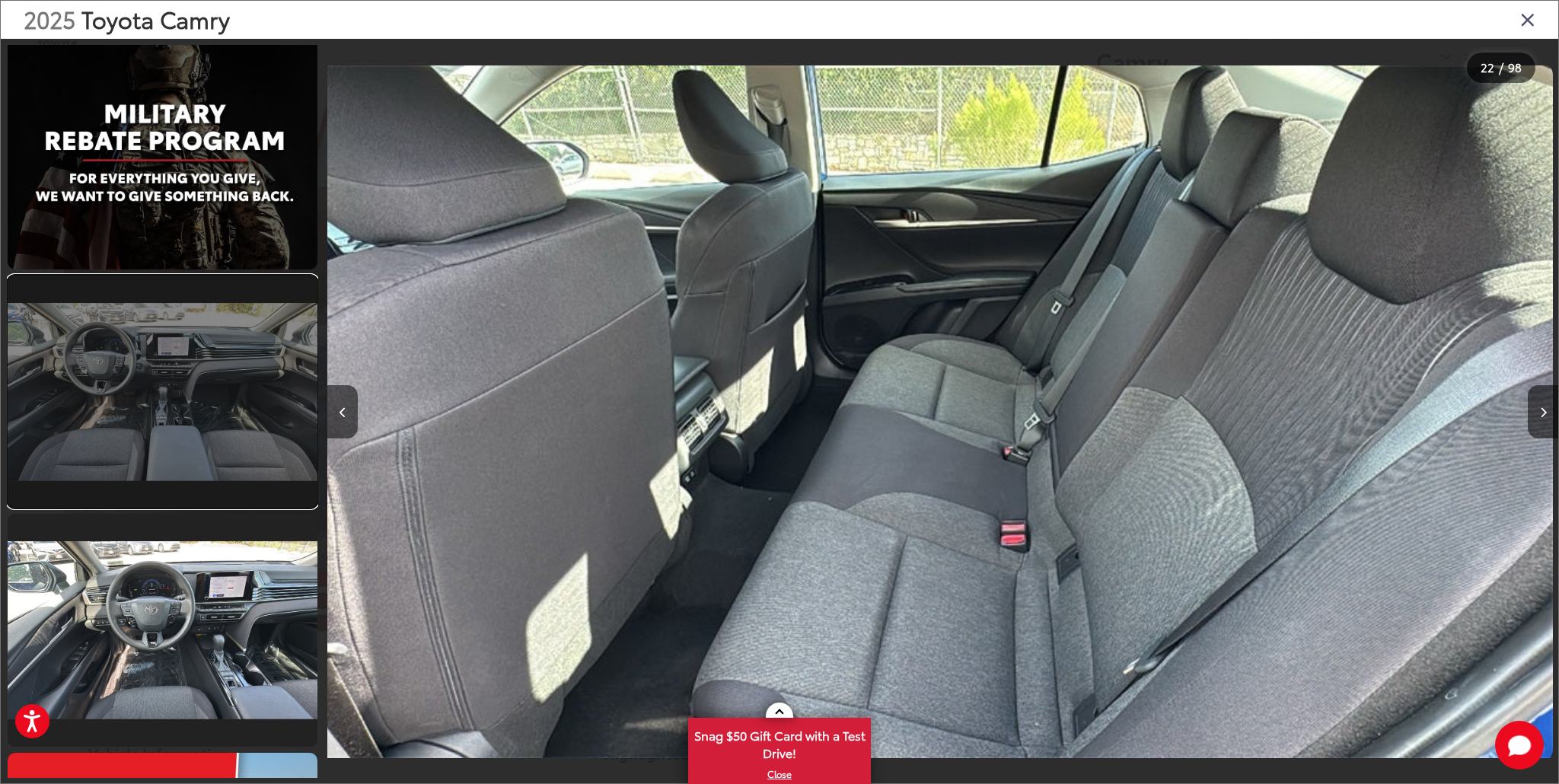
click at [195, 425] on link at bounding box center [162, 391] width 310 height 232
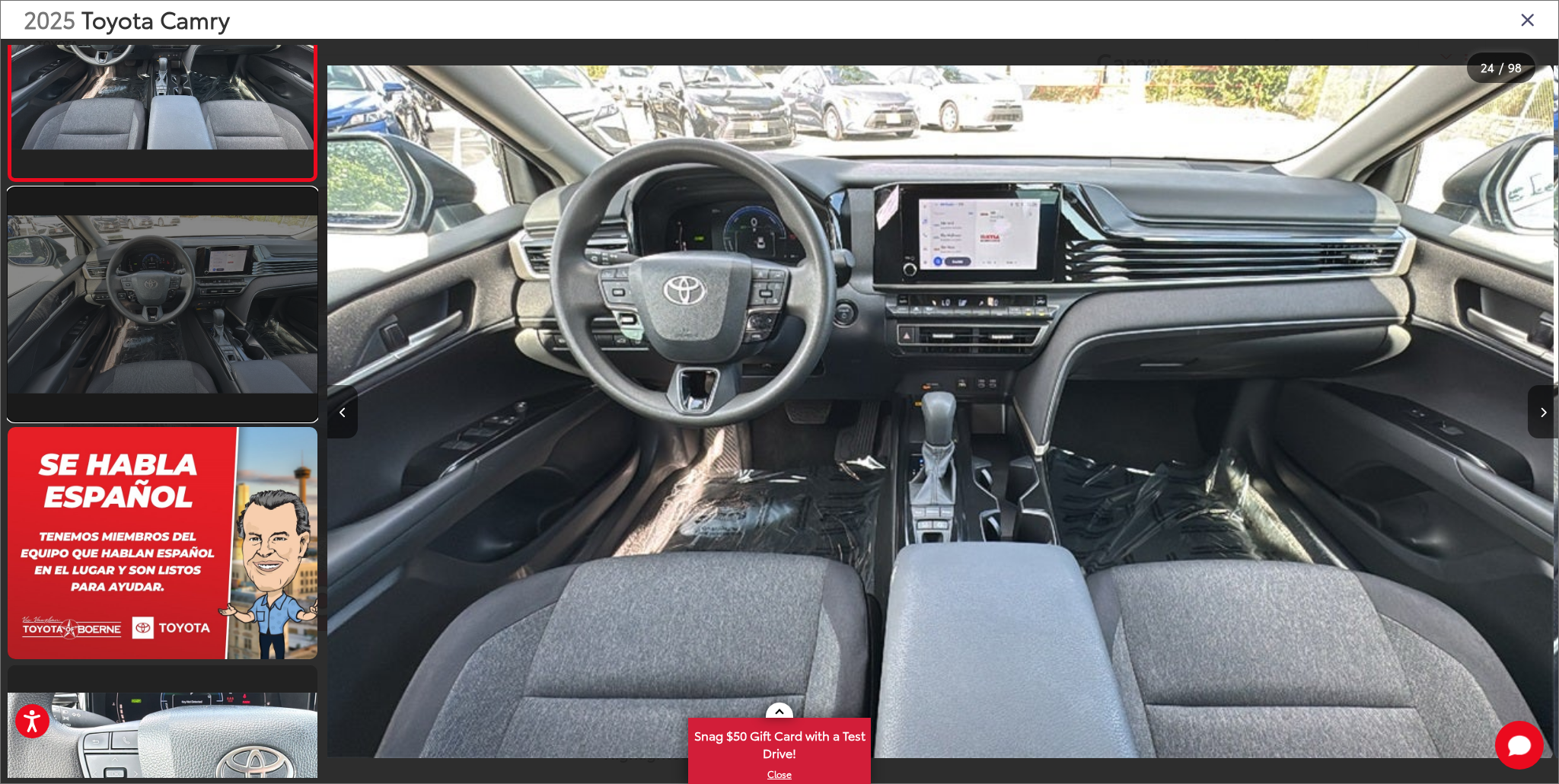
click at [186, 357] on link at bounding box center [162, 304] width 310 height 232
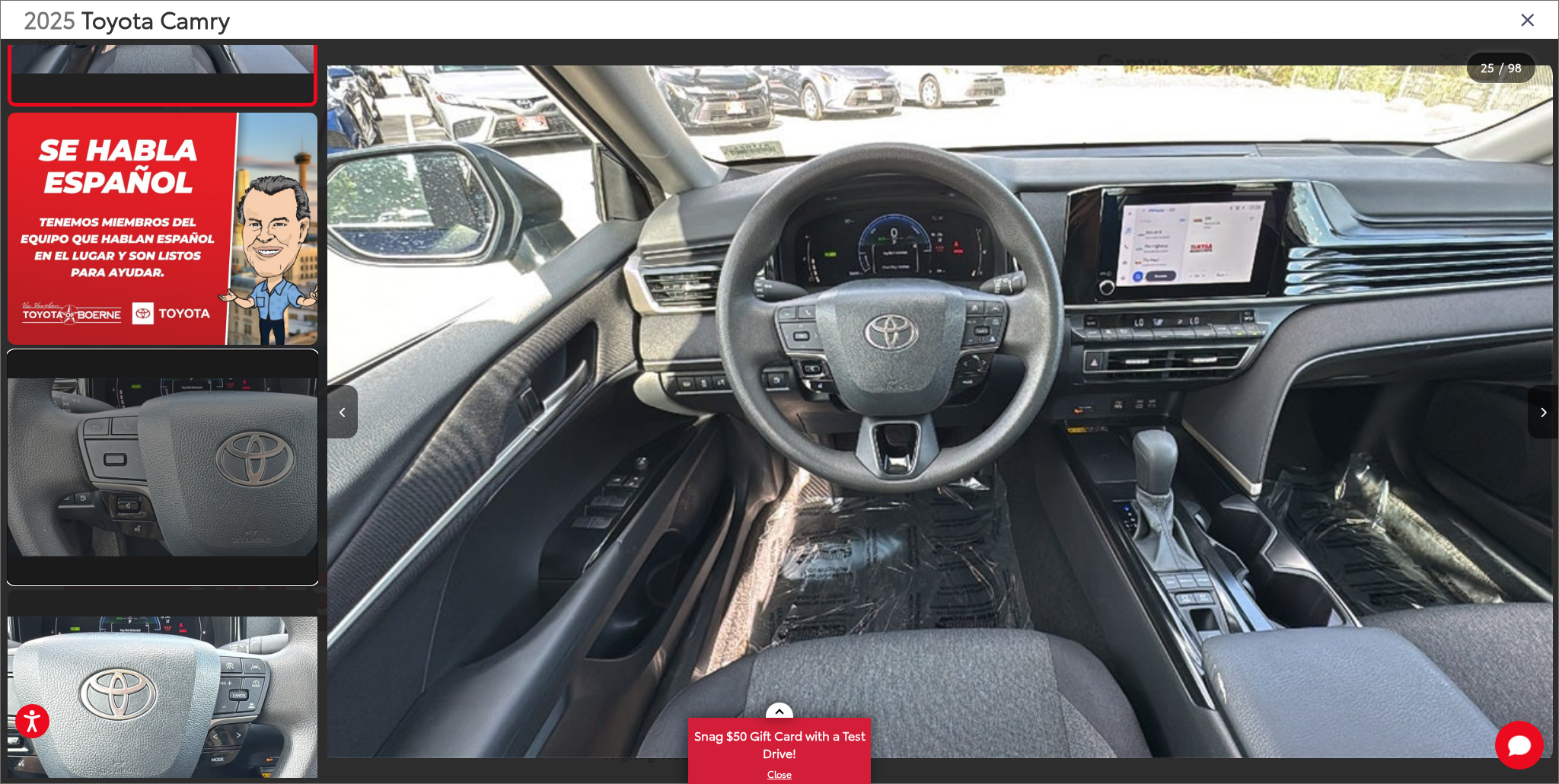
click at [178, 409] on link at bounding box center [162, 466] width 310 height 232
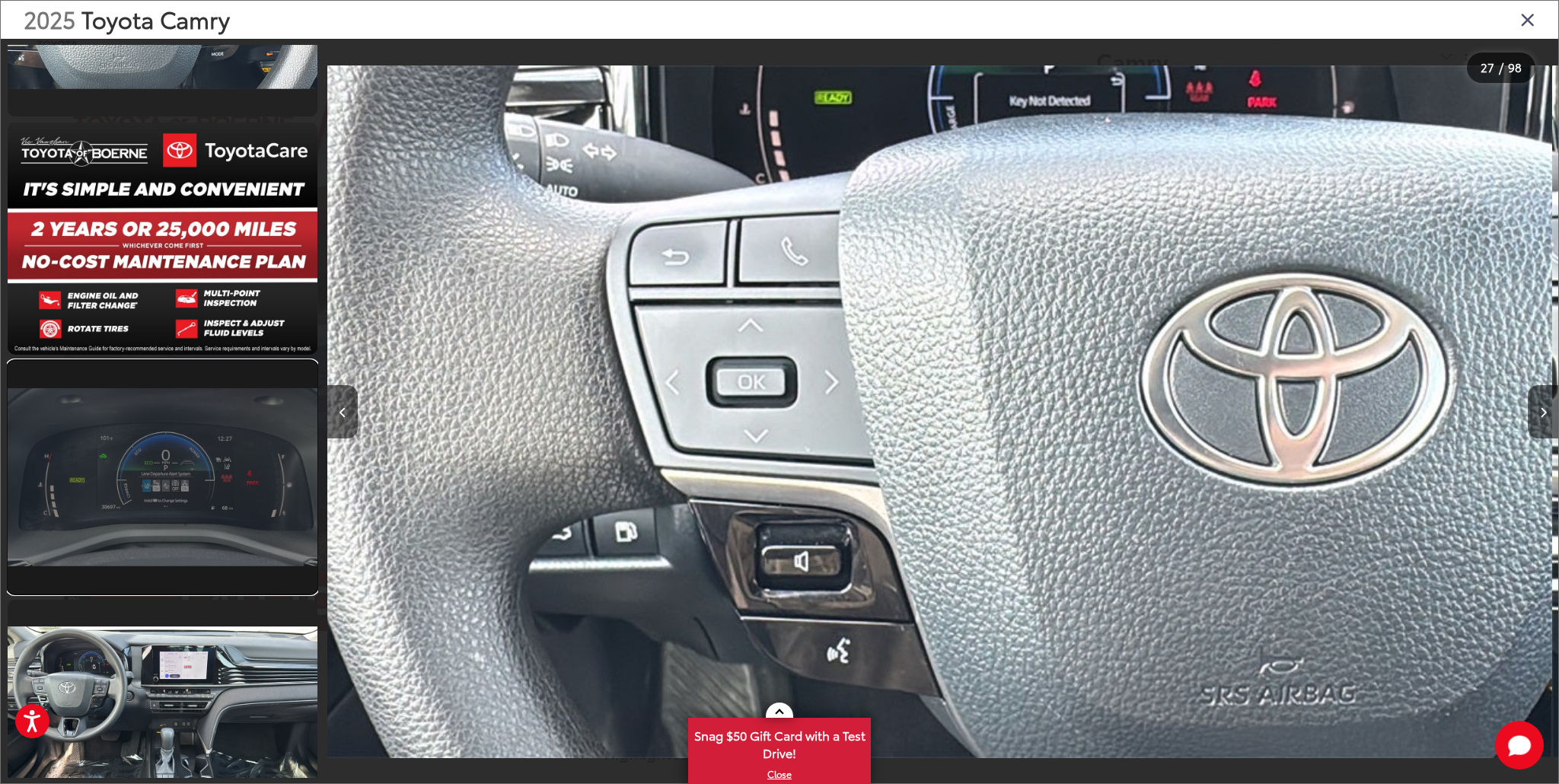
click at [188, 429] on link at bounding box center [162, 477] width 310 height 232
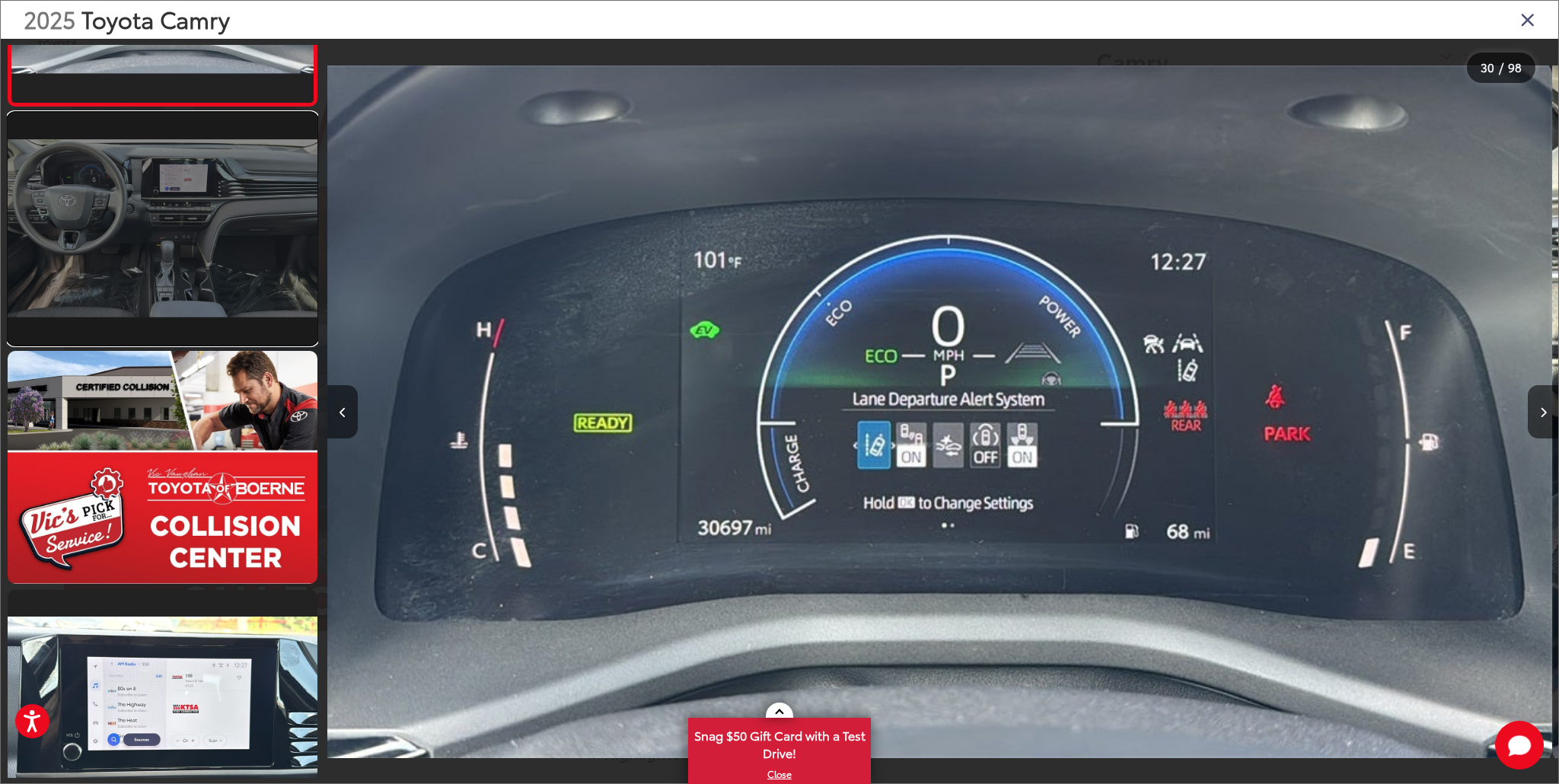
click at [157, 297] on link at bounding box center [162, 228] width 310 height 232
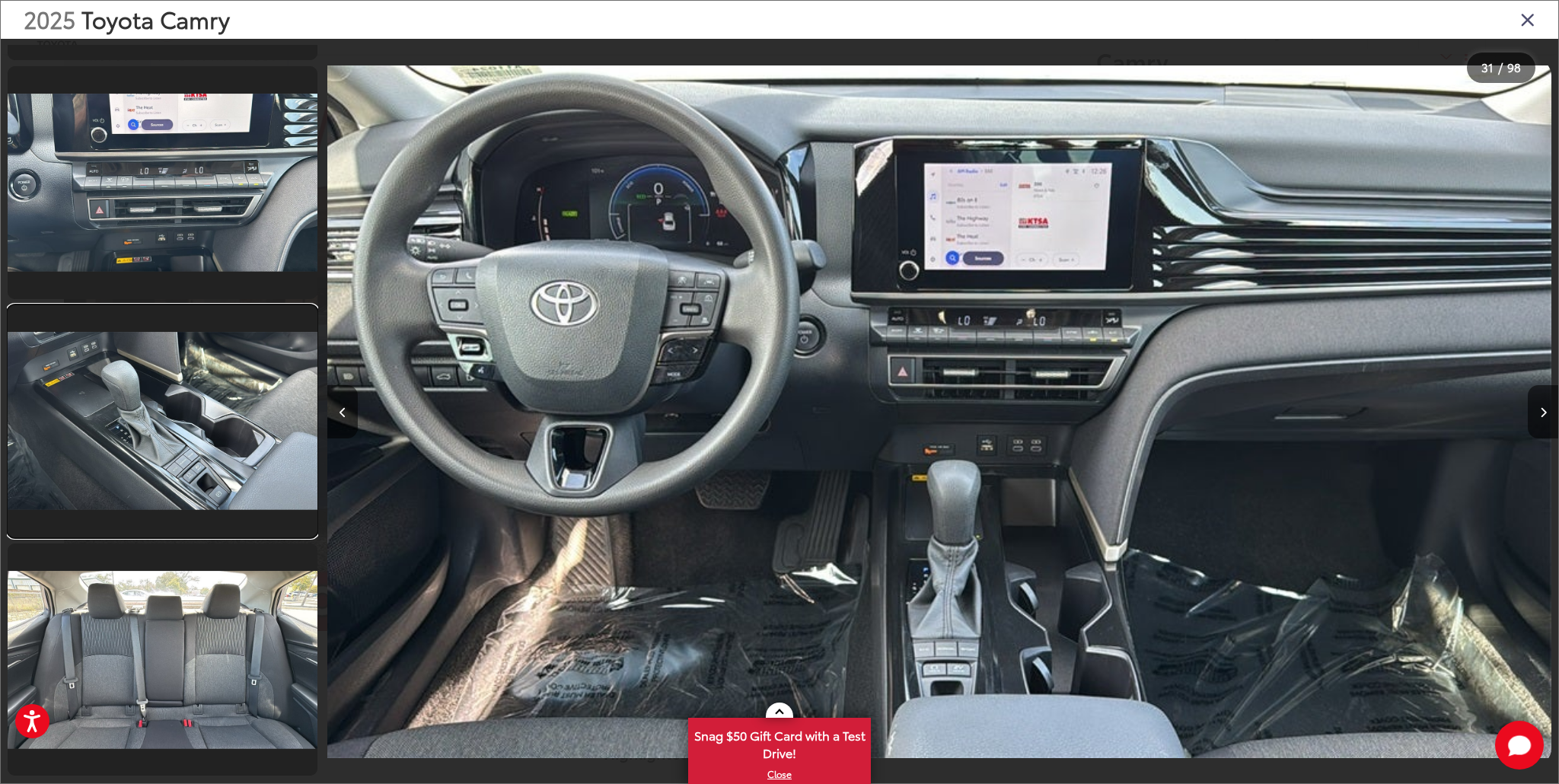
click at [148, 373] on link at bounding box center [162, 421] width 310 height 232
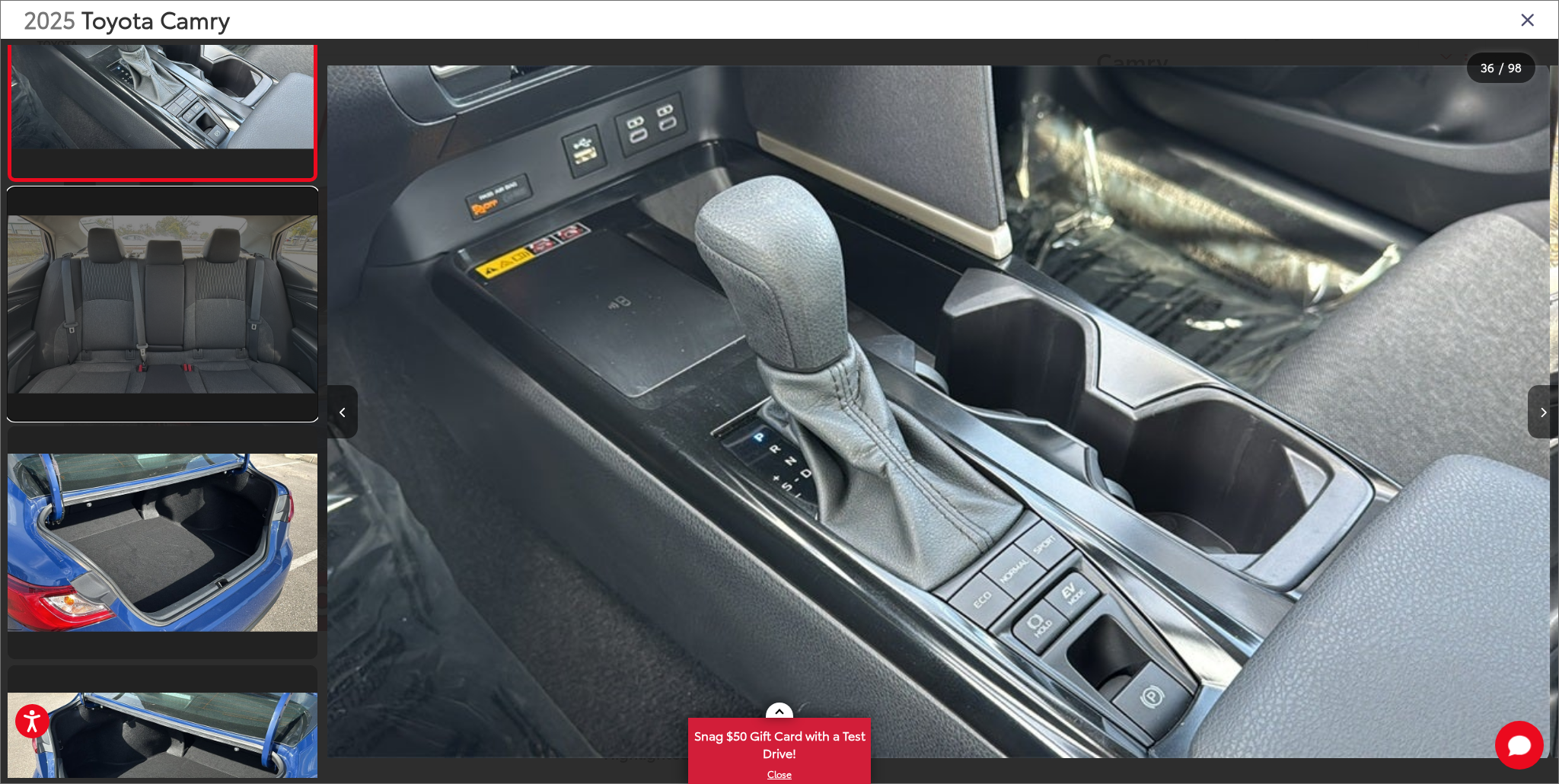
click at [164, 338] on link at bounding box center [162, 304] width 310 height 232
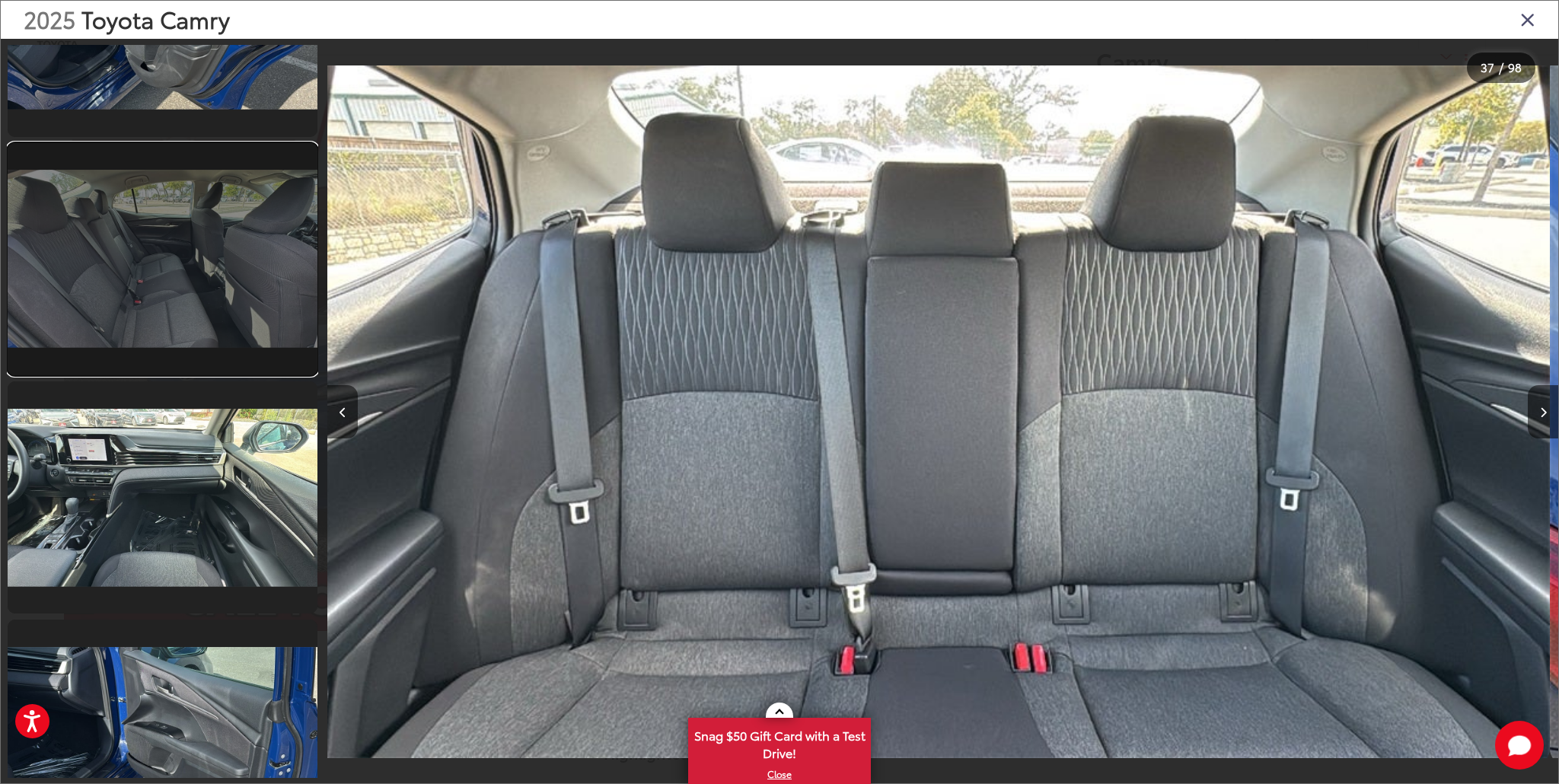
click at [192, 249] on link at bounding box center [162, 259] width 310 height 232
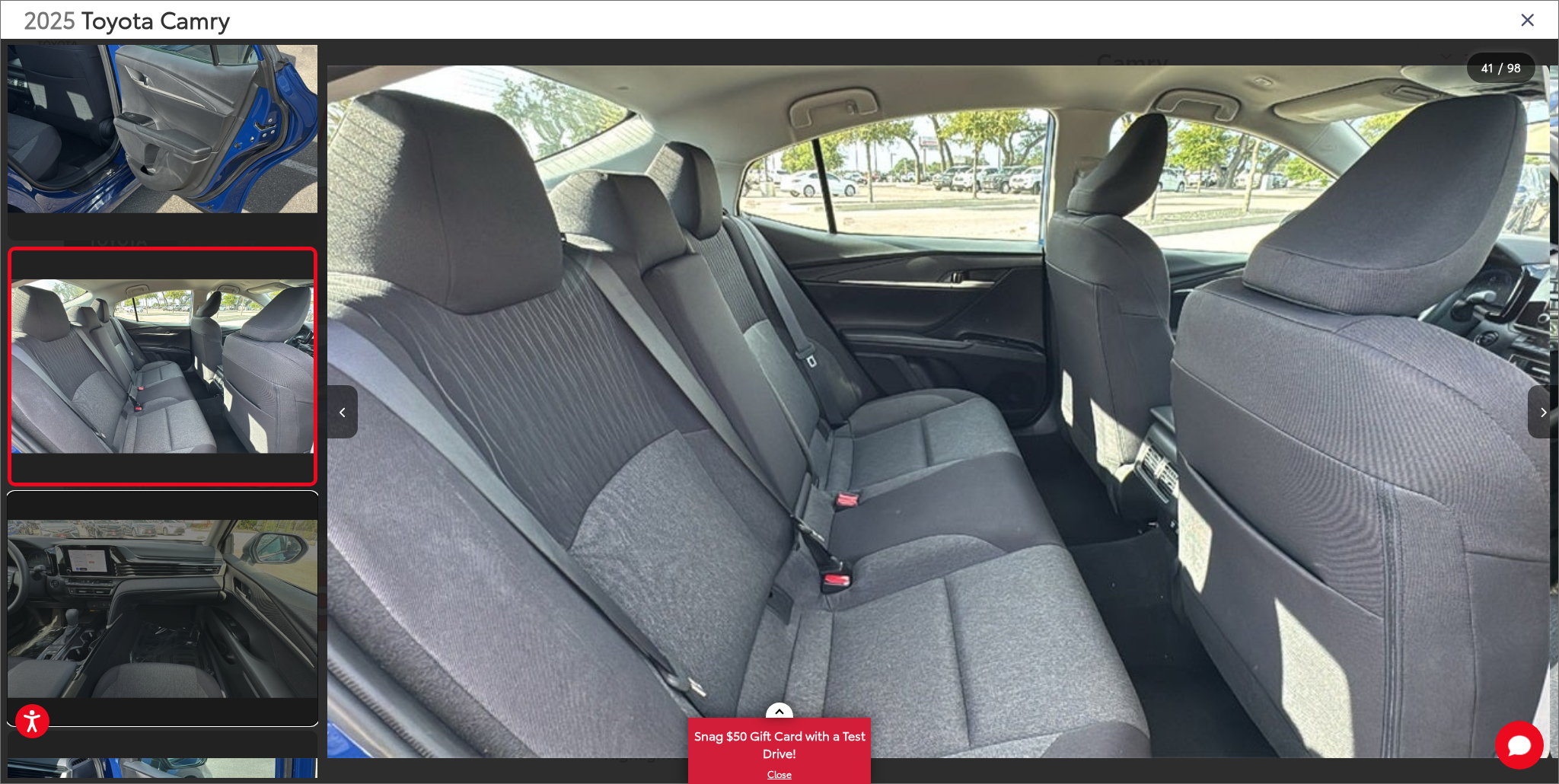
click at [235, 530] on link at bounding box center [162, 608] width 310 height 232
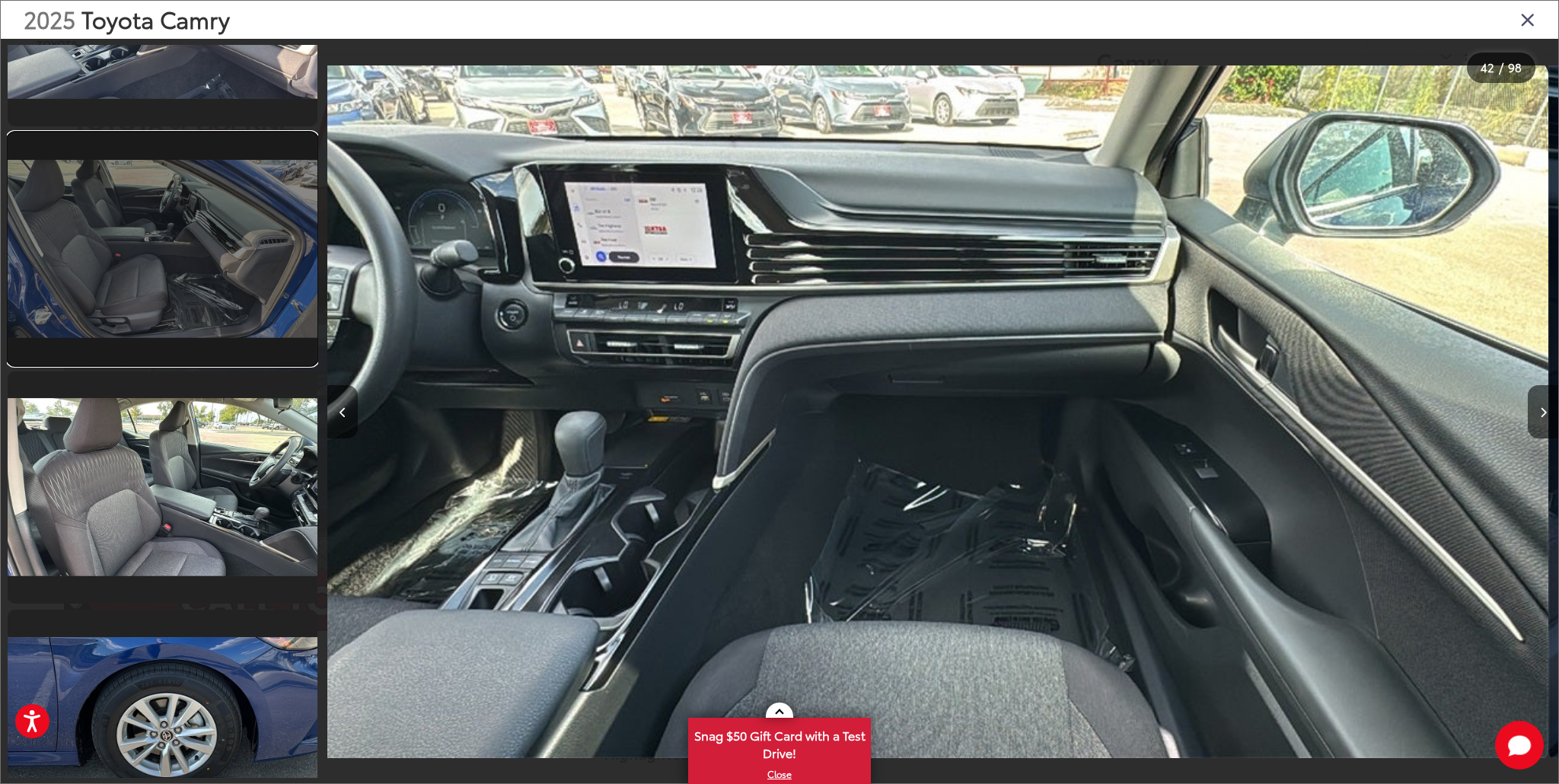
click at [186, 293] on link at bounding box center [162, 248] width 310 height 232
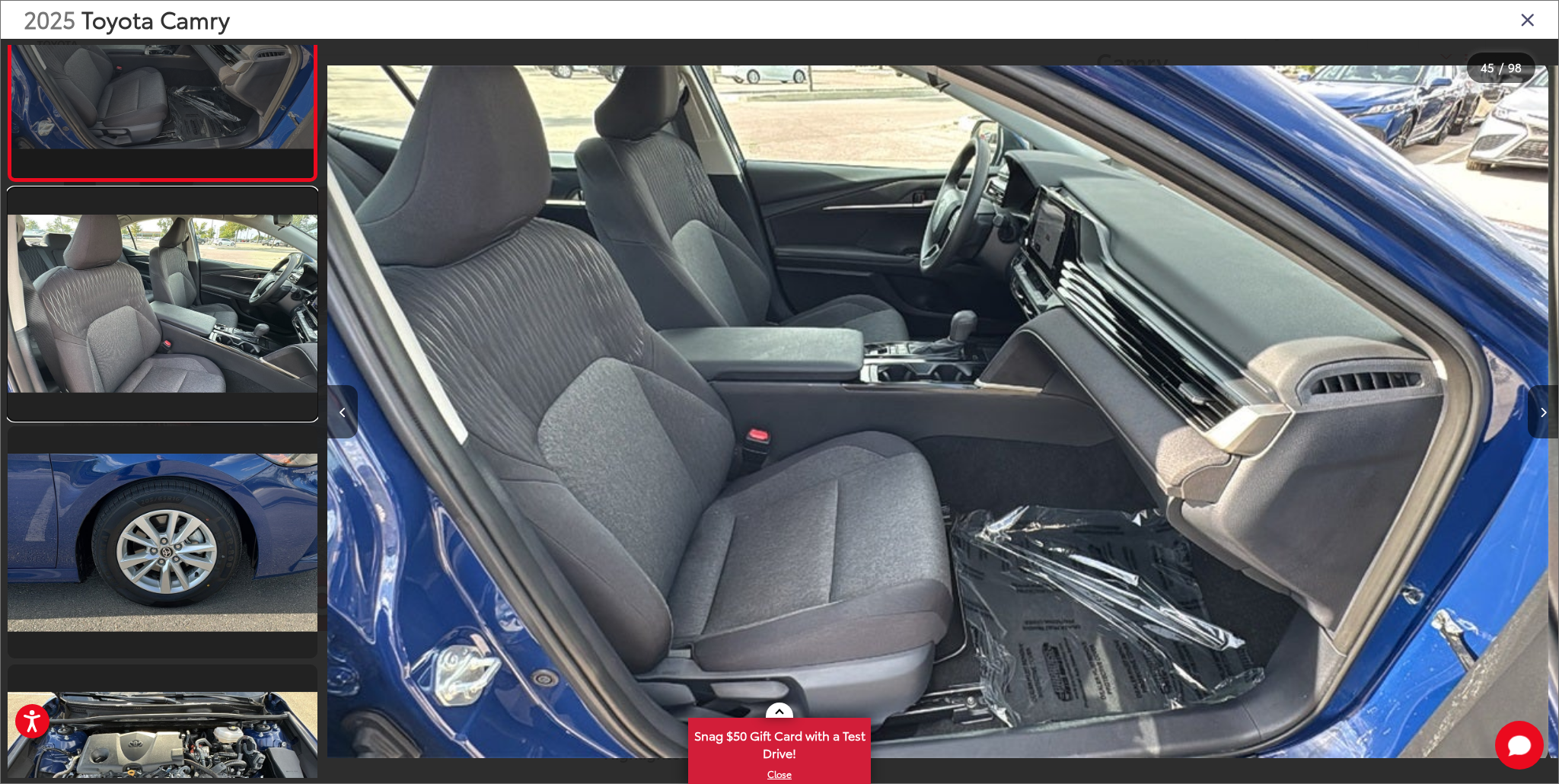
click at [188, 361] on link at bounding box center [162, 304] width 310 height 232
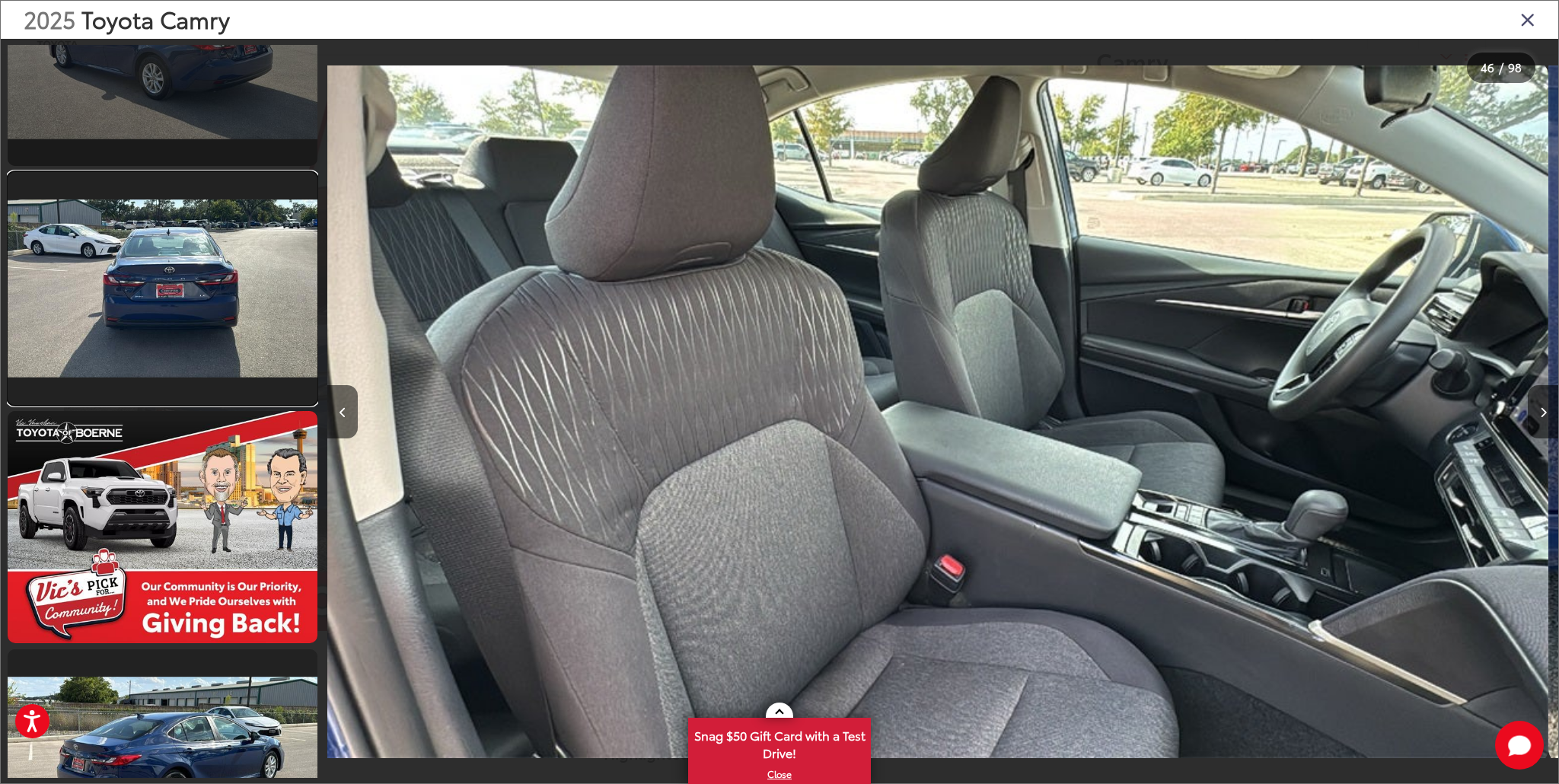
click at [185, 365] on link at bounding box center [162, 288] width 310 height 232
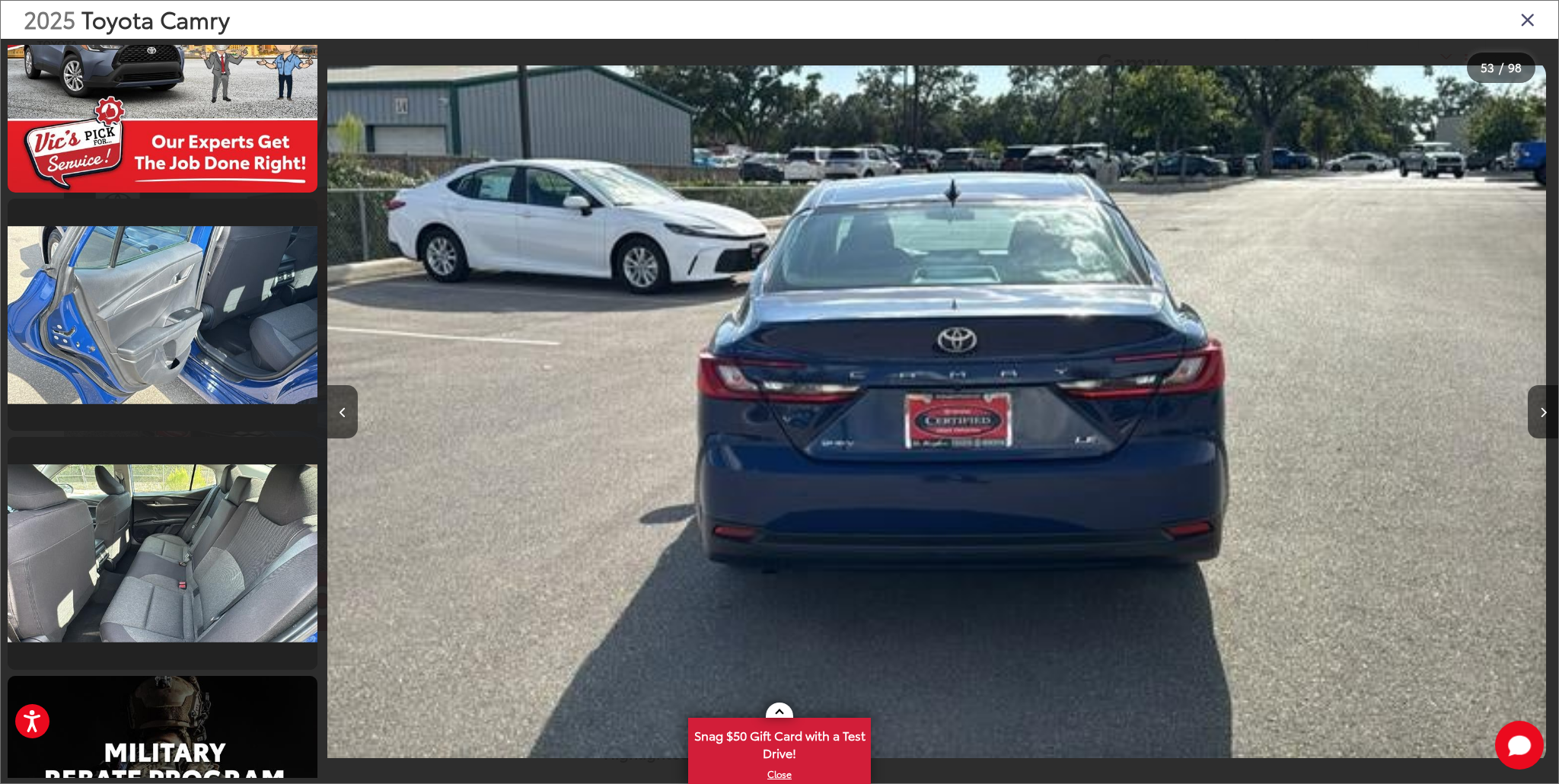
click at [1527, 13] on icon "Close gallery" at bounding box center [1528, 19] width 15 height 20
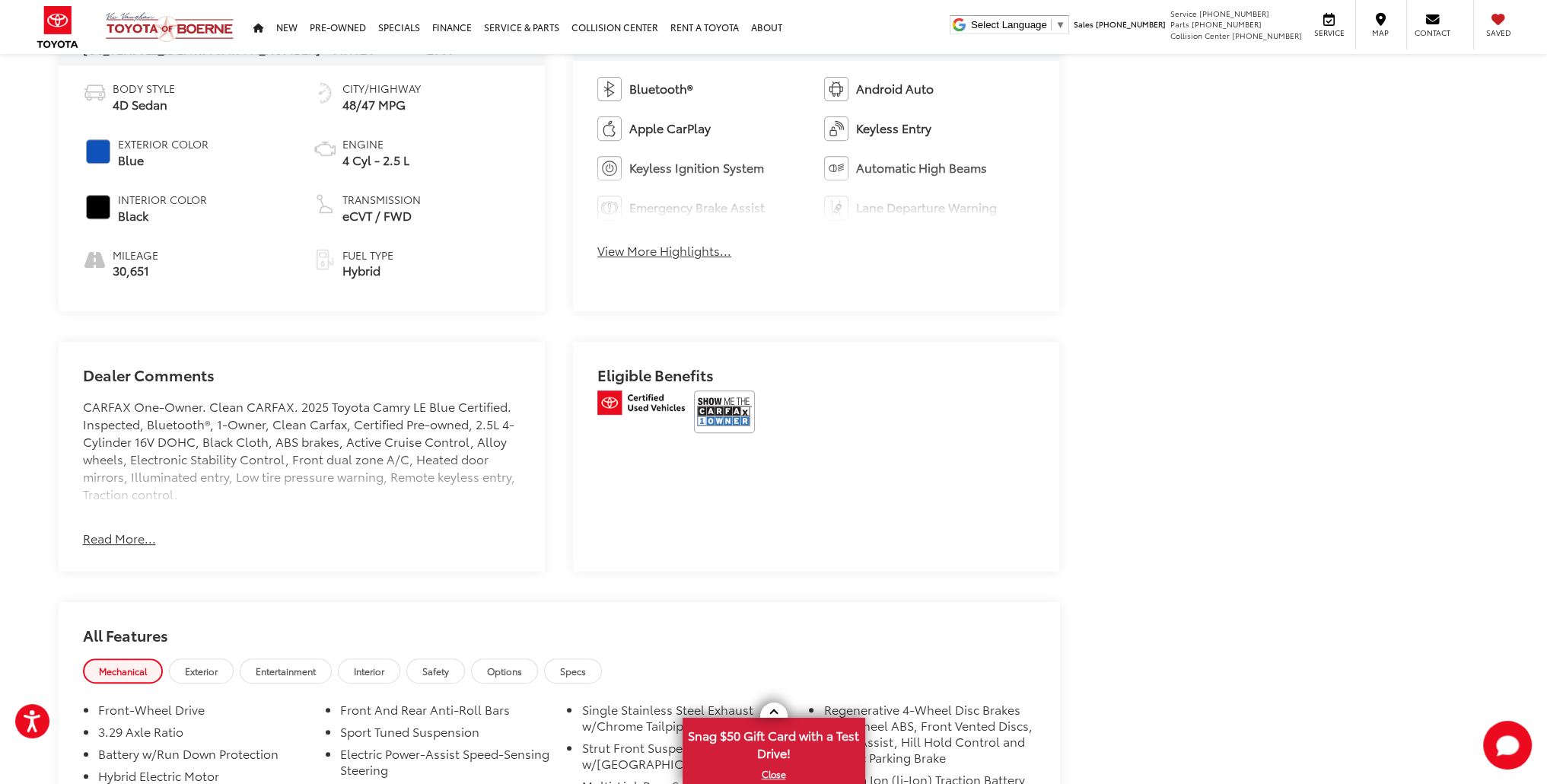
click at [113, 535] on button "Read More..." at bounding box center [120, 538] width 73 height 17
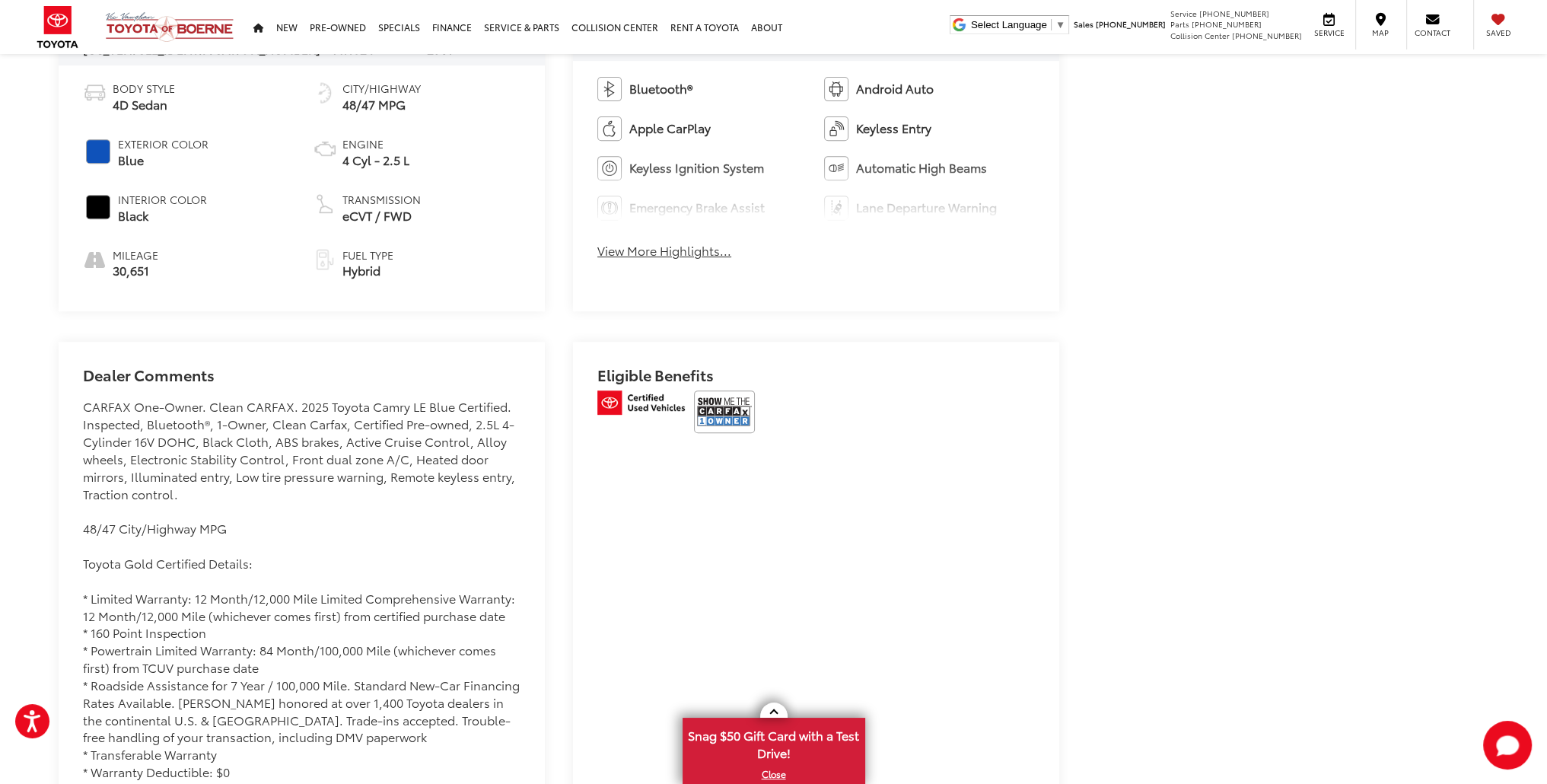
click at [254, 478] on div "CARFAX One-Owner. Clean CARFAX. 2025 Toyota Camry LE Blue Certified. Inspected,…" at bounding box center [302, 606] width 438 height 417
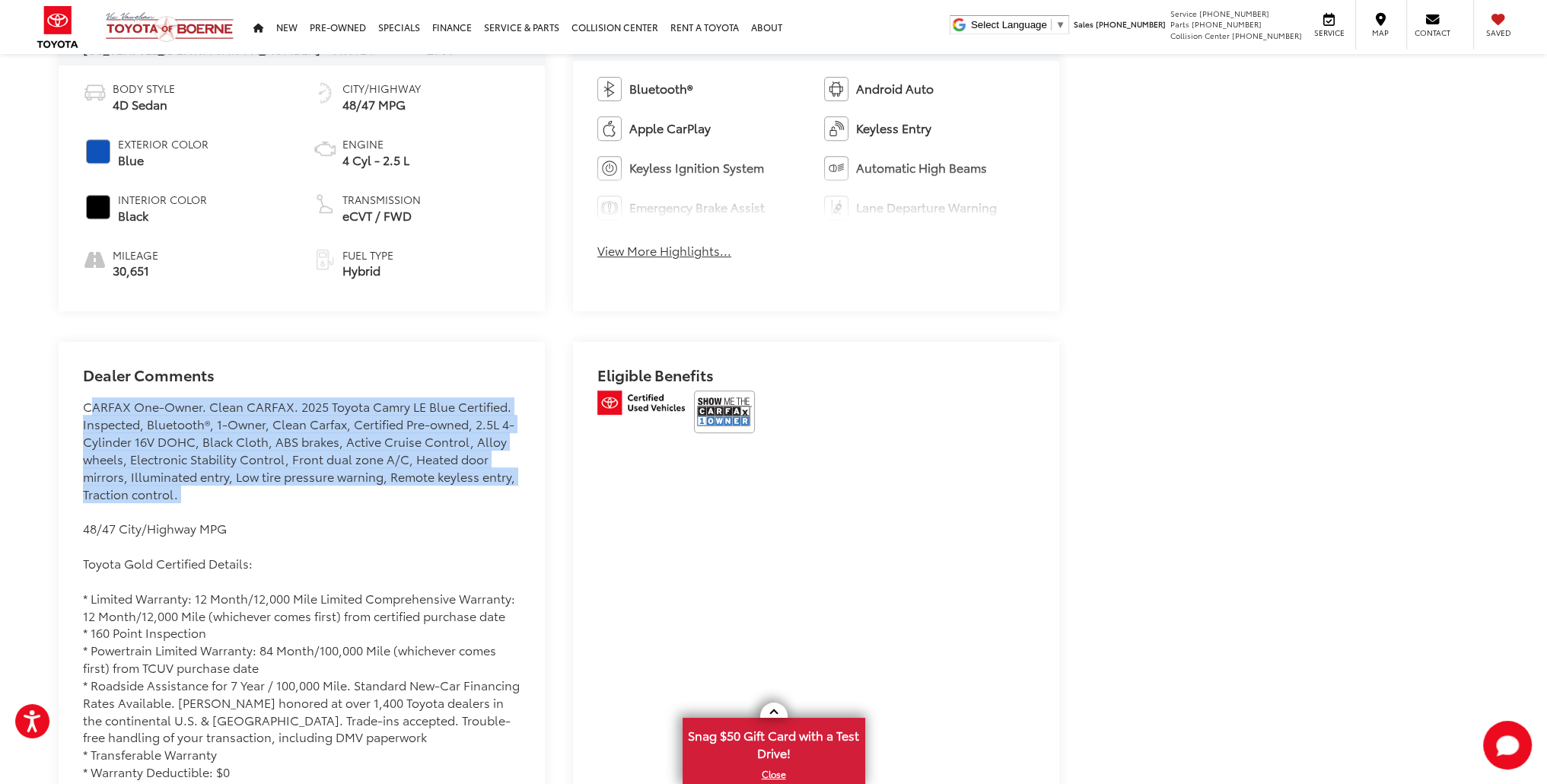
click at [254, 478] on div "CARFAX One-Owner. Clean CARFAX. 2025 Toyota Camry LE Blue Certified. Inspected,…" at bounding box center [302, 606] width 438 height 417
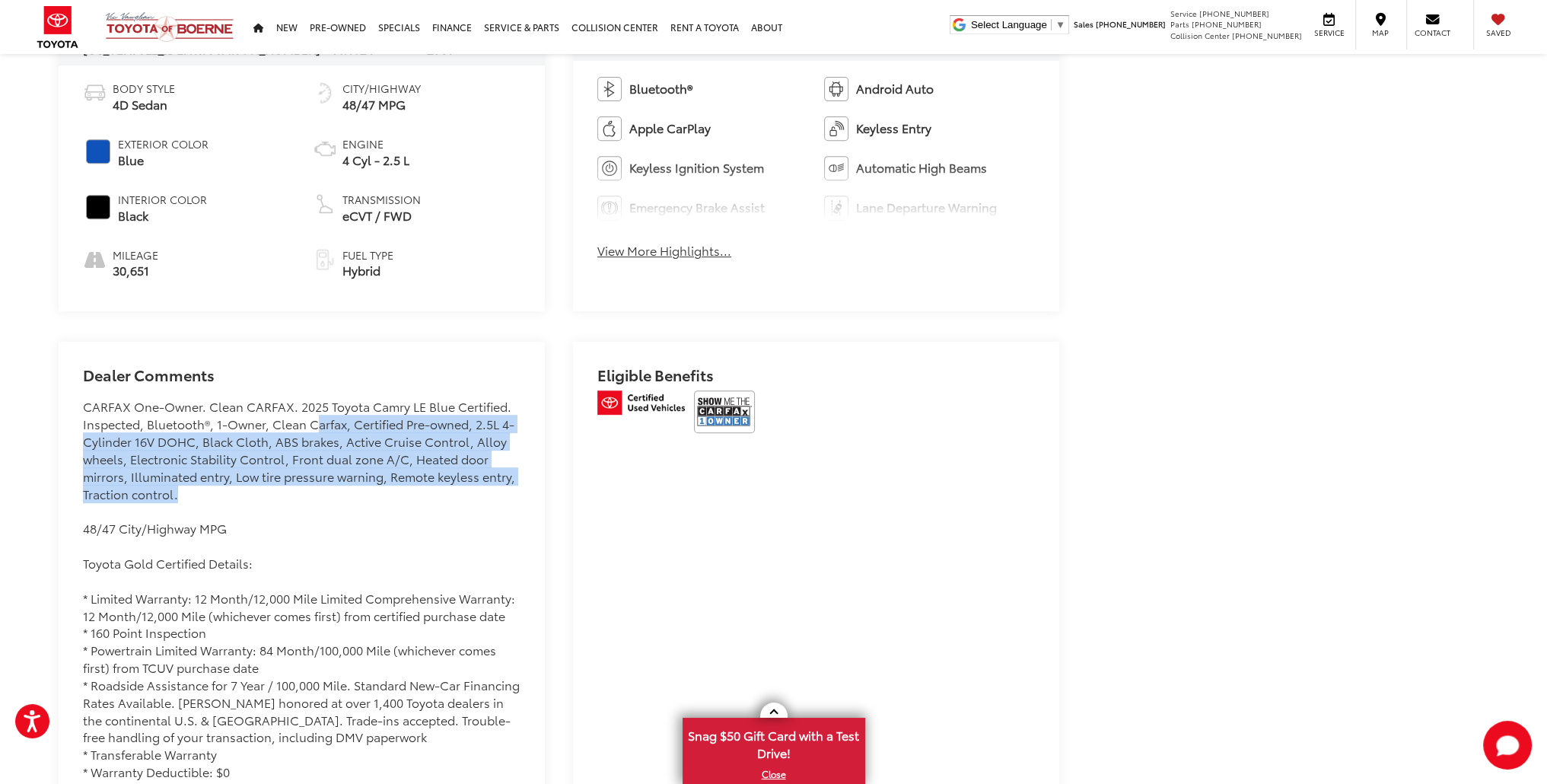
drag, startPoint x: 311, startPoint y: 420, endPoint x: 172, endPoint y: 487, distance: 154.3
click at [172, 487] on div "CARFAX One-Owner. Clean CARFAX. 2025 Toyota Camry LE Blue Certified. Inspected,…" at bounding box center [302, 606] width 438 height 417
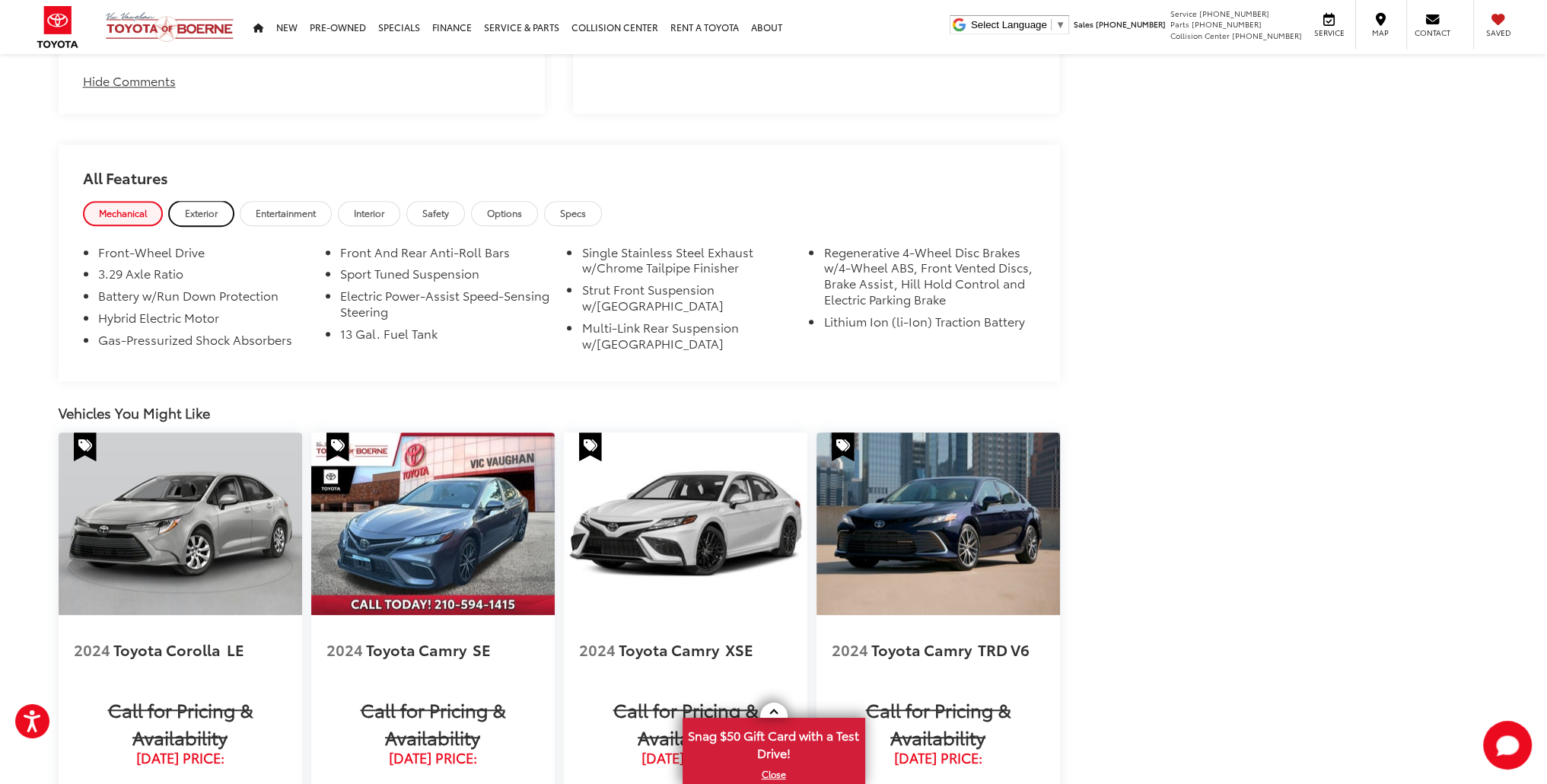
click at [217, 210] on span "Exterior" at bounding box center [201, 213] width 33 height 13
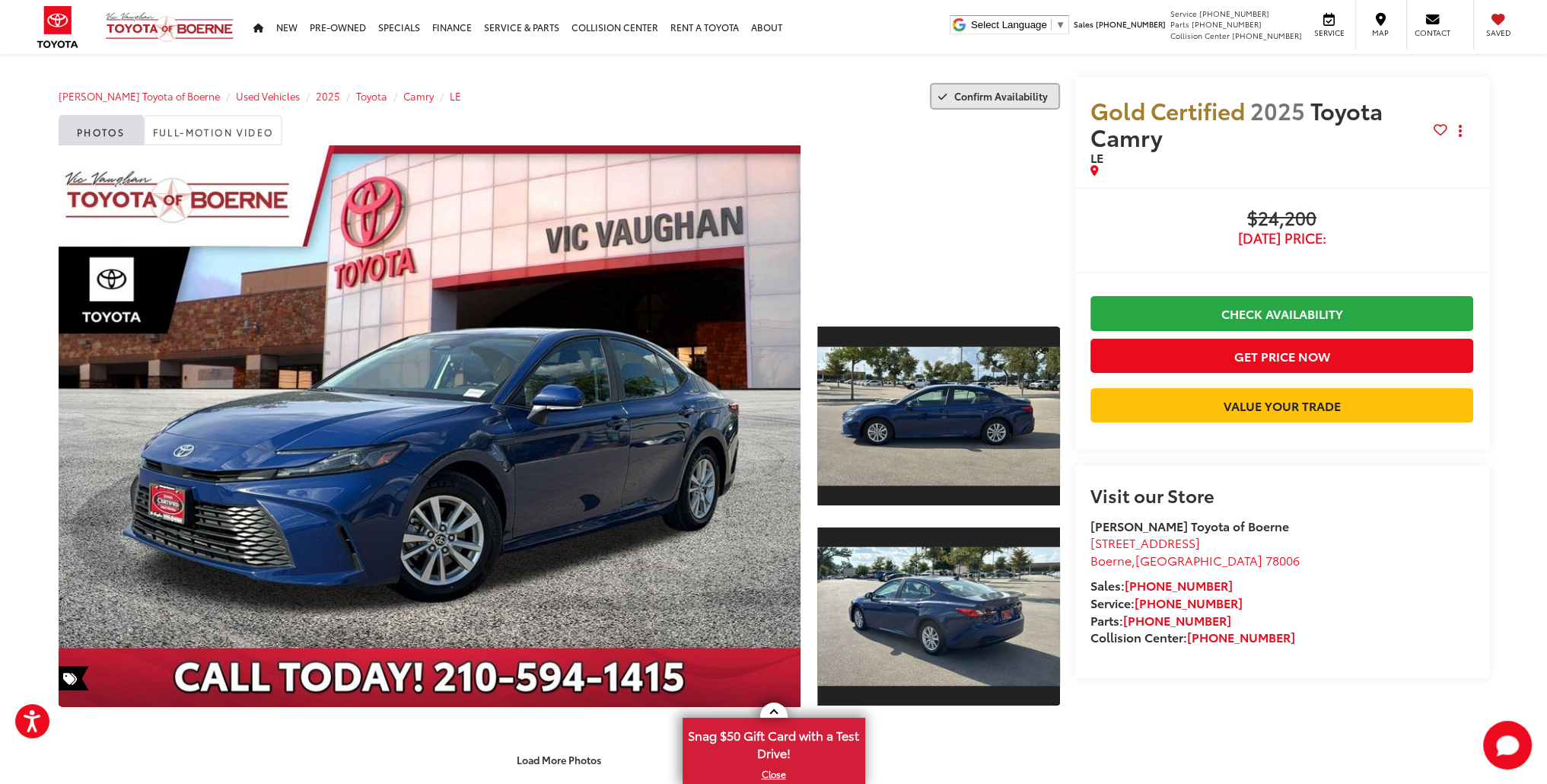
drag, startPoint x: 1269, startPoint y: 544, endPoint x: 1003, endPoint y: 94, distance: 522.7
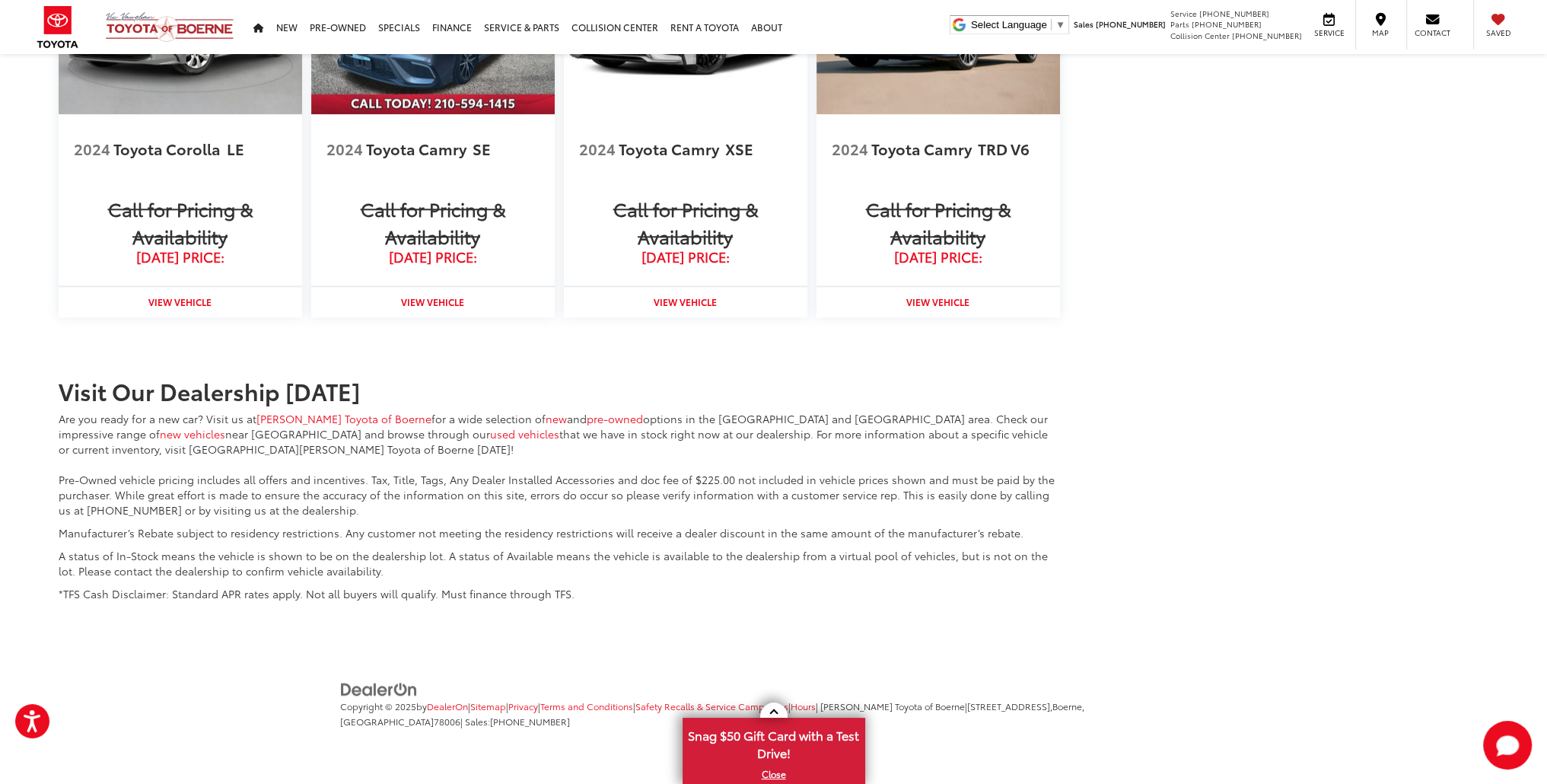
drag, startPoint x: 1272, startPoint y: 513, endPoint x: 1314, endPoint y: 657, distance: 150.0
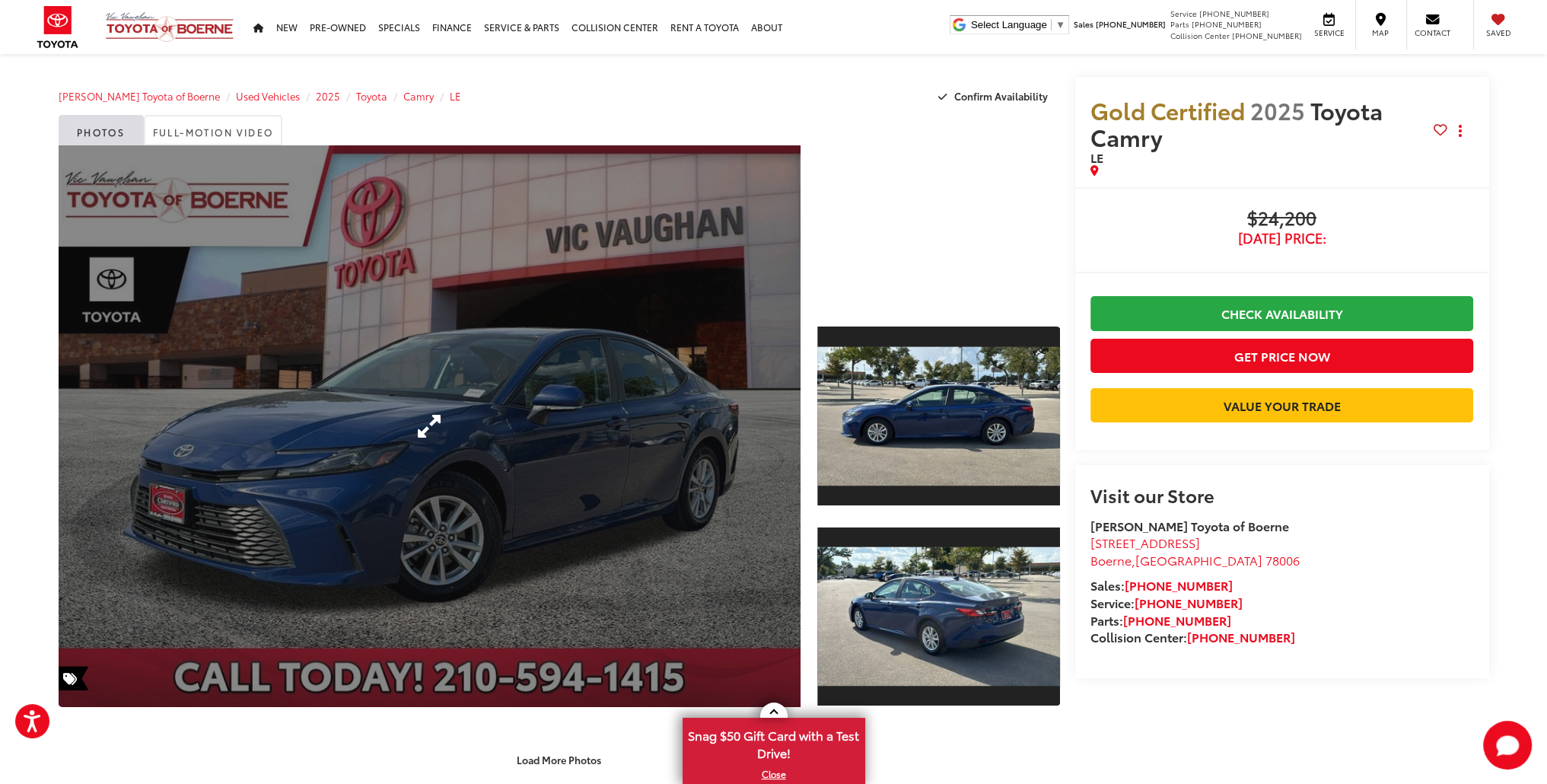
drag, startPoint x: 1314, startPoint y: 657, endPoint x: 605, endPoint y: 180, distance: 854.5
